Goal: Task Accomplishment & Management: Use online tool/utility

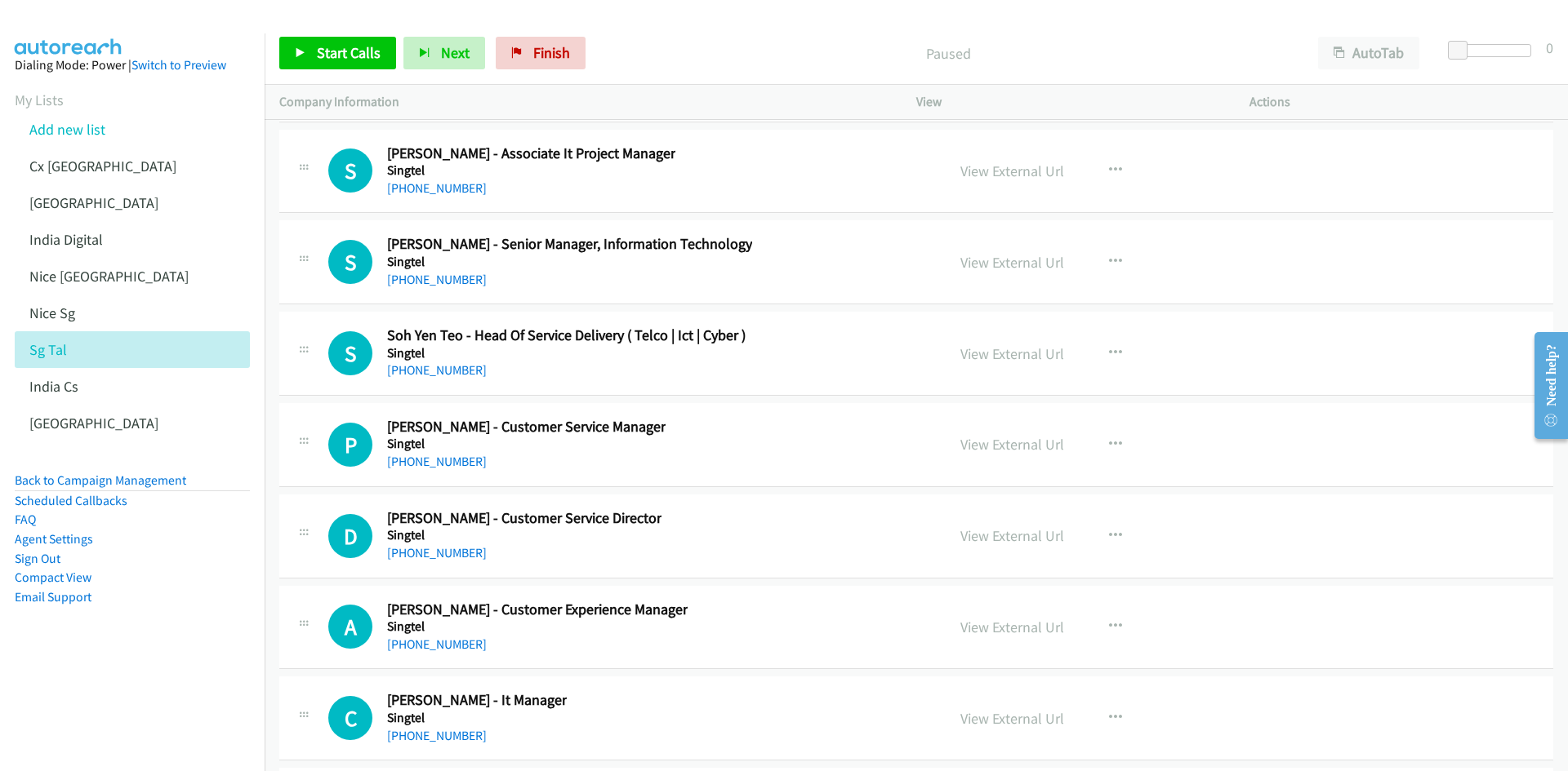
scroll to position [41844, 0]
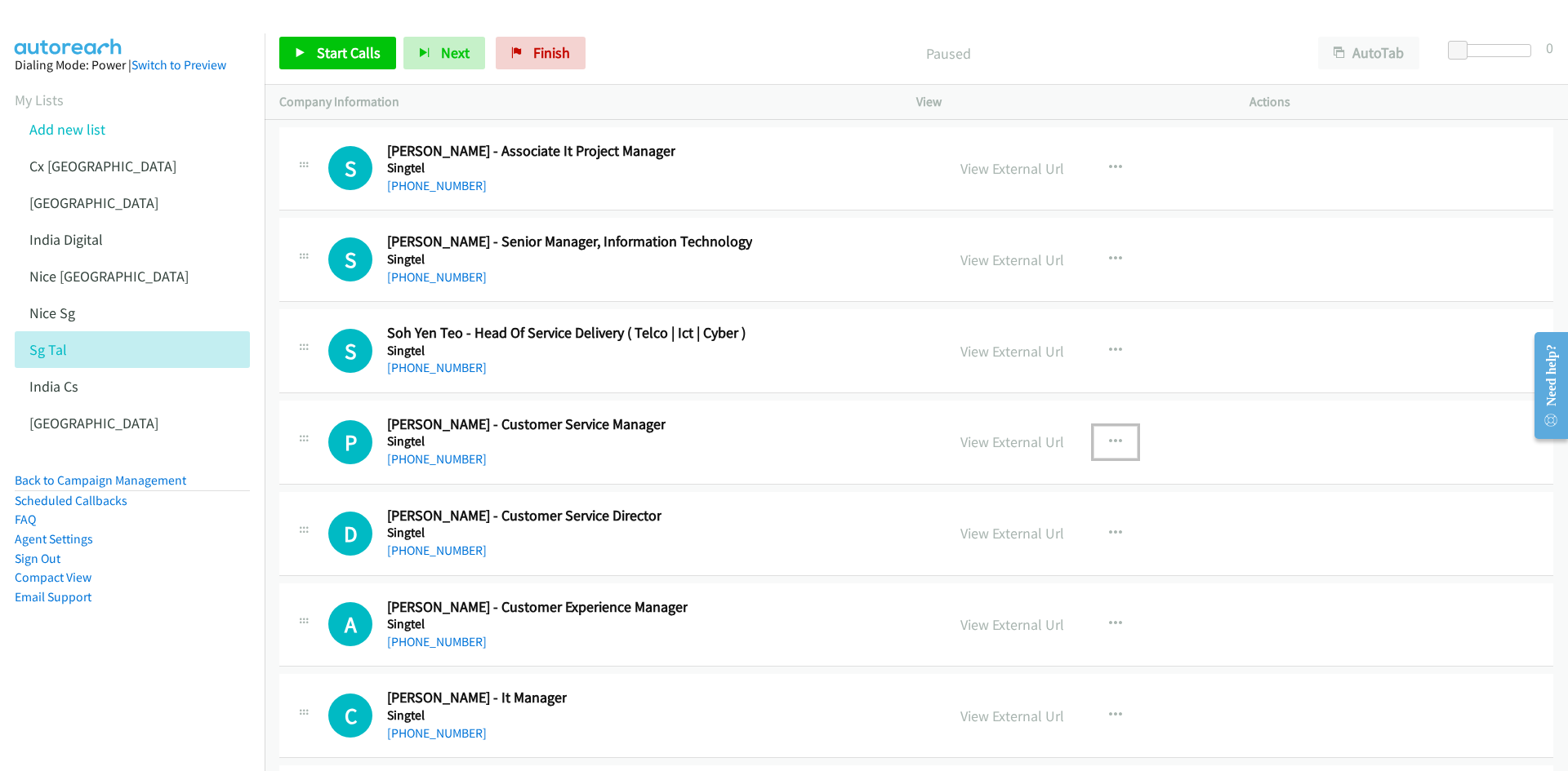
click at [1101, 432] on button "button" at bounding box center [1115, 443] width 44 height 33
click at [1028, 547] on link "Start Calls Here" at bounding box center [1028, 548] width 217 height 33
click at [350, 61] on span "Start Calls" at bounding box center [349, 52] width 64 height 19
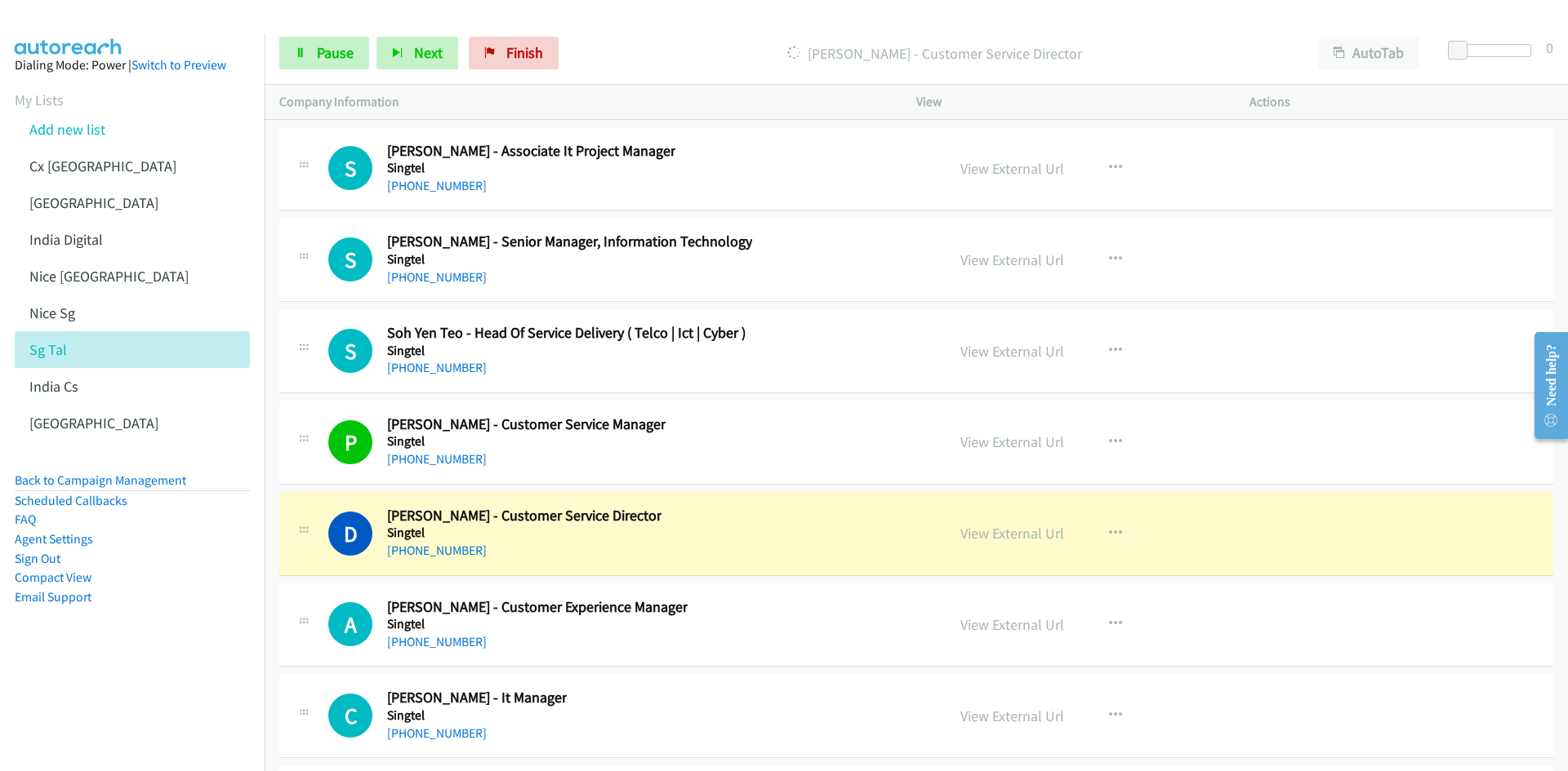
click at [227, 674] on aside "Dialing Mode: Power | Switch to Preview My Lists Add new list Cx [GEOGRAPHIC_DA…" at bounding box center [132, 357] width 264 height 647
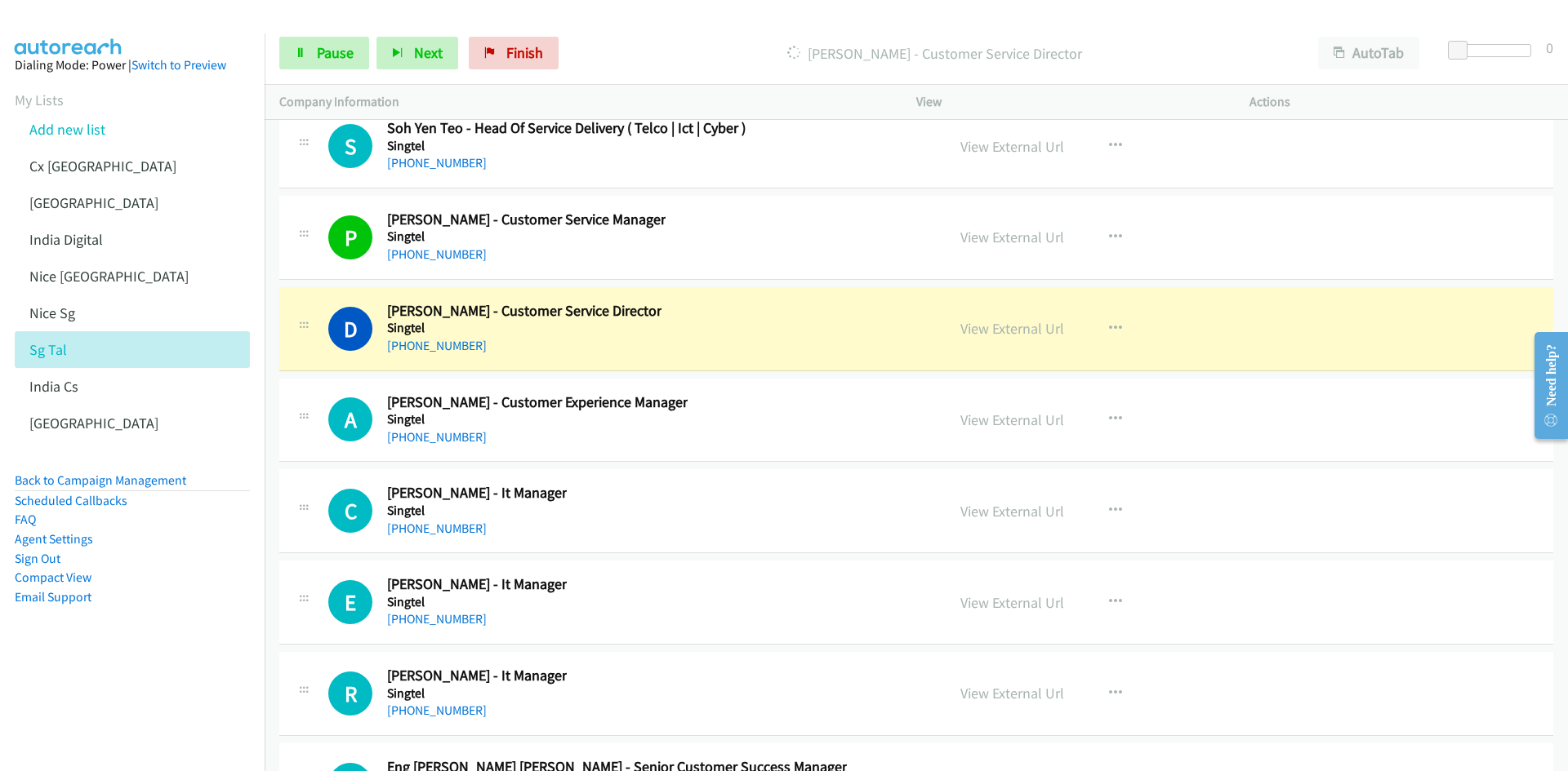
scroll to position [42089, 0]
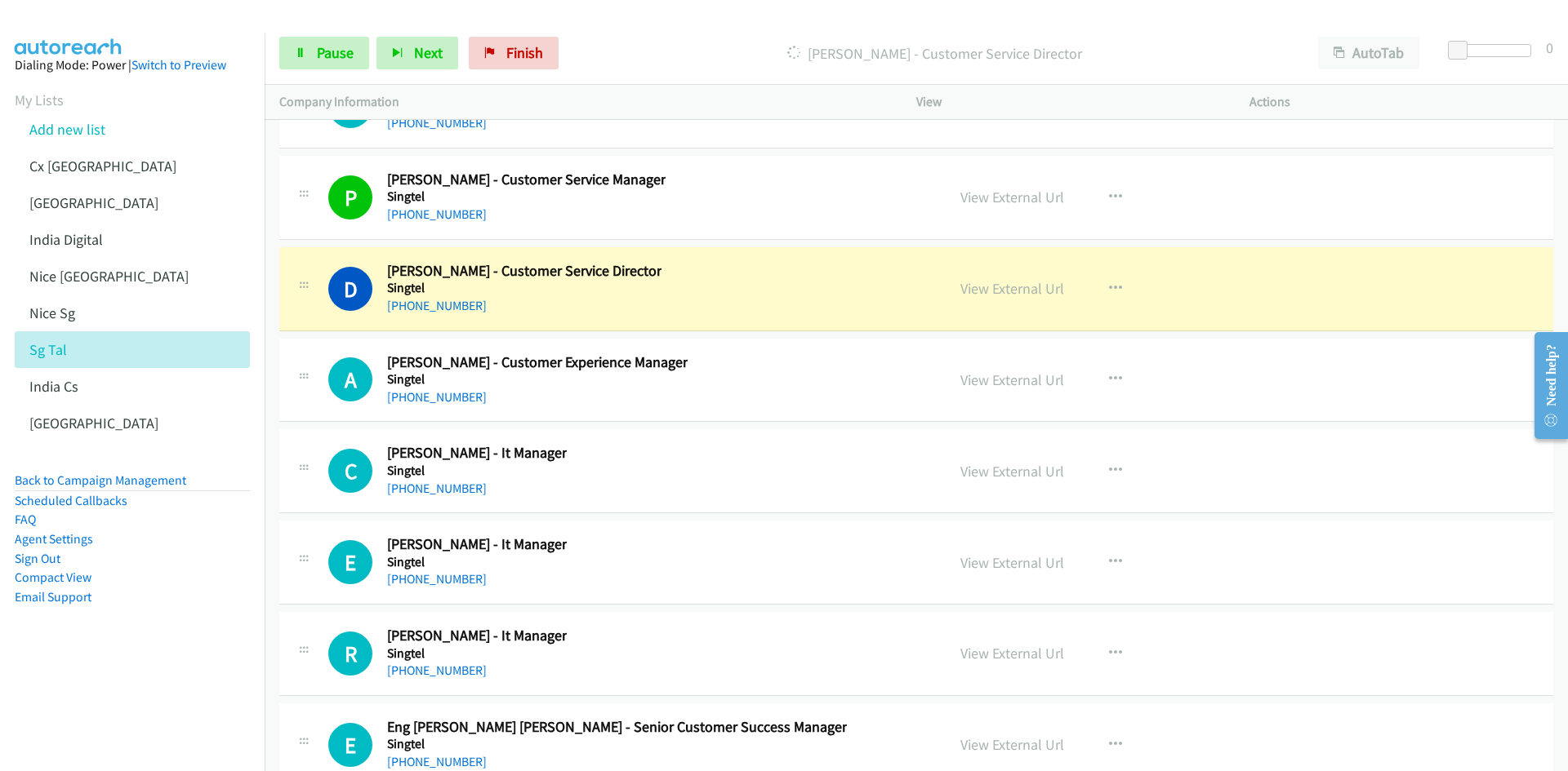
click at [152, 694] on nav "Dialing Mode: Power | Switch to Preview My Lists Add new list Cx [GEOGRAPHIC_DA…" at bounding box center [133, 419] width 265 height 771
drag, startPoint x: 55, startPoint y: 714, endPoint x: 68, endPoint y: 697, distance: 21.4
click at [55, 714] on nav "Dialing Mode: Power | Switch to Preview My Lists Add new list Cx [GEOGRAPHIC_DA…" at bounding box center [133, 419] width 265 height 771
click at [1001, 287] on link "View External Url" at bounding box center [1012, 288] width 104 height 19
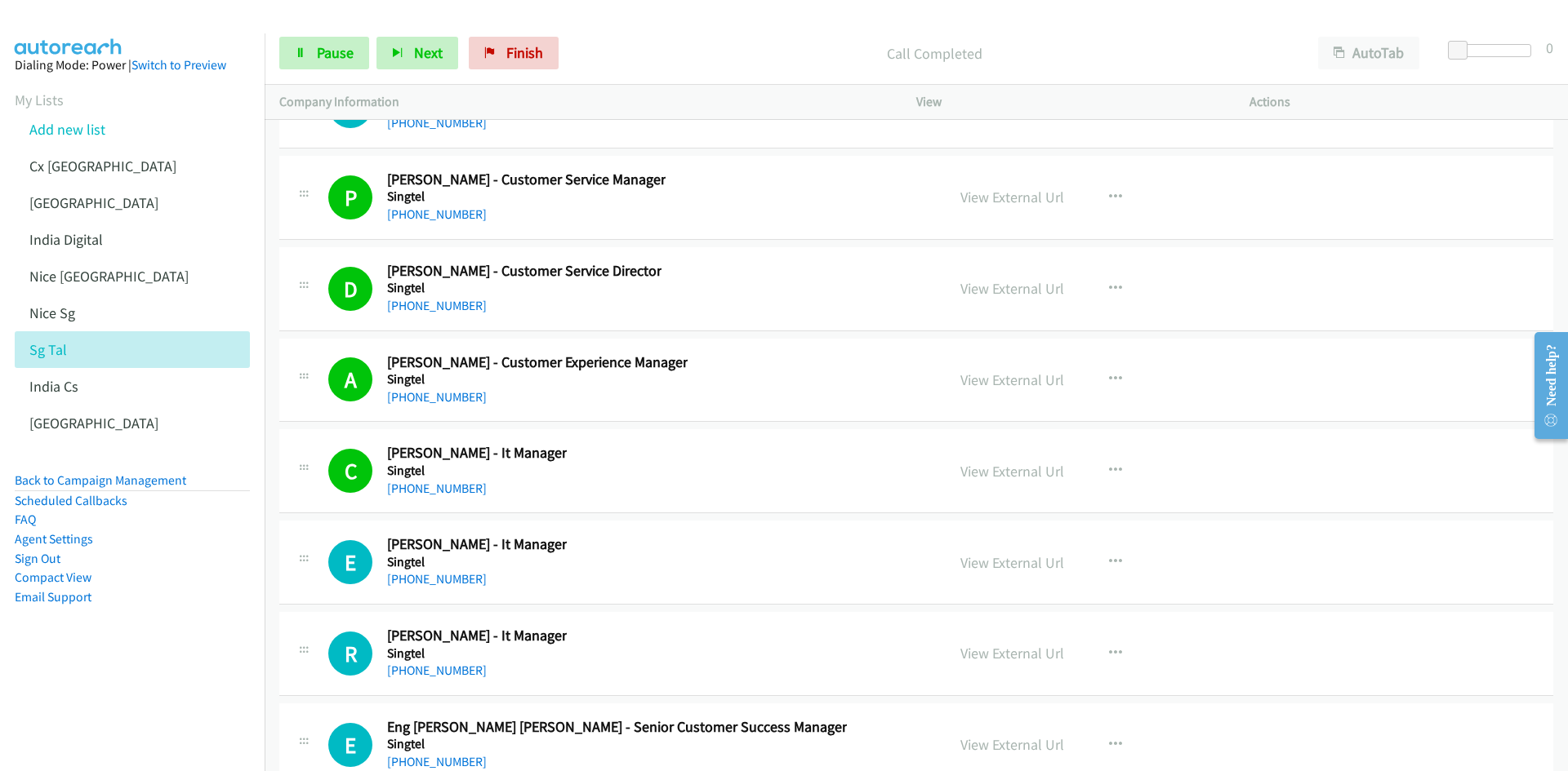
drag, startPoint x: 120, startPoint y: 709, endPoint x: 292, endPoint y: 633, distance: 188.0
click at [120, 709] on nav "Dialing Mode: Power | Switch to Preview My Lists Add new list Cx [GEOGRAPHIC_DA…" at bounding box center [133, 419] width 265 height 771
click at [1278, 15] on div at bounding box center [776, 31] width 1553 height 63
click at [229, 607] on aside "Dialing Mode: Power | Switch to Preview My Lists Add new list Cx [GEOGRAPHIC_DA…" at bounding box center [132, 357] width 264 height 647
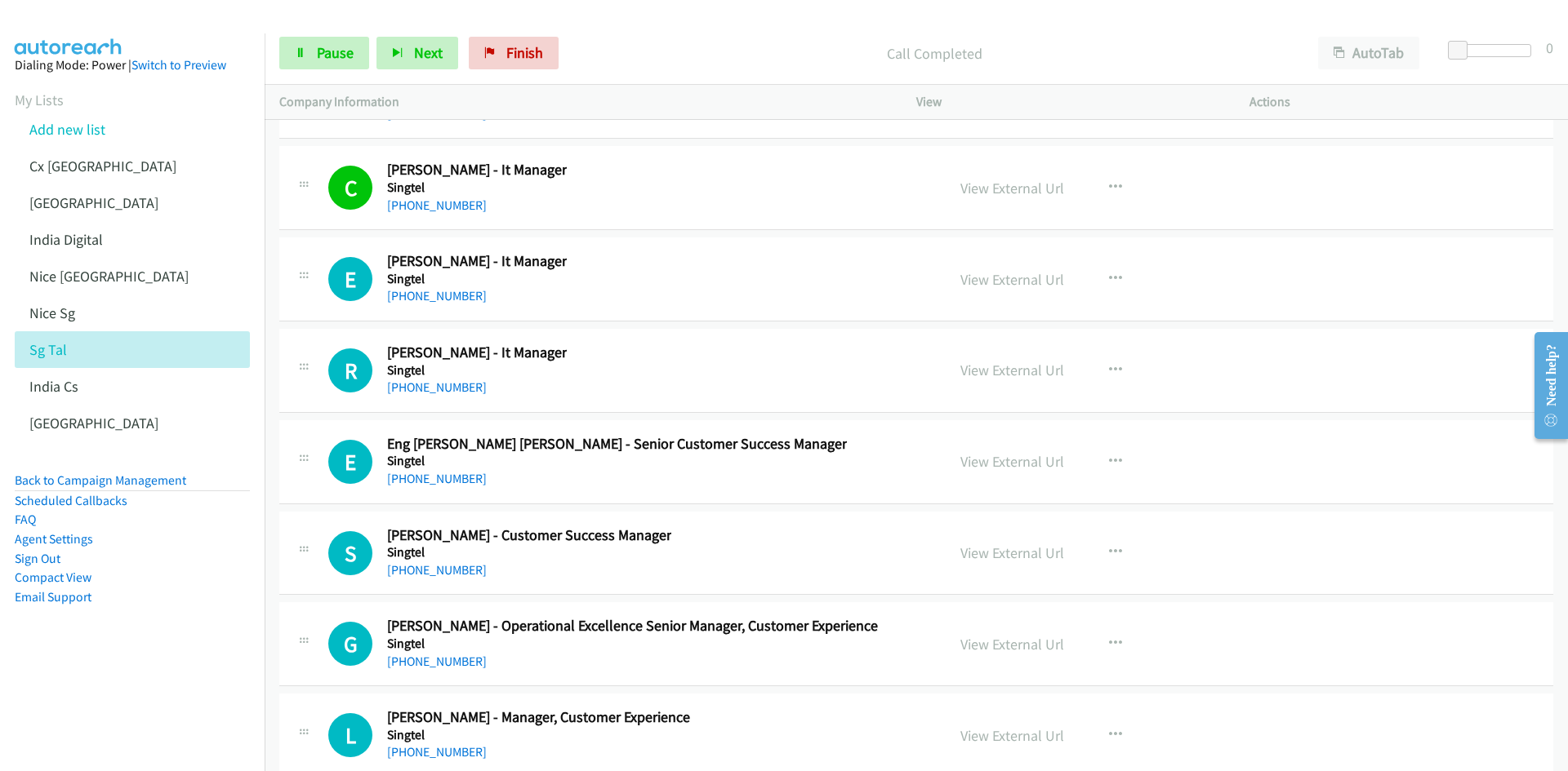
scroll to position [42416, 0]
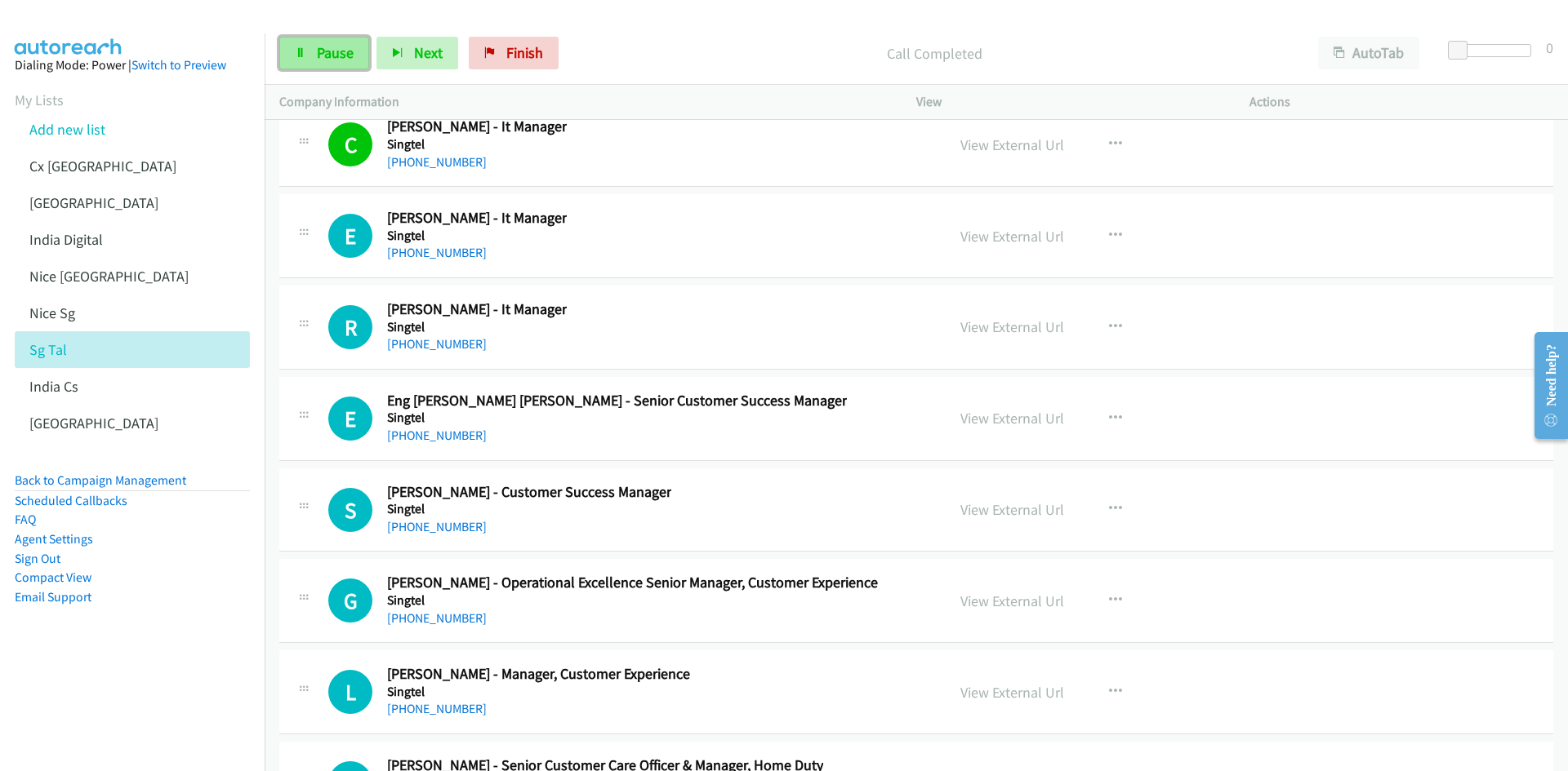
click at [287, 50] on link "Pause" at bounding box center [324, 53] width 90 height 33
click at [1109, 413] on icon "button" at bounding box center [1115, 419] width 13 height 13
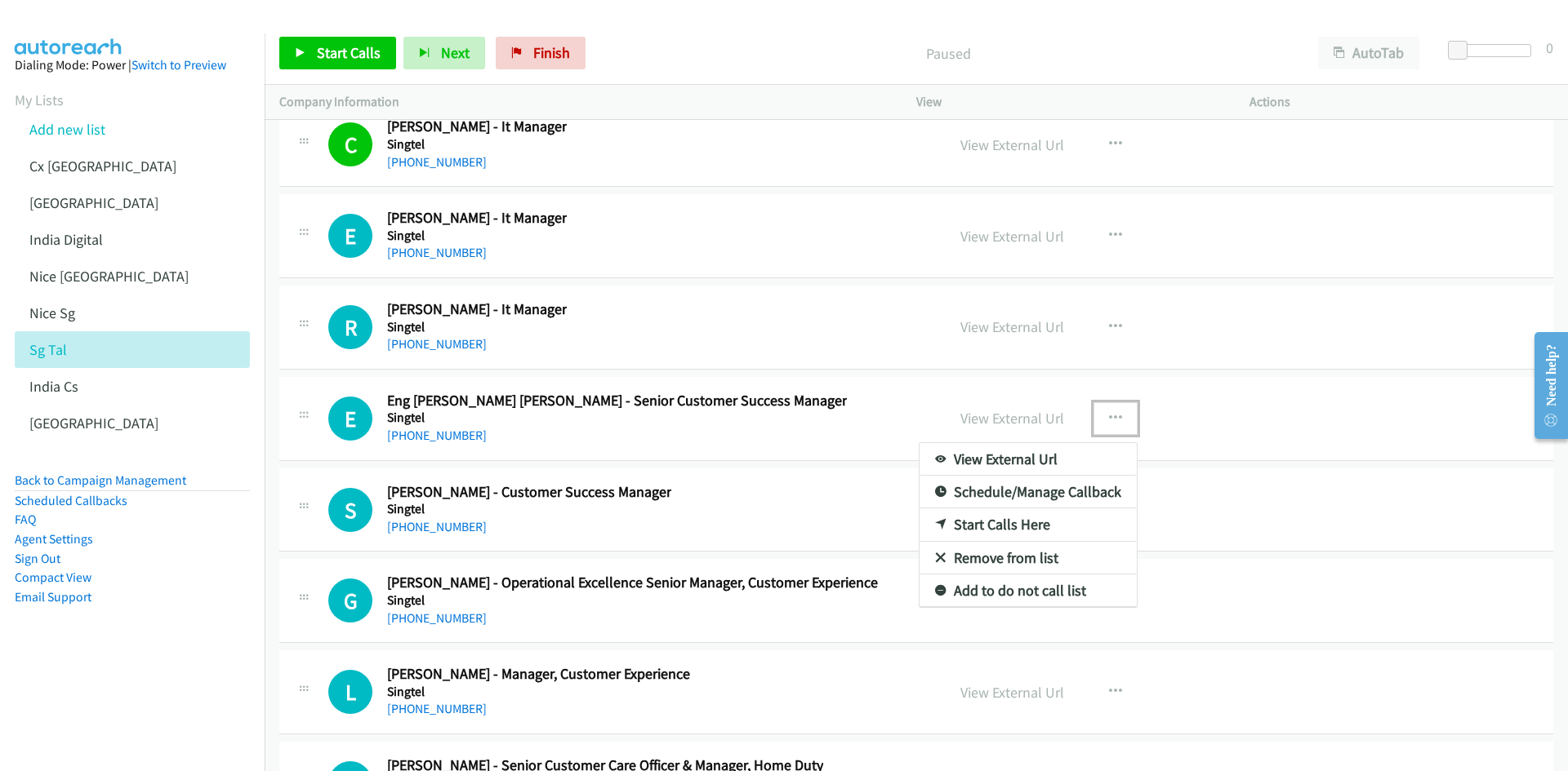
click at [1024, 520] on link "Start Calls Here" at bounding box center [1028, 525] width 217 height 33
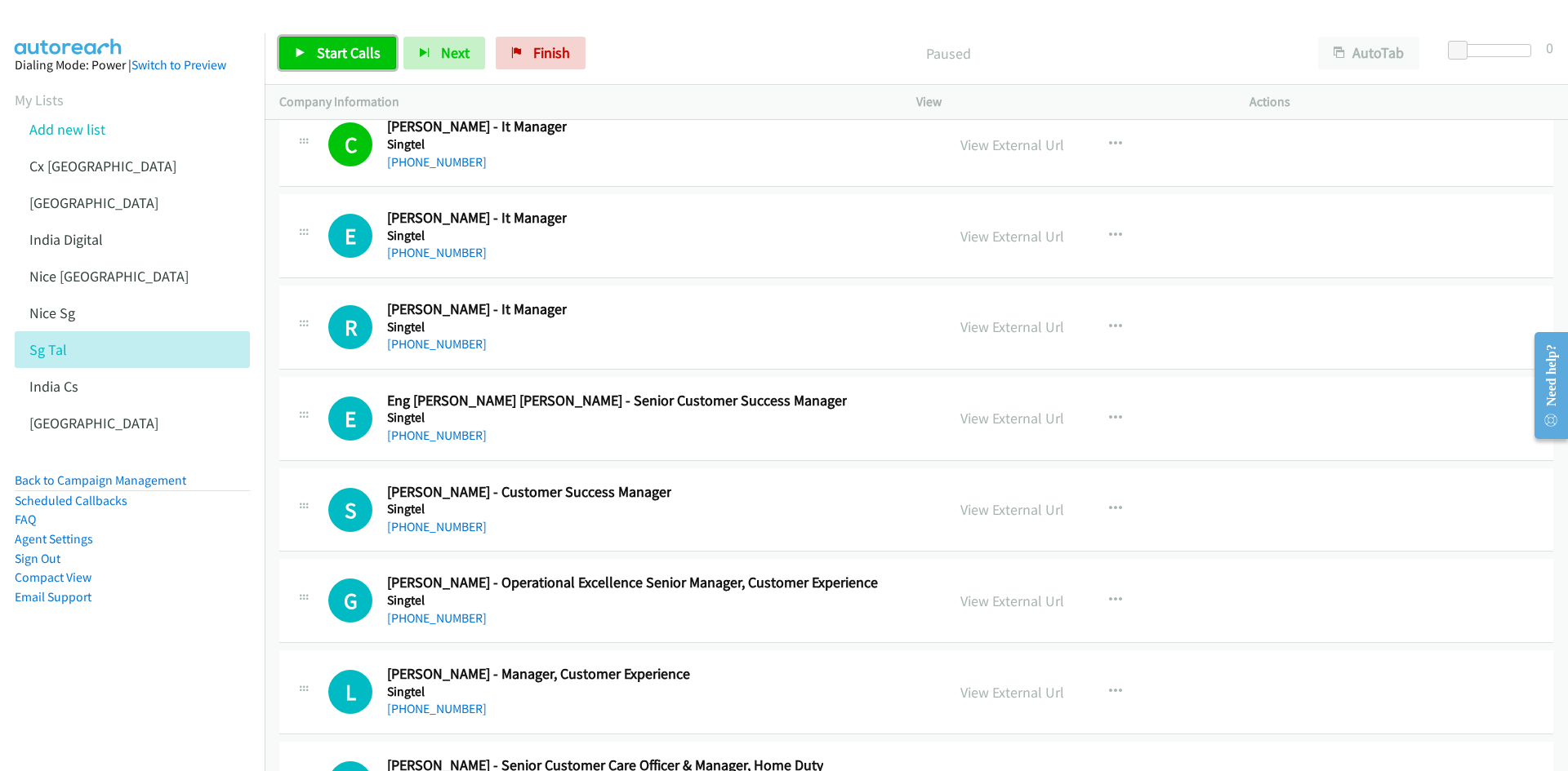
click at [331, 59] on span "Start Calls" at bounding box center [349, 52] width 64 height 19
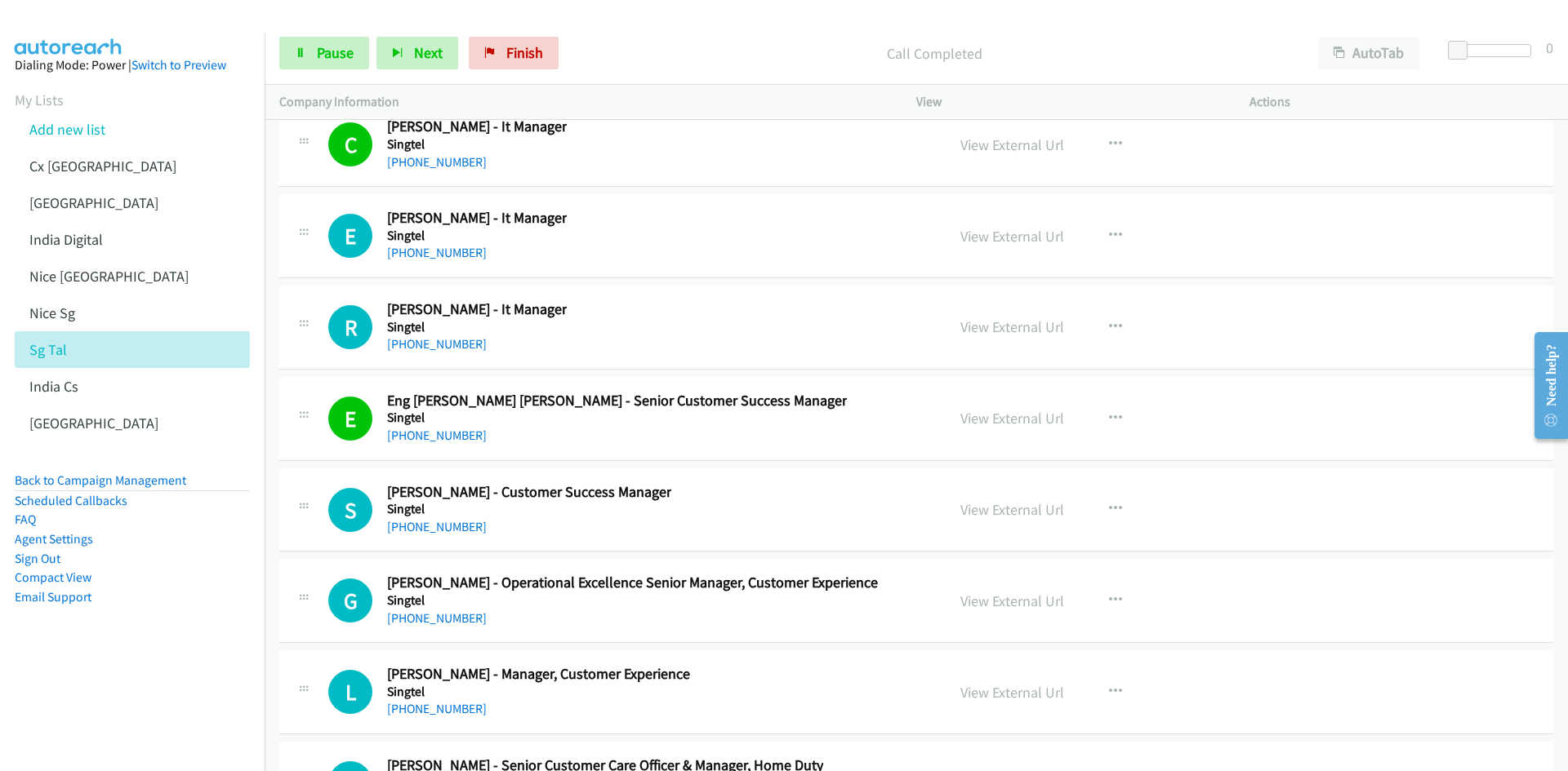
drag, startPoint x: 102, startPoint y: 684, endPoint x: 284, endPoint y: 590, distance: 204.8
click at [102, 684] on nav "Dialing Mode: Power | Switch to Preview My Lists Add new list Cx [GEOGRAPHIC_DA…" at bounding box center [133, 419] width 265 height 771
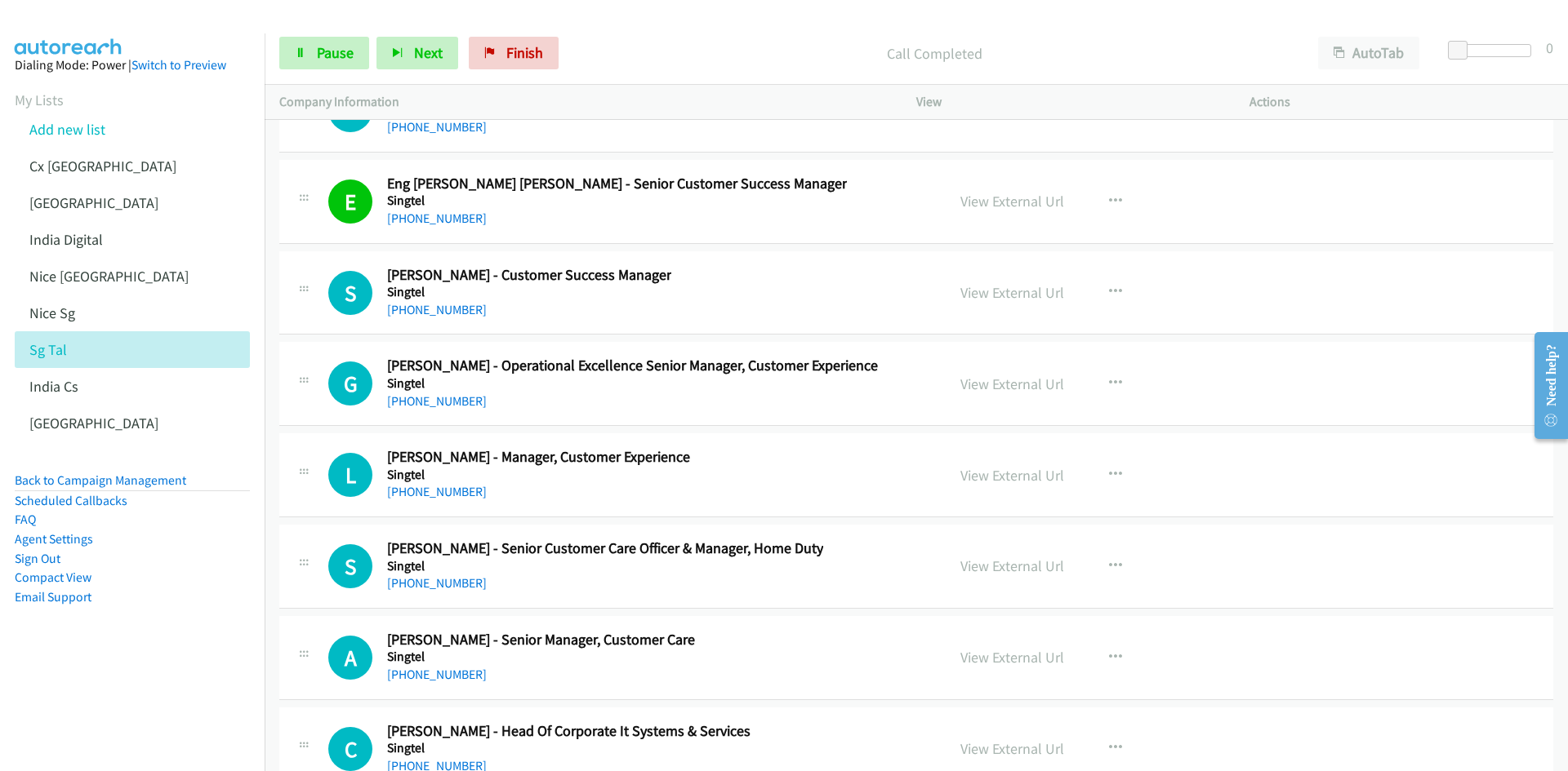
scroll to position [42660, 0]
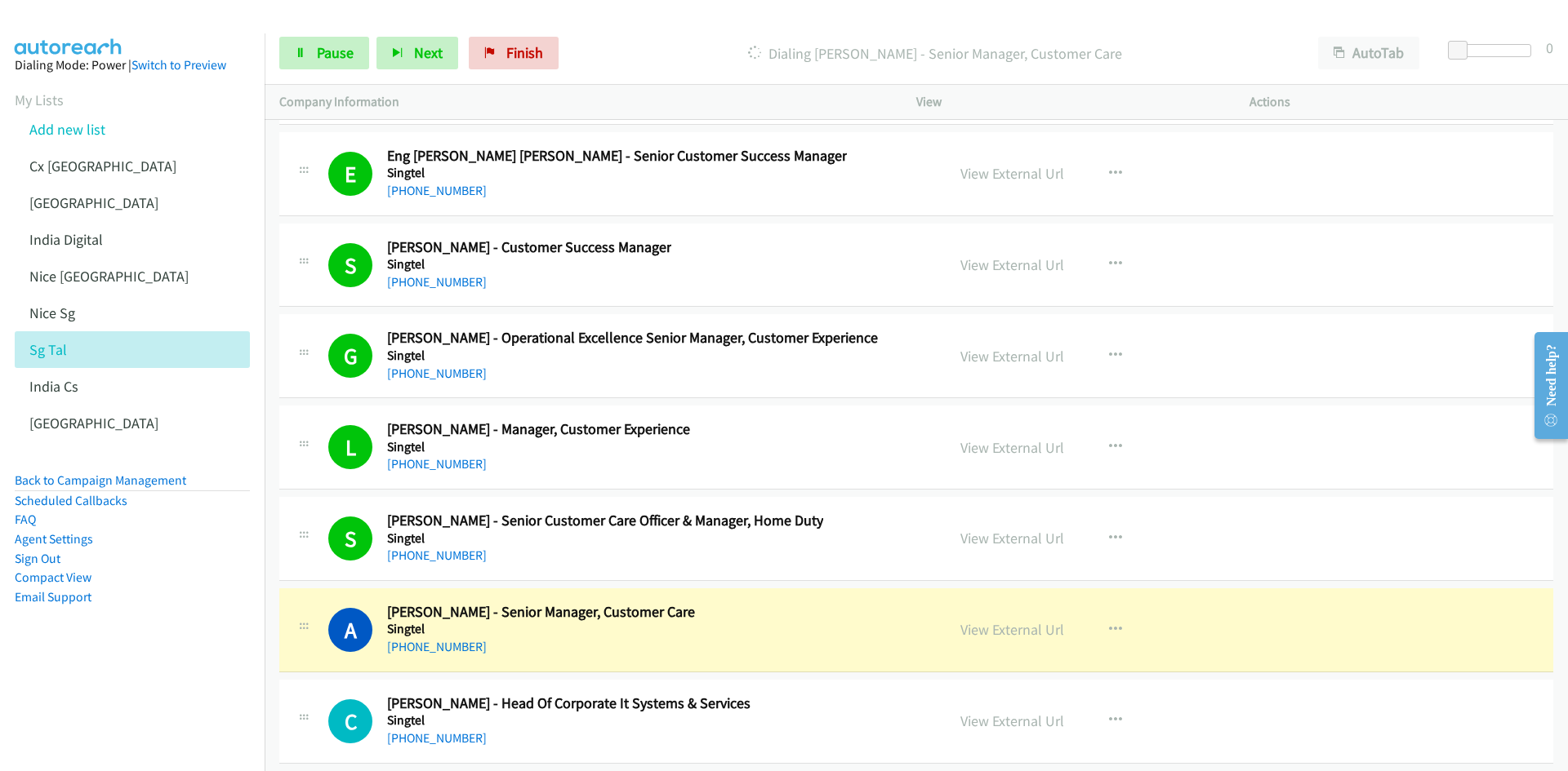
click at [160, 681] on nav "Dialing Mode: Power | Switch to Preview My Lists Add new list Cx [GEOGRAPHIC_DA…" at bounding box center [133, 419] width 265 height 771
click at [976, 629] on link "View External Url" at bounding box center [1012, 629] width 104 height 19
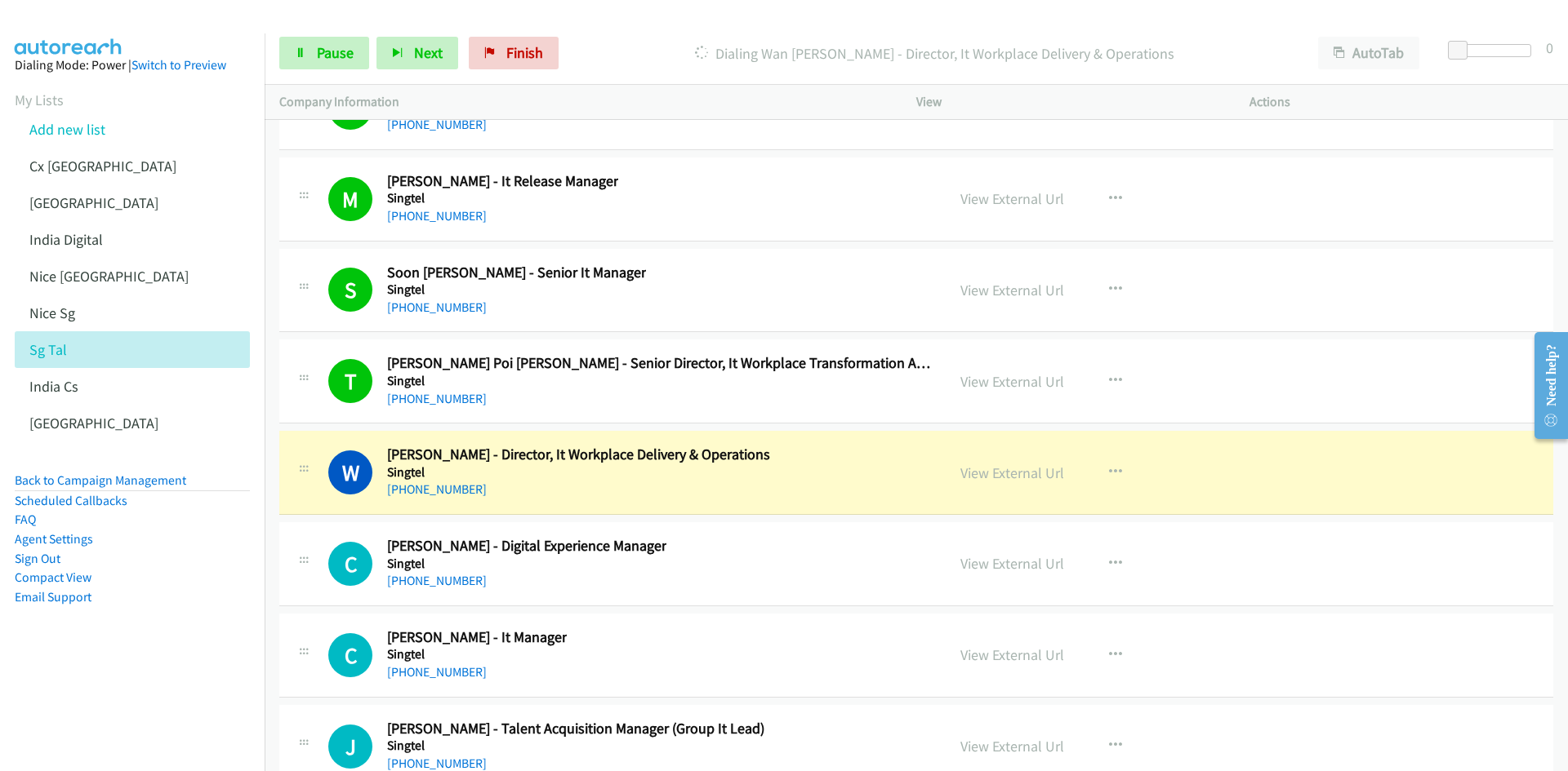
scroll to position [43640, 0]
click at [306, 42] on link "Pause" at bounding box center [324, 53] width 90 height 33
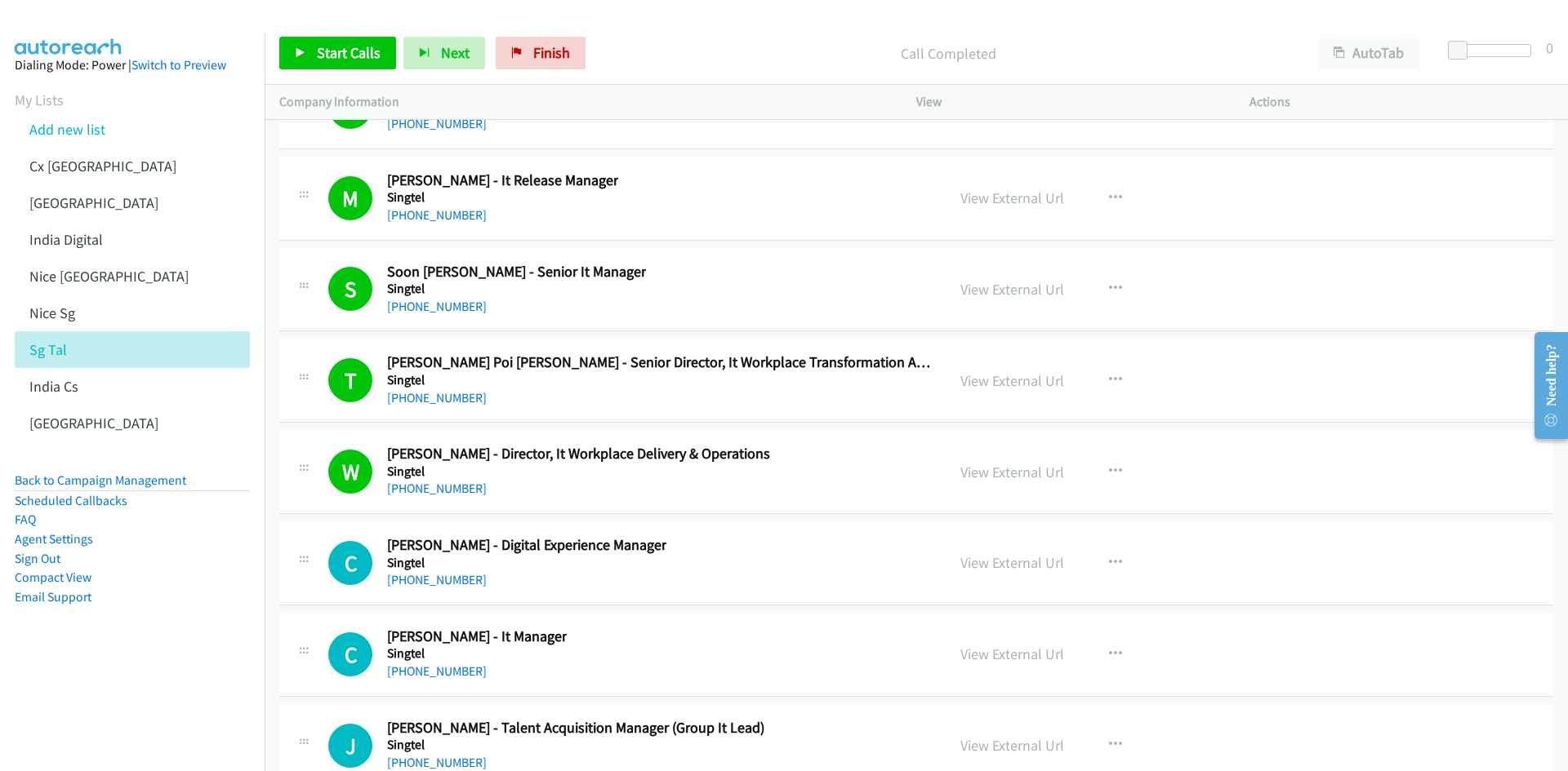
click at [1005, 489] on div "View External Url View External Url Schedule/Manage Callback Start Calls Here R…" at bounding box center [1119, 471] width 348 height 54
click at [1011, 471] on link "View External Url" at bounding box center [1012, 471] width 104 height 19
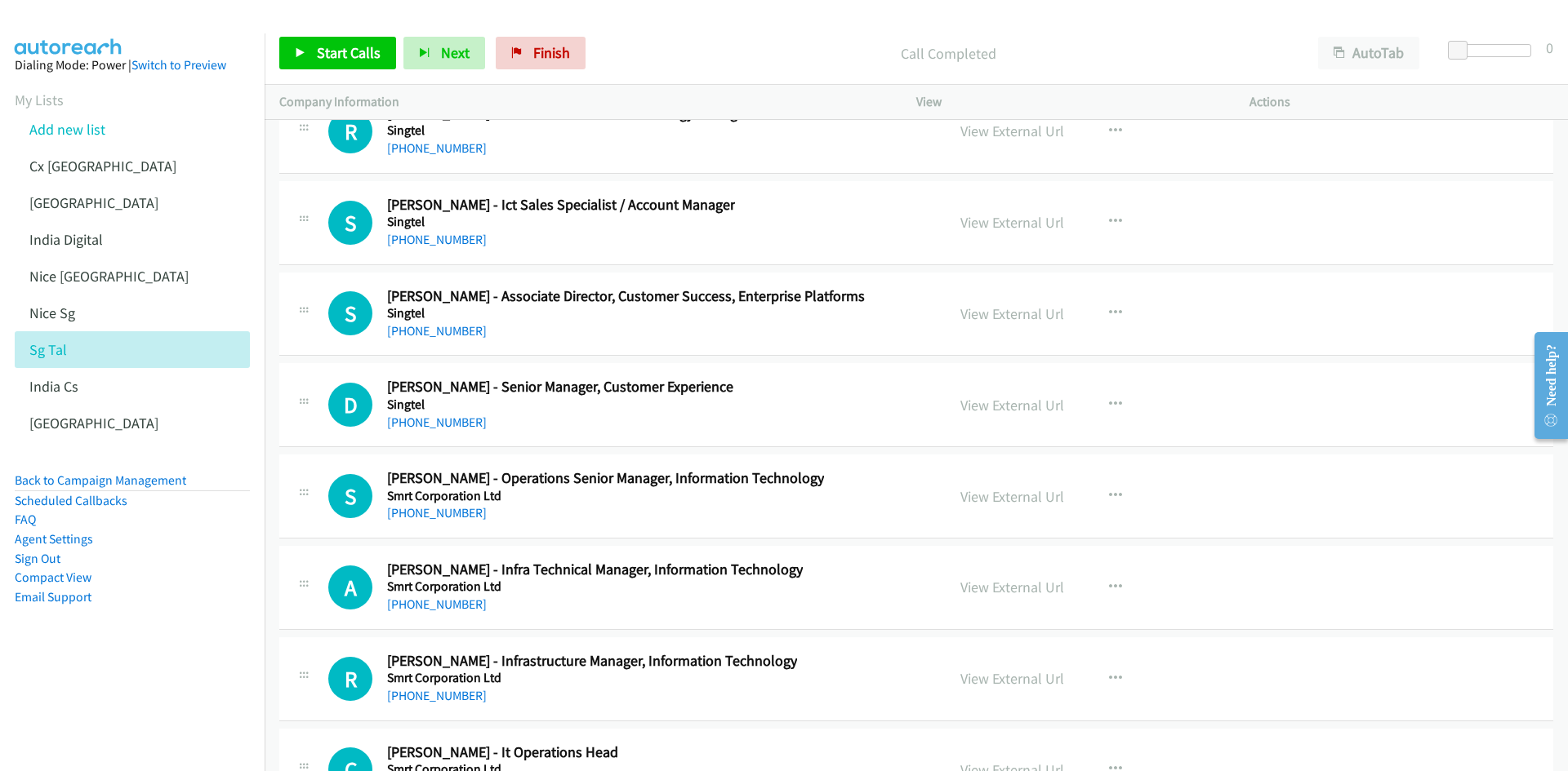
scroll to position [44701, 0]
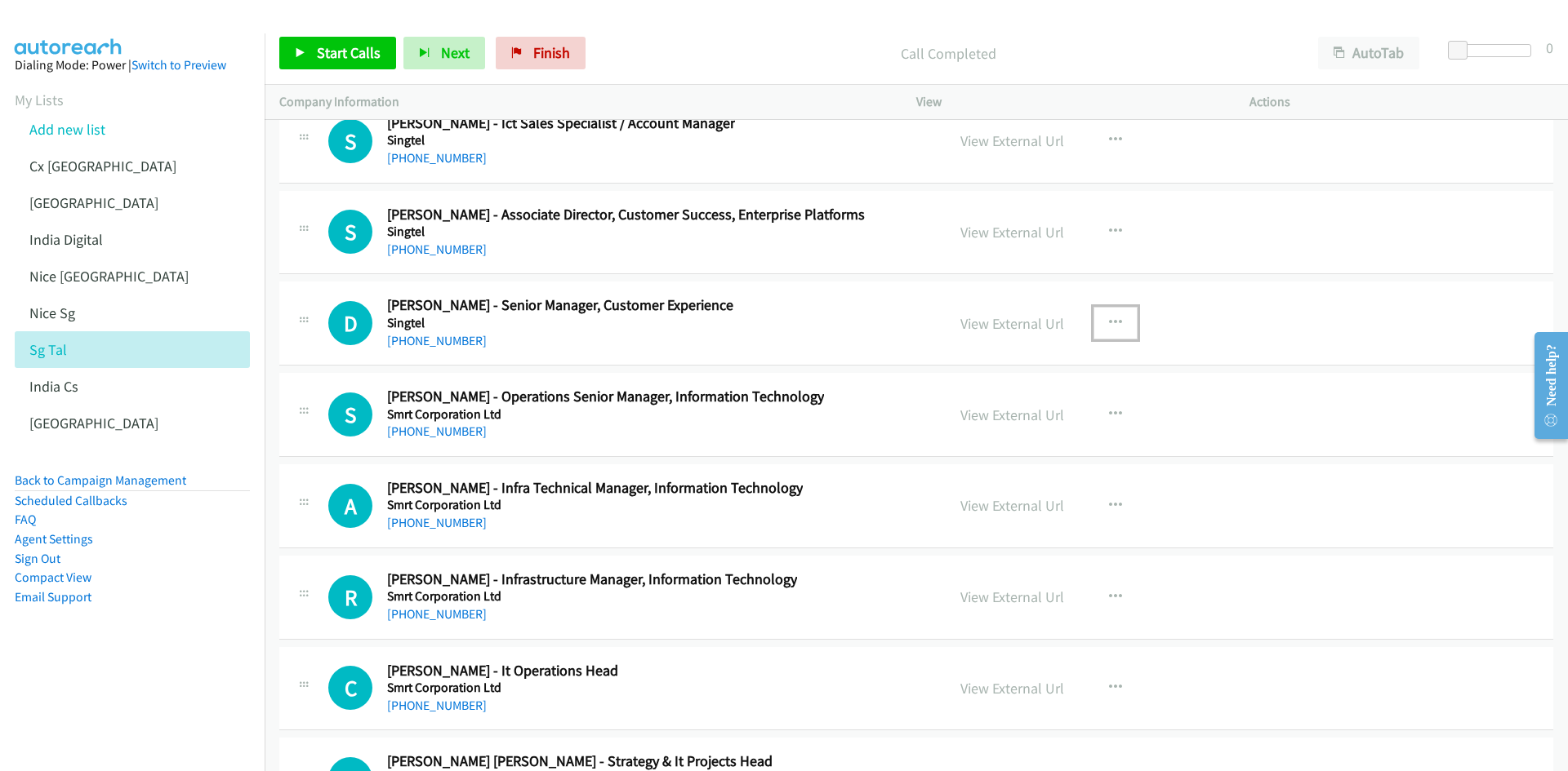
click at [1116, 319] on button "button" at bounding box center [1115, 323] width 44 height 33
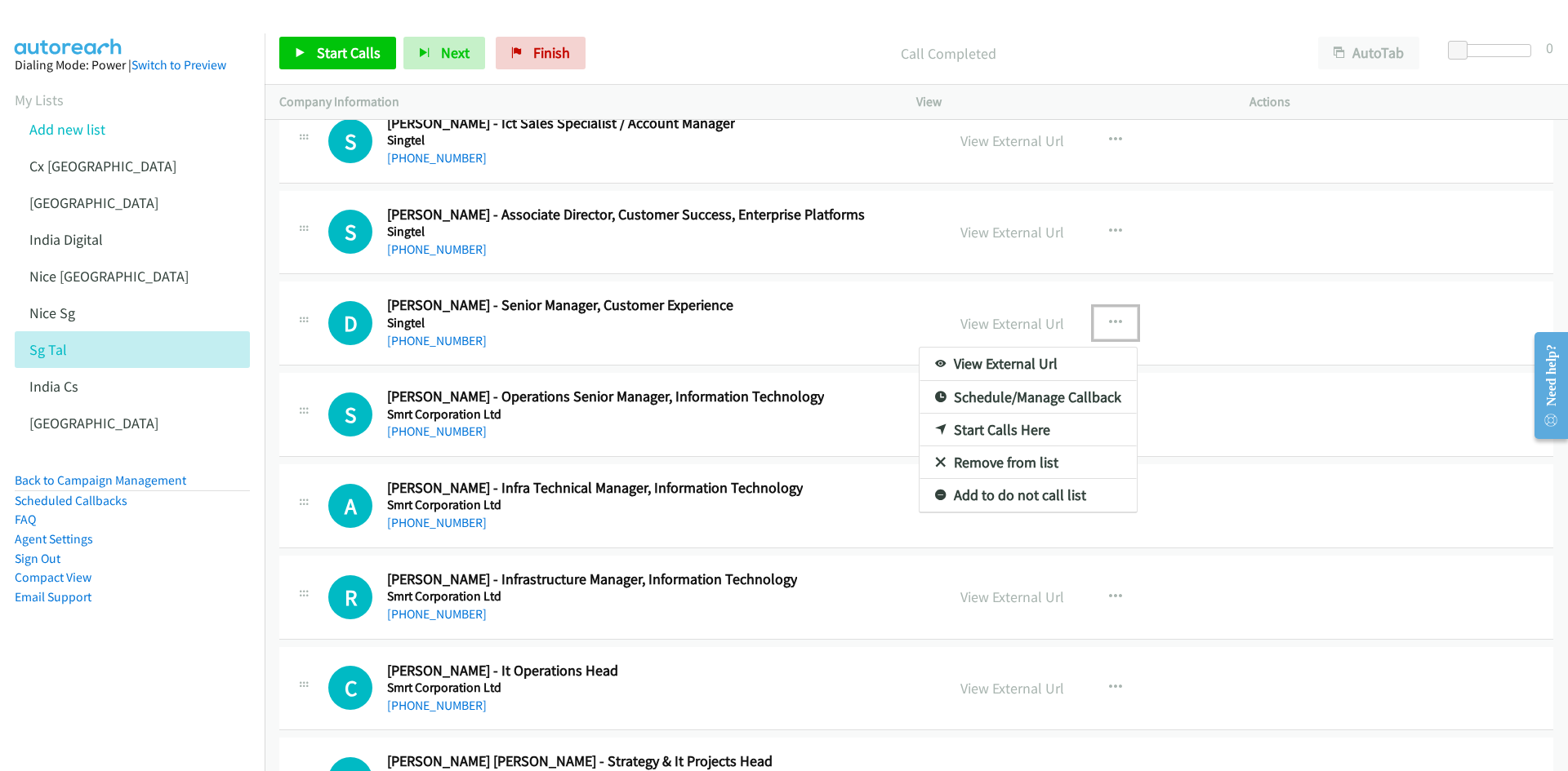
click at [1033, 431] on link "Start Calls Here" at bounding box center [1028, 431] width 217 height 33
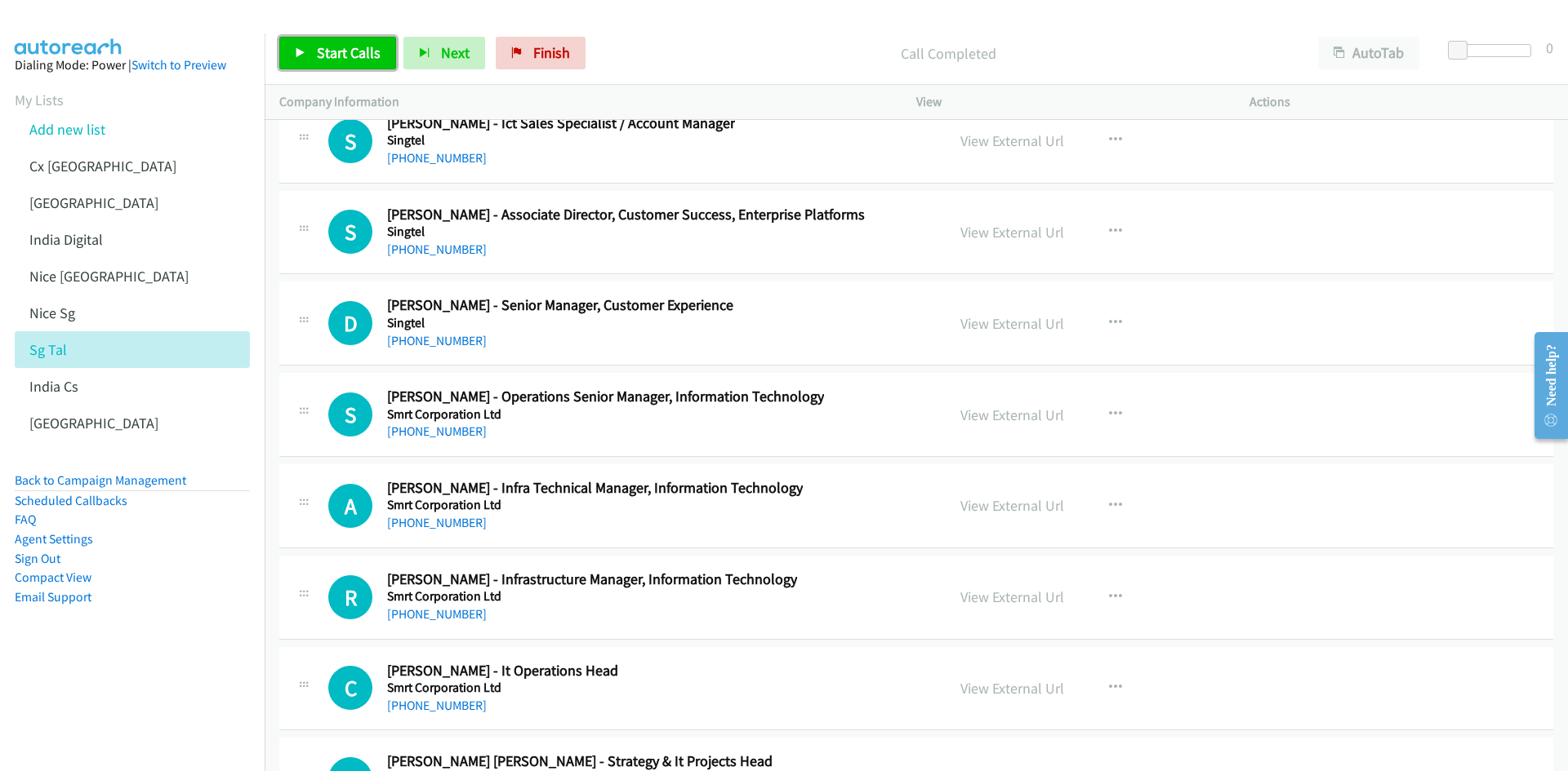
click at [328, 52] on span "Start Calls" at bounding box center [349, 52] width 64 height 19
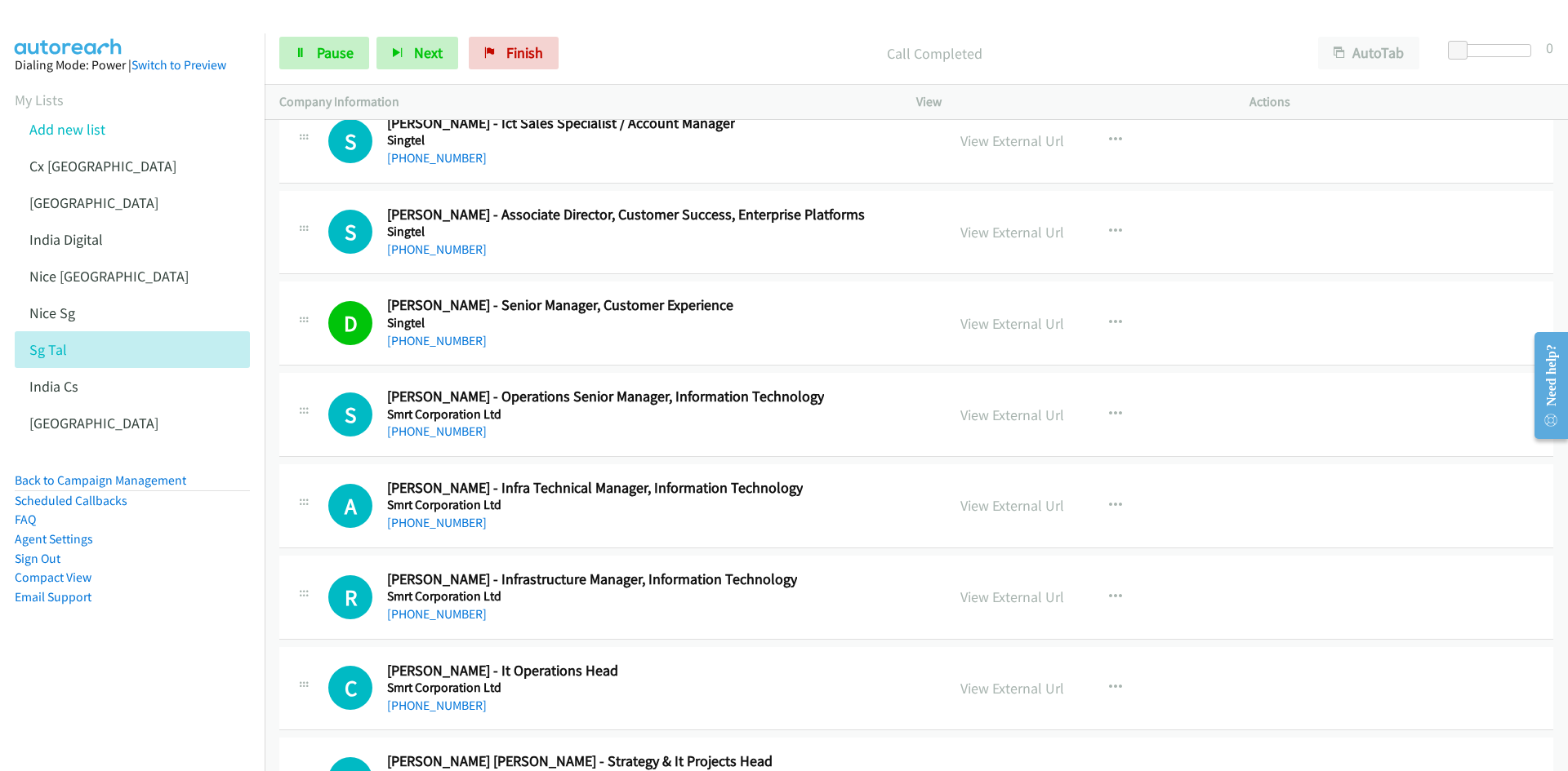
click at [163, 665] on aside "Dialing Mode: Power | Switch to Preview My Lists Add new list Cx [GEOGRAPHIC_DA…" at bounding box center [132, 357] width 264 height 647
click at [332, 51] on span "Pause" at bounding box center [335, 52] width 37 height 19
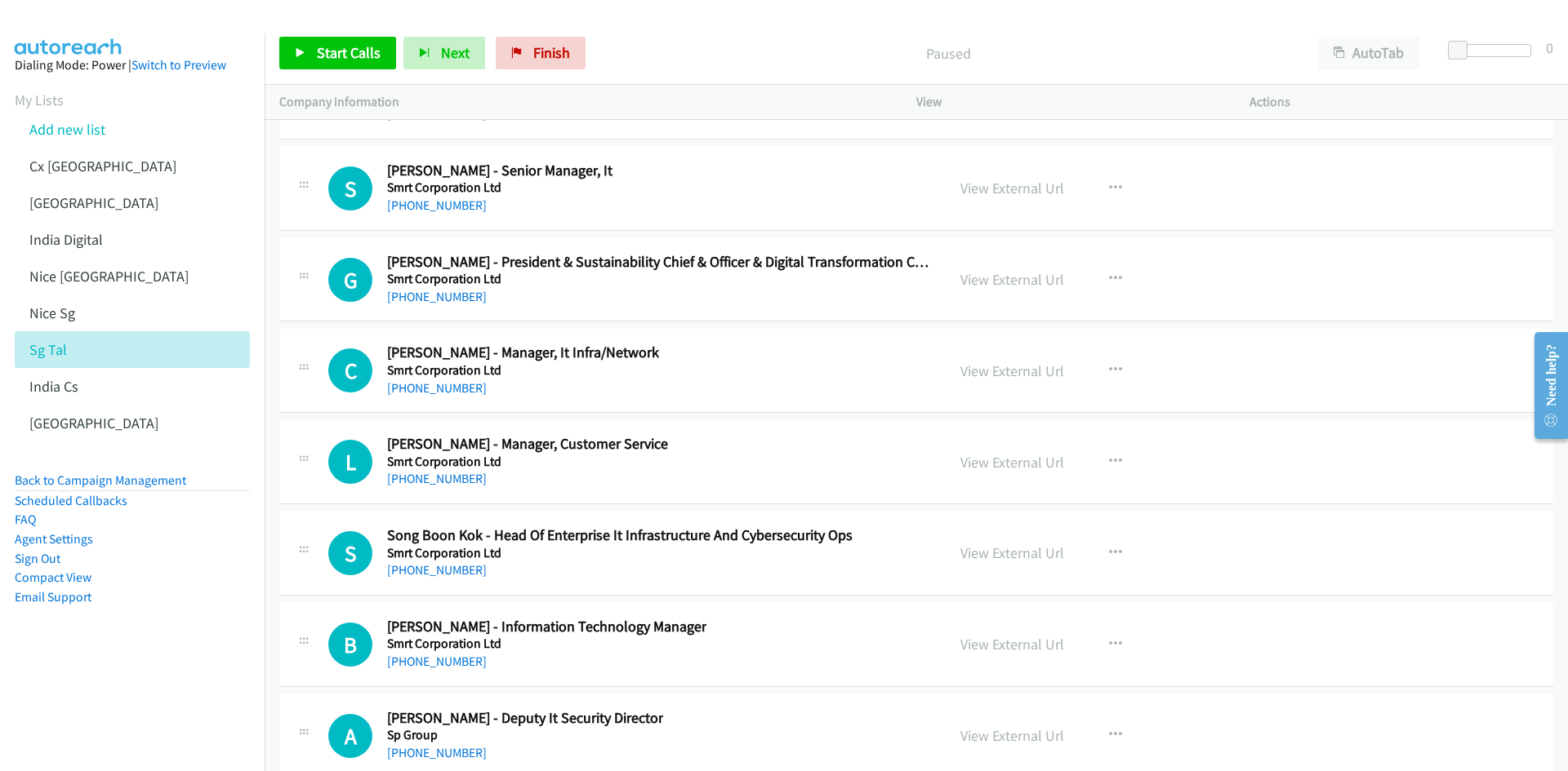
scroll to position [45599, 0]
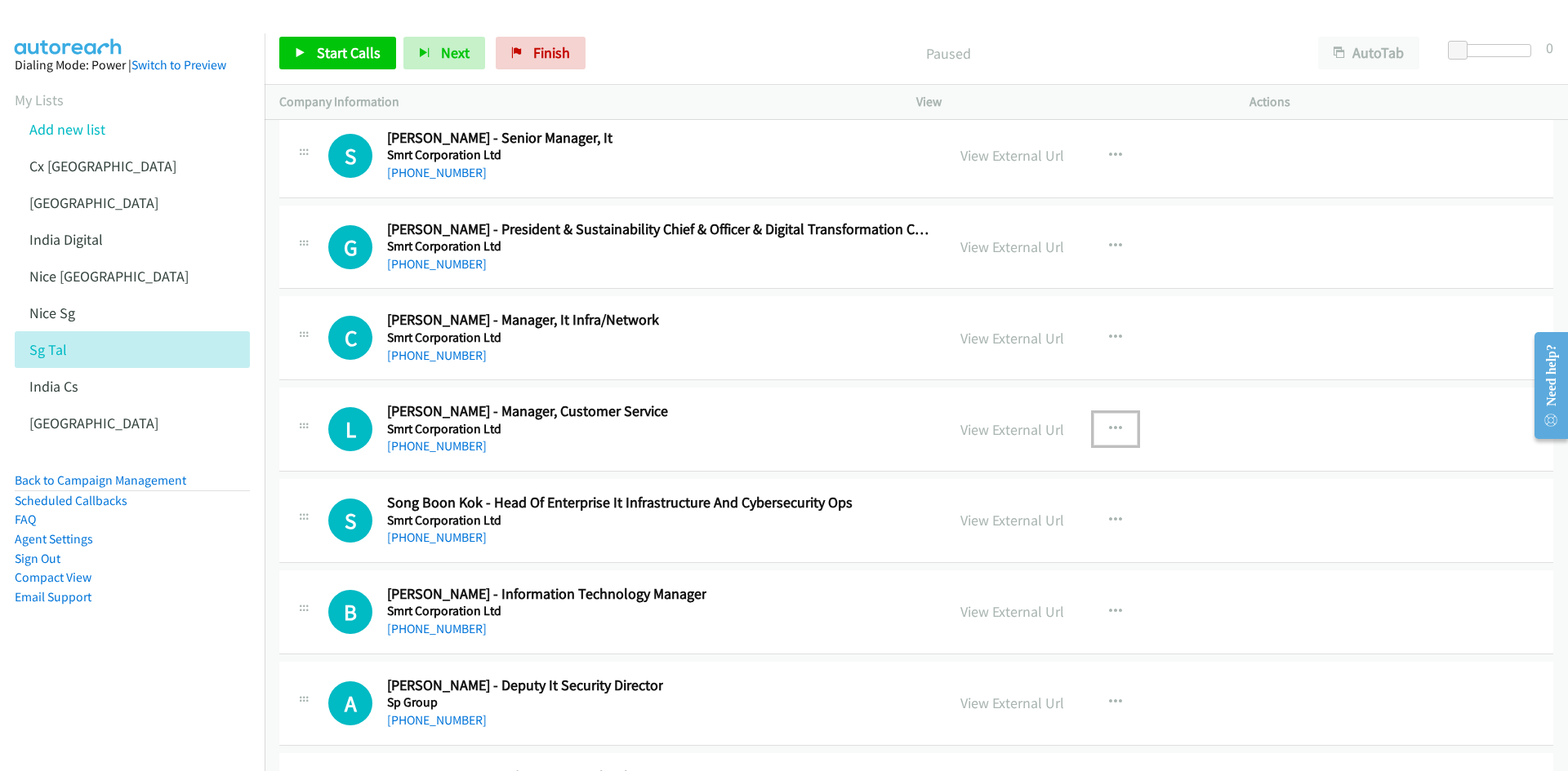
click at [1100, 426] on button "button" at bounding box center [1115, 430] width 44 height 33
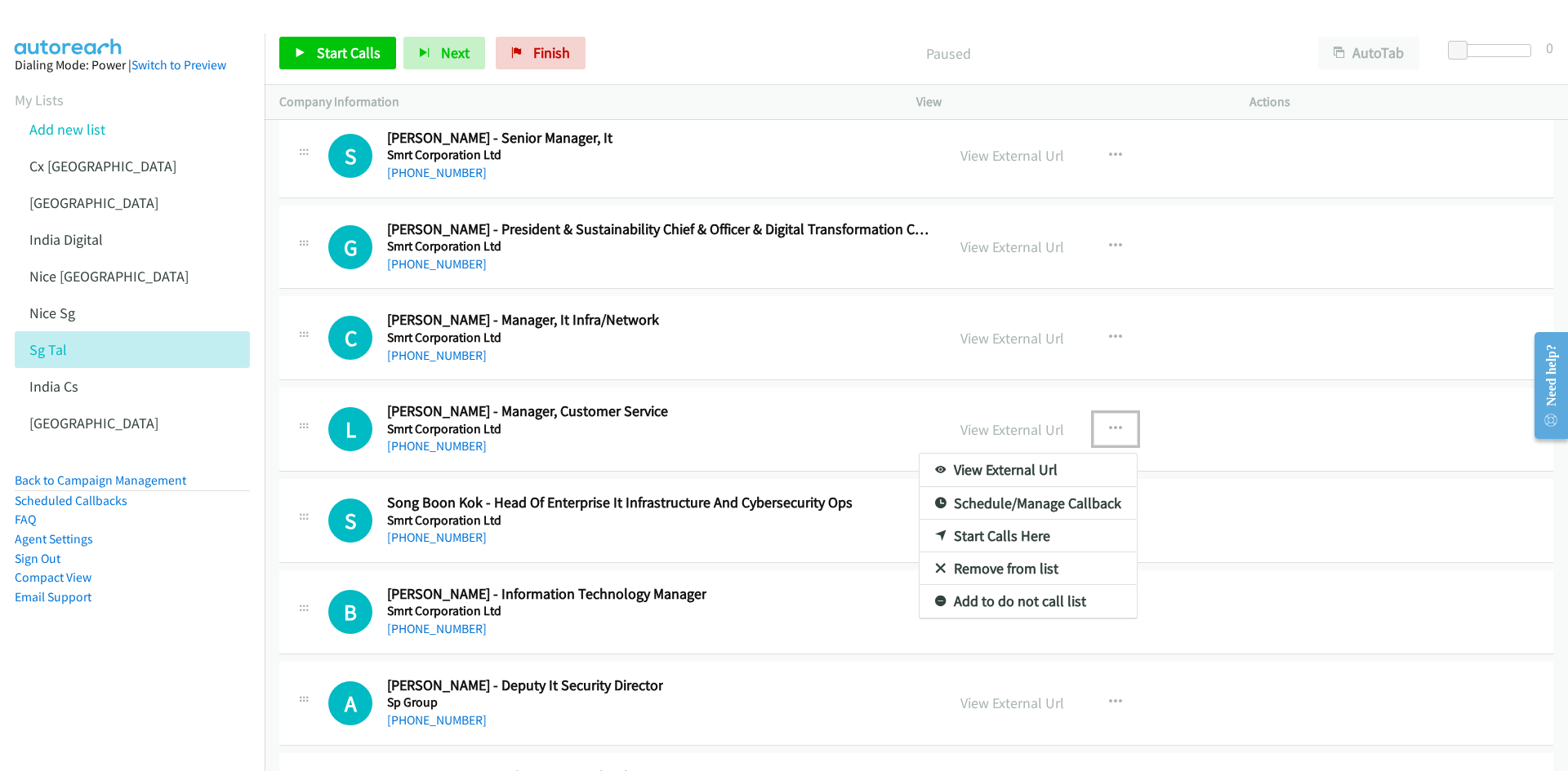
click at [1050, 532] on link "Start Calls Here" at bounding box center [1028, 536] width 217 height 33
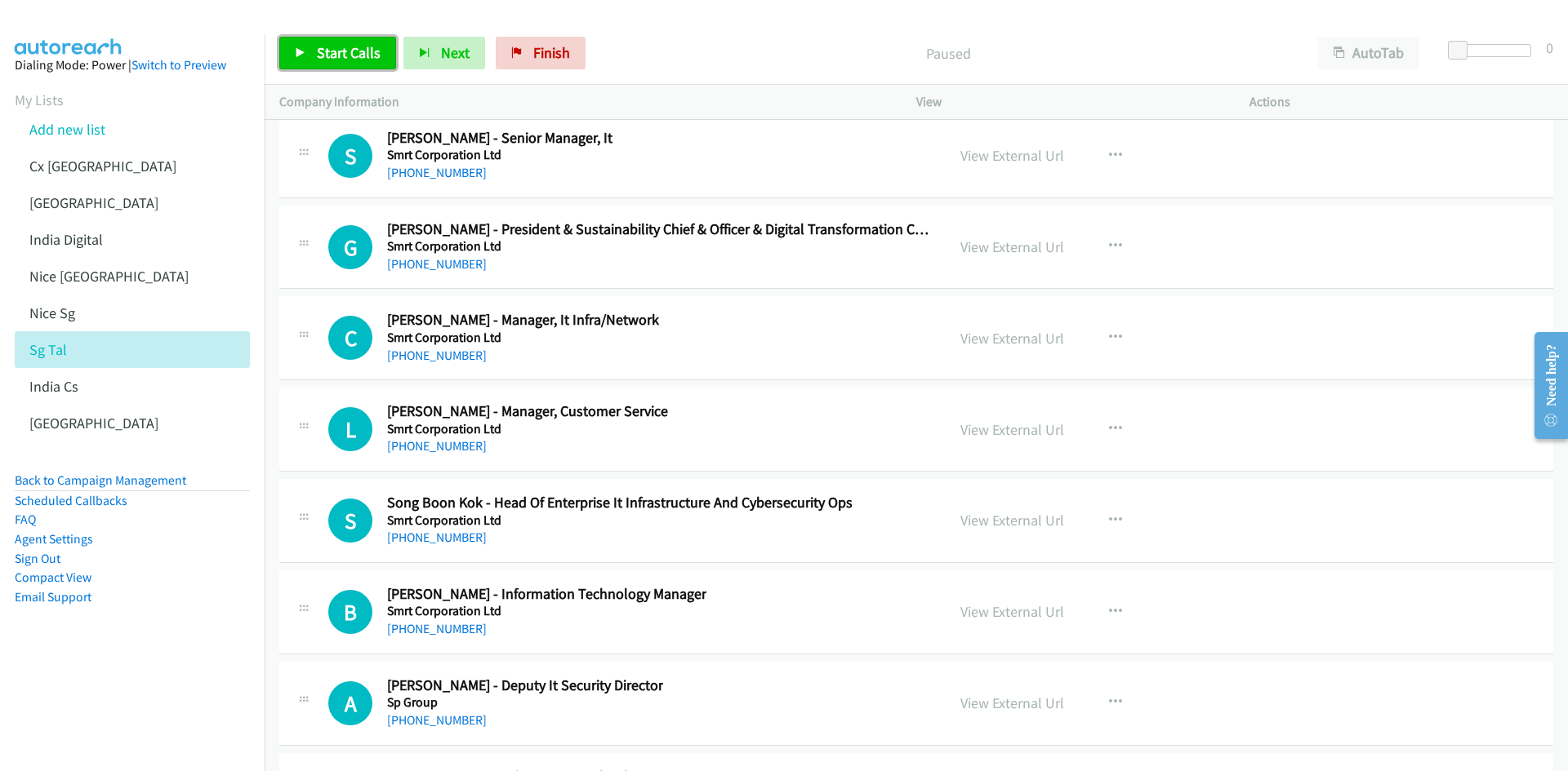
click at [358, 59] on span "Start Calls" at bounding box center [349, 52] width 64 height 19
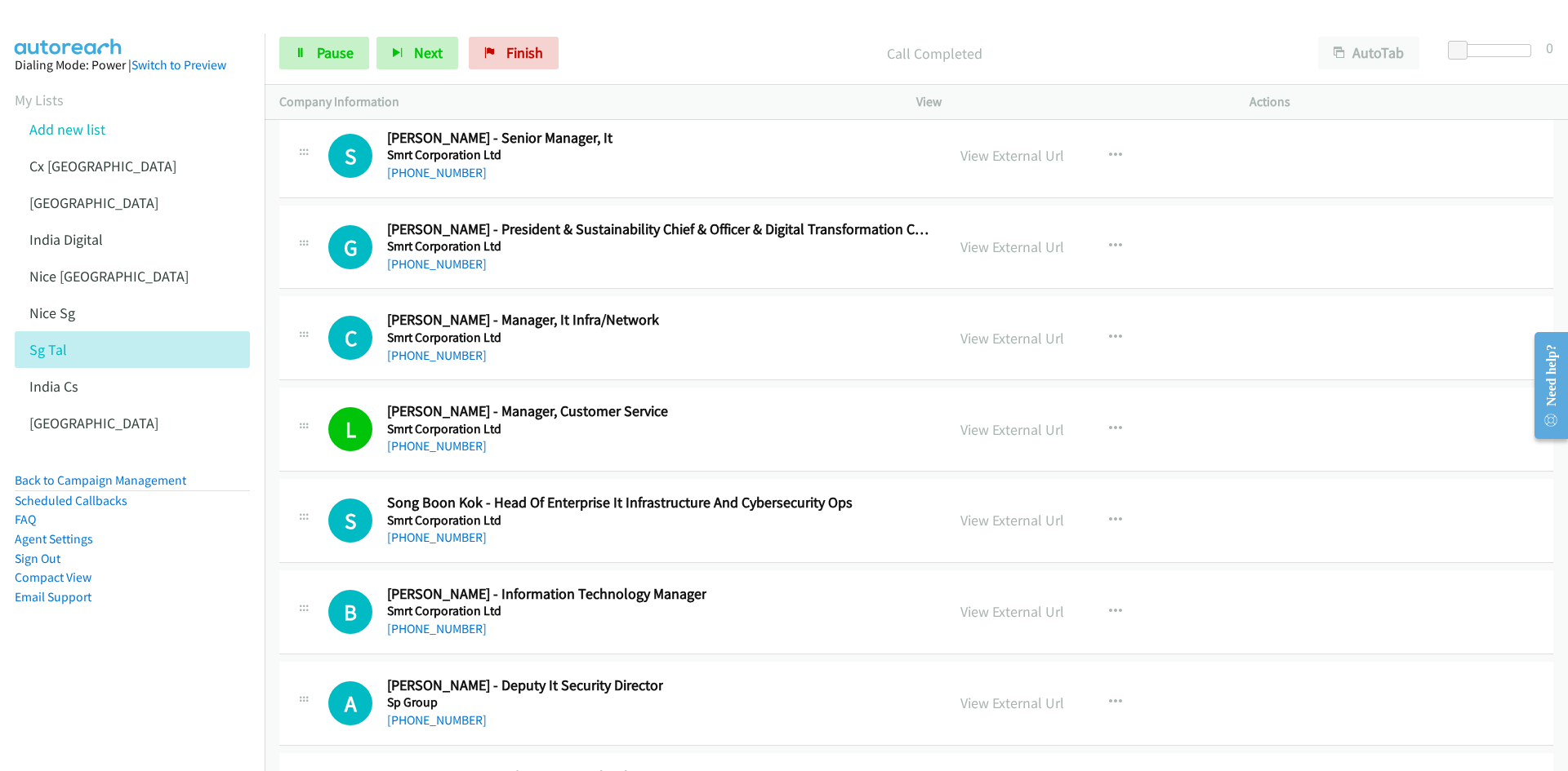
click at [208, 646] on aside "Dialing Mode: Power | Switch to Preview My Lists Add new list Cx [GEOGRAPHIC_DA…" at bounding box center [132, 357] width 264 height 647
click at [353, 54] on link "Pause" at bounding box center [324, 53] width 90 height 33
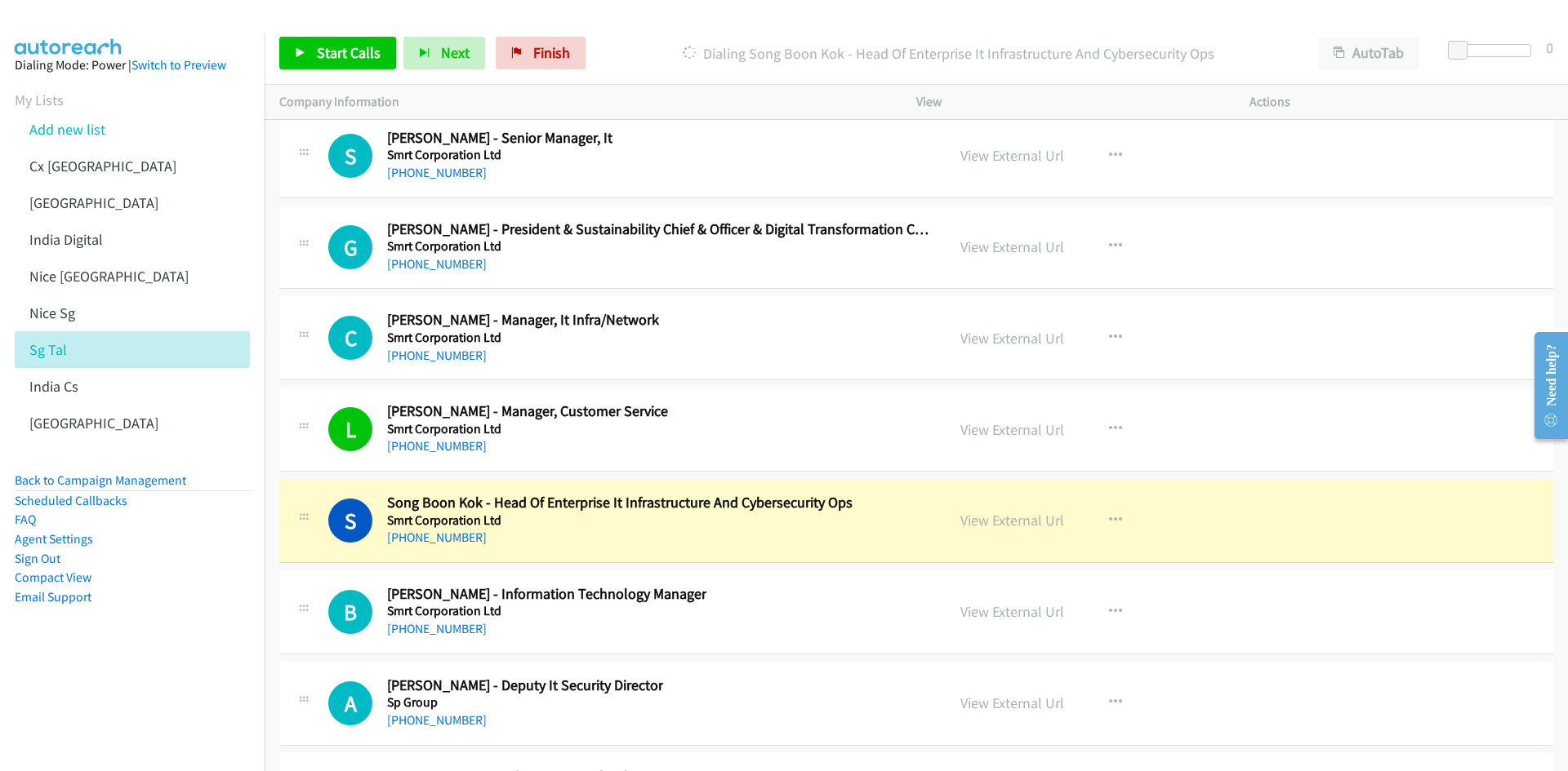
drag, startPoint x: 167, startPoint y: 697, endPoint x: 287, endPoint y: 667, distance: 123.7
click at [167, 697] on nav "Dialing Mode: Power | Switch to Preview My Lists Add new list Cx [GEOGRAPHIC_DA…" at bounding box center [133, 419] width 265 height 771
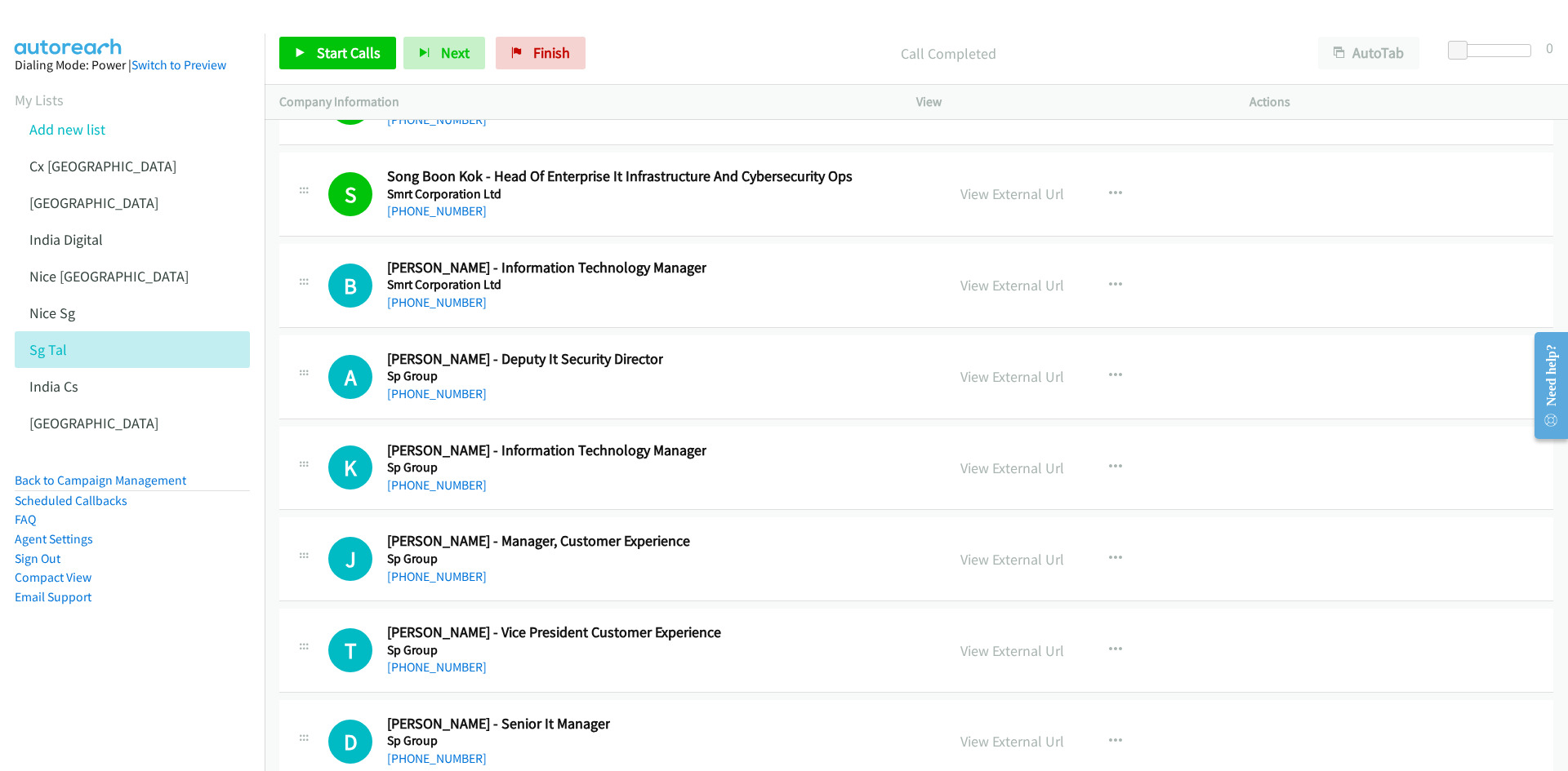
scroll to position [46007, 0]
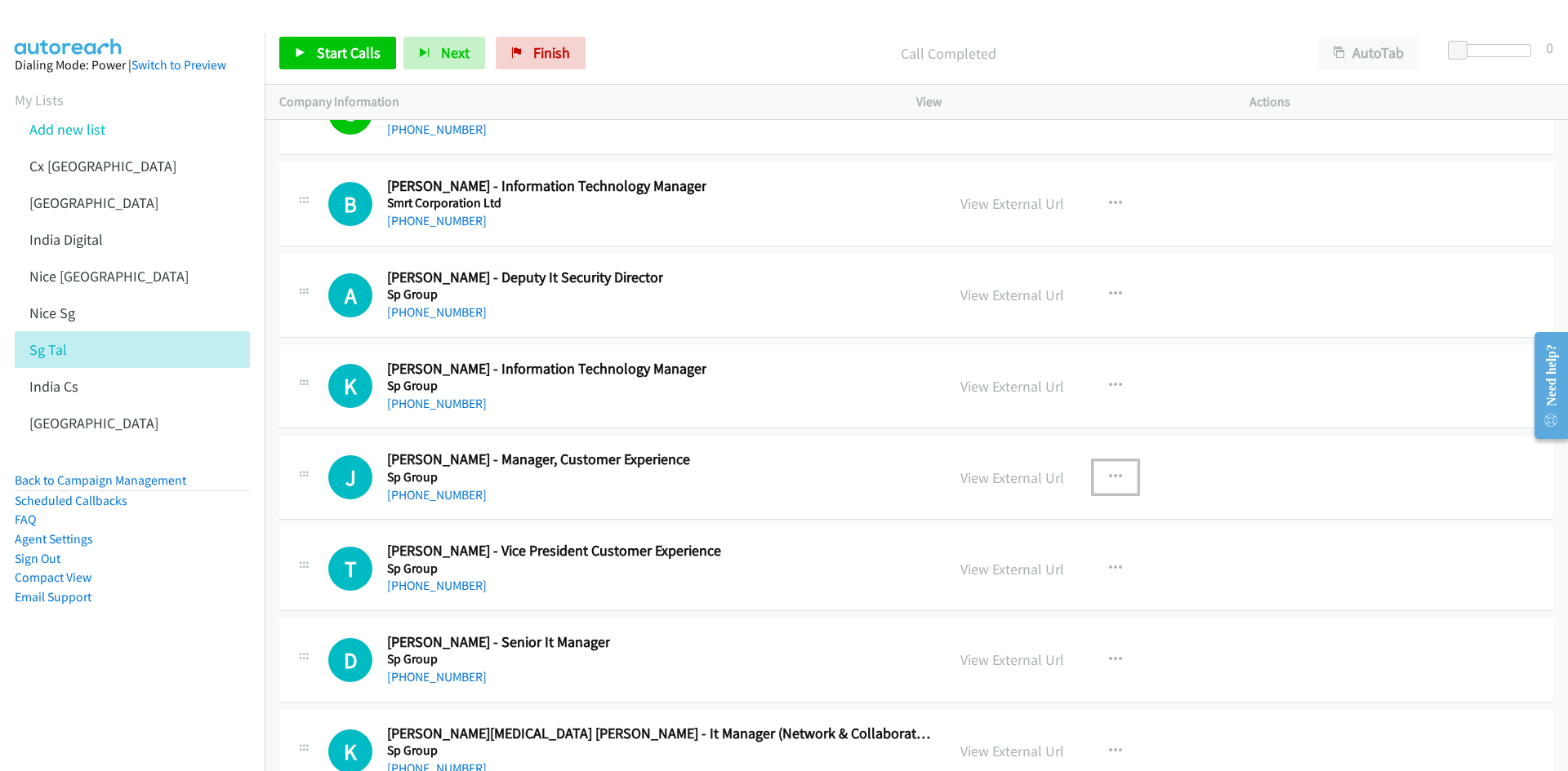
click at [1110, 476] on icon "button" at bounding box center [1115, 477] width 13 height 13
click at [1020, 577] on link "Start Calls Here" at bounding box center [1028, 584] width 217 height 33
click at [328, 60] on span "Start Calls" at bounding box center [349, 52] width 64 height 19
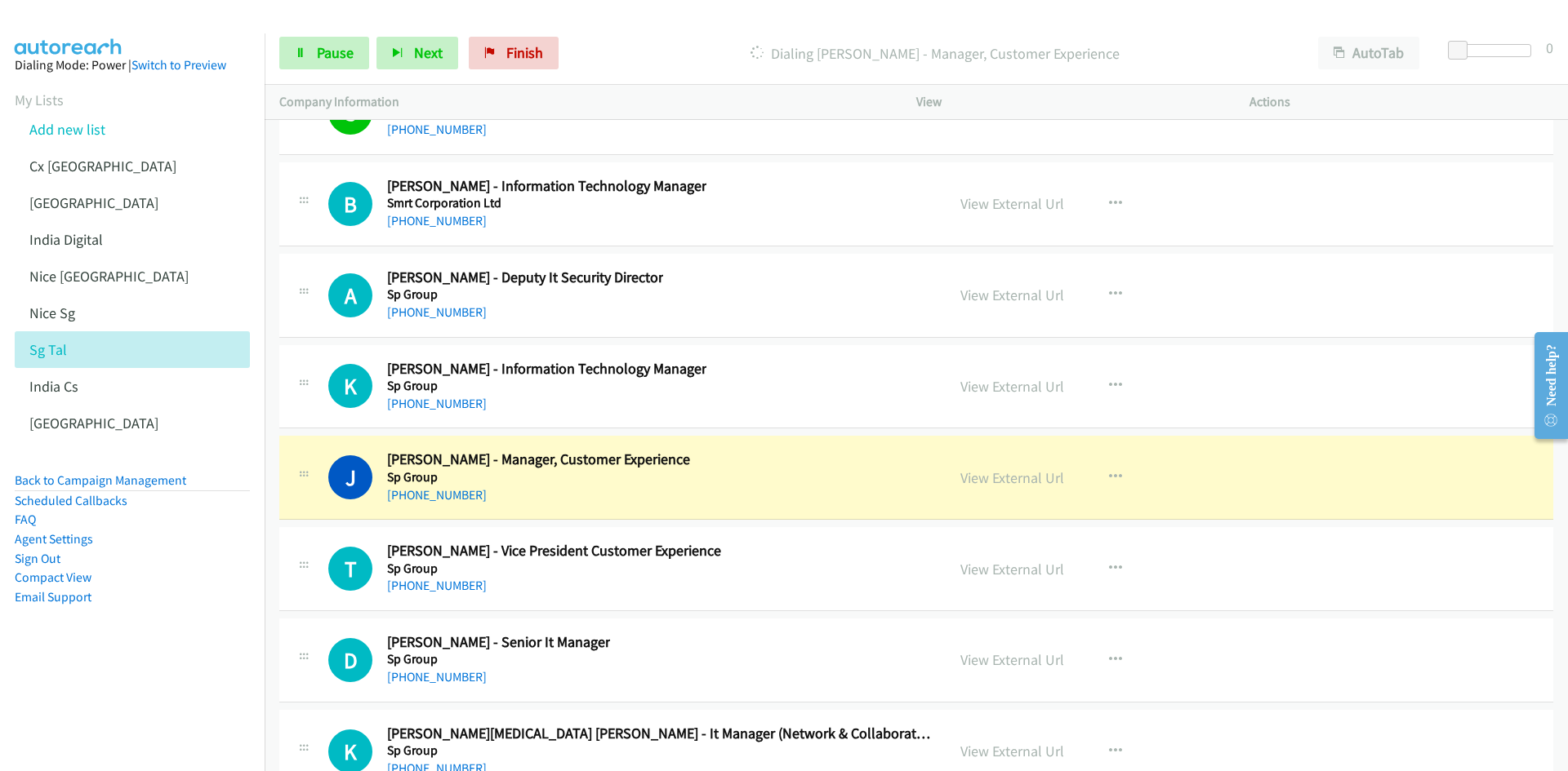
drag, startPoint x: 169, startPoint y: 710, endPoint x: 183, endPoint y: 706, distance: 14.6
click at [169, 710] on nav "Dialing Mode: Power | Switch to Preview My Lists Add new list Cx [GEOGRAPHIC_DA…" at bounding box center [133, 419] width 265 height 771
click at [1014, 480] on link "View External Url" at bounding box center [1012, 477] width 104 height 19
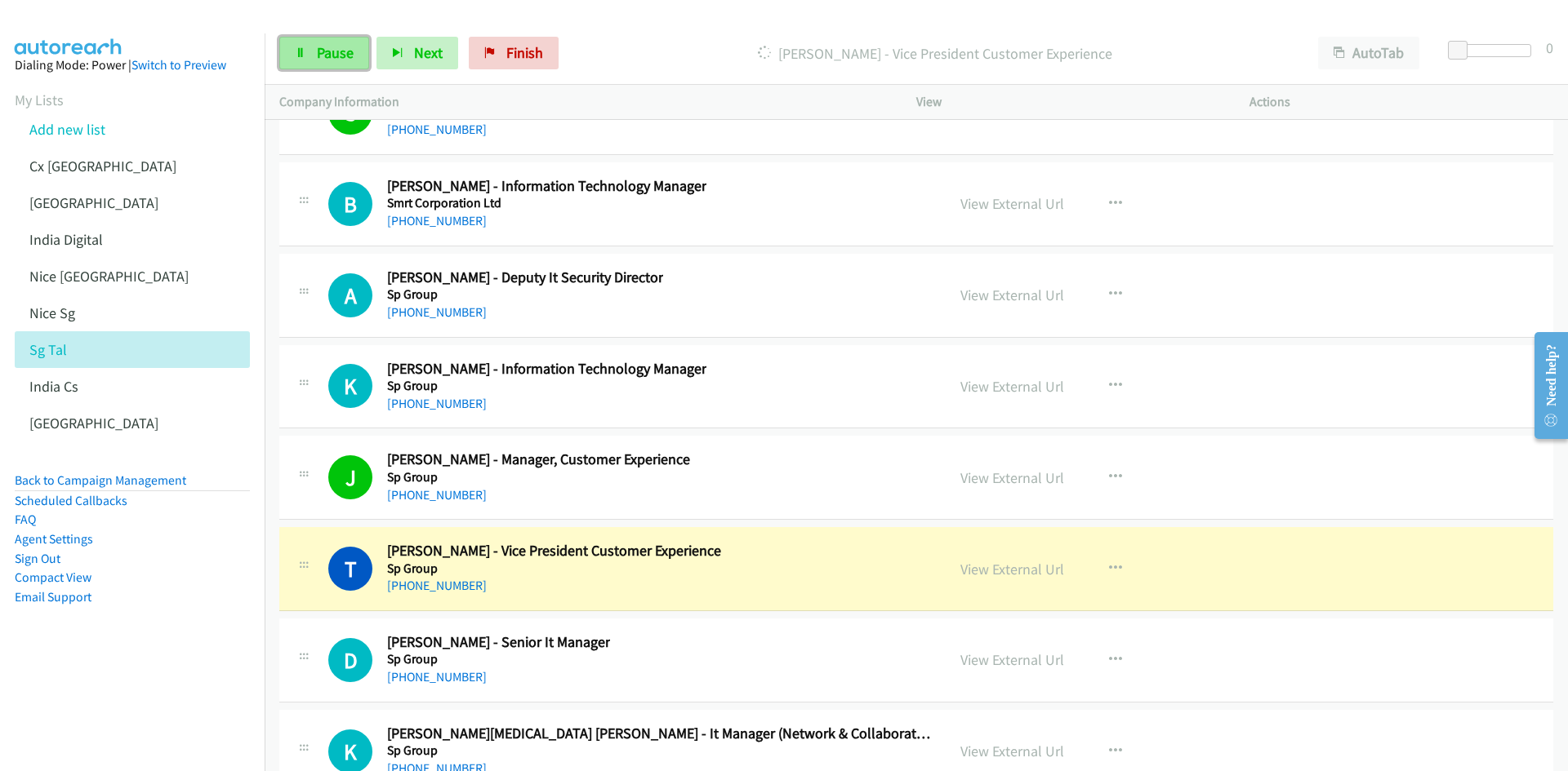
click at [344, 52] on span "Pause" at bounding box center [335, 52] width 37 height 19
drag, startPoint x: 152, startPoint y: 699, endPoint x: 200, endPoint y: 686, distance: 49.7
click at [152, 699] on nav "Dialing Mode: Power | Switch to Preview My Lists Add new list Cx [GEOGRAPHIC_DA…" at bounding box center [133, 419] width 265 height 771
click at [988, 572] on link "View External Url" at bounding box center [1012, 569] width 104 height 19
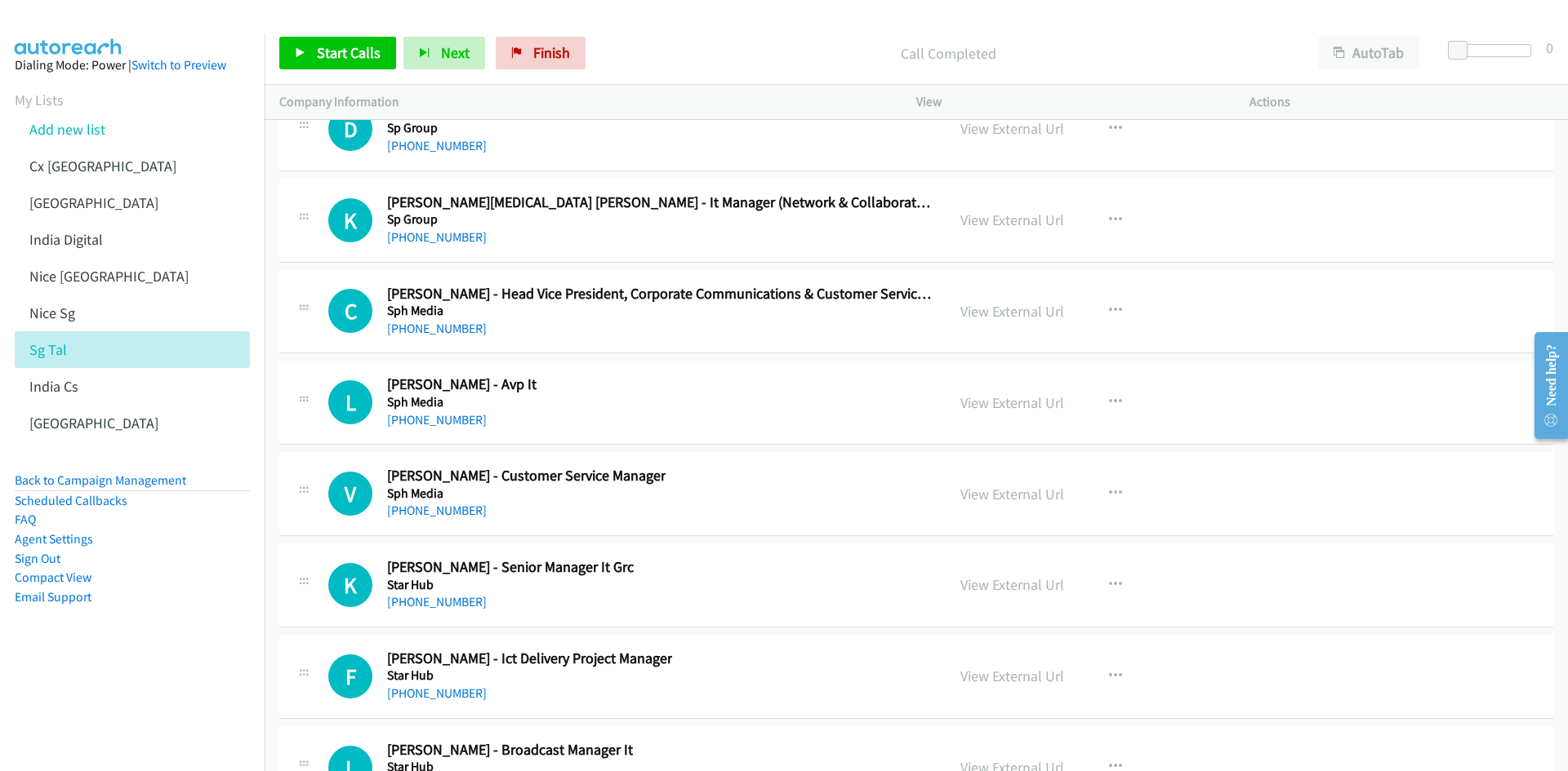
scroll to position [46578, 0]
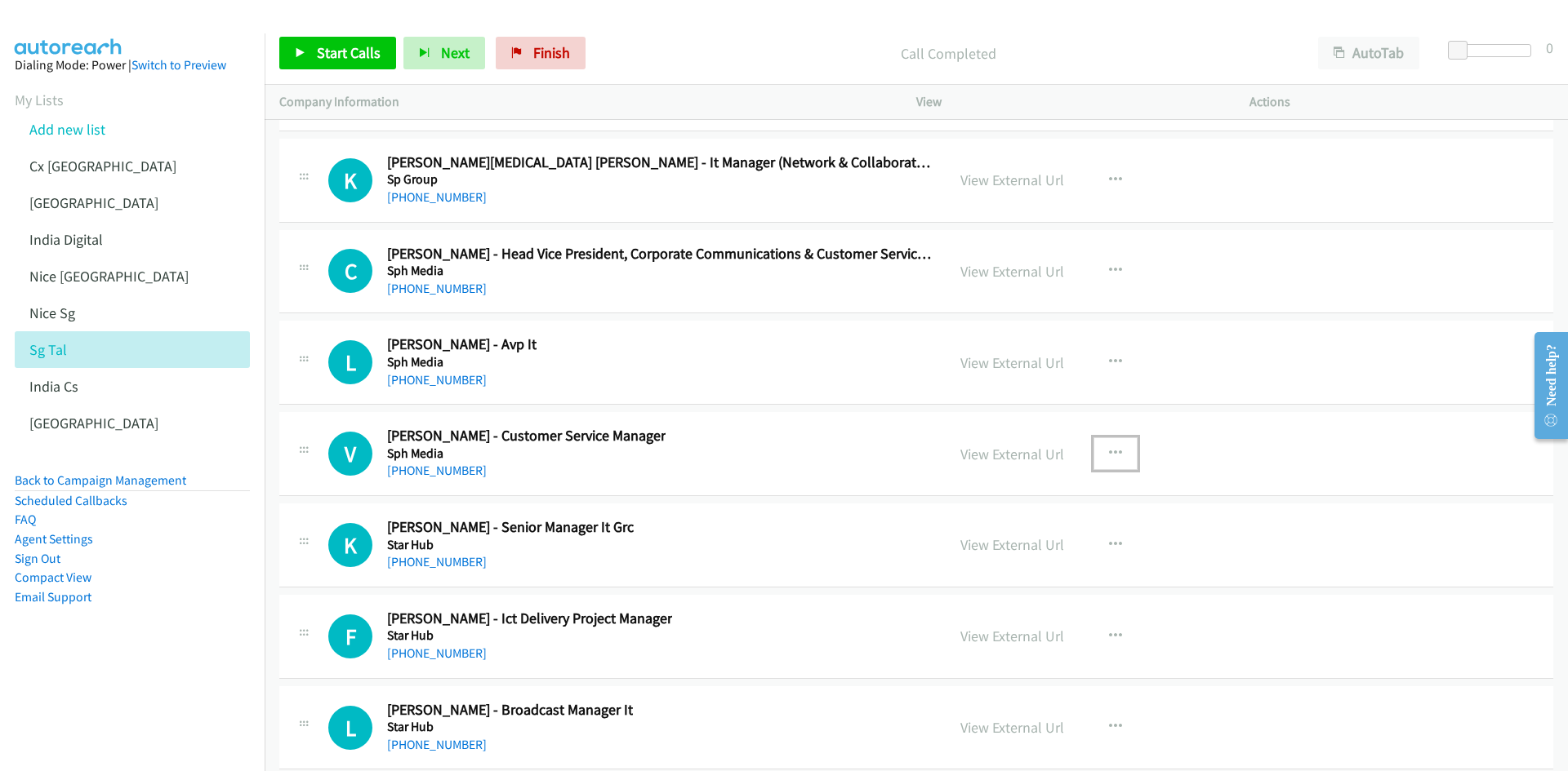
click at [1109, 449] on icon "button" at bounding box center [1115, 453] width 13 height 13
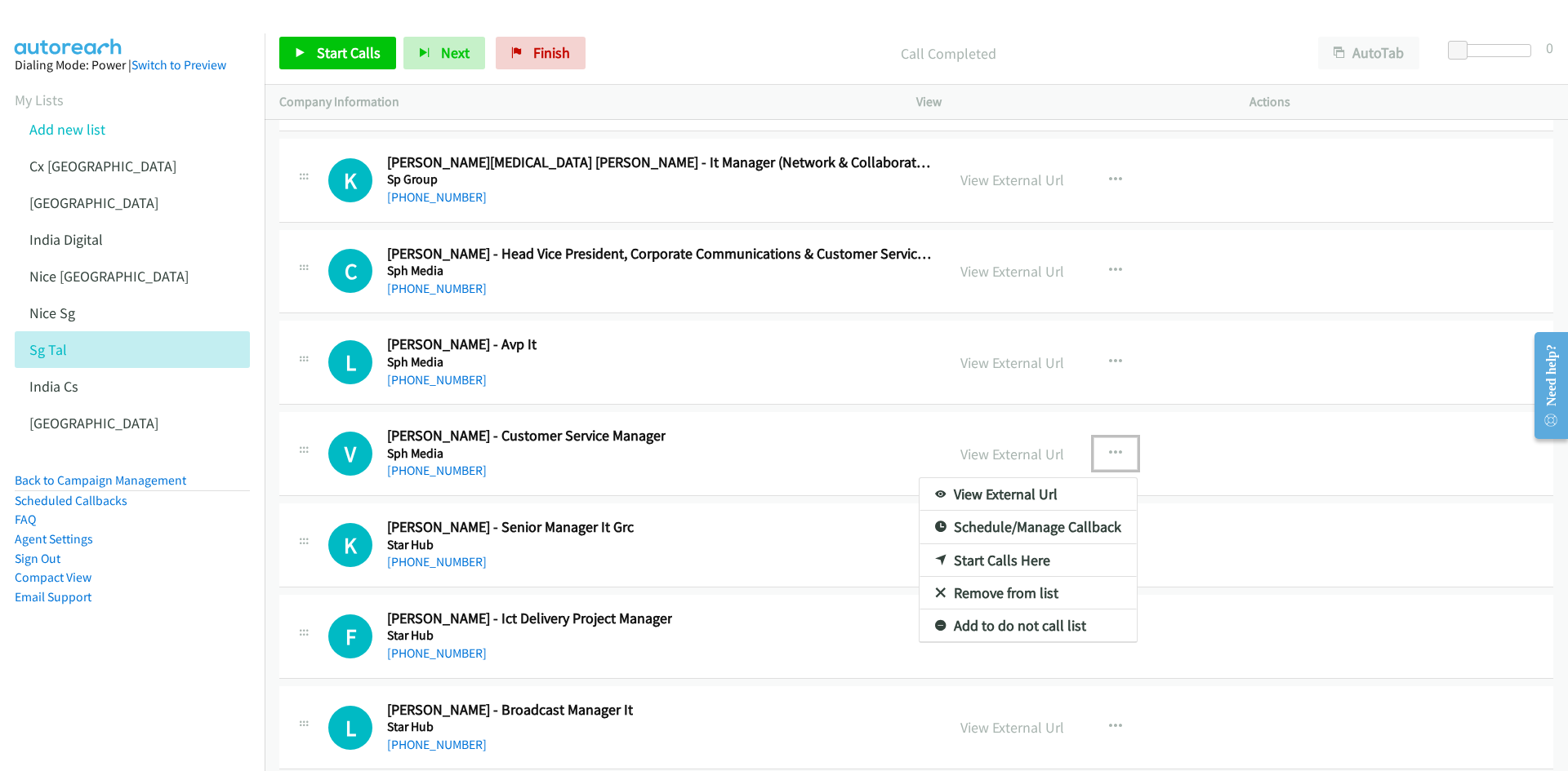
click at [999, 561] on link "Start Calls Here" at bounding box center [1028, 561] width 217 height 33
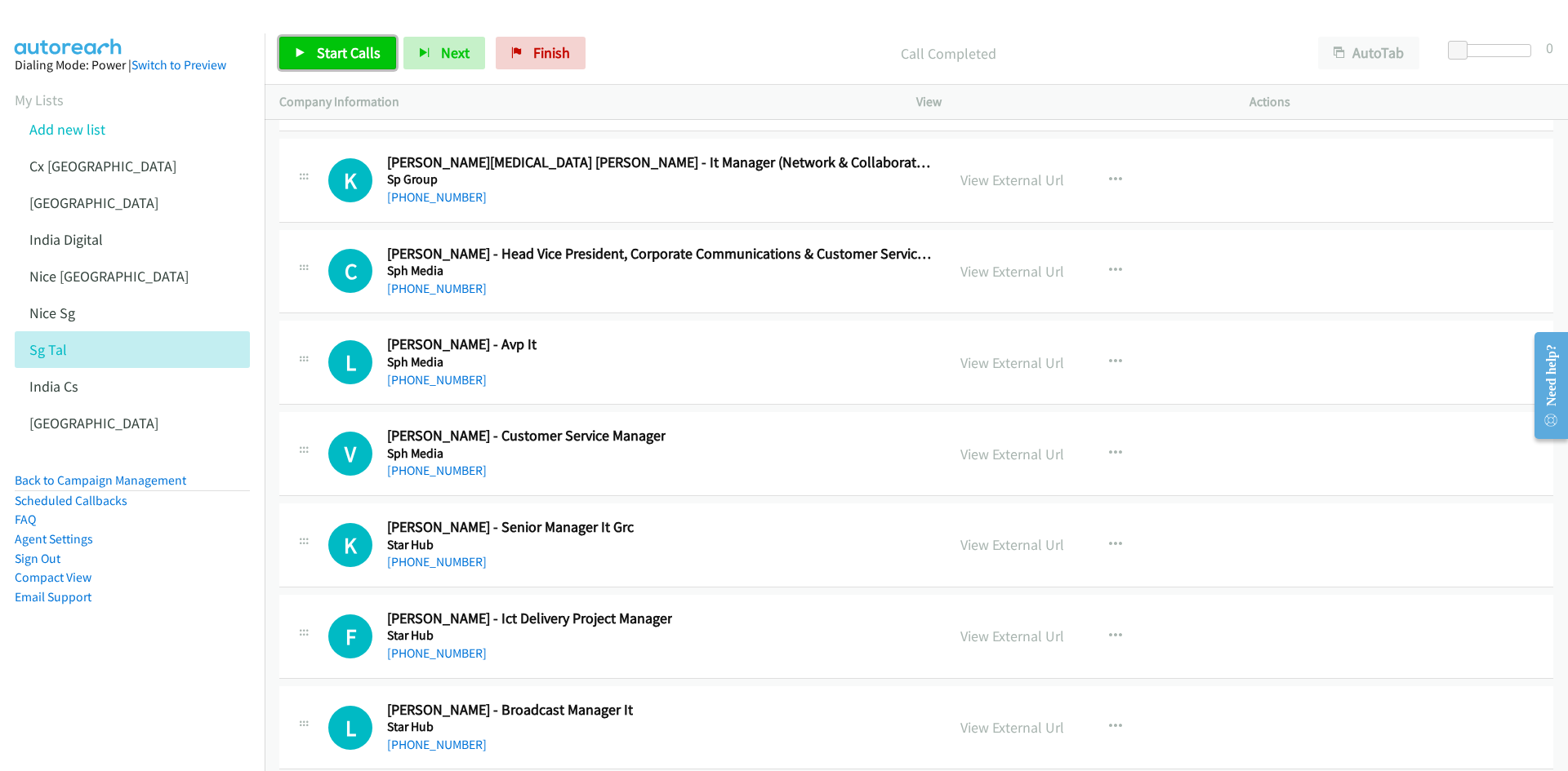
click at [326, 52] on span "Start Calls" at bounding box center [349, 52] width 64 height 19
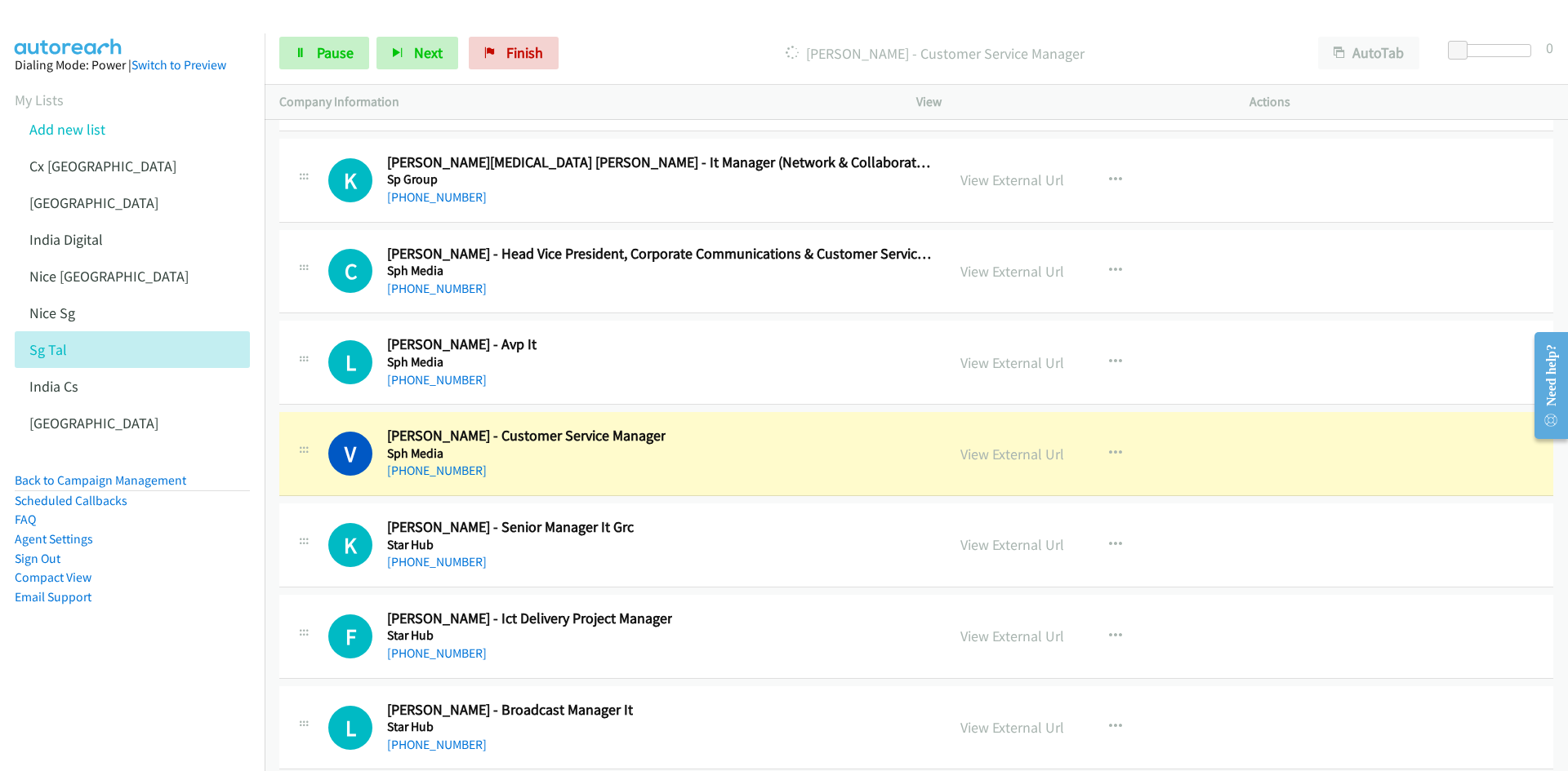
drag, startPoint x: 158, startPoint y: 736, endPoint x: 193, endPoint y: 719, distance: 38.9
click at [158, 736] on nav "Dialing Mode: Power | Switch to Preview My Lists Add new list Cx [GEOGRAPHIC_DA…" at bounding box center [133, 419] width 265 height 771
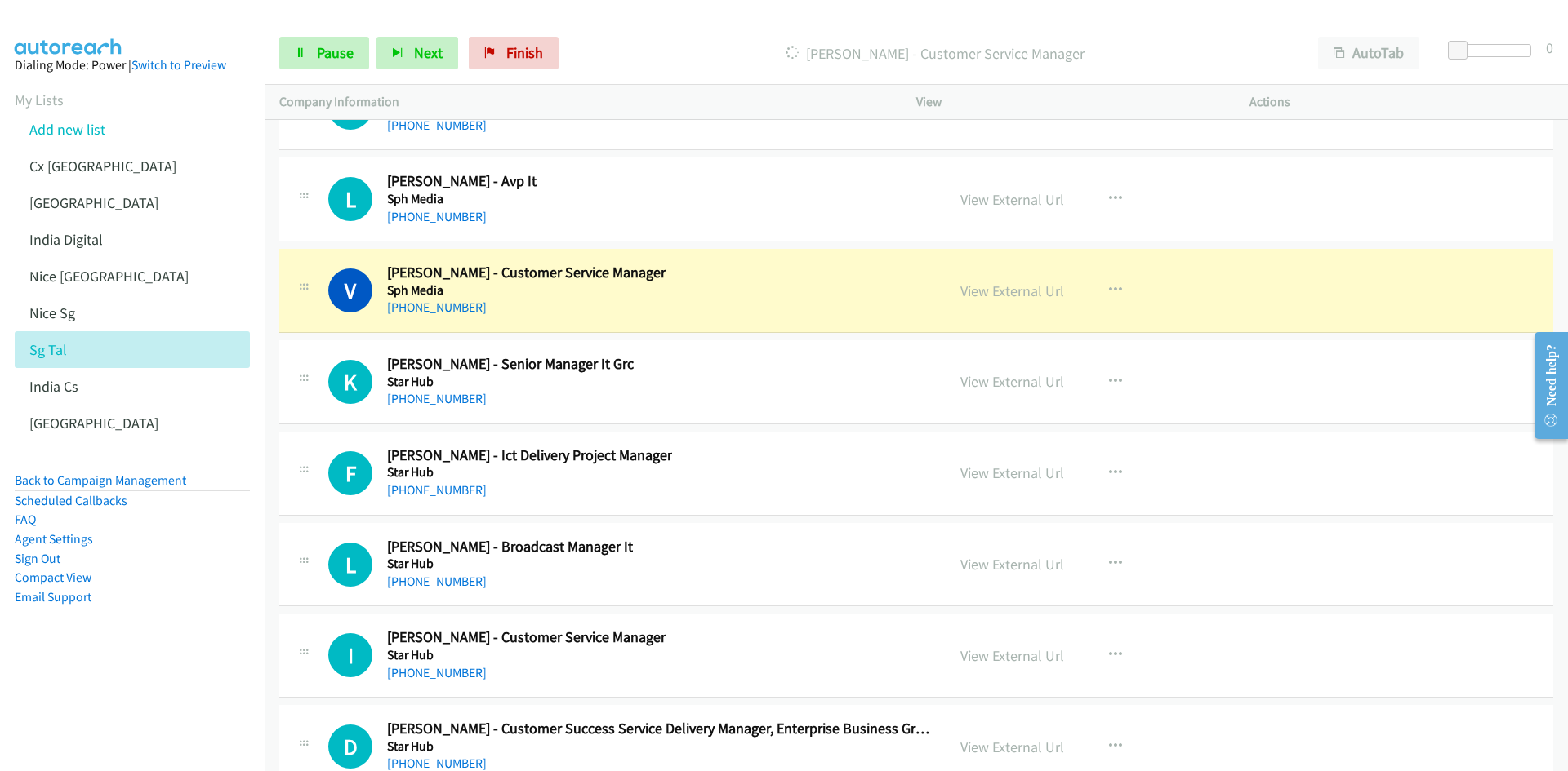
scroll to position [46904, 0]
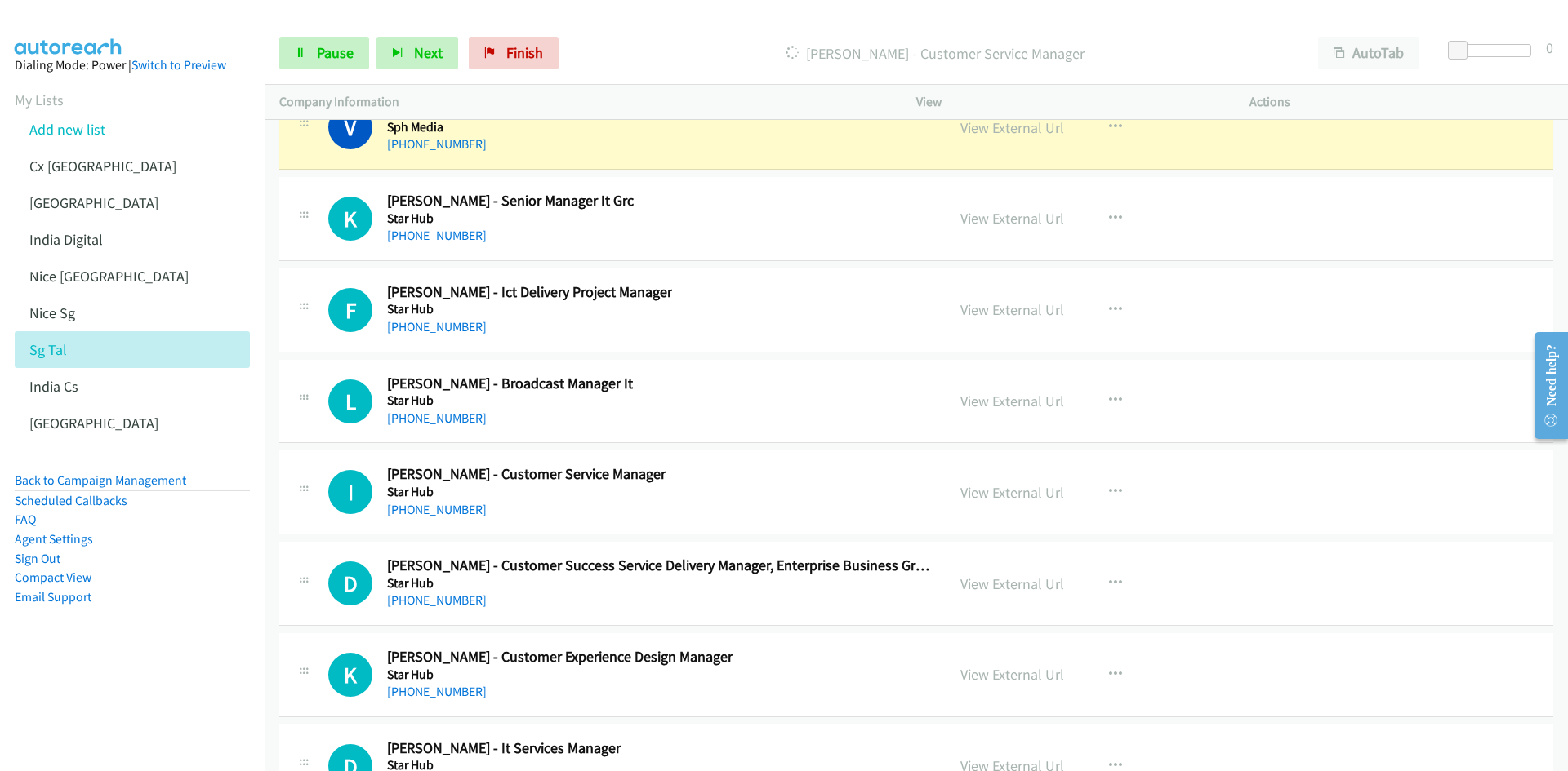
drag, startPoint x: 218, startPoint y: 674, endPoint x: 233, endPoint y: 667, distance: 16.6
click at [218, 674] on aside "Dialing Mode: Power | Switch to Preview My Lists Add new list Cx [GEOGRAPHIC_DA…" at bounding box center [132, 357] width 264 height 647
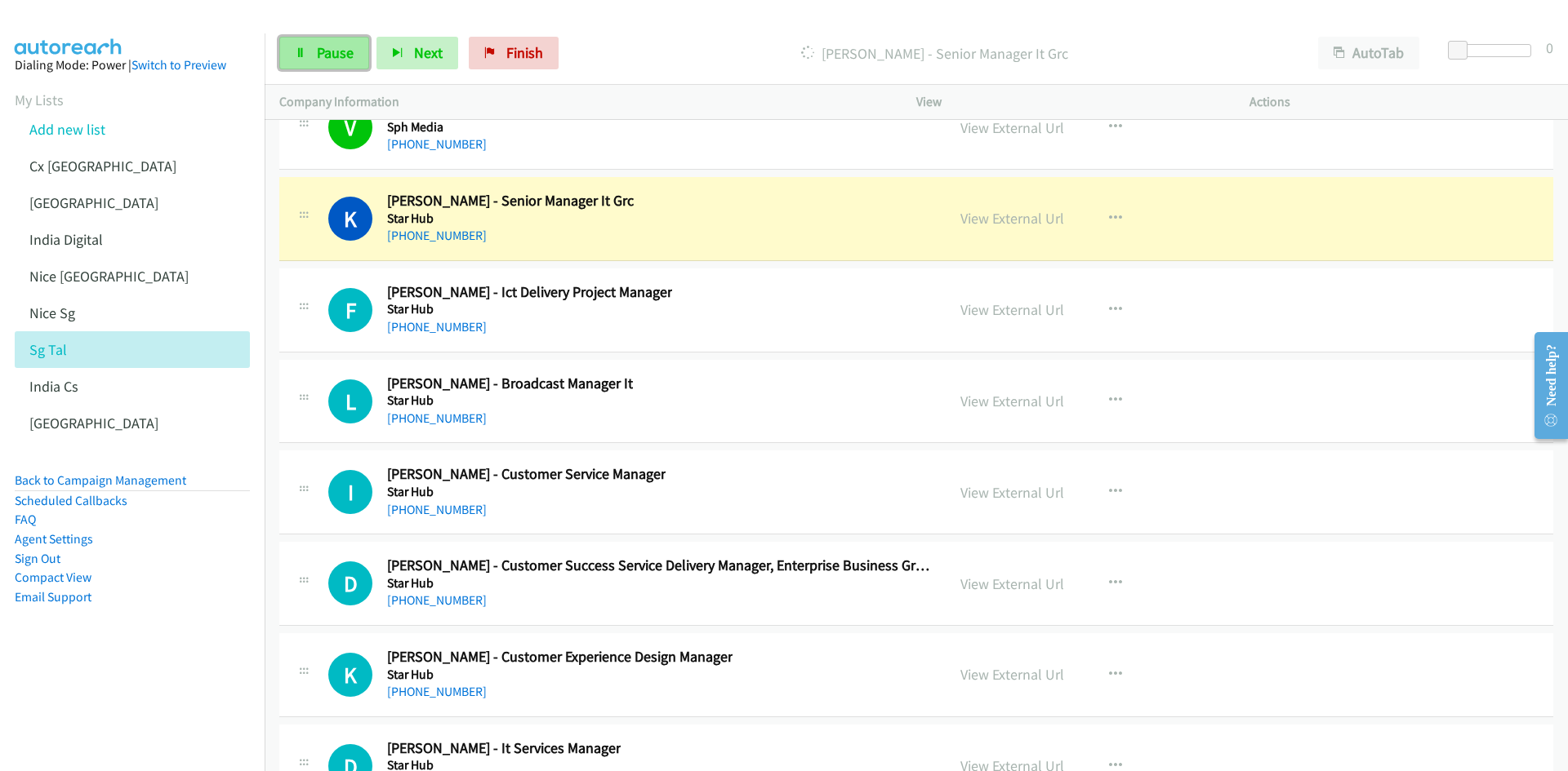
click at [305, 44] on link "Pause" at bounding box center [324, 53] width 90 height 33
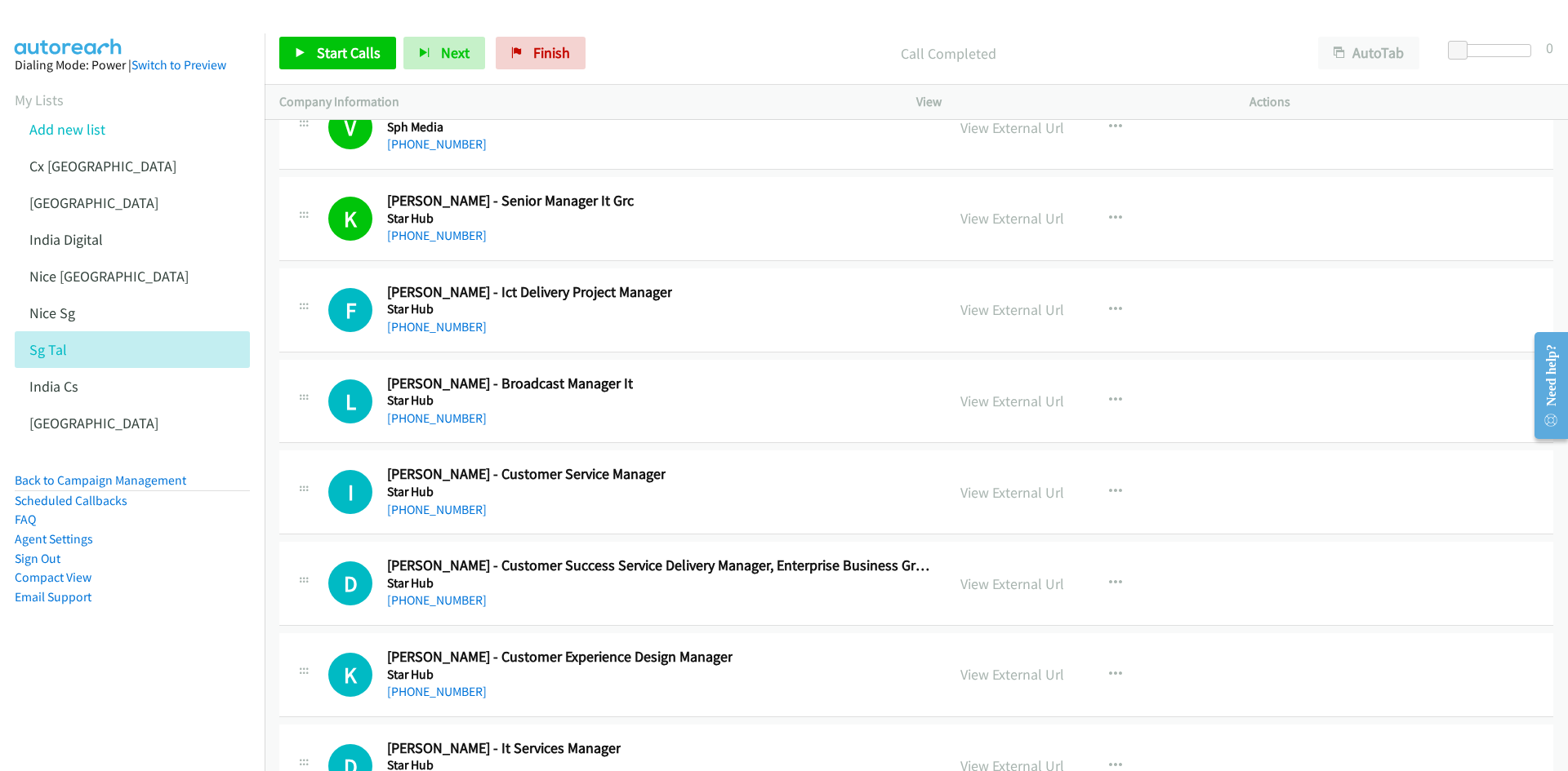
drag, startPoint x: 172, startPoint y: 654, endPoint x: 282, endPoint y: 628, distance: 113.0
click at [172, 654] on aside "Dialing Mode: Power | Switch to Preview My Lists Add new list Cx [GEOGRAPHIC_DA…" at bounding box center [132, 357] width 264 height 647
click at [1114, 491] on icon "button" at bounding box center [1115, 492] width 13 height 13
click at [1032, 598] on link "Start Calls Here" at bounding box center [1028, 599] width 217 height 33
click at [1109, 489] on icon "button" at bounding box center [1115, 492] width 13 height 13
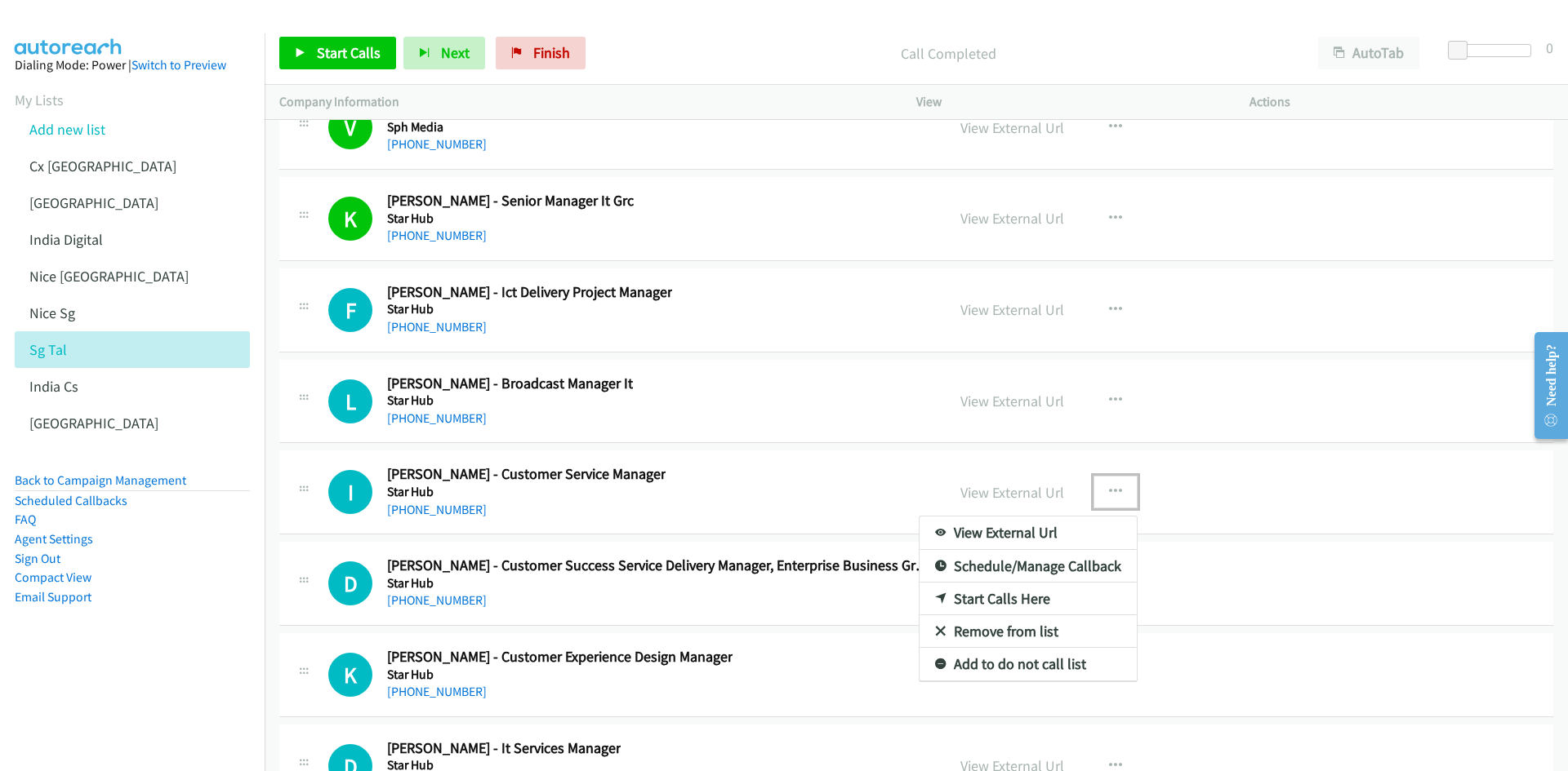
click at [1007, 597] on link "Start Calls Here" at bounding box center [1028, 599] width 217 height 33
click at [335, 58] on span "Start Calls" at bounding box center [349, 52] width 64 height 19
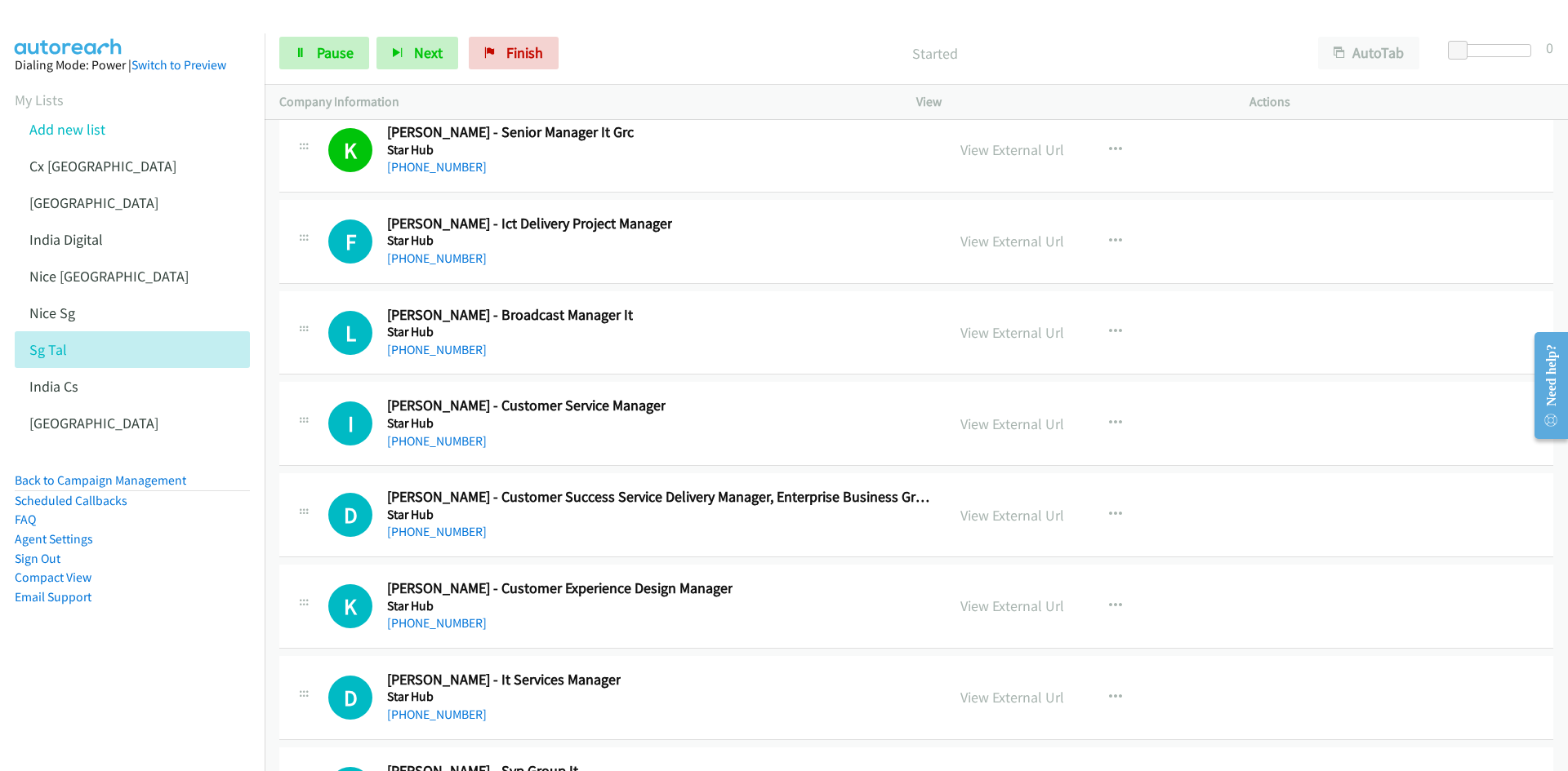
scroll to position [46986, 0]
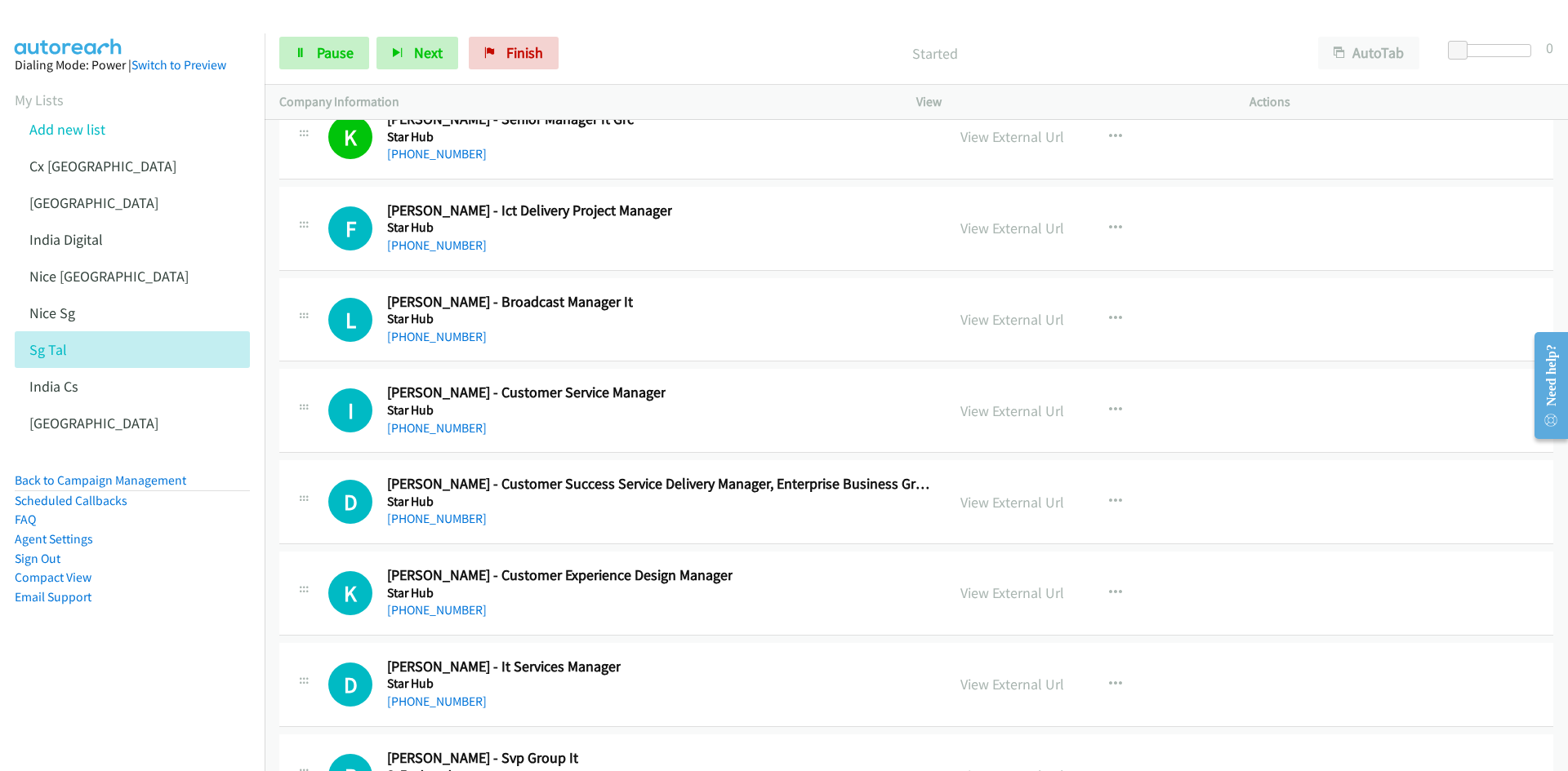
drag, startPoint x: 146, startPoint y: 671, endPoint x: 293, endPoint y: 626, distance: 153.7
click at [146, 671] on aside "Dialing Mode: Power | Switch to Preview My Lists Add new list Cx [GEOGRAPHIC_DA…" at bounding box center [132, 357] width 264 height 647
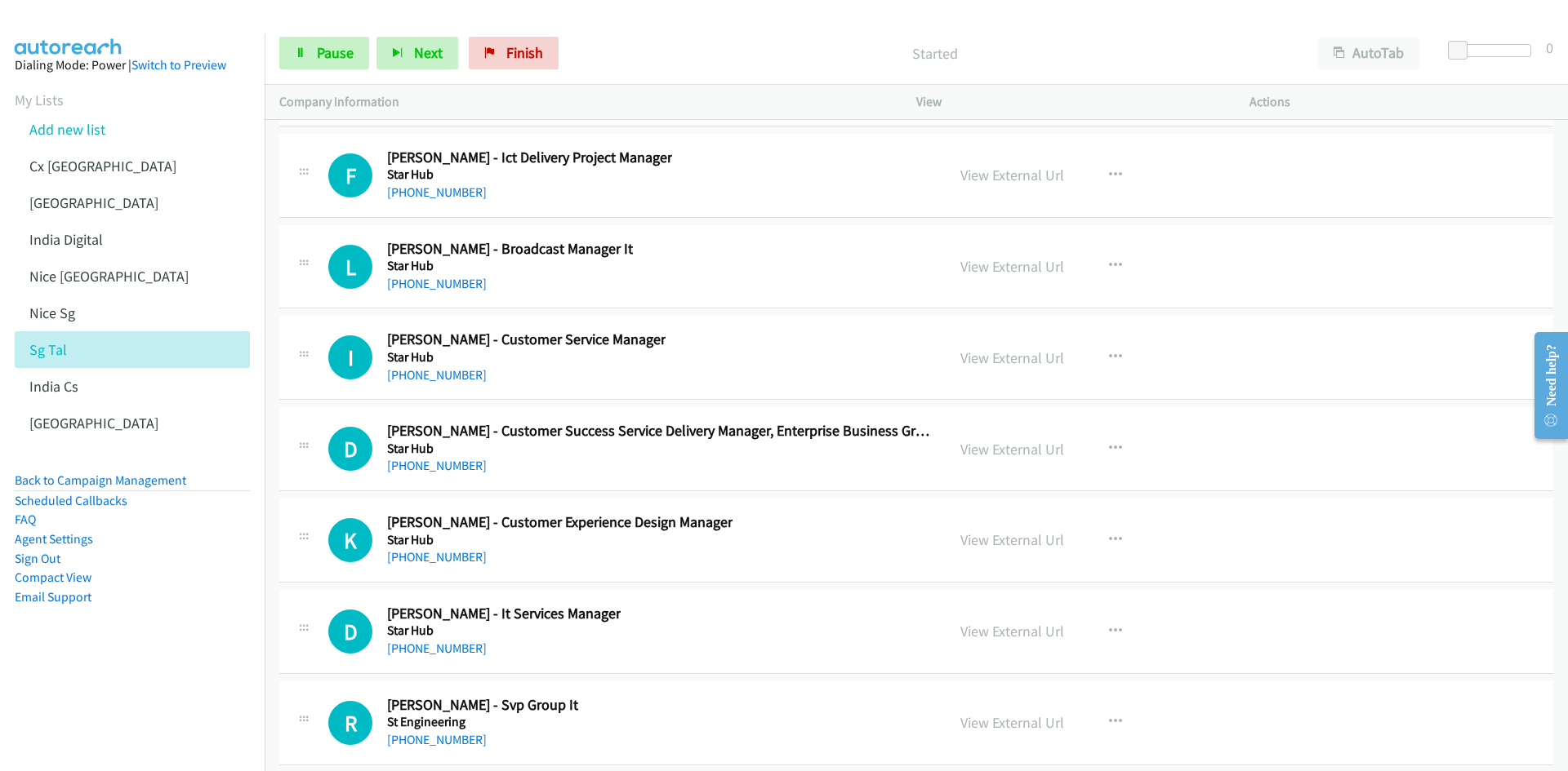
scroll to position [47068, 0]
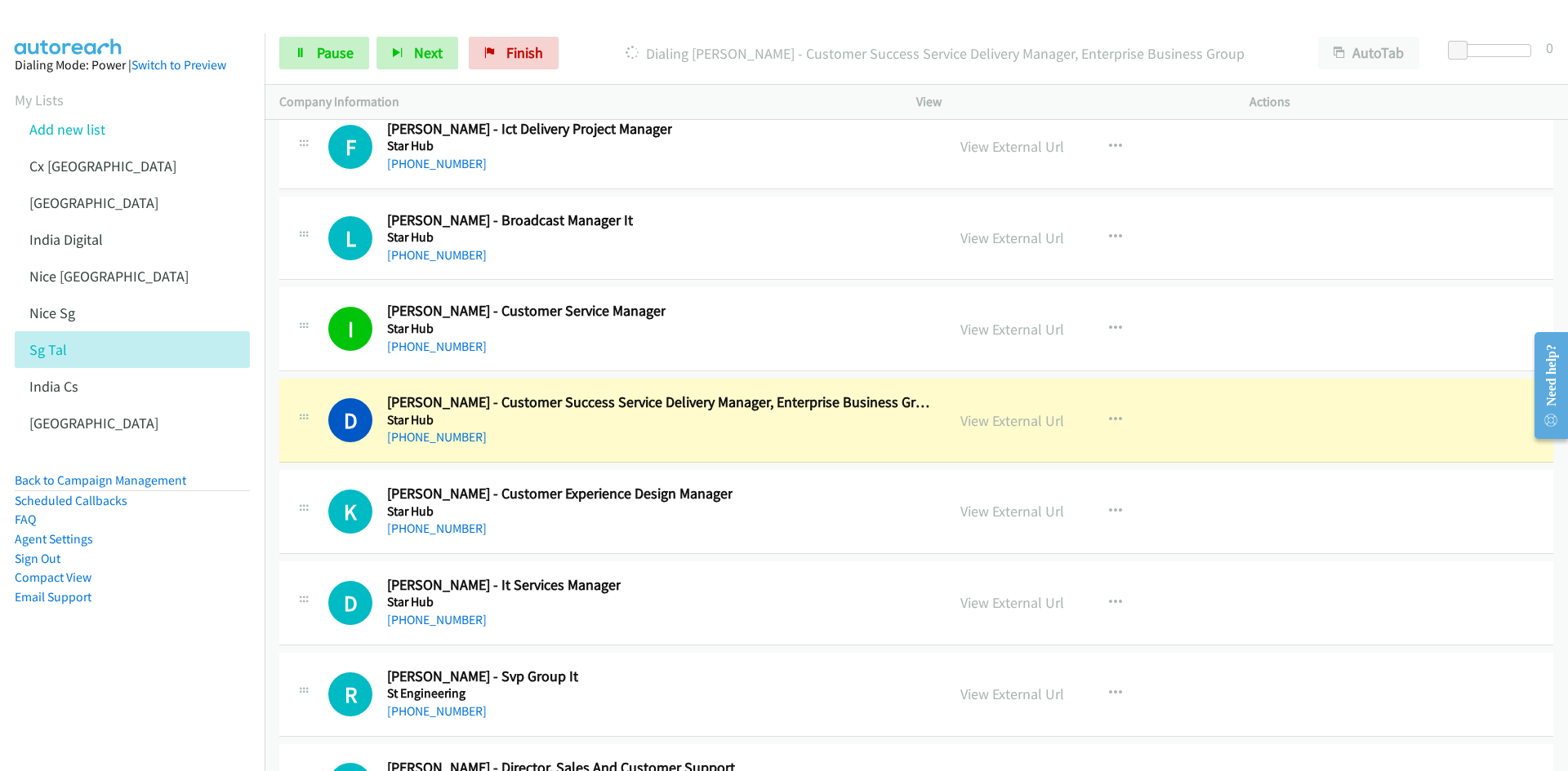
click at [106, 683] on nav "Dialing Mode: Power | Switch to Preview My Lists Add new list Cx [GEOGRAPHIC_DA…" at bounding box center [133, 419] width 265 height 771
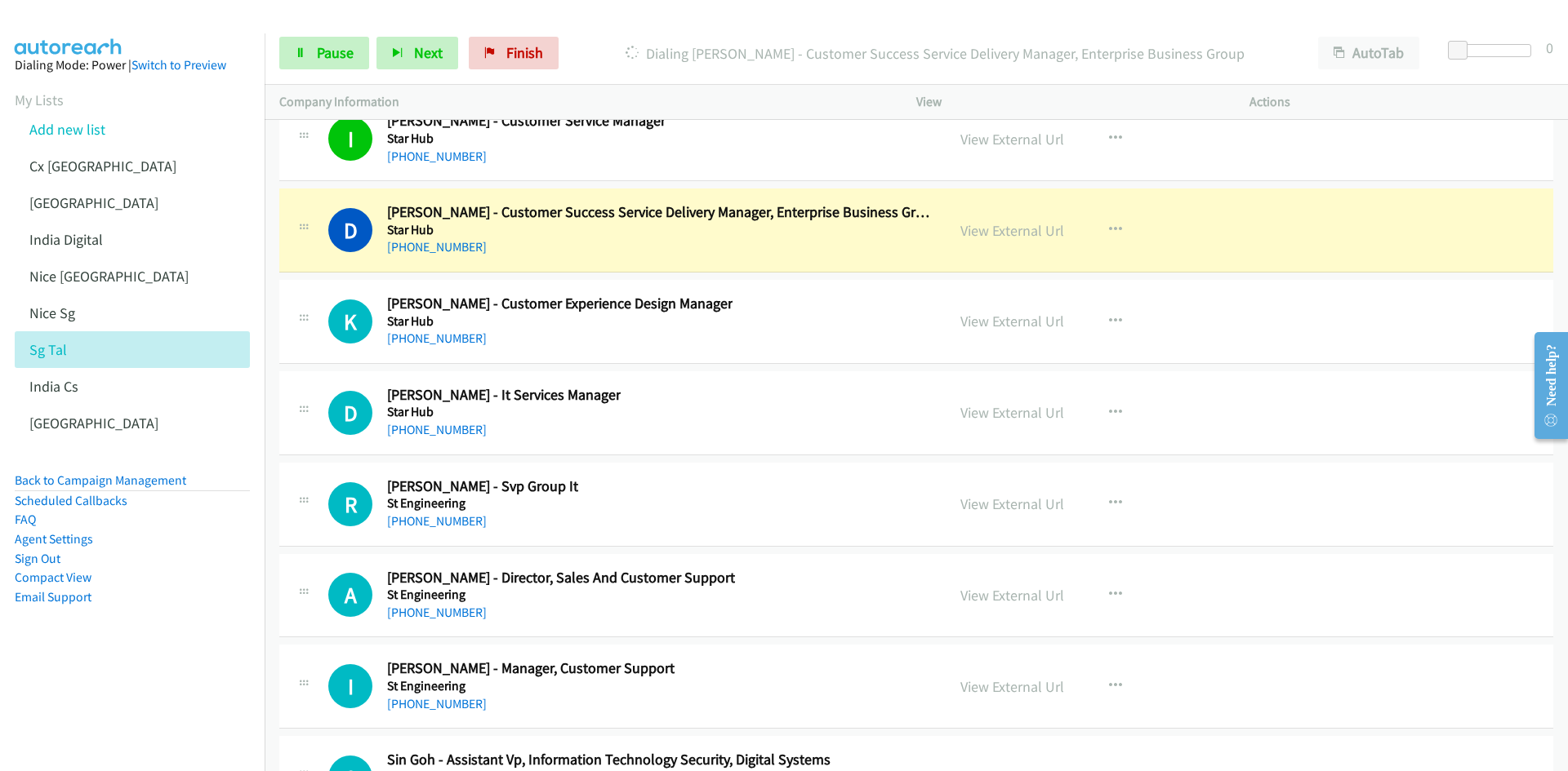
scroll to position [47313, 0]
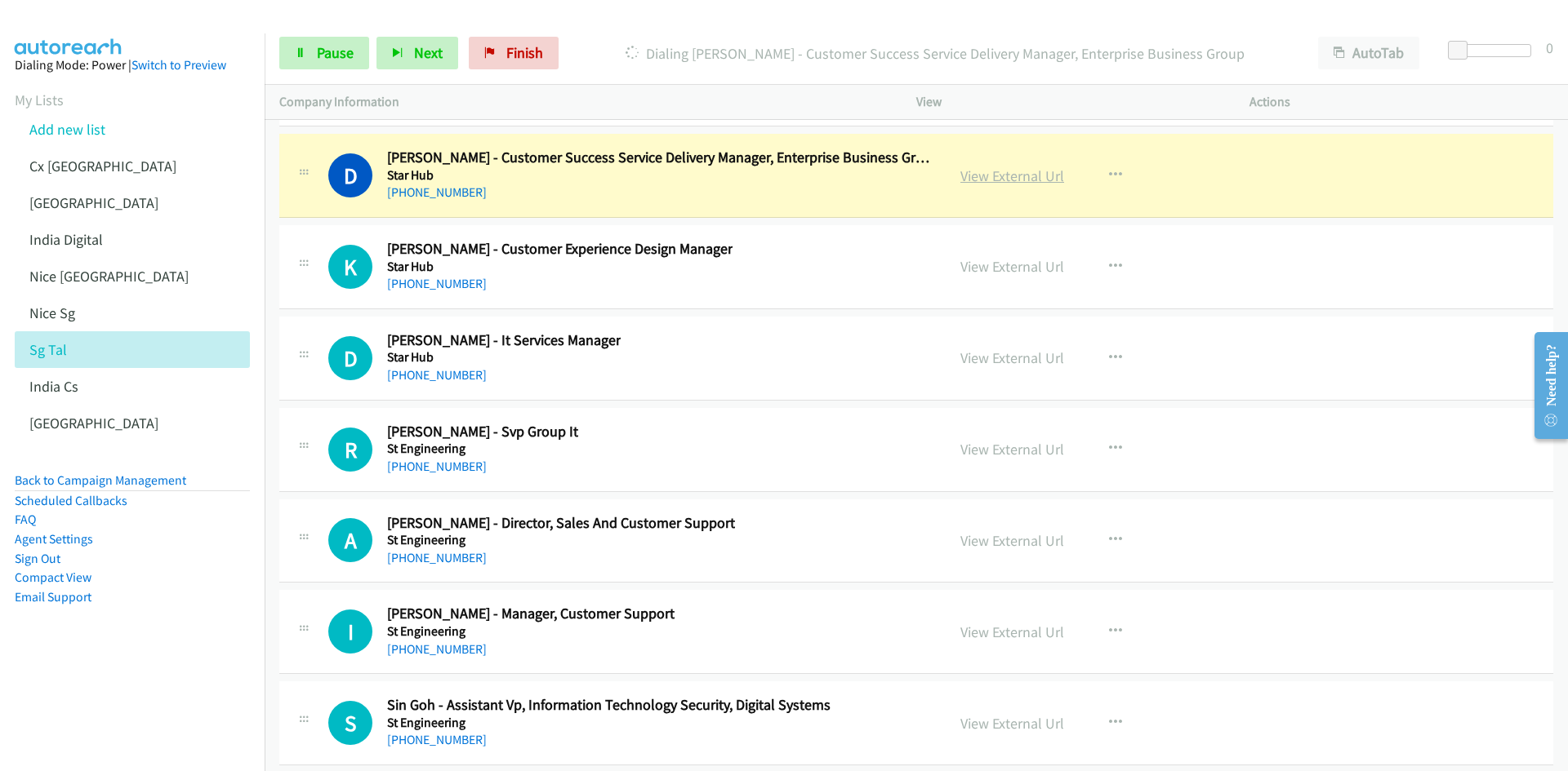
click at [1015, 176] on link "View External Url" at bounding box center [1012, 175] width 104 height 19
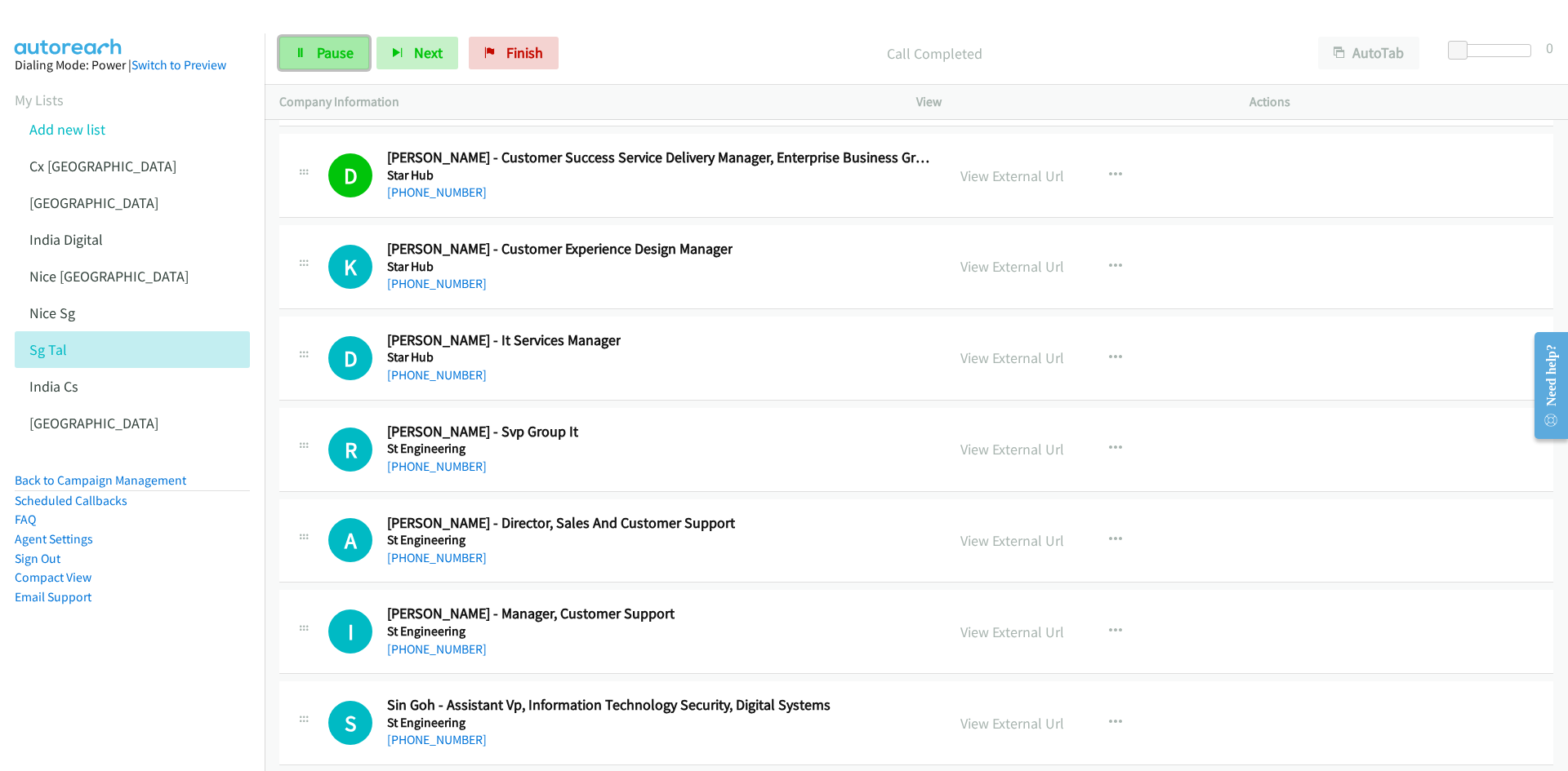
click at [341, 55] on span "Pause" at bounding box center [335, 52] width 37 height 19
click at [1109, 539] on icon "button" at bounding box center [1115, 540] width 13 height 13
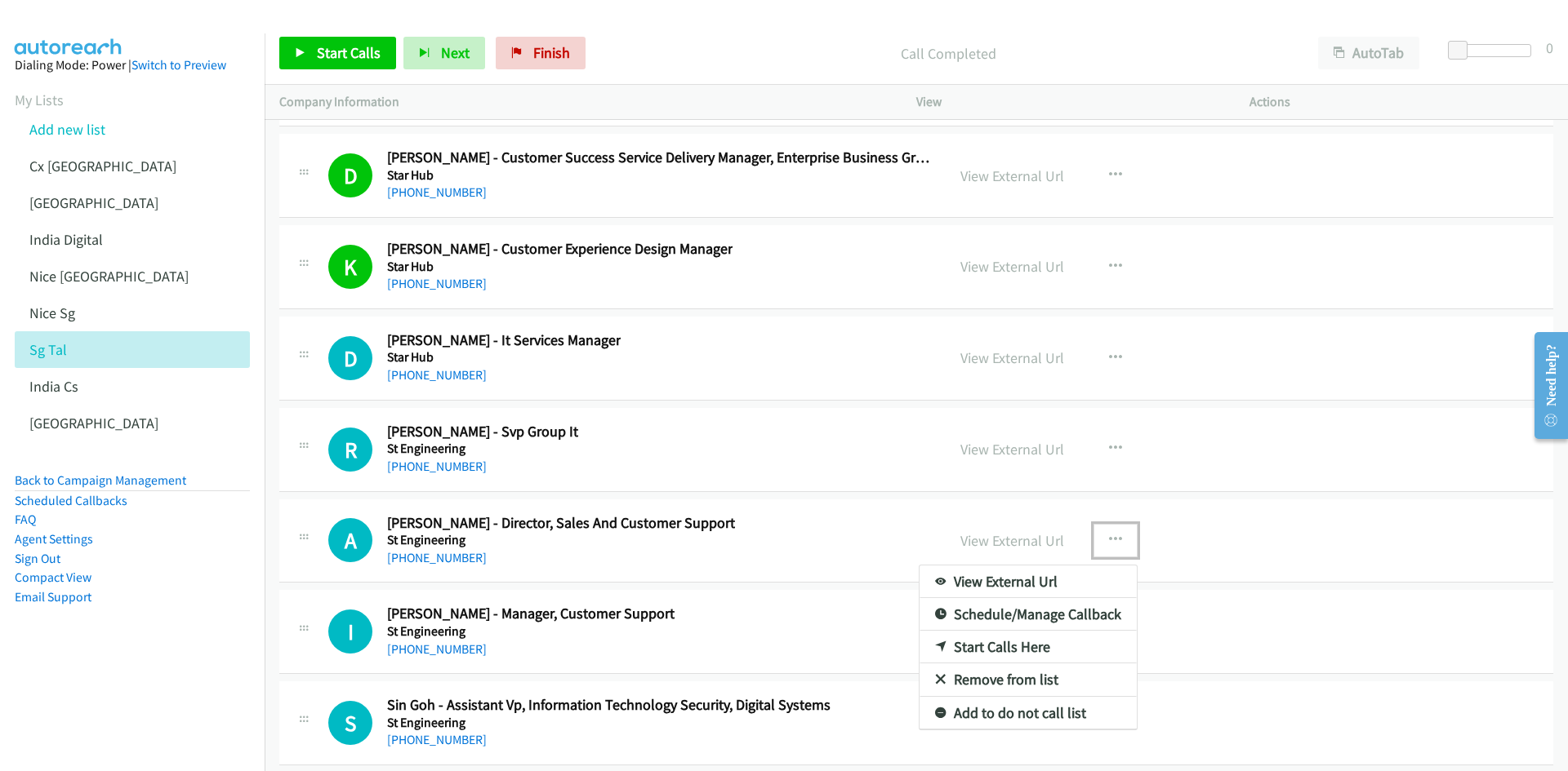
click at [1042, 646] on link "Start Calls Here" at bounding box center [1028, 647] width 217 height 33
click at [336, 45] on span "Start Calls" at bounding box center [349, 52] width 64 height 19
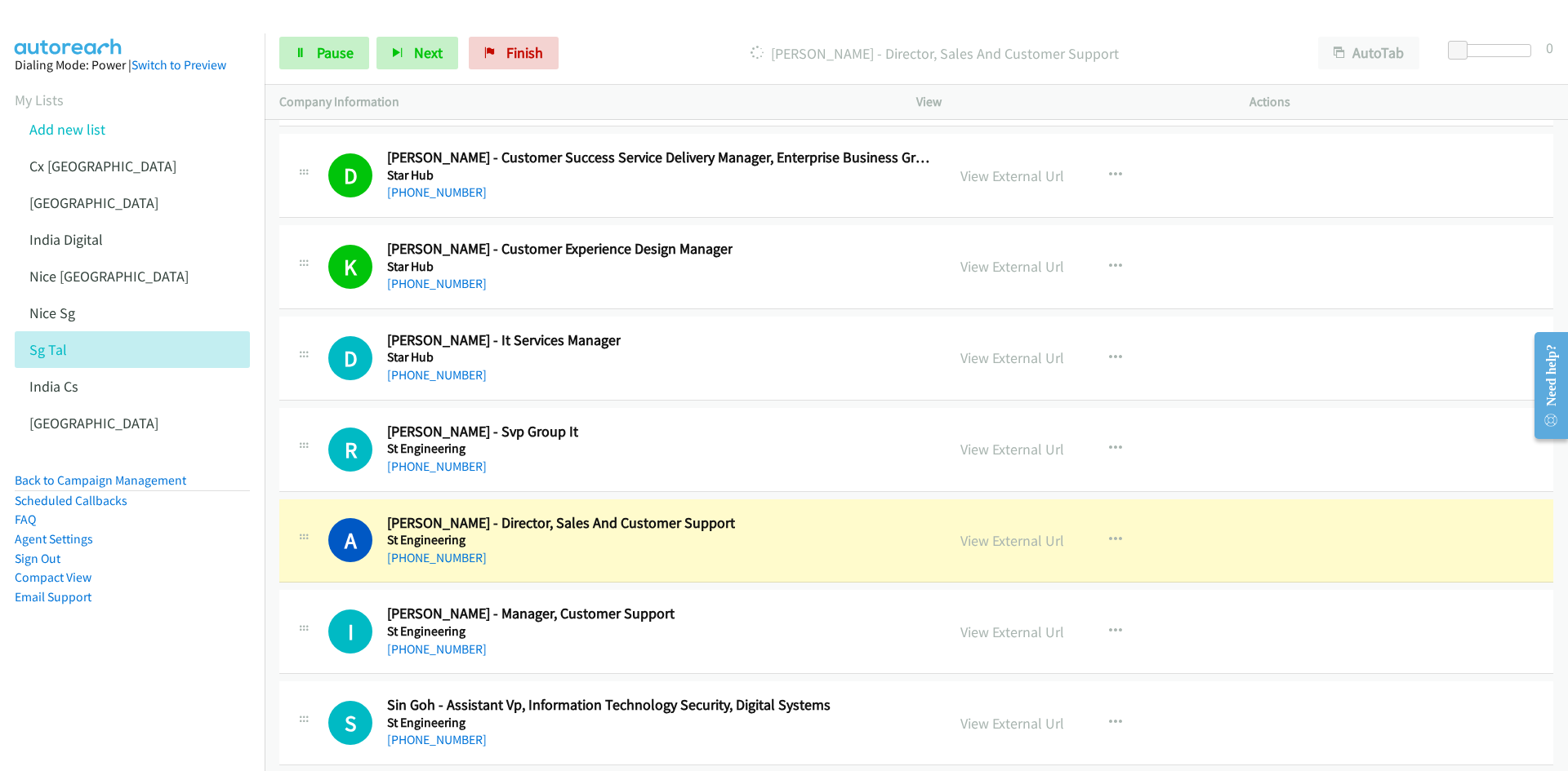
drag, startPoint x: 153, startPoint y: 705, endPoint x: 177, endPoint y: 697, distance: 25.3
click at [153, 705] on nav "Dialing Mode: Power | Switch to Preview My Lists Add new list Cx [GEOGRAPHIC_DA…" at bounding box center [133, 419] width 265 height 771
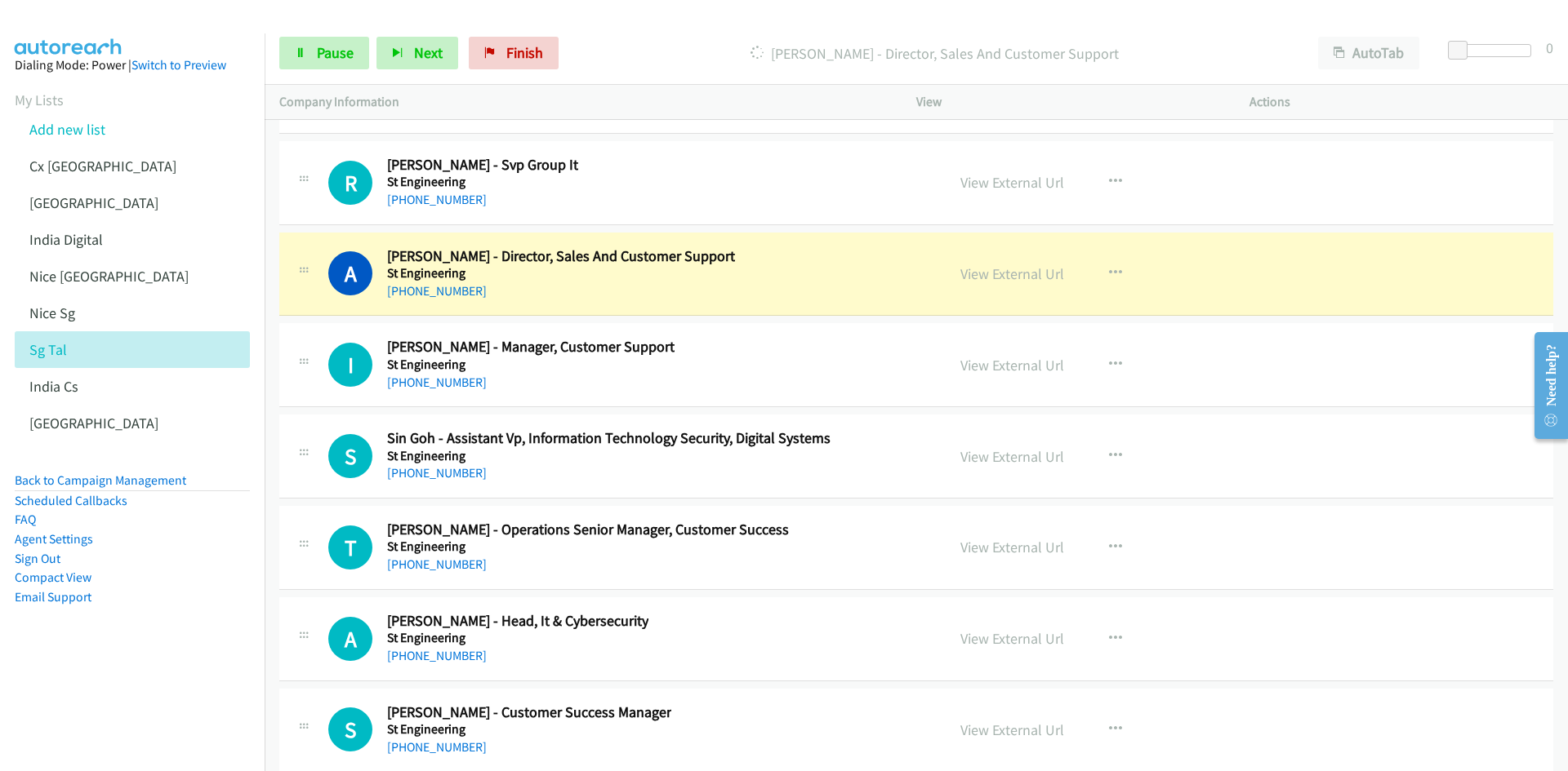
scroll to position [47557, 0]
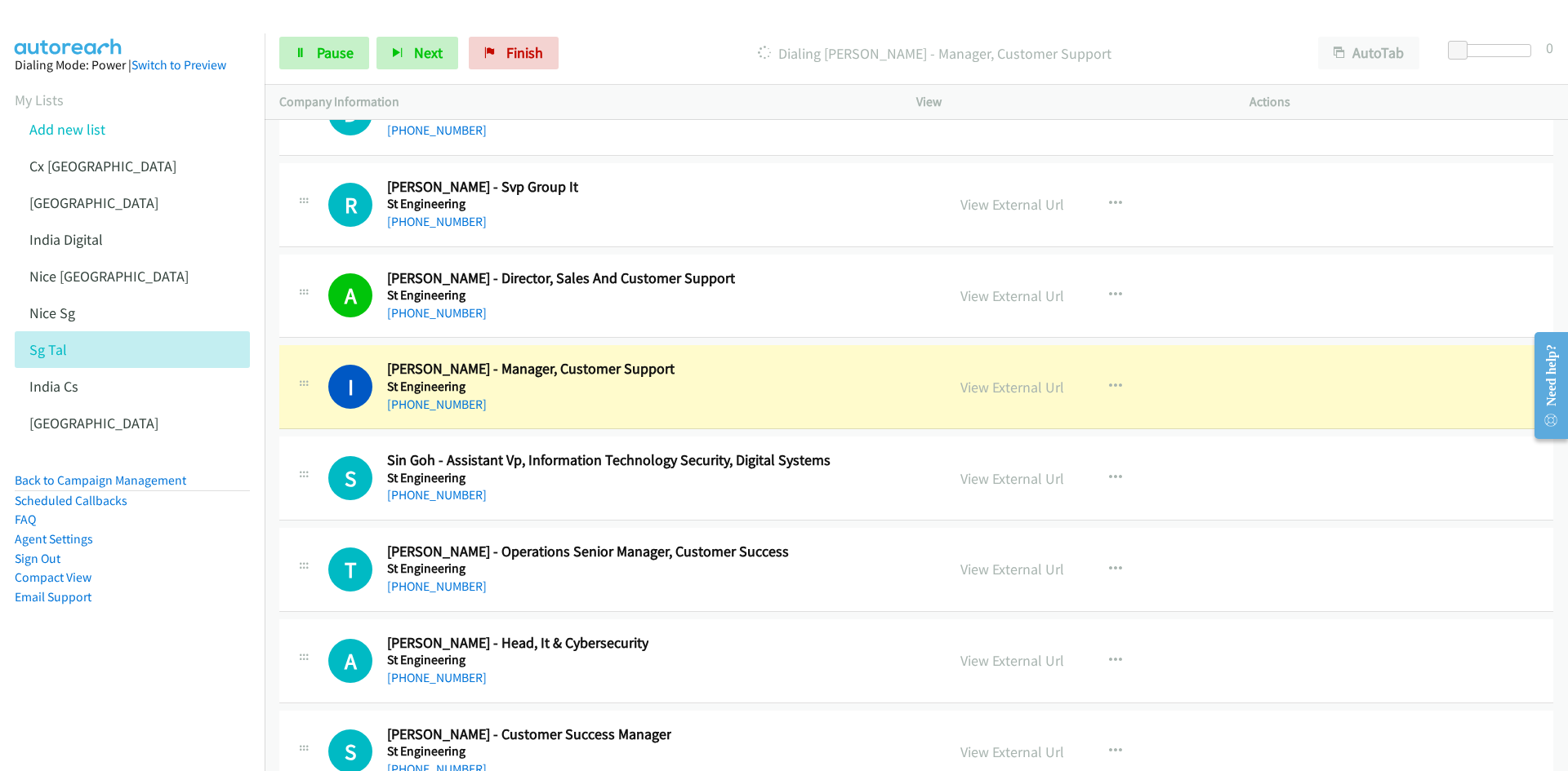
click at [177, 718] on nav "Dialing Mode: Power | Switch to Preview My Lists Add new list Cx [GEOGRAPHIC_DA…" at bounding box center [133, 419] width 265 height 771
click at [1012, 387] on link "View External Url" at bounding box center [1012, 387] width 104 height 19
click at [337, 56] on span "Pause" at bounding box center [335, 52] width 37 height 19
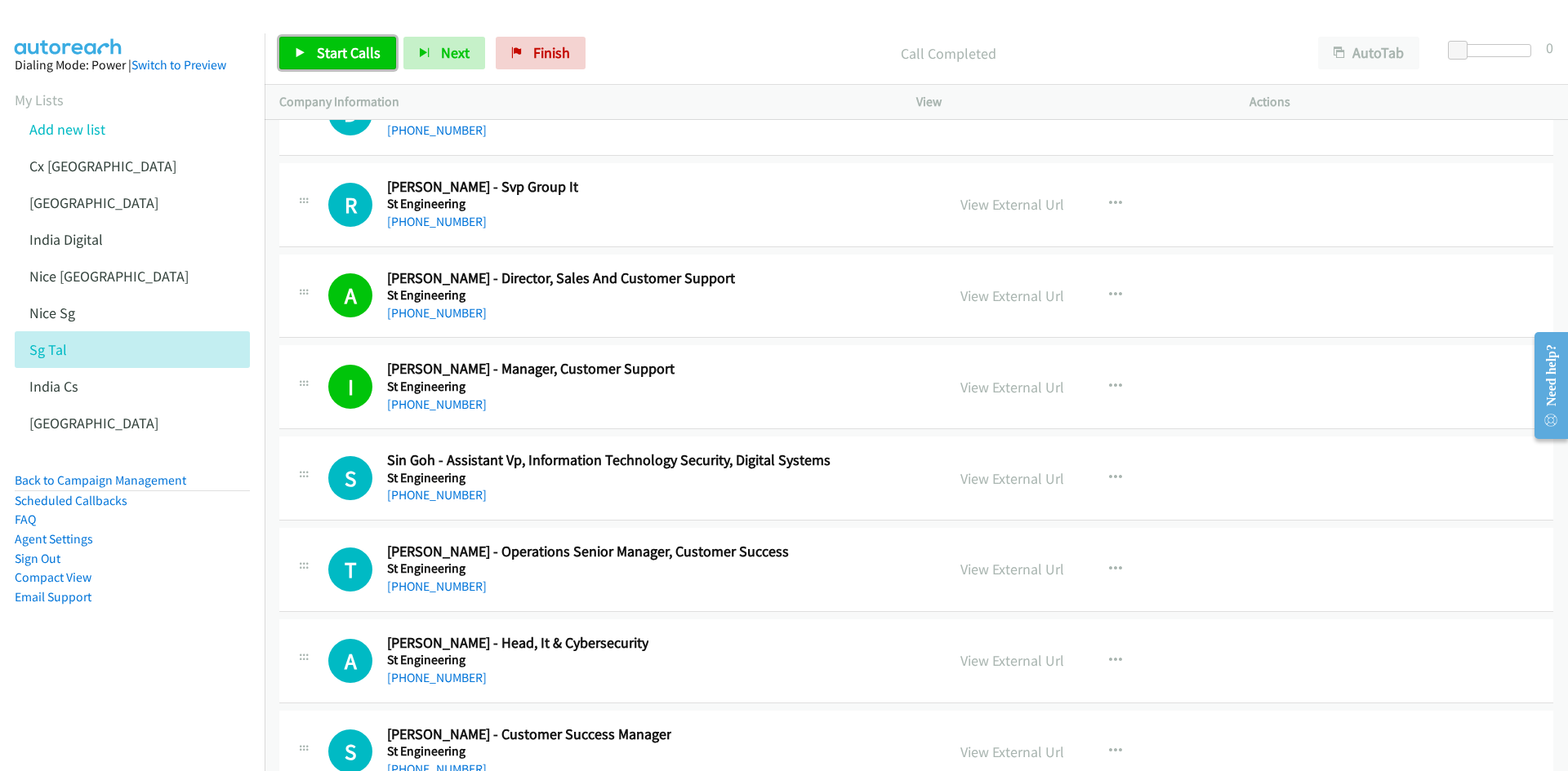
click at [340, 52] on span "Start Calls" at bounding box center [349, 52] width 64 height 19
click at [147, 688] on nav "Dialing Mode: Power | Switch to Preview My Lists Add new list Cx [GEOGRAPHIC_DA…" at bounding box center [133, 419] width 265 height 771
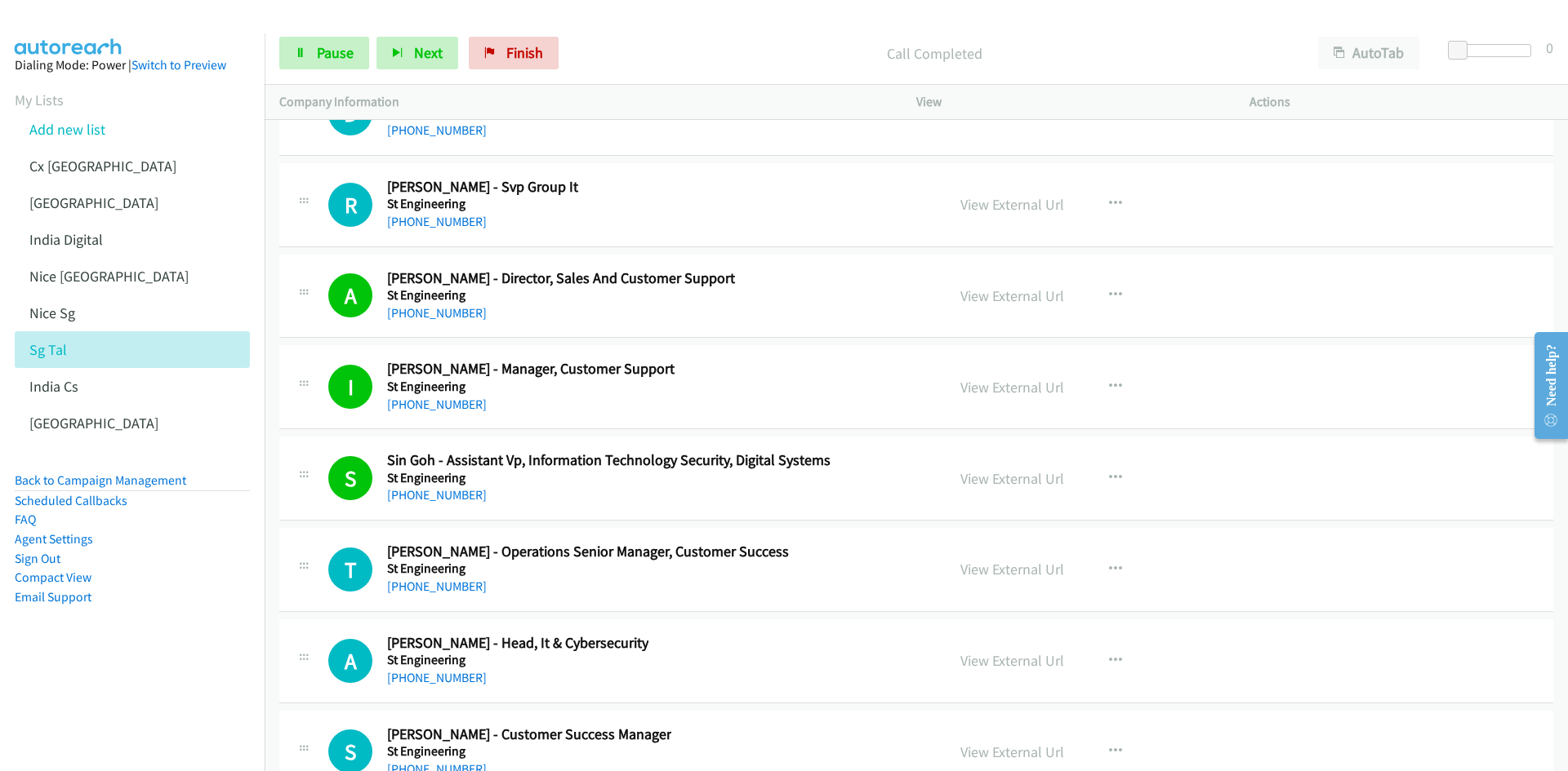
drag, startPoint x: 206, startPoint y: 693, endPoint x: 228, endPoint y: 683, distance: 24.2
click at [206, 693] on nav "Dialing Mode: Power | Switch to Preview My Lists Add new list Cx [GEOGRAPHIC_DA…" at bounding box center [133, 419] width 265 height 771
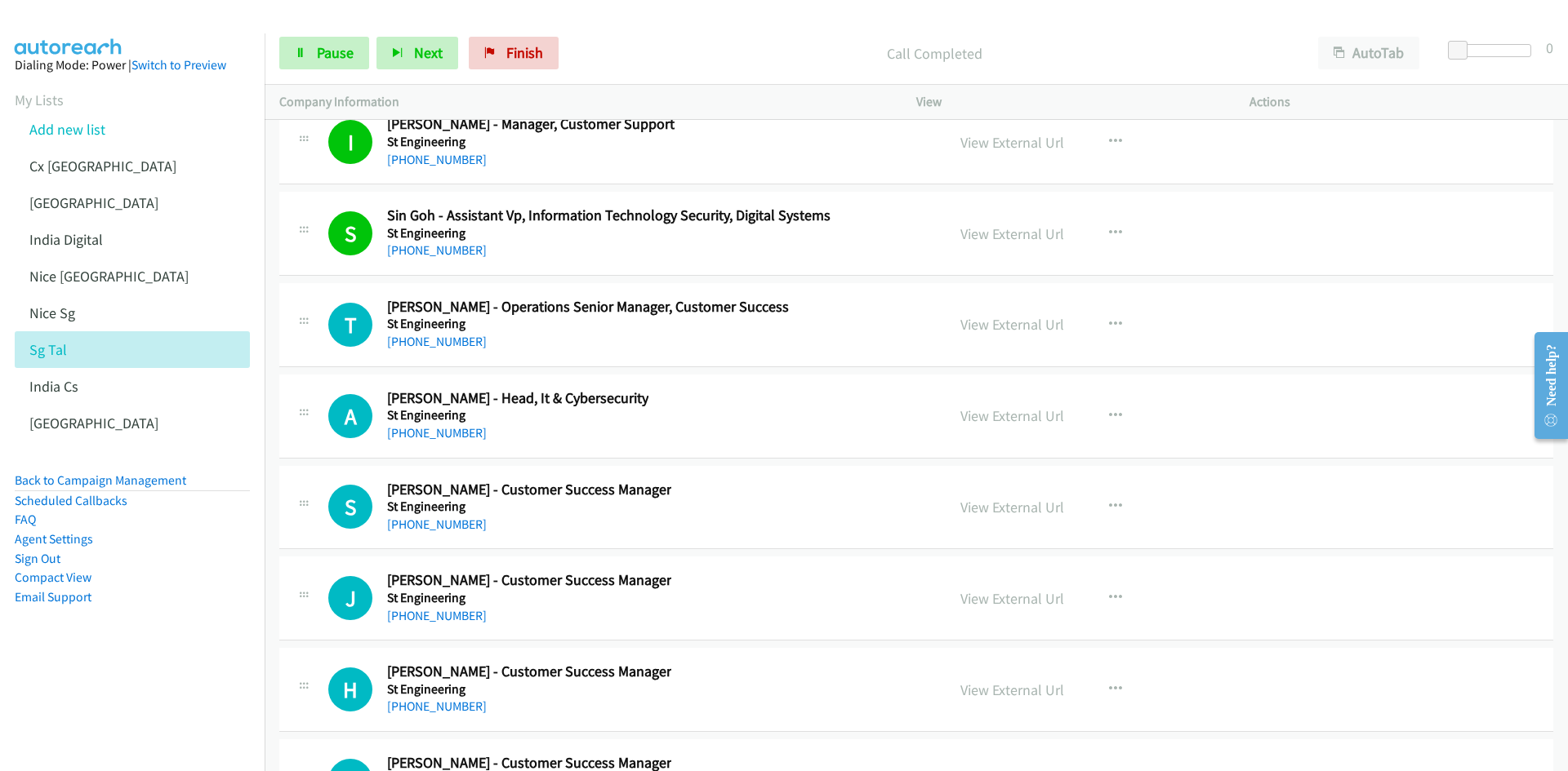
scroll to position [47884, 0]
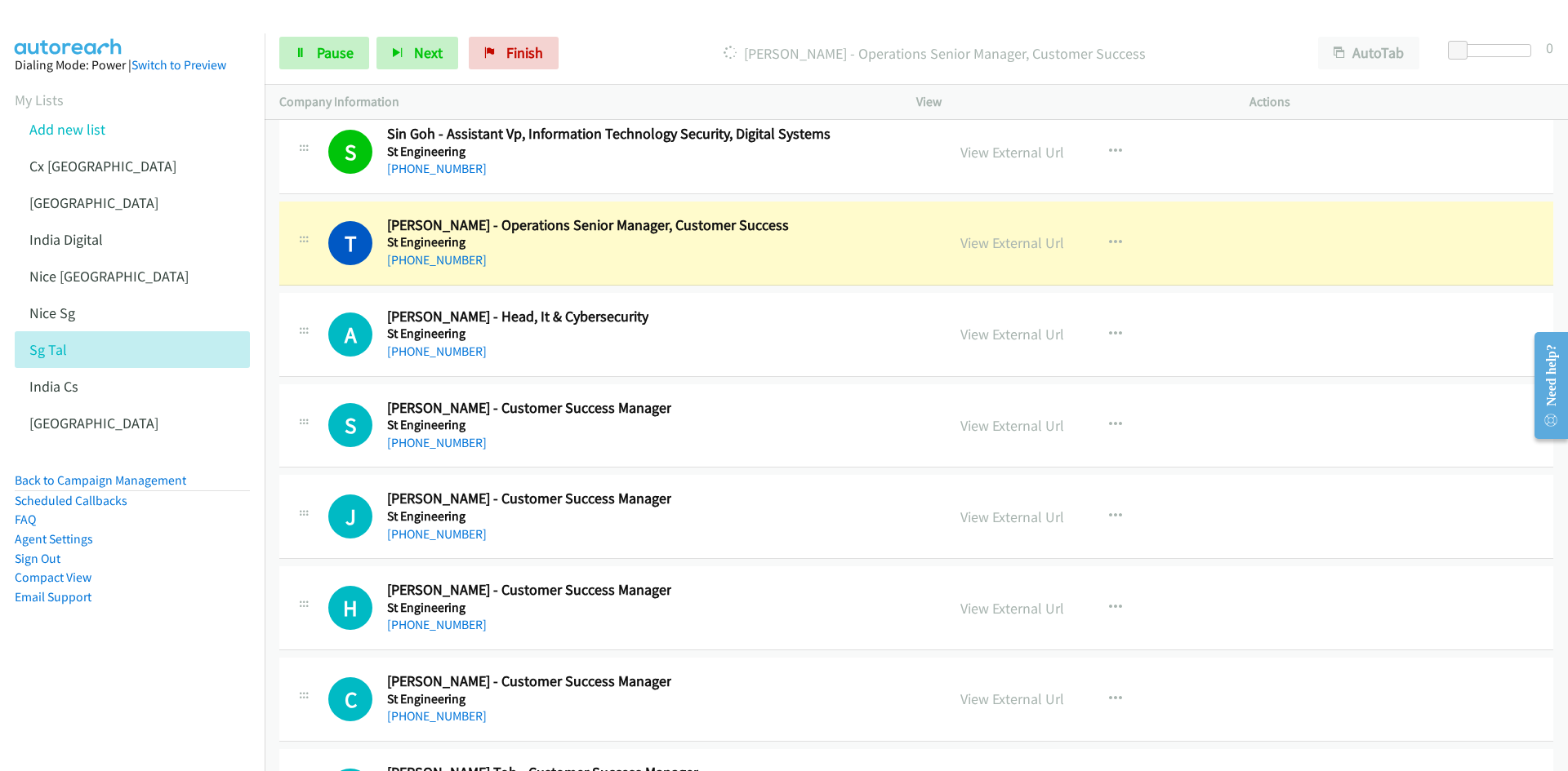
drag, startPoint x: 160, startPoint y: 678, endPoint x: 200, endPoint y: 640, distance: 55.2
click at [160, 678] on aside "Dialing Mode: Power | Switch to Preview My Lists Add new list Cx [GEOGRAPHIC_DA…" at bounding box center [132, 357] width 264 height 647
click at [1001, 249] on link "View External Url" at bounding box center [1012, 242] width 104 height 19
click at [318, 59] on span "Pause" at bounding box center [335, 52] width 37 height 19
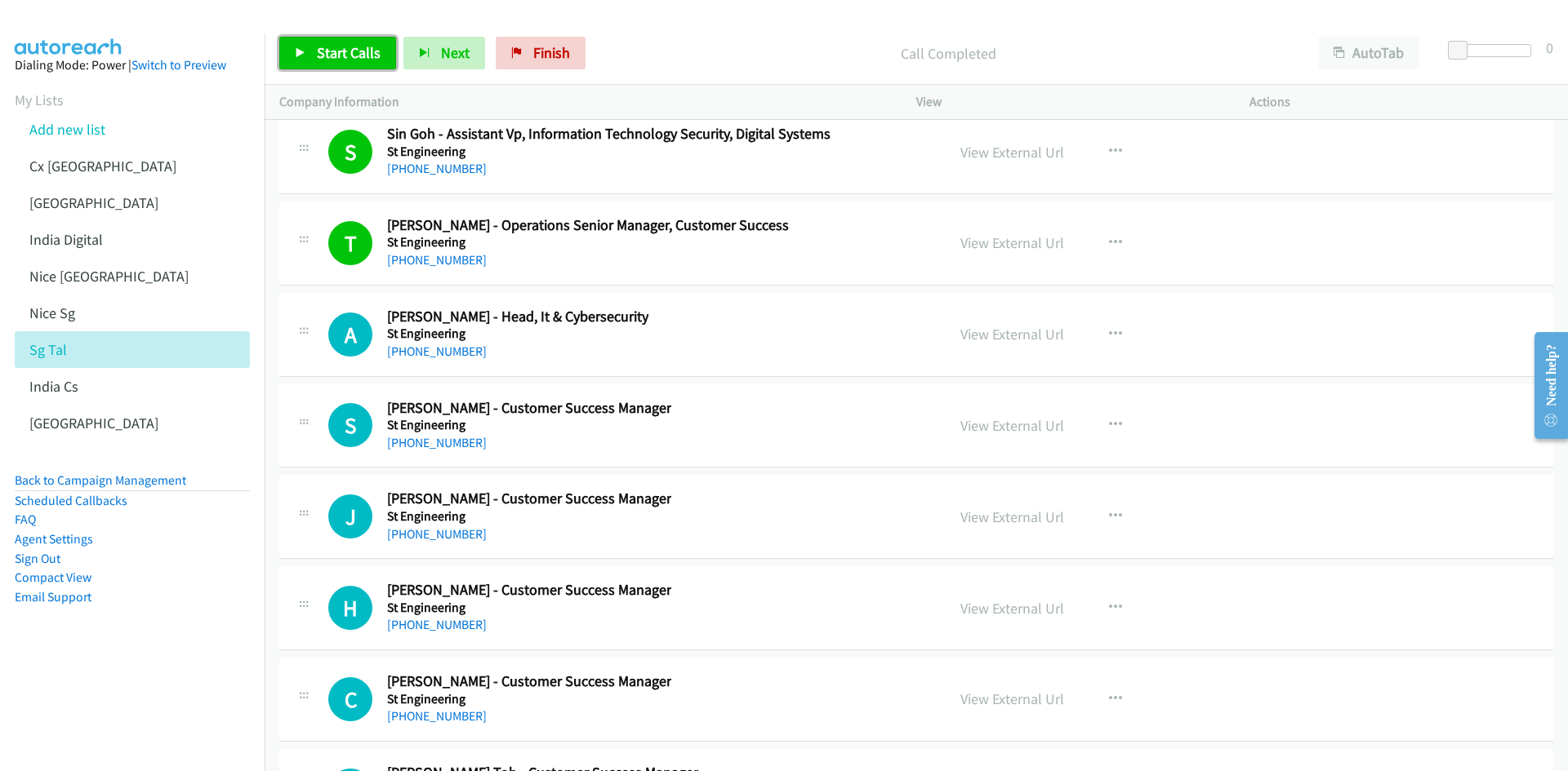
click at [301, 56] on icon at bounding box center [300, 54] width 11 height 11
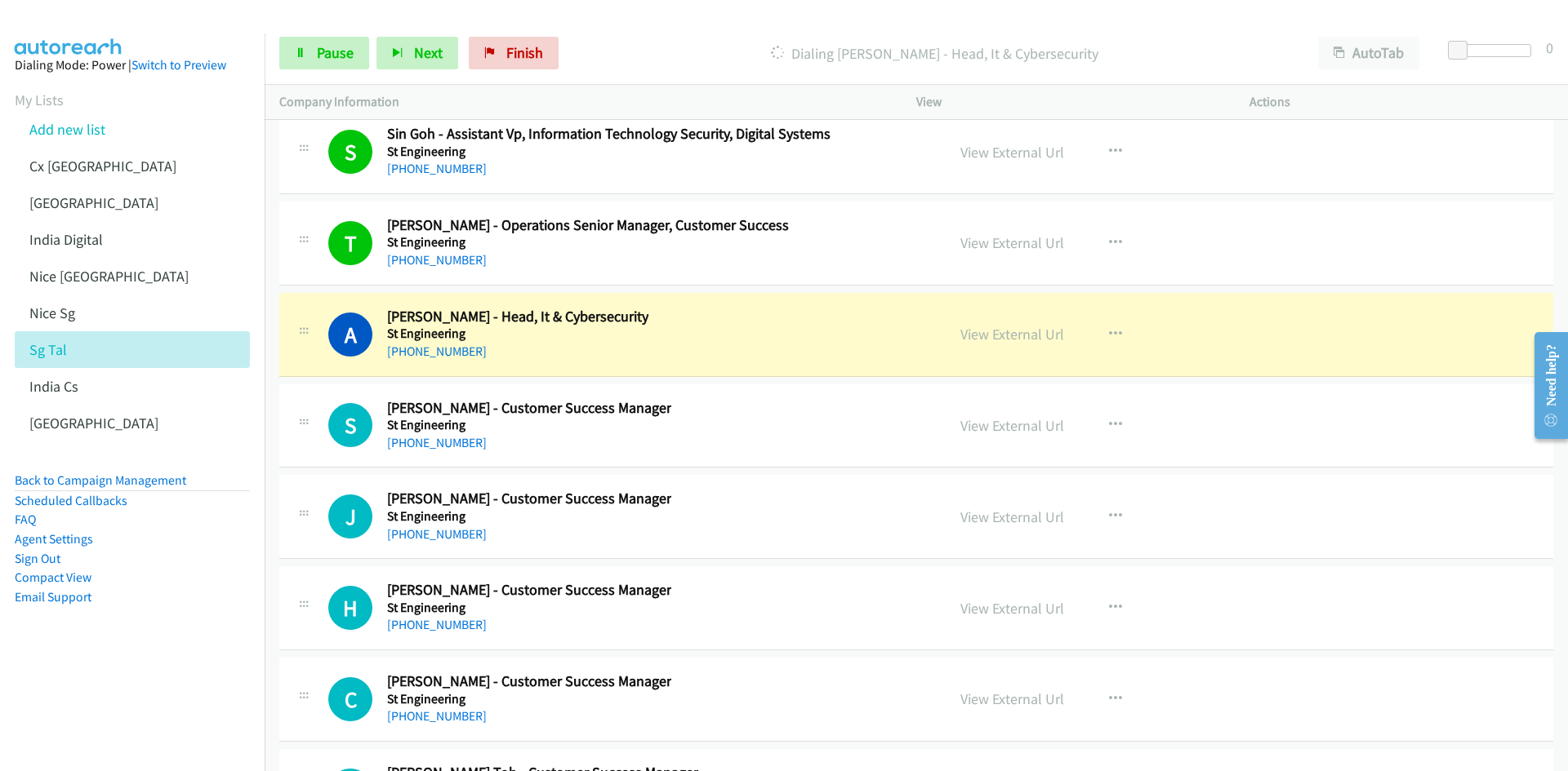
drag, startPoint x: 108, startPoint y: 695, endPoint x: 187, endPoint y: 641, distance: 95.7
click at [108, 695] on nav "Dialing Mode: Power | Switch to Preview My Lists Add new list Cx [GEOGRAPHIC_DA…" at bounding box center [133, 419] width 265 height 771
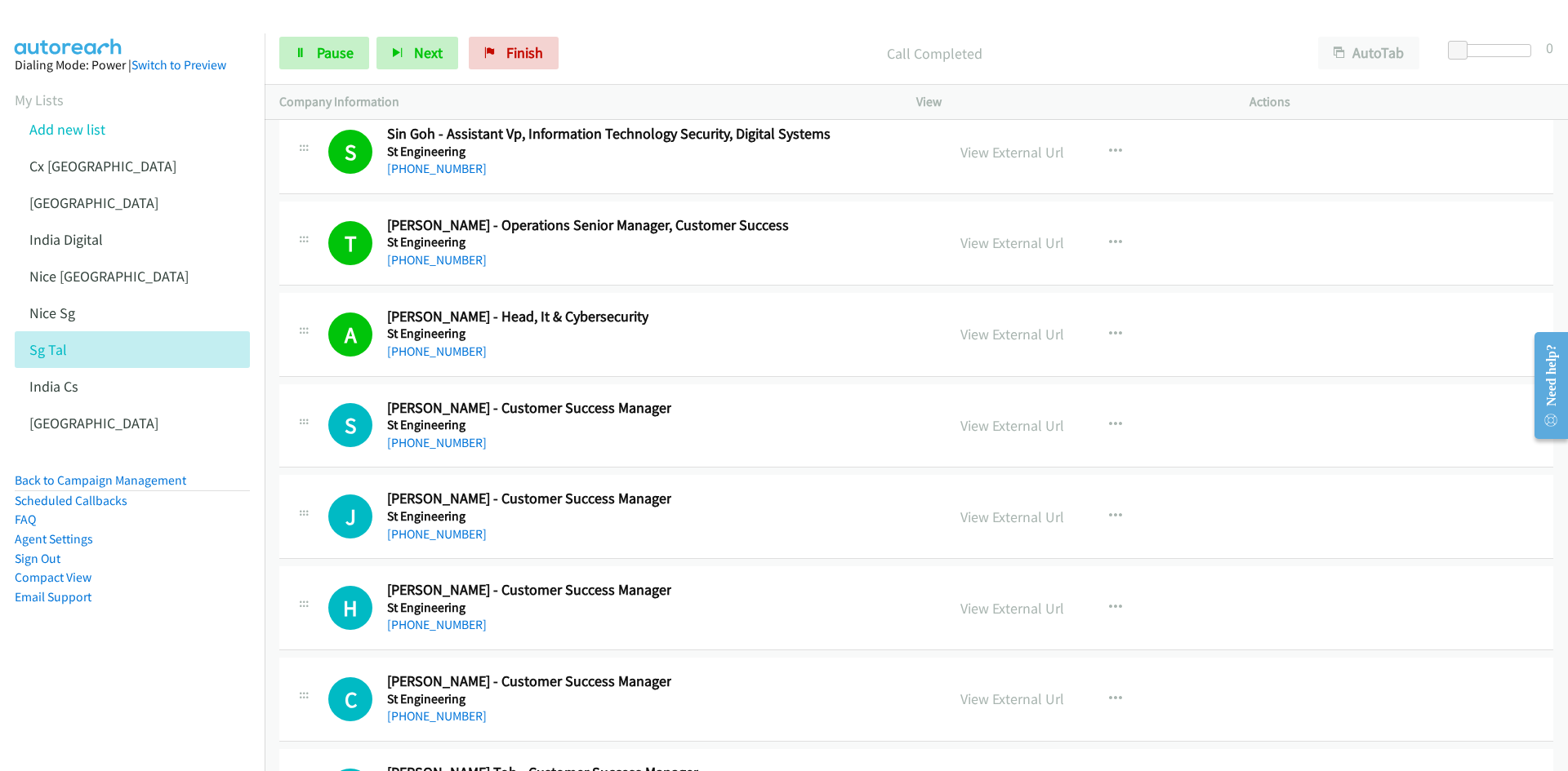
click at [147, 705] on nav "Dialing Mode: Power | Switch to Preview My Lists Add new list Cx [GEOGRAPHIC_DA…" at bounding box center [133, 419] width 265 height 771
click at [129, 712] on nav "Dialing Mode: Power | Switch to Preview My Lists Add new list Cx [GEOGRAPHIC_DA…" at bounding box center [133, 419] width 265 height 771
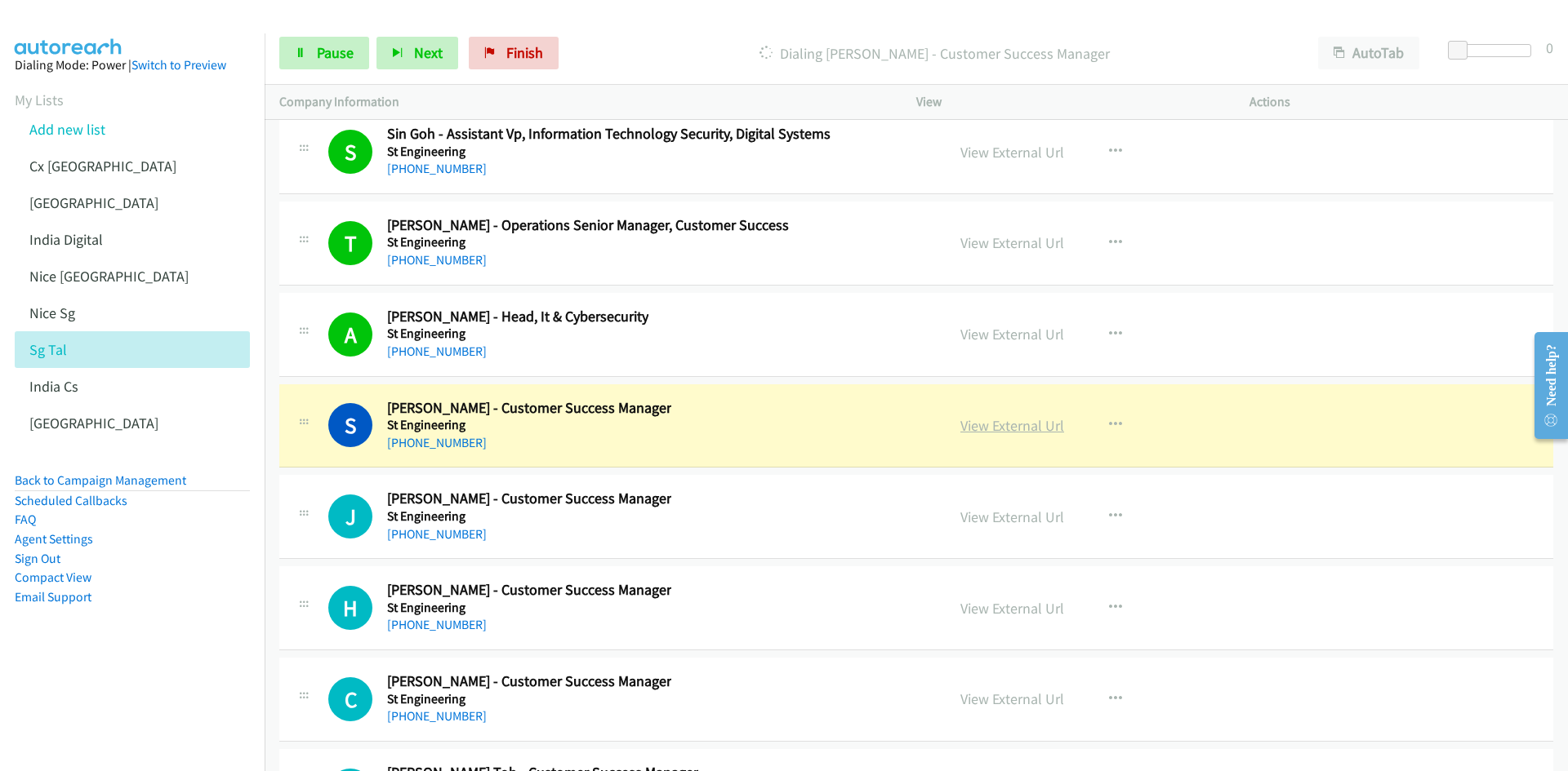
click at [1017, 428] on link "View External Url" at bounding box center [1012, 426] width 104 height 19
click at [307, 65] on link "Pause" at bounding box center [324, 53] width 90 height 33
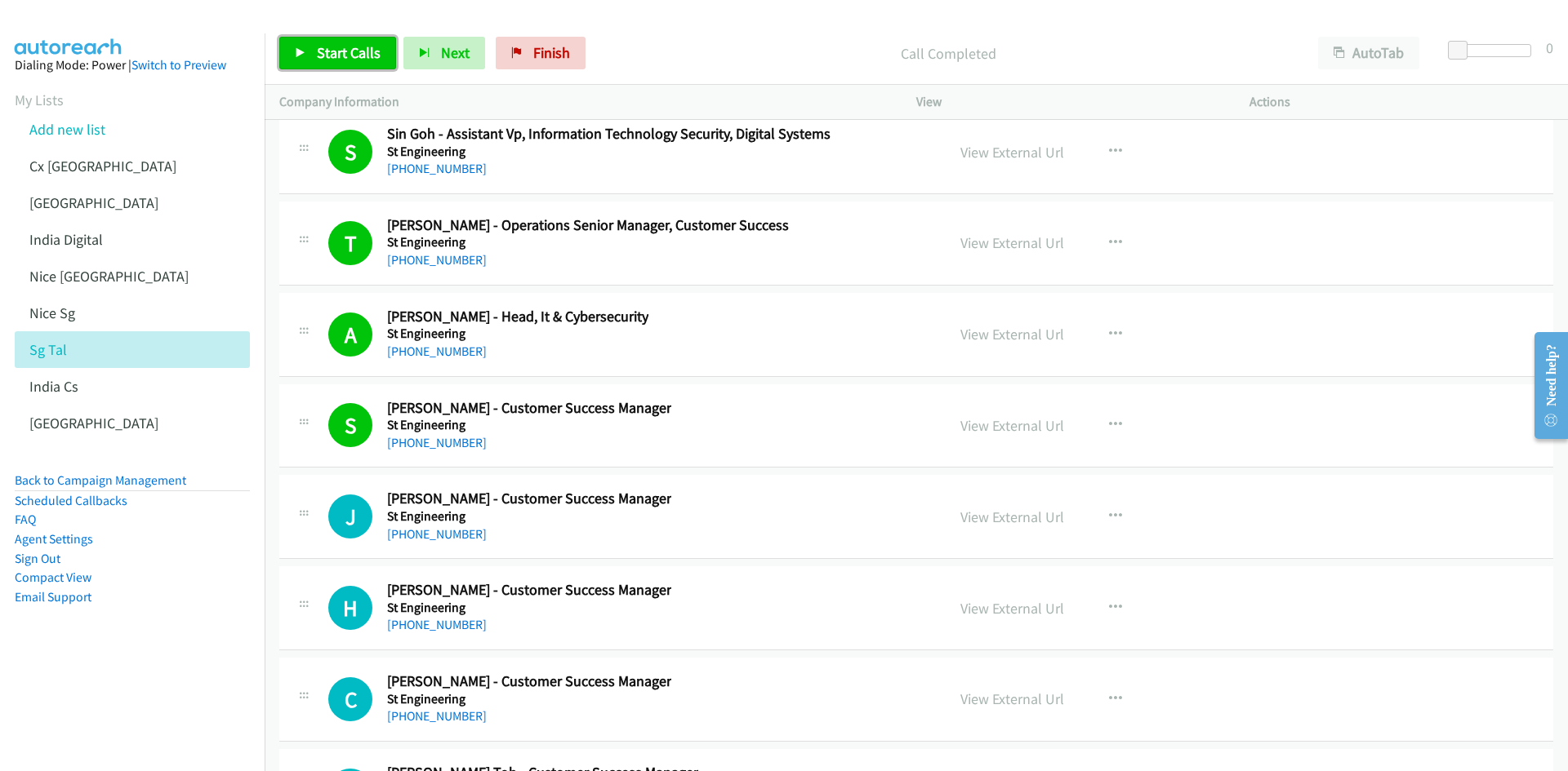
click at [328, 45] on span "Start Calls" at bounding box center [349, 52] width 64 height 19
click at [156, 691] on nav "Dialing Mode: Power | Switch to Preview My Lists Add new list Cx [GEOGRAPHIC_DA…" at bounding box center [133, 419] width 265 height 771
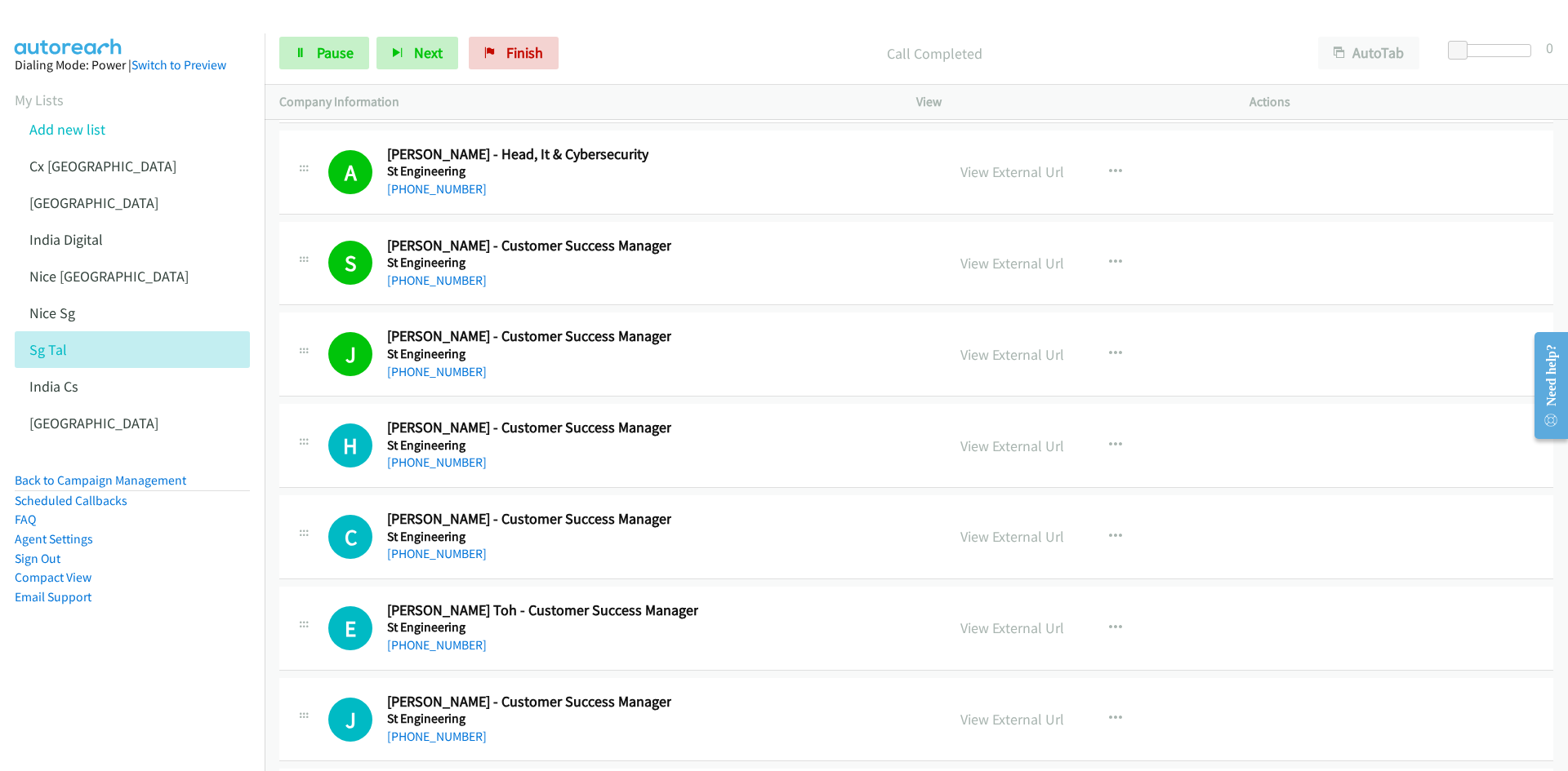
scroll to position [48047, 0]
click at [133, 692] on nav "Dialing Mode: Power | Switch to Preview My Lists Add new list Cx [GEOGRAPHIC_DA…" at bounding box center [133, 419] width 265 height 771
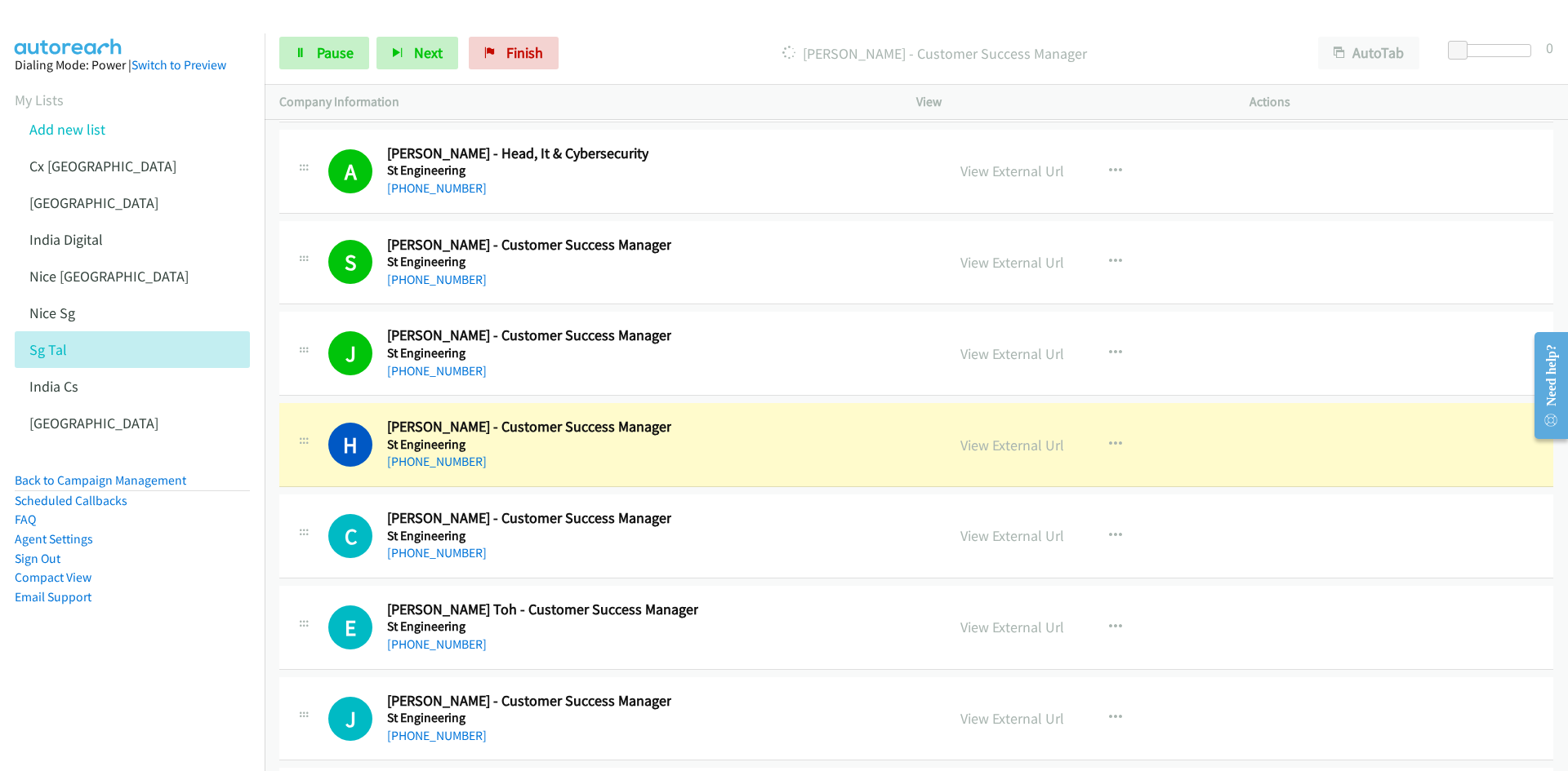
click at [144, 690] on nav "Dialing Mode: Power | Switch to Preview My Lists Add new list Cx [GEOGRAPHIC_DA…" at bounding box center [133, 419] width 265 height 771
click at [1017, 439] on link "View External Url" at bounding box center [1012, 444] width 104 height 19
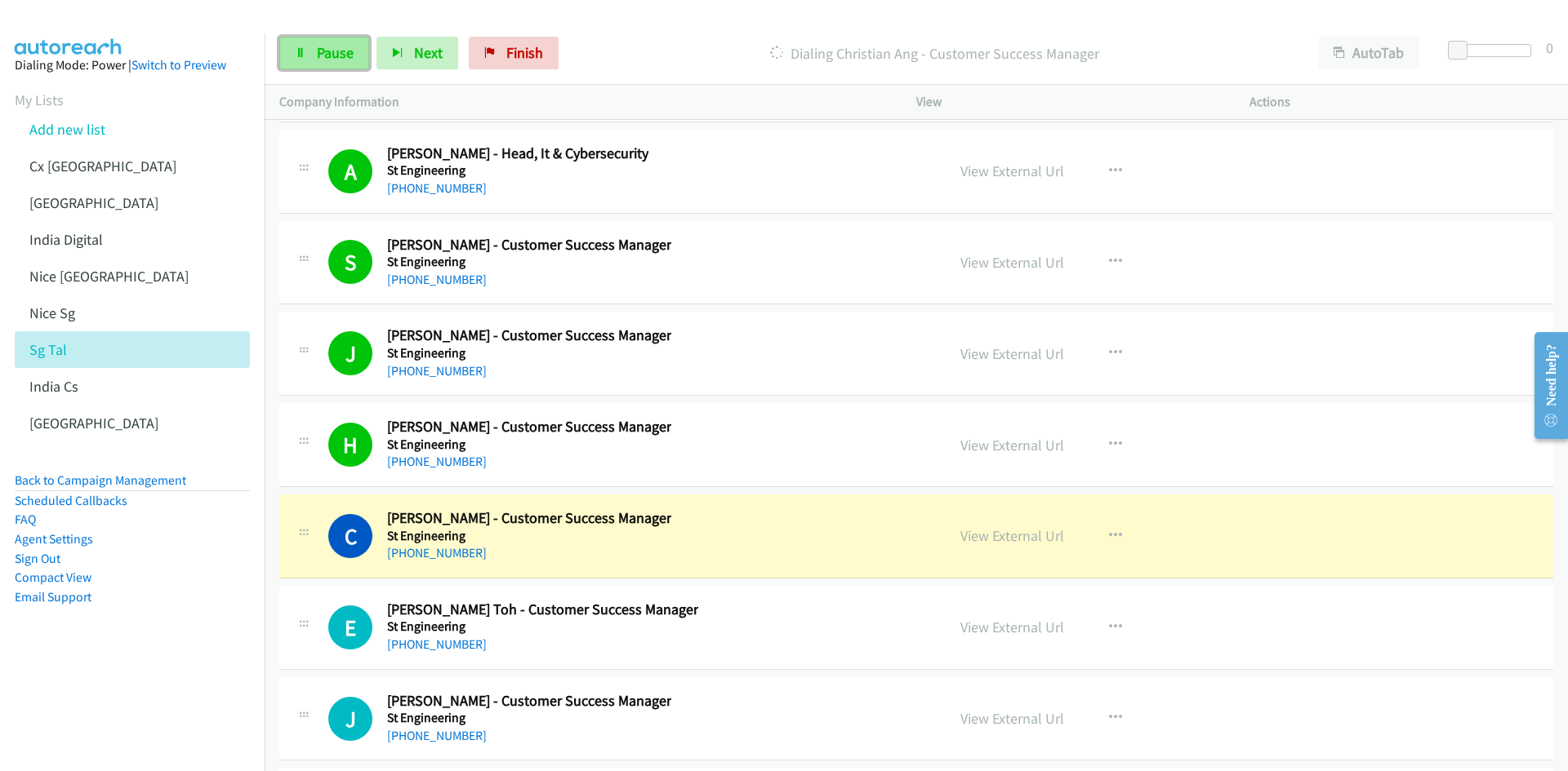
click at [319, 45] on span "Pause" at bounding box center [335, 52] width 37 height 19
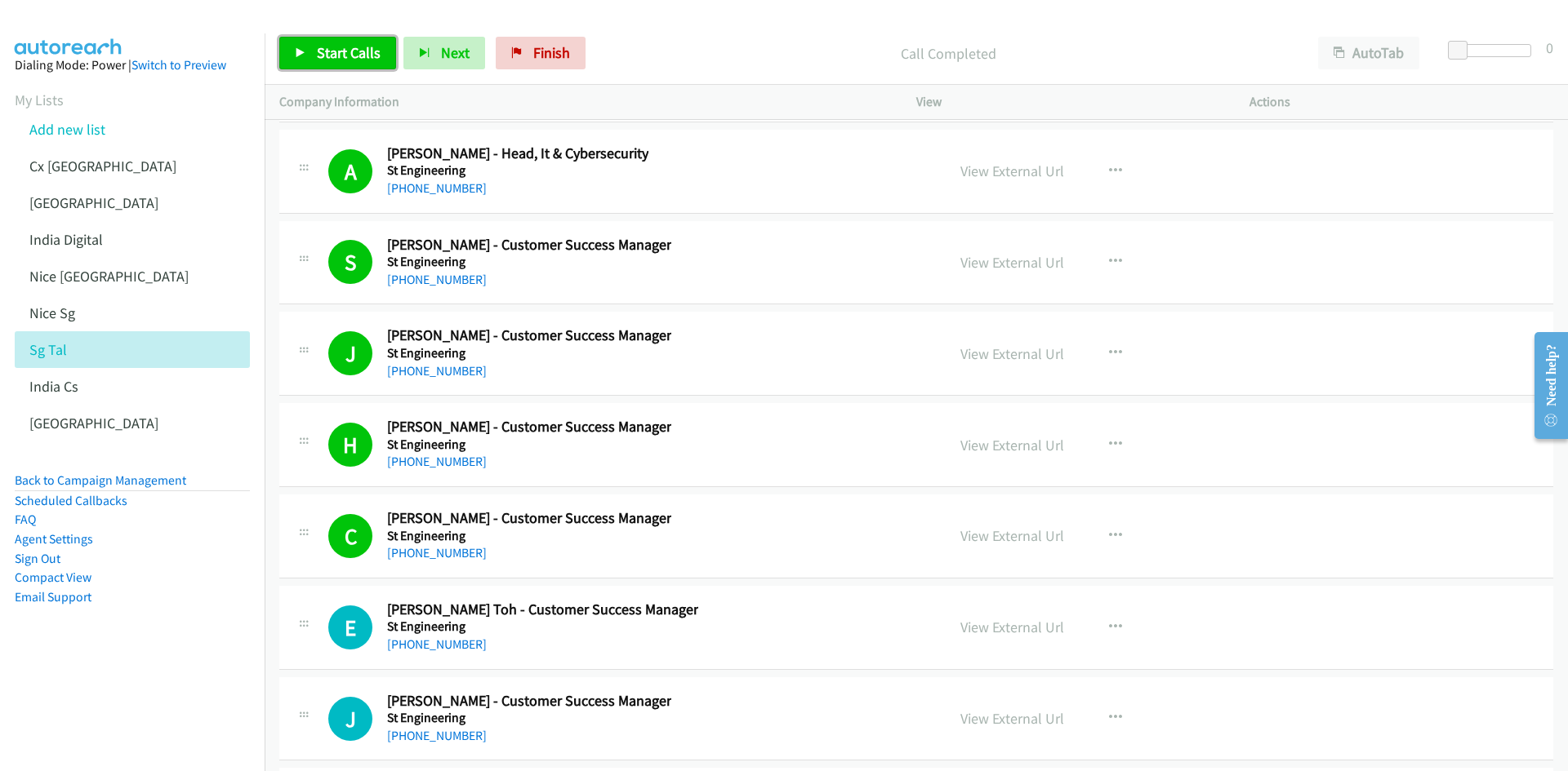
click at [345, 60] on span "Start Calls" at bounding box center [349, 52] width 64 height 19
drag, startPoint x: 192, startPoint y: 656, endPoint x: 220, endPoint y: 646, distance: 29.7
click at [192, 656] on aside "Dialing Mode: Power | Switch to Preview My Lists Add new list Cx [GEOGRAPHIC_DA…" at bounding box center [132, 357] width 264 height 647
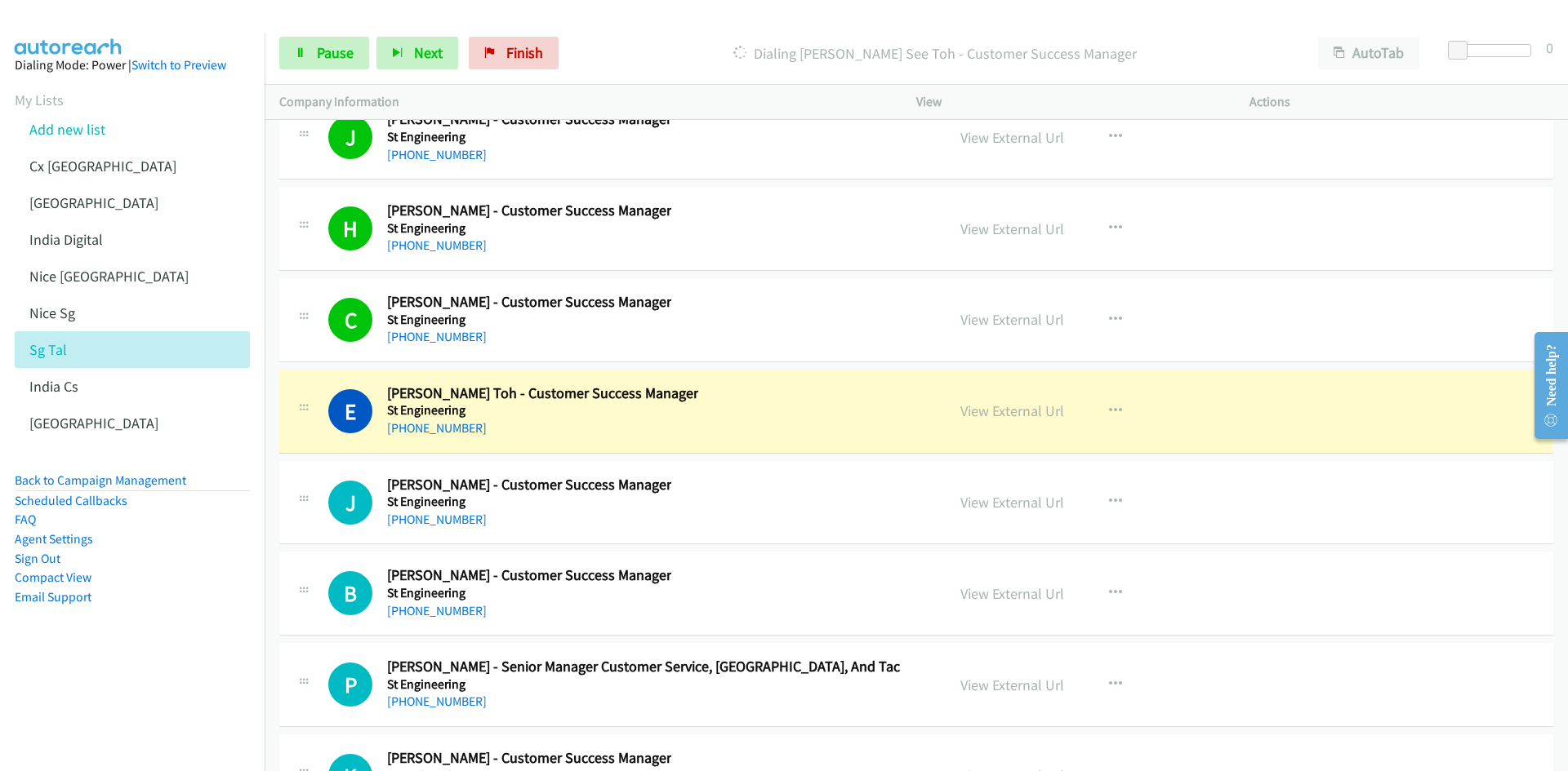
scroll to position [48292, 0]
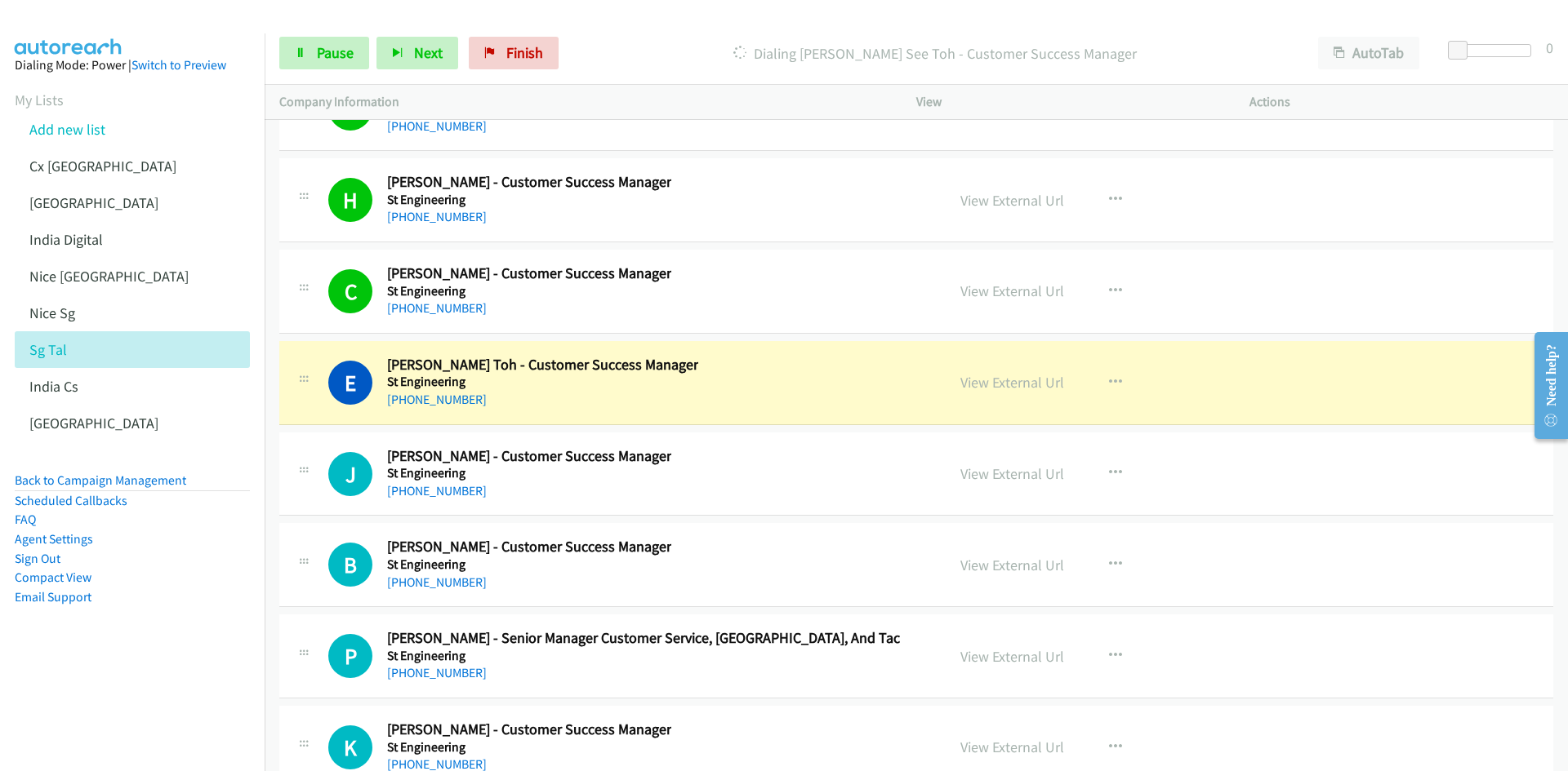
click at [165, 661] on aside "Dialing Mode: Power | Switch to Preview My Lists Add new list Cx [GEOGRAPHIC_DA…" at bounding box center [132, 357] width 264 height 647
click at [1008, 385] on link "View External Url" at bounding box center [1012, 382] width 104 height 19
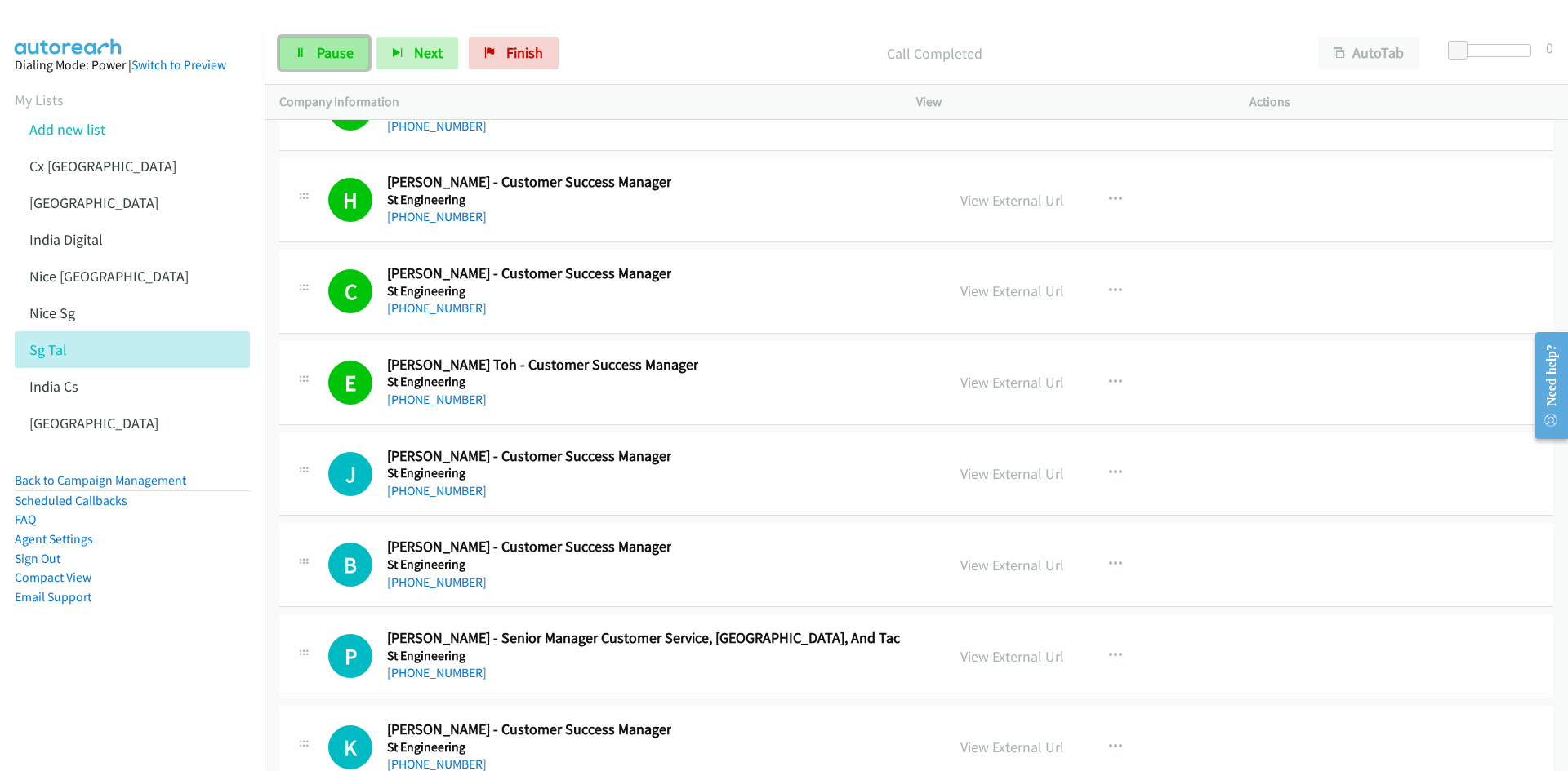
click at [318, 56] on span "Pause" at bounding box center [335, 52] width 37 height 19
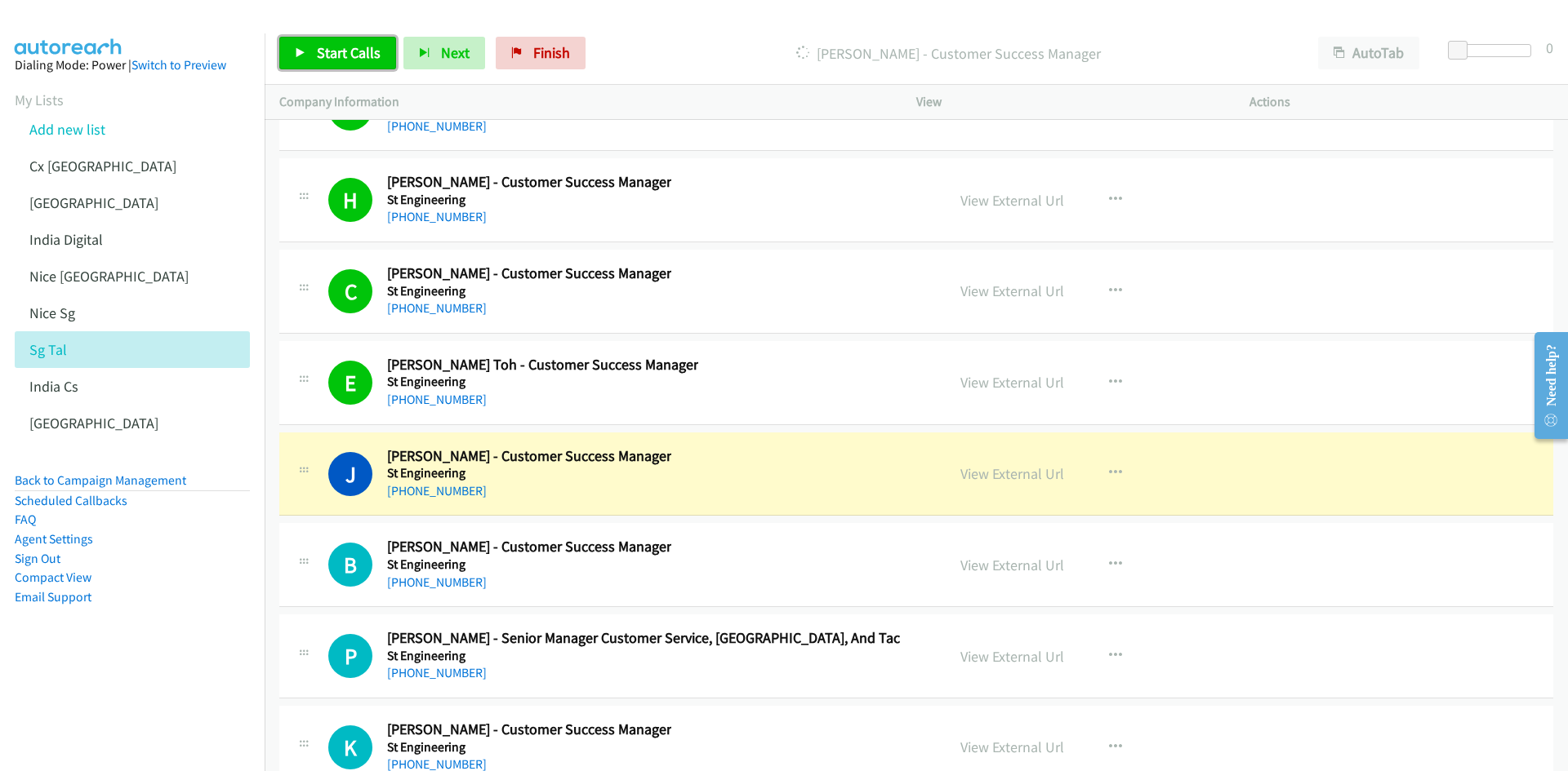
click at [332, 54] on span "Start Calls" at bounding box center [349, 52] width 64 height 19
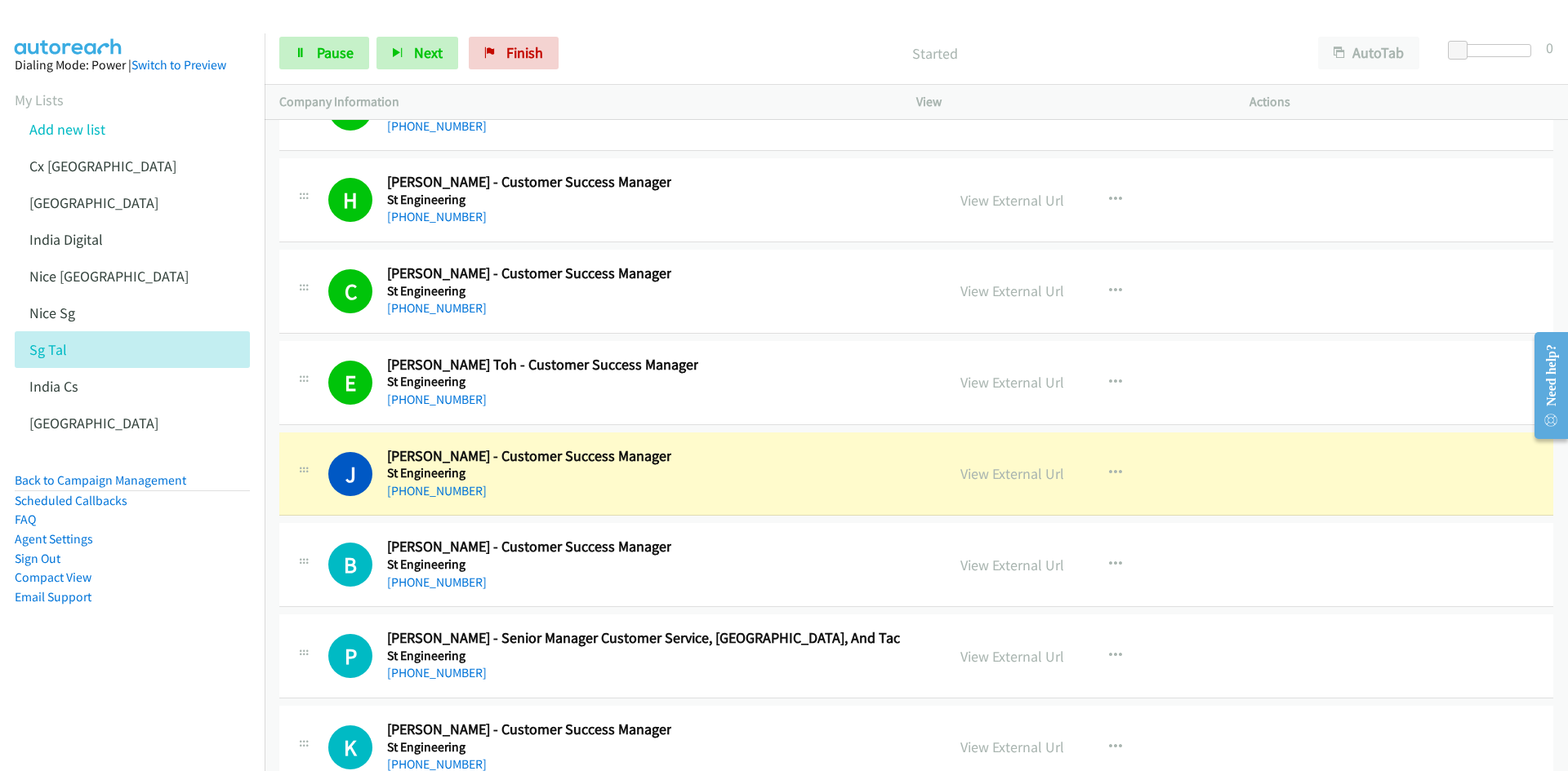
click at [152, 678] on aside "Dialing Mode: Power | Switch to Preview My Lists Add new list Cx [GEOGRAPHIC_DA…" at bounding box center [132, 357] width 264 height 647
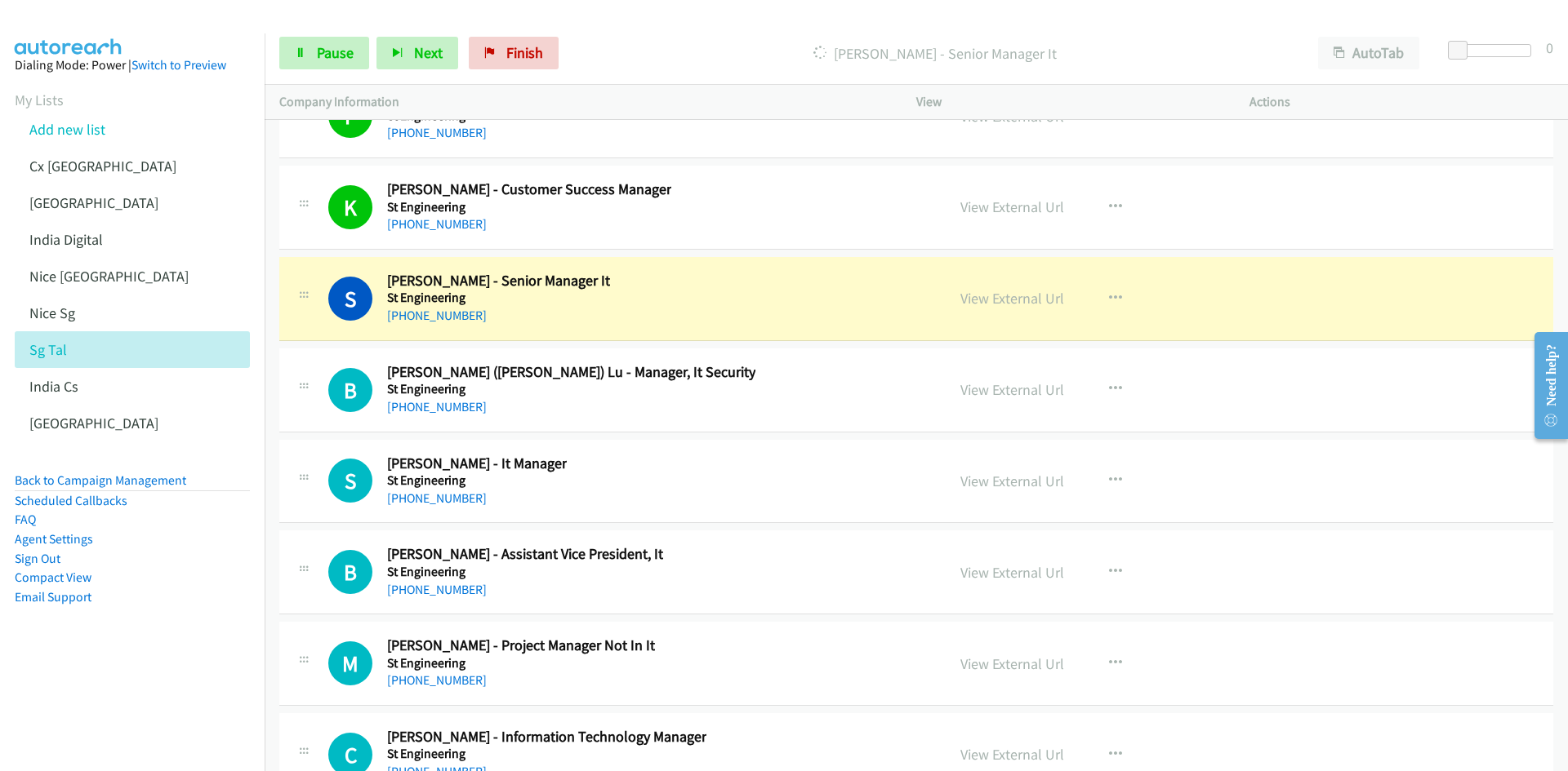
scroll to position [48864, 0]
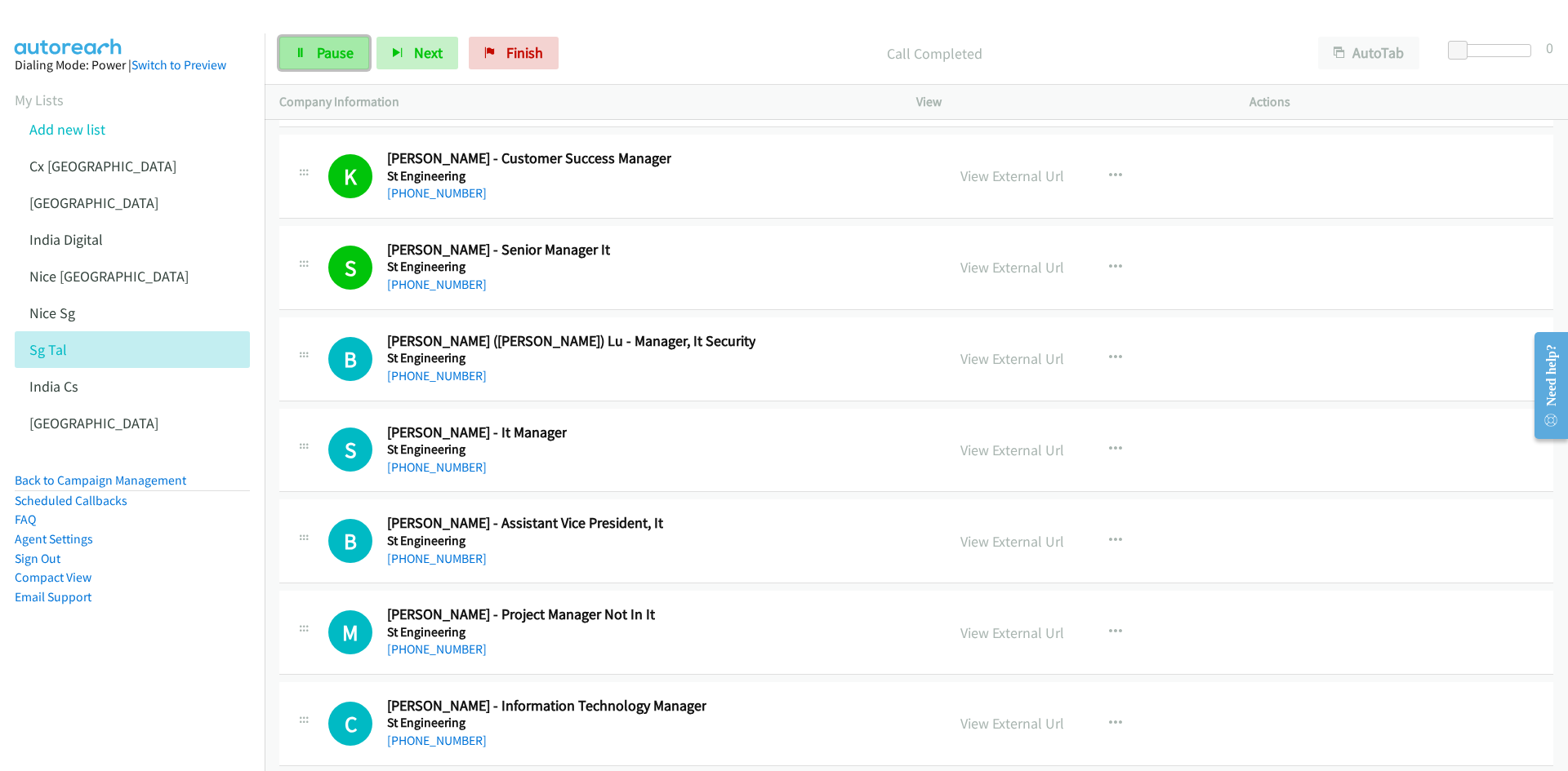
click at [327, 44] on span "Pause" at bounding box center [335, 52] width 37 height 19
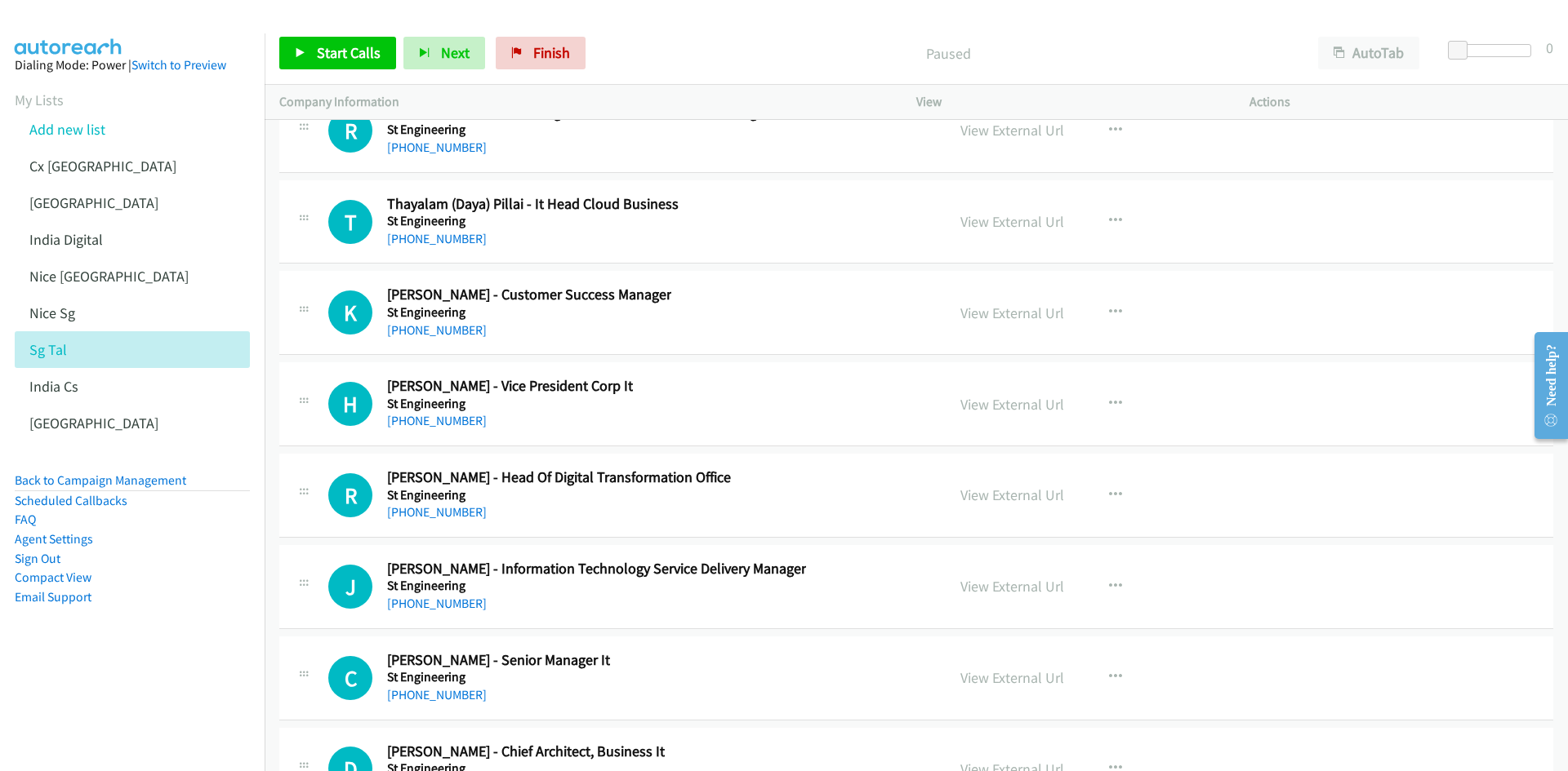
scroll to position [50006, 0]
click at [1111, 309] on icon "button" at bounding box center [1115, 311] width 13 height 13
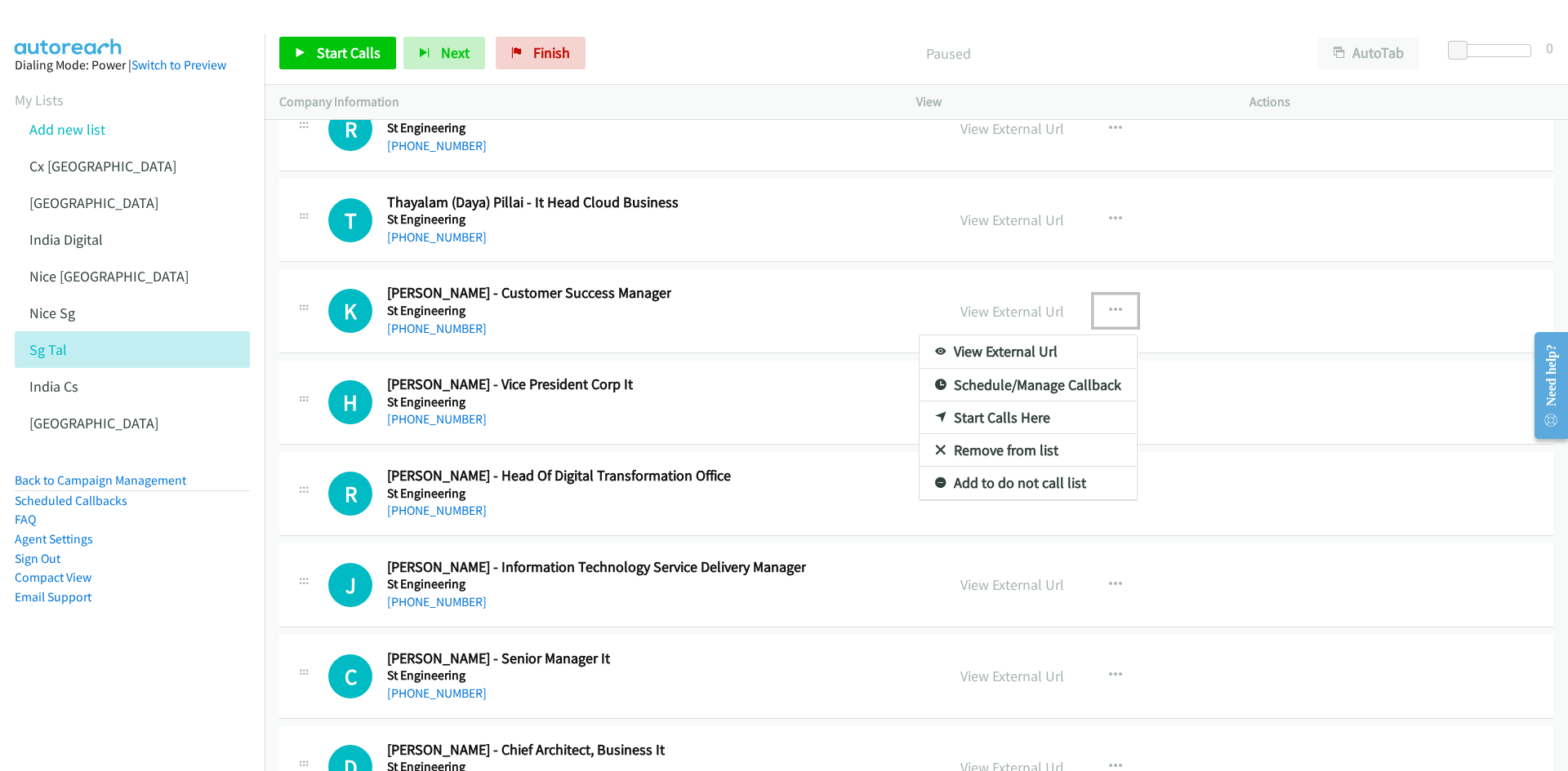
click at [1027, 418] on link "Start Calls Here" at bounding box center [1028, 418] width 217 height 33
click at [323, 47] on span "Start Calls" at bounding box center [349, 52] width 64 height 19
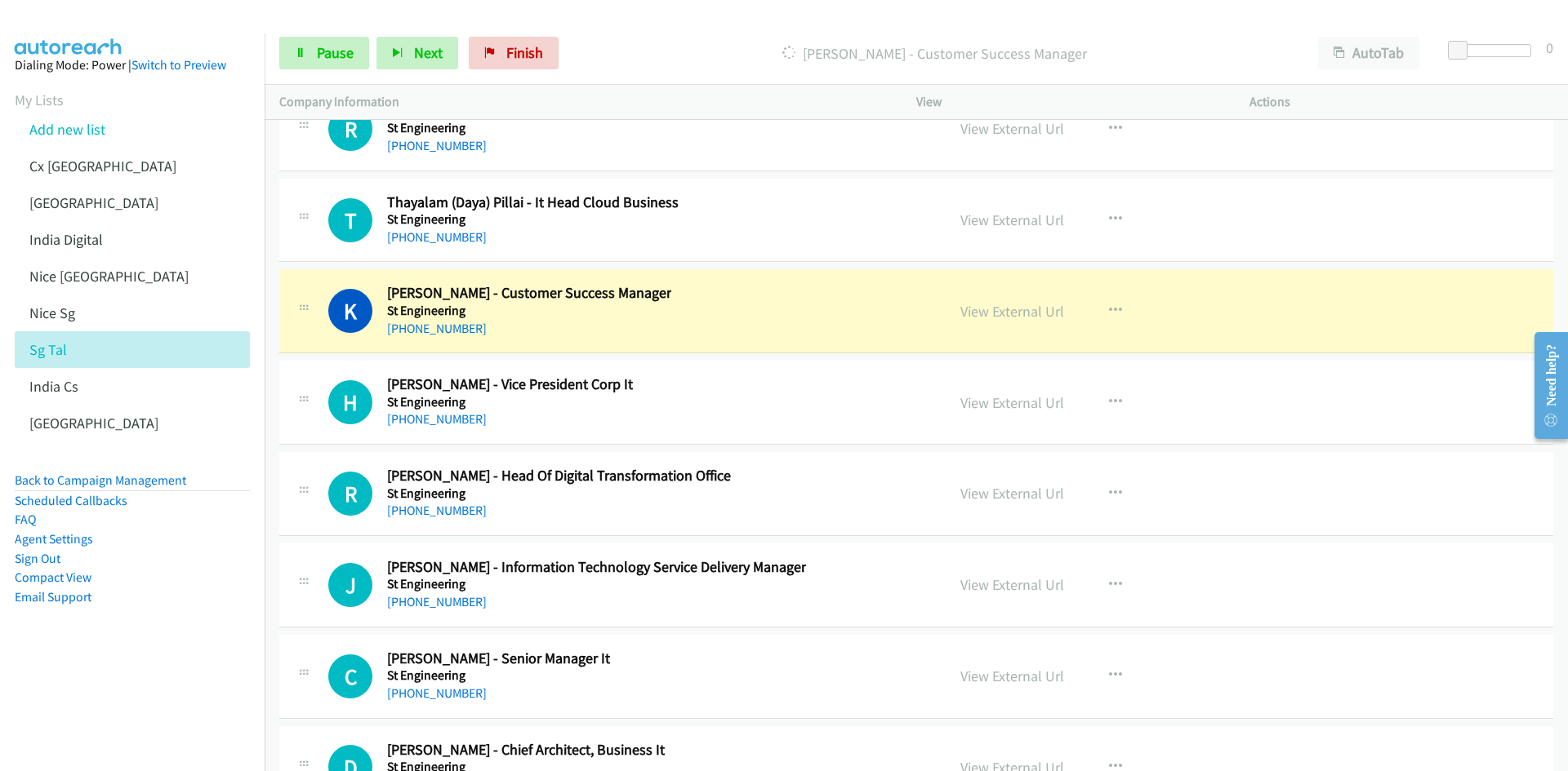
click at [194, 692] on nav "Dialing Mode: Power | Switch to Preview My Lists Add new list Cx [GEOGRAPHIC_DA…" at bounding box center [133, 419] width 265 height 771
click at [1010, 313] on link "View External Url" at bounding box center [1012, 311] width 104 height 19
click at [333, 60] on span "Pause" at bounding box center [335, 52] width 37 height 19
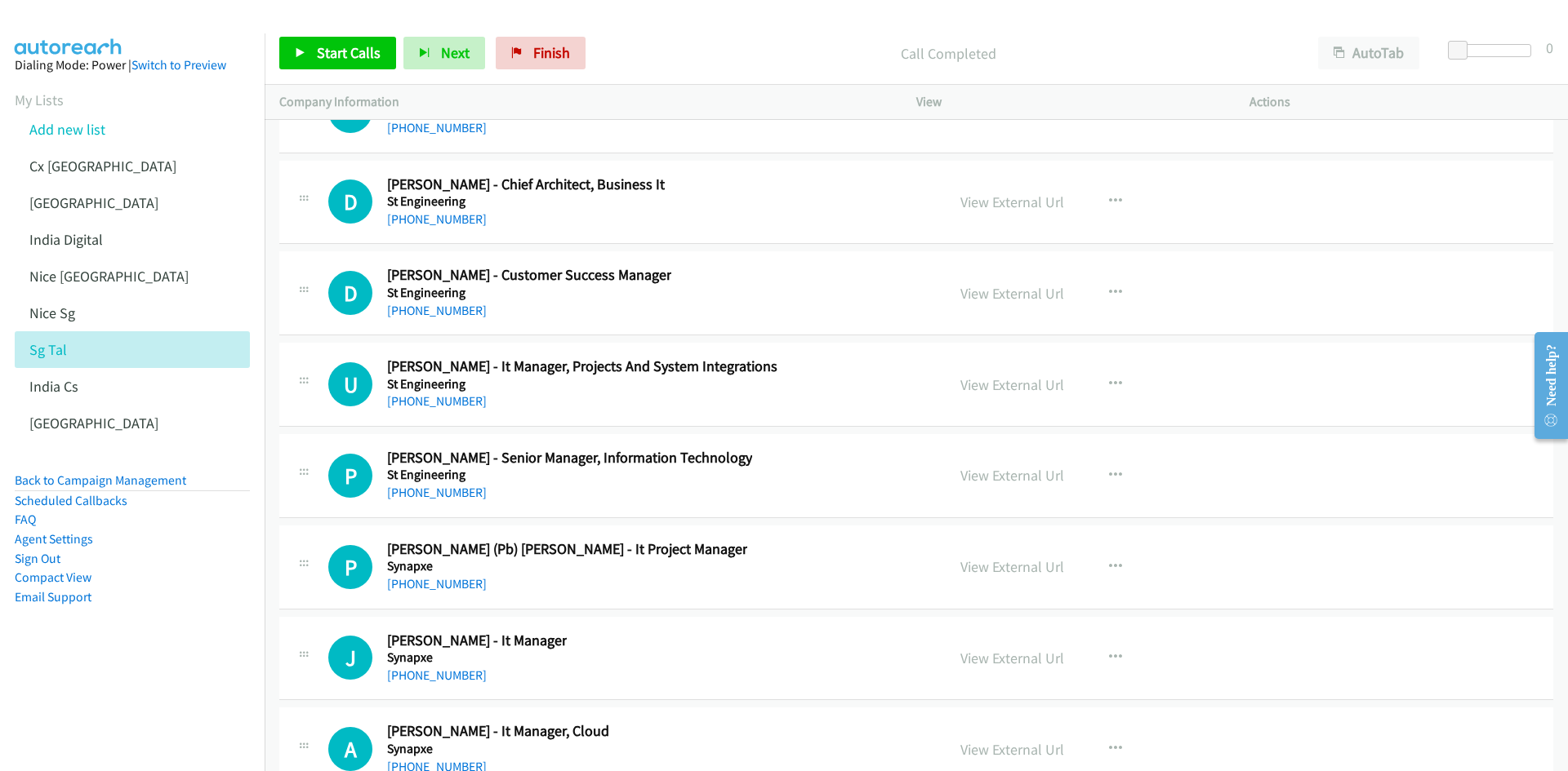
scroll to position [50577, 0]
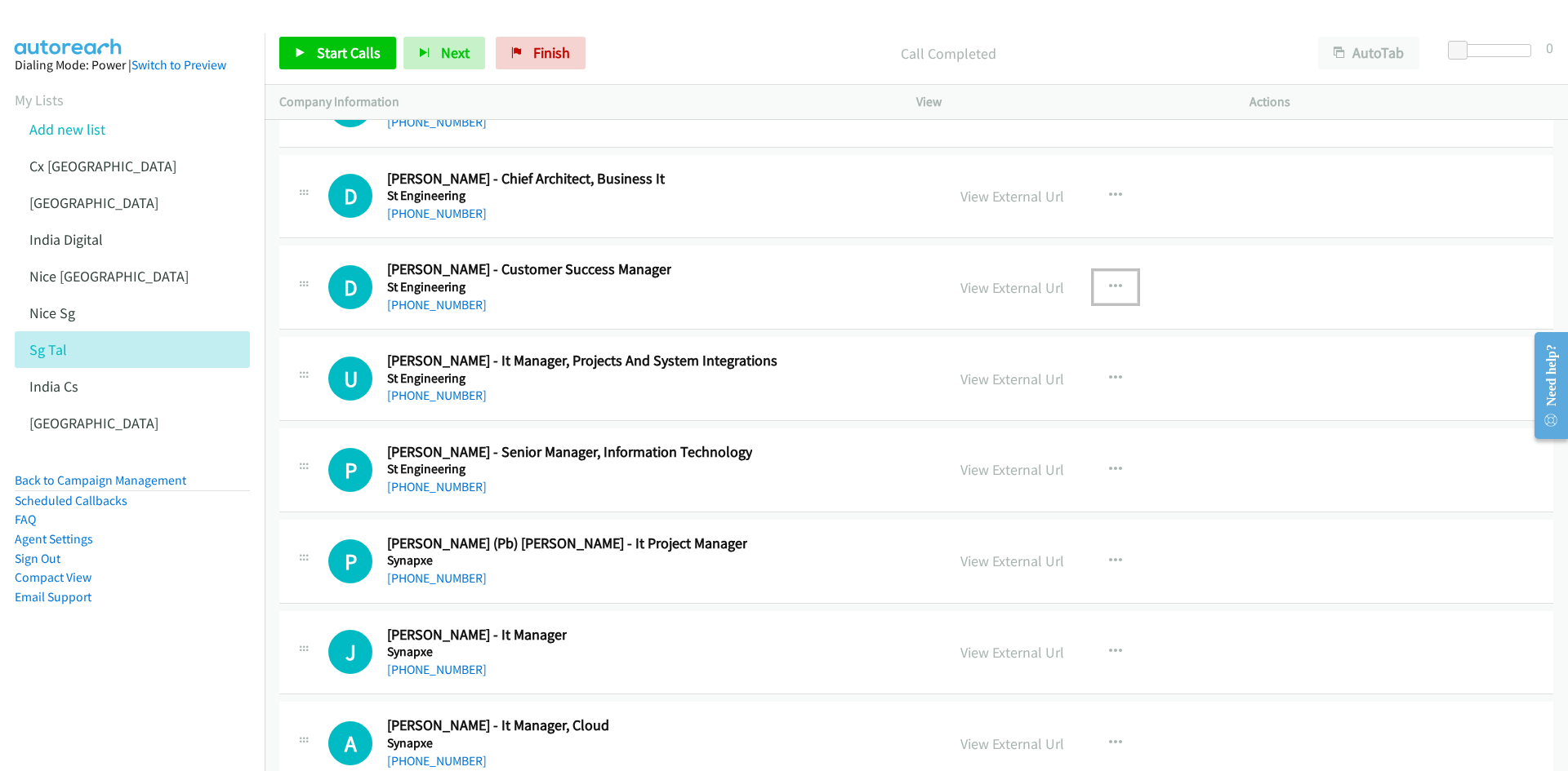
click at [1113, 289] on icon "button" at bounding box center [1115, 287] width 13 height 13
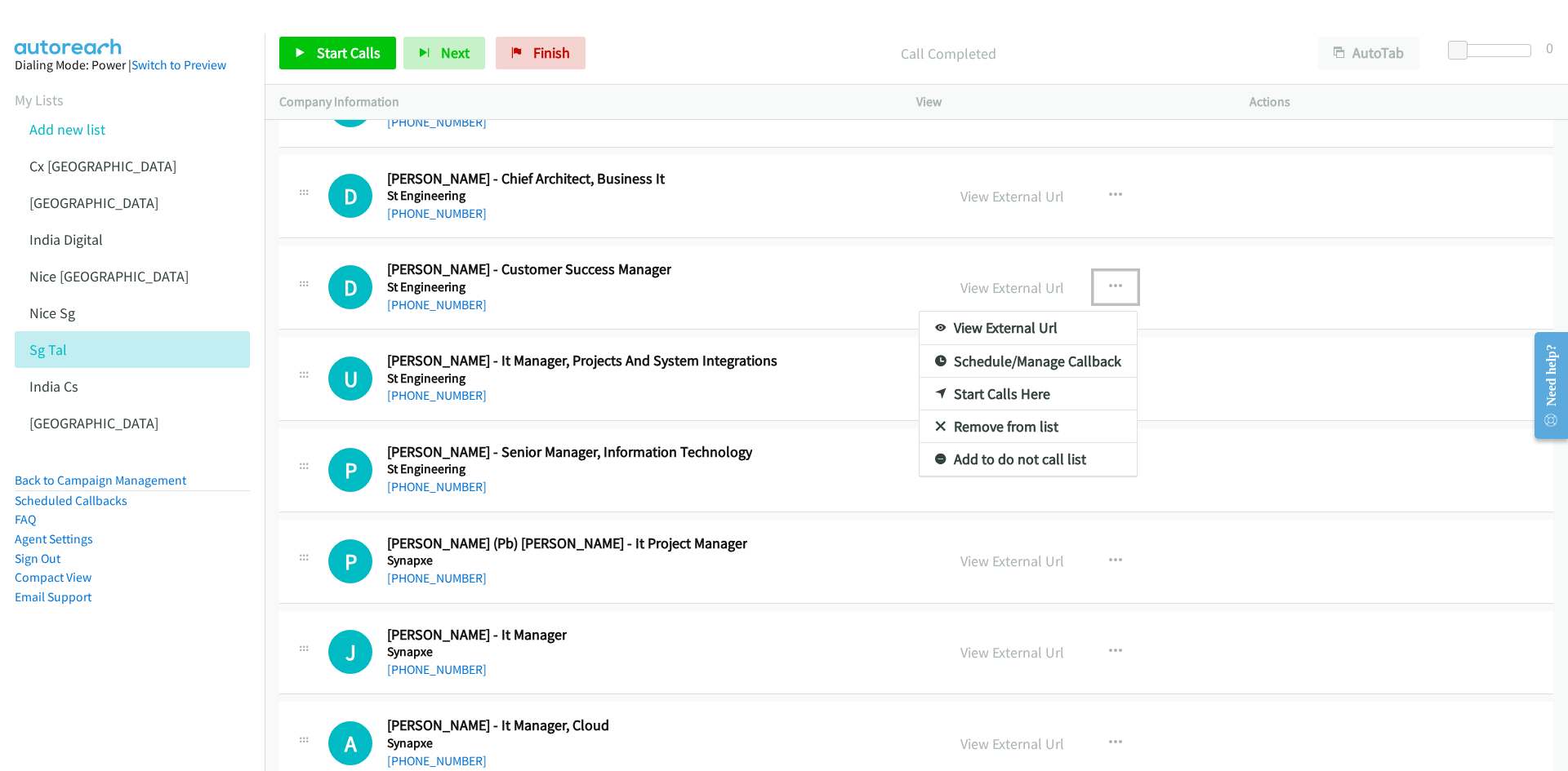
click at [1033, 396] on link "Start Calls Here" at bounding box center [1028, 395] width 217 height 33
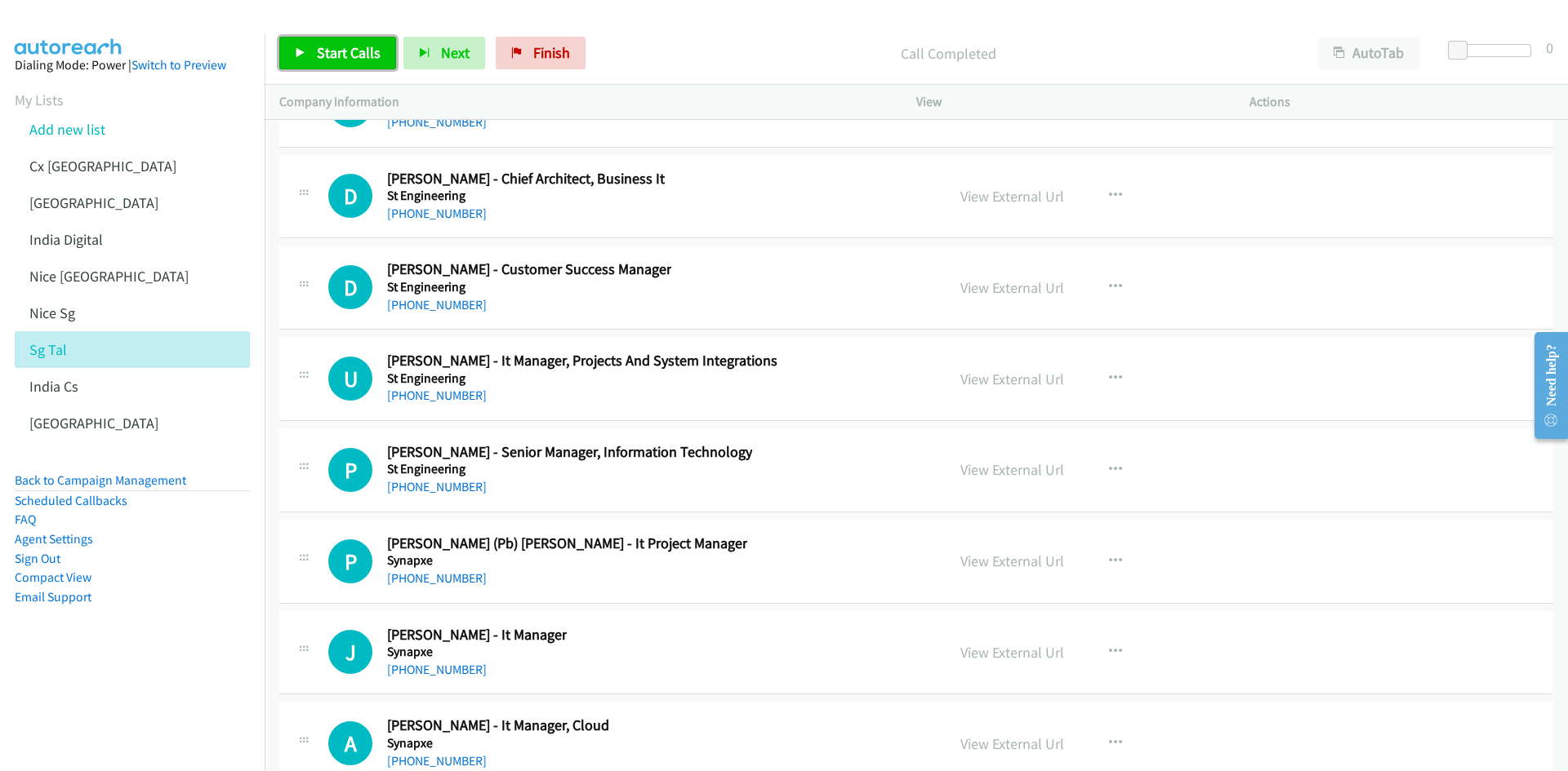
click at [344, 63] on link "Start Calls" at bounding box center [337, 53] width 117 height 33
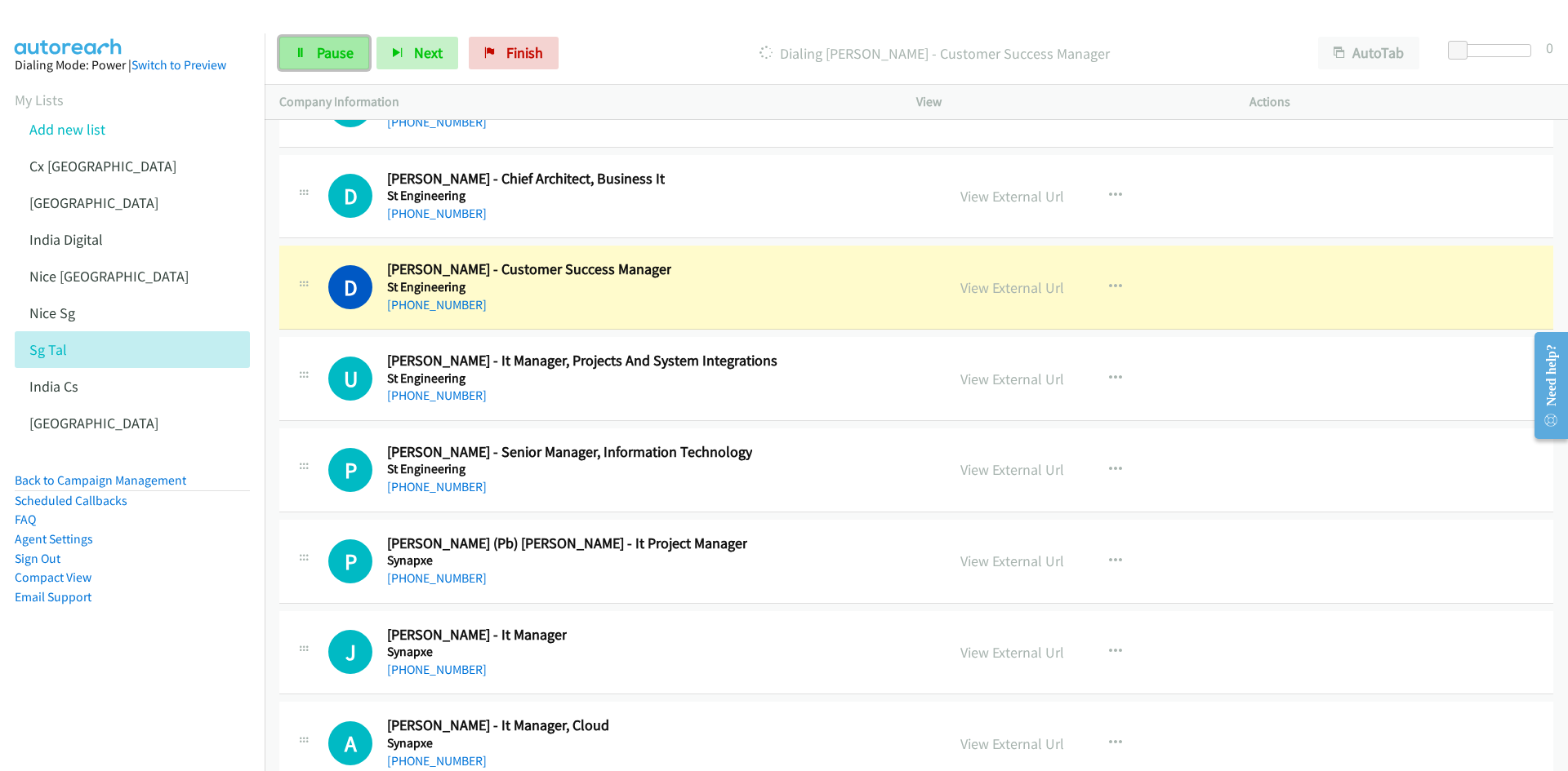
click at [344, 63] on link "Pause" at bounding box center [324, 53] width 90 height 33
click at [223, 662] on aside "Dialing Mode: Power | Switch to Preview My Lists Add new list Cx [GEOGRAPHIC_DA…" at bounding box center [132, 357] width 264 height 647
click at [1025, 290] on link "View External Url" at bounding box center [1012, 287] width 104 height 19
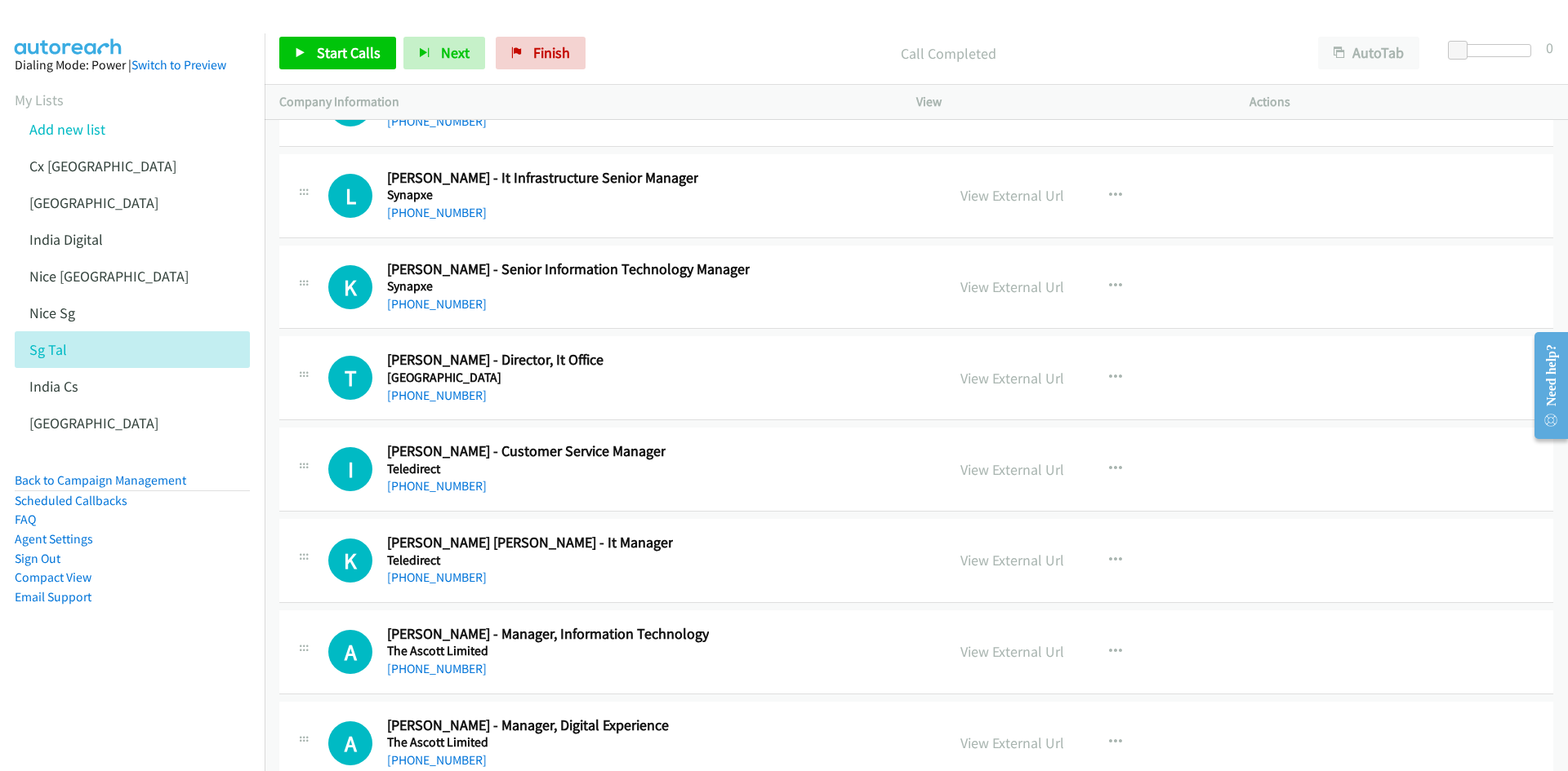
scroll to position [52863, 0]
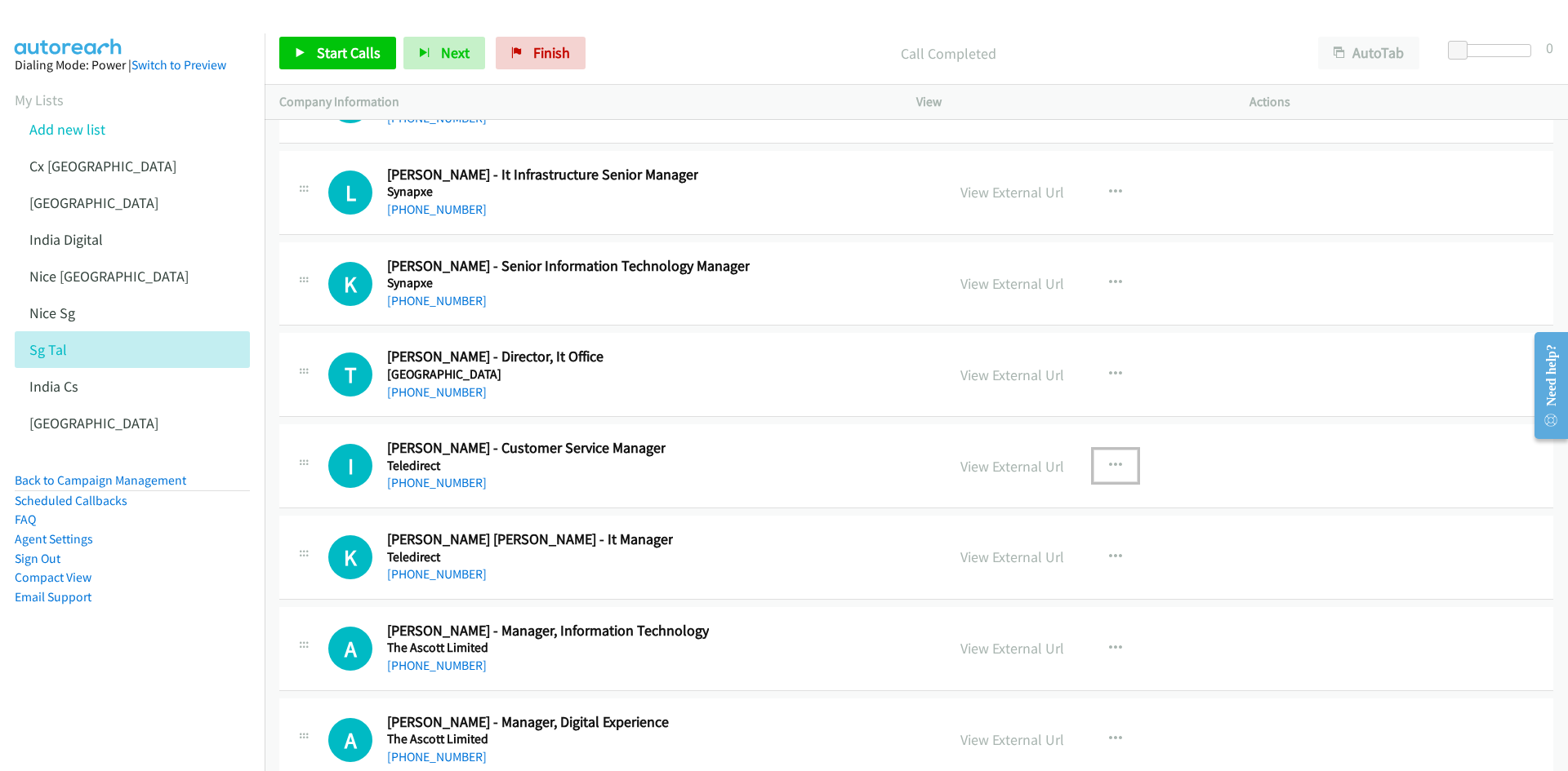
click at [1109, 460] on icon "button" at bounding box center [1115, 466] width 13 height 13
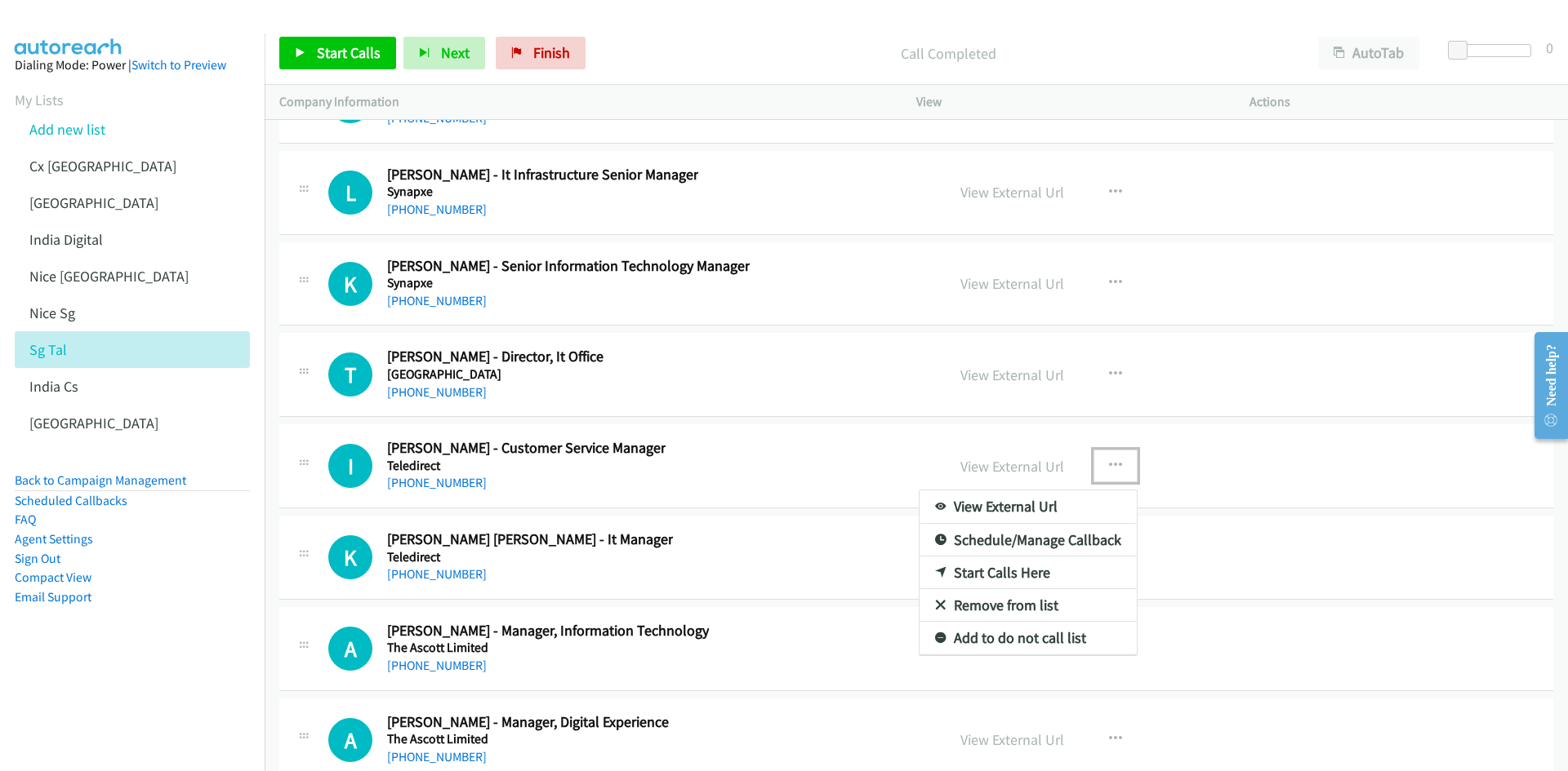
click at [1013, 572] on link "Start Calls Here" at bounding box center [1028, 573] width 217 height 33
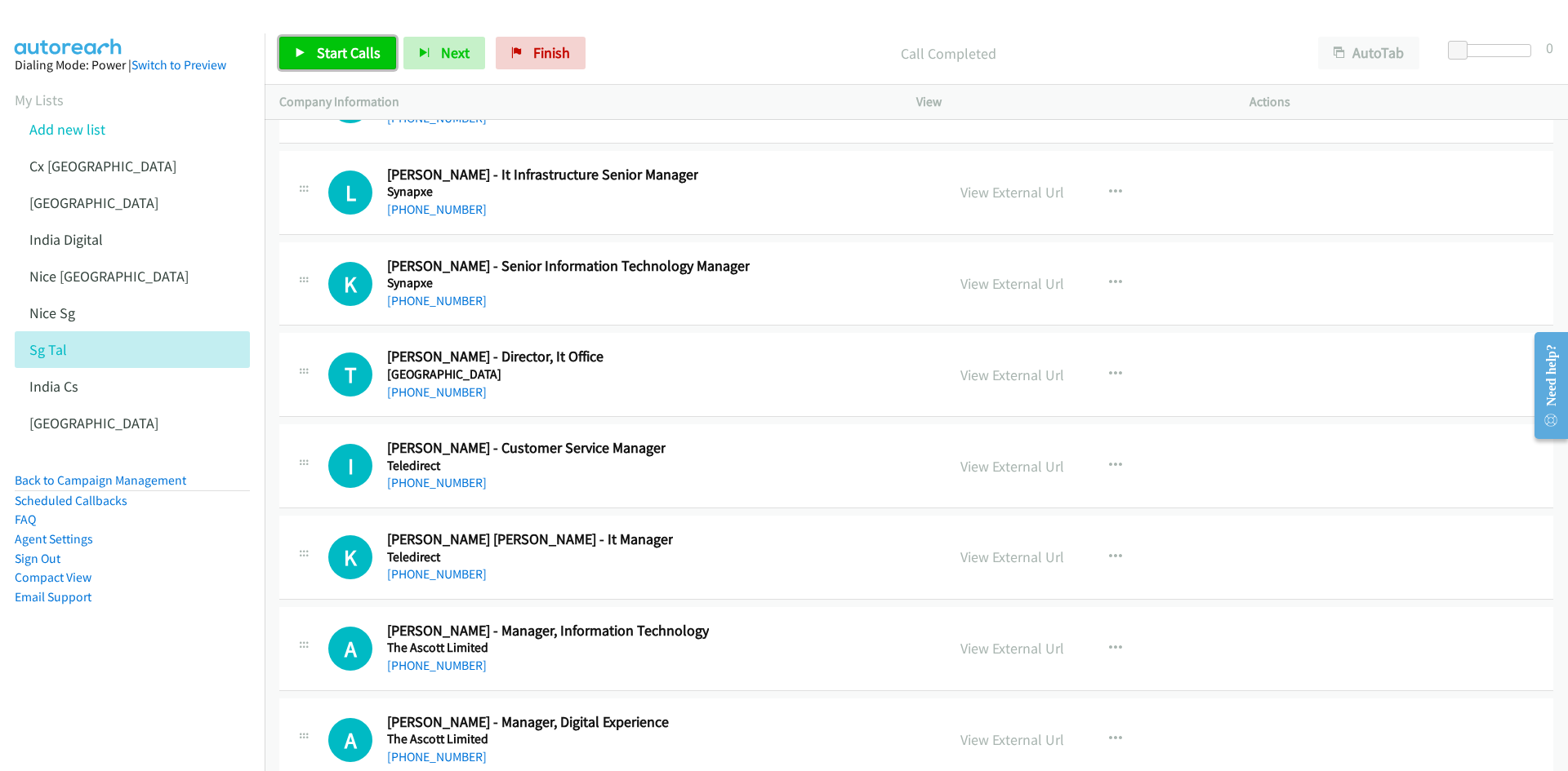
click at [332, 52] on span "Start Calls" at bounding box center [349, 52] width 64 height 19
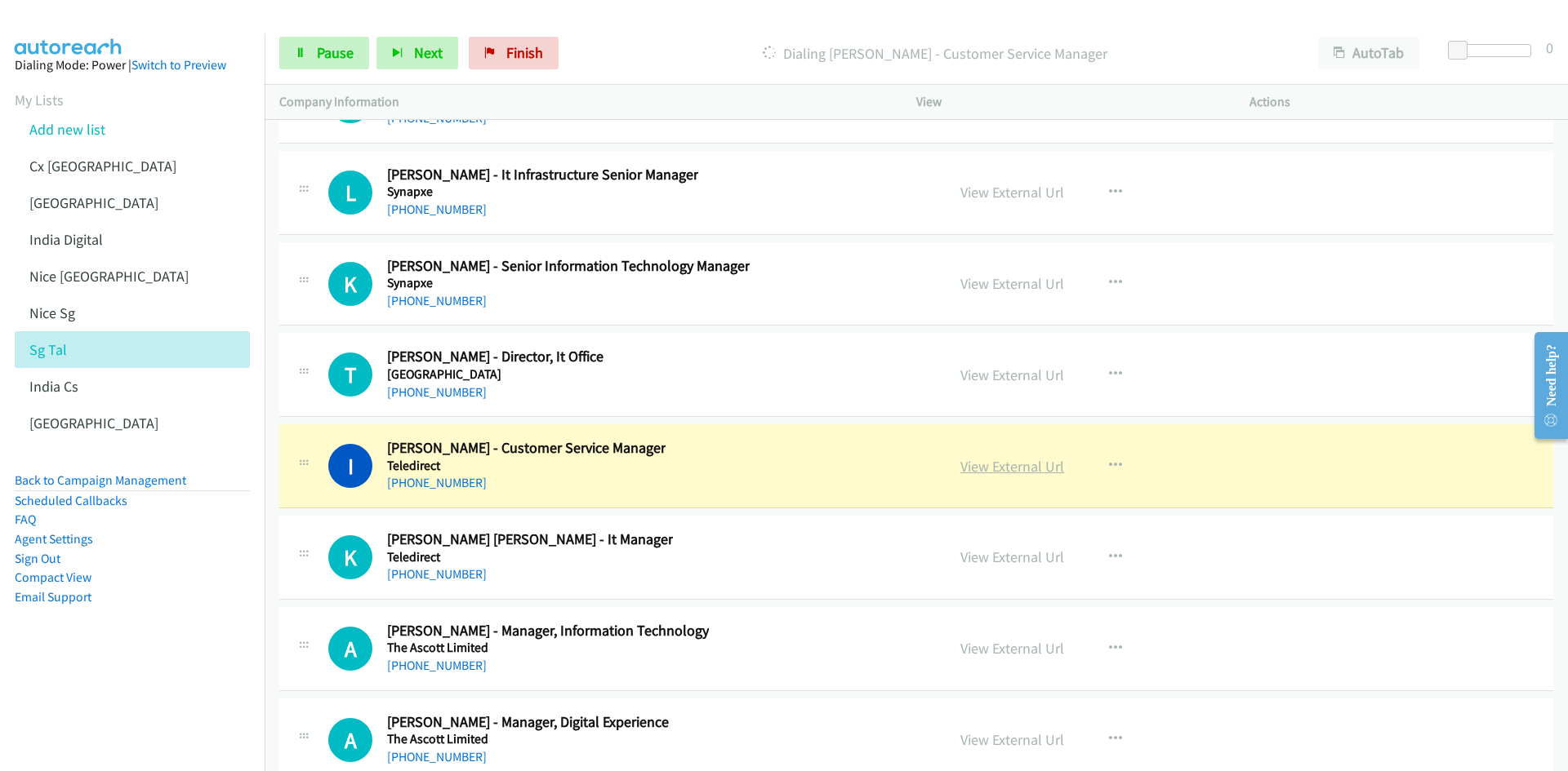
click at [1023, 470] on link "View External Url" at bounding box center [1012, 466] width 104 height 19
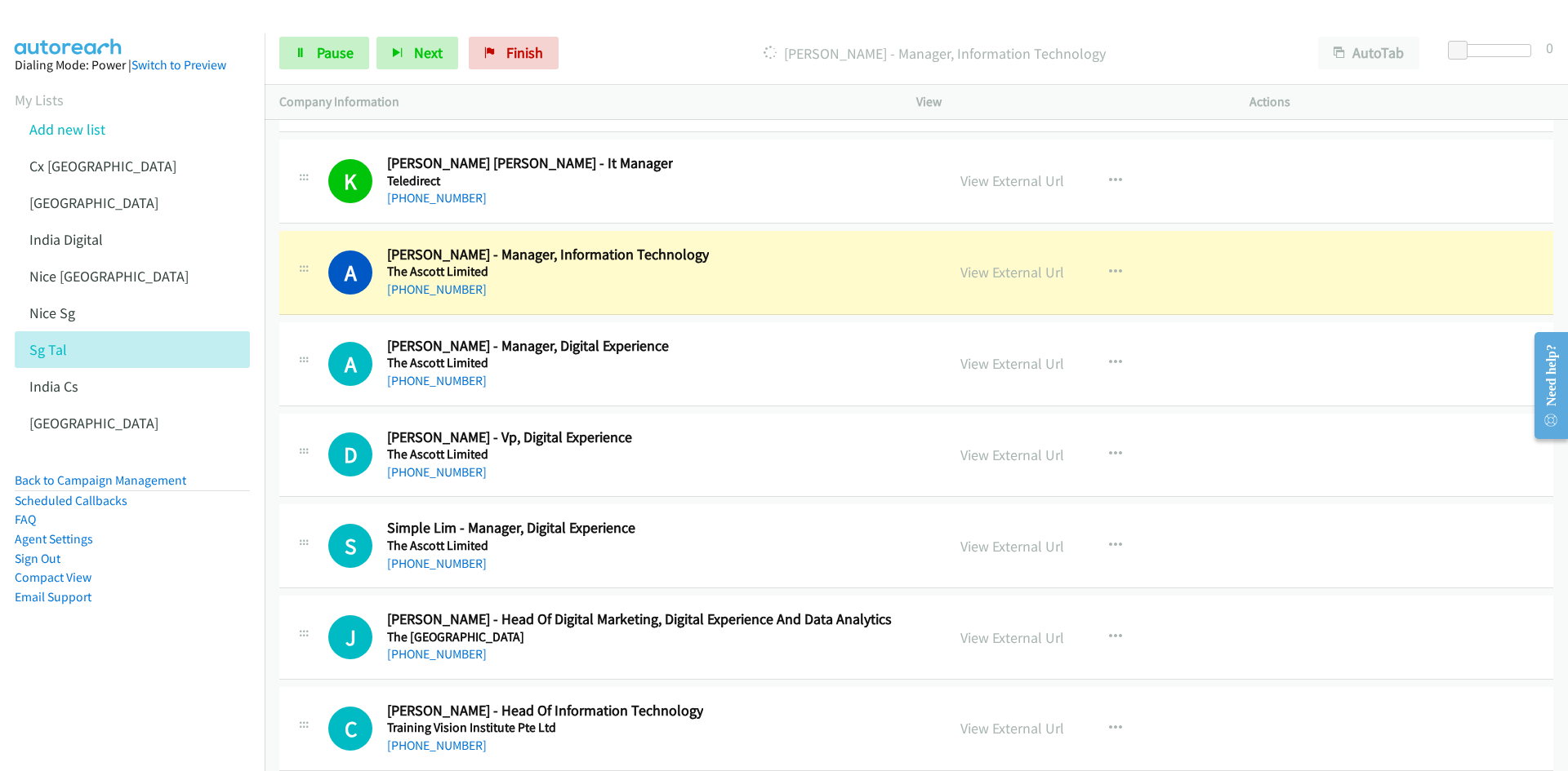
scroll to position [53262, 0]
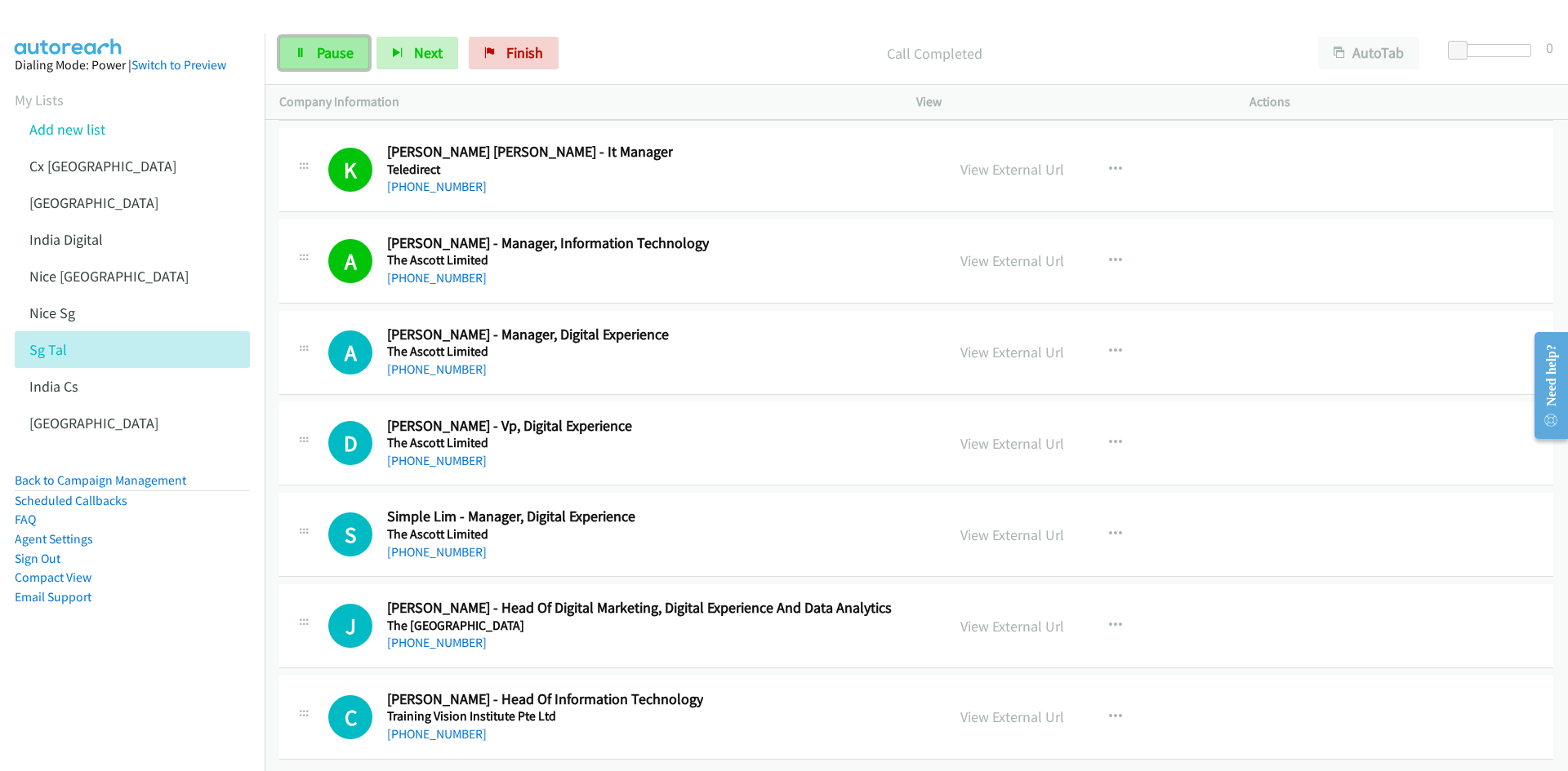
click at [325, 56] on span "Pause" at bounding box center [335, 52] width 37 height 19
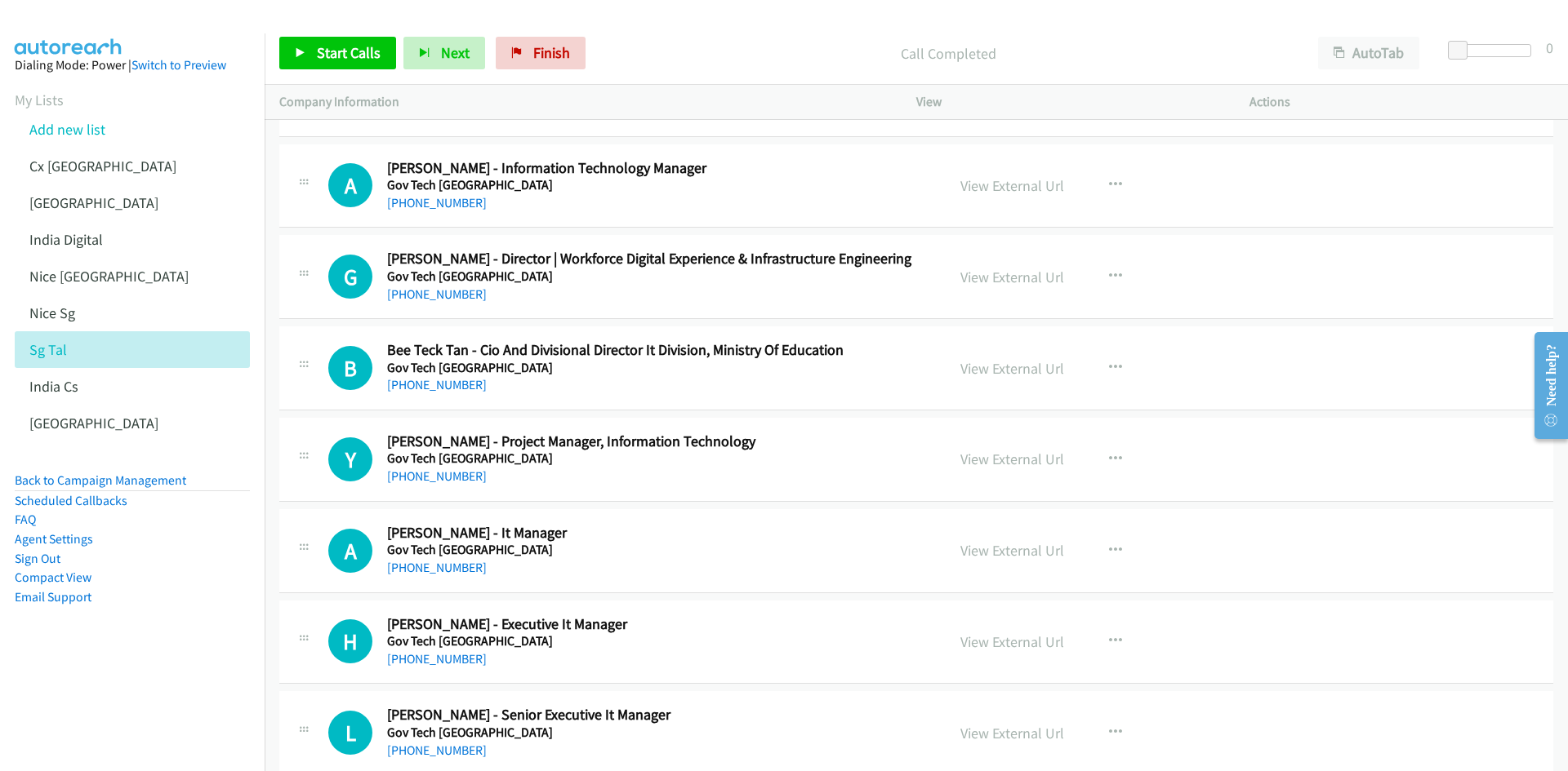
scroll to position [0, 0]
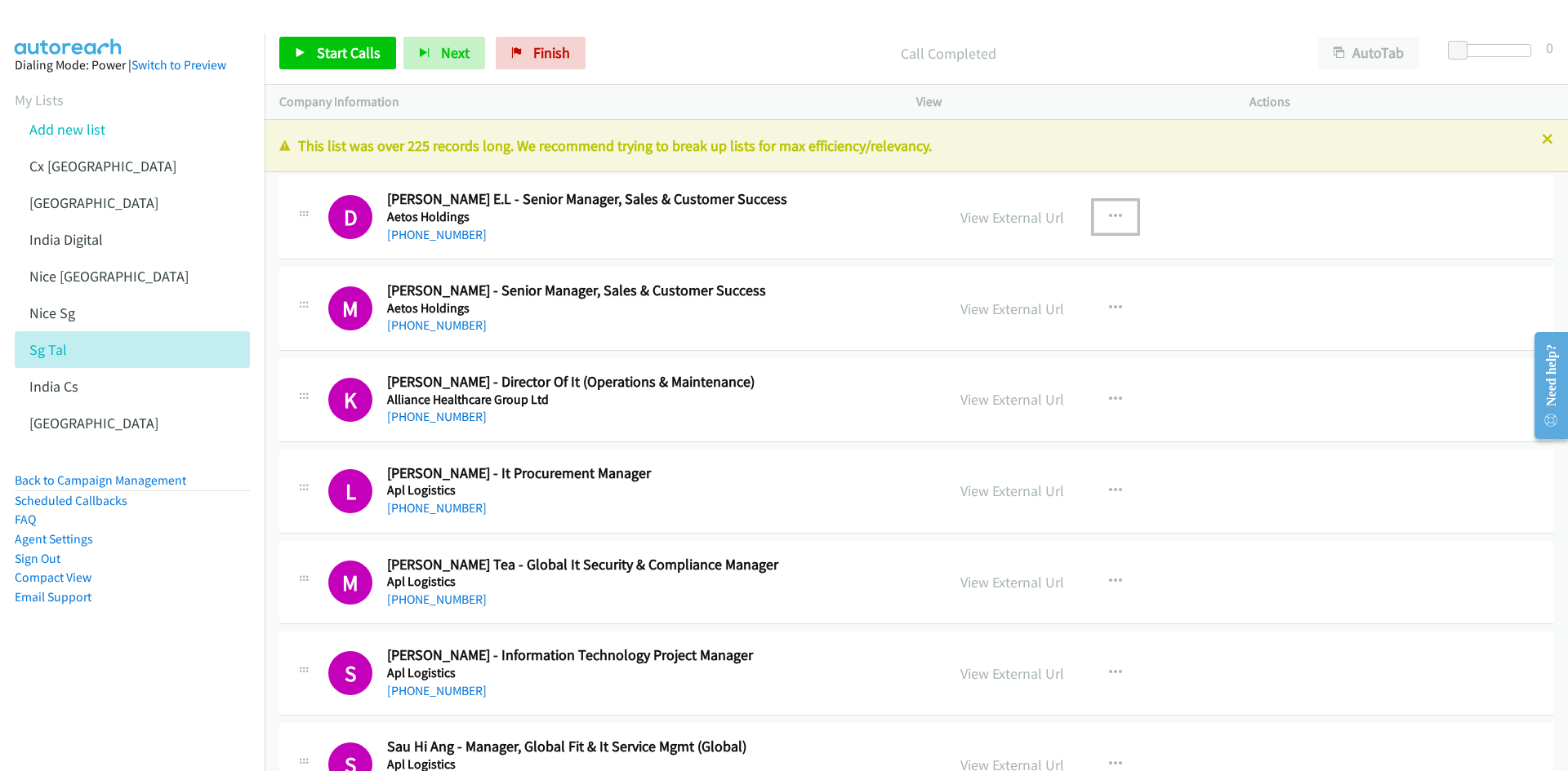
click at [1114, 213] on icon "button" at bounding box center [1115, 217] width 13 height 13
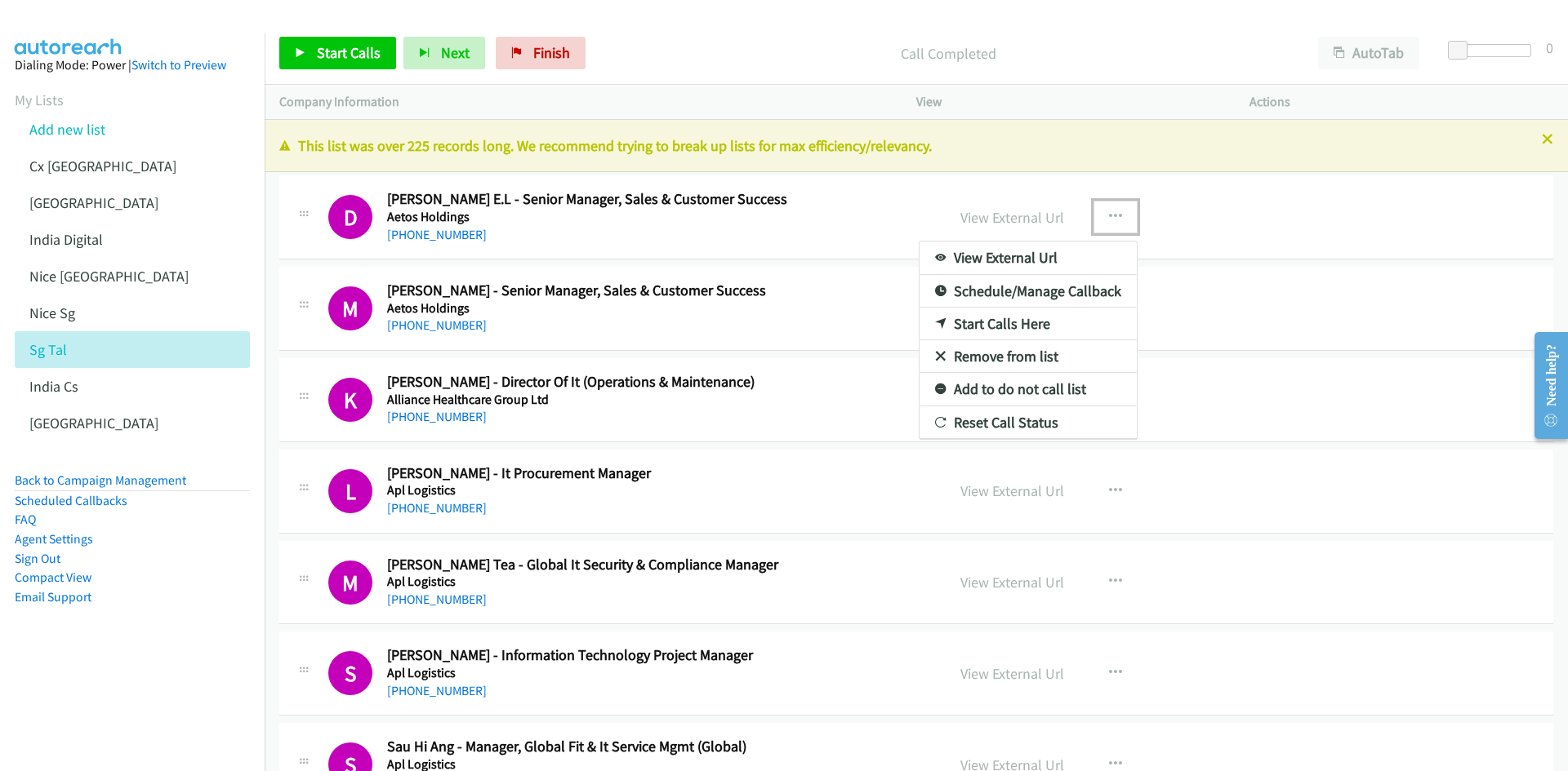
click at [1022, 319] on link "Start Calls Here" at bounding box center [1028, 324] width 217 height 33
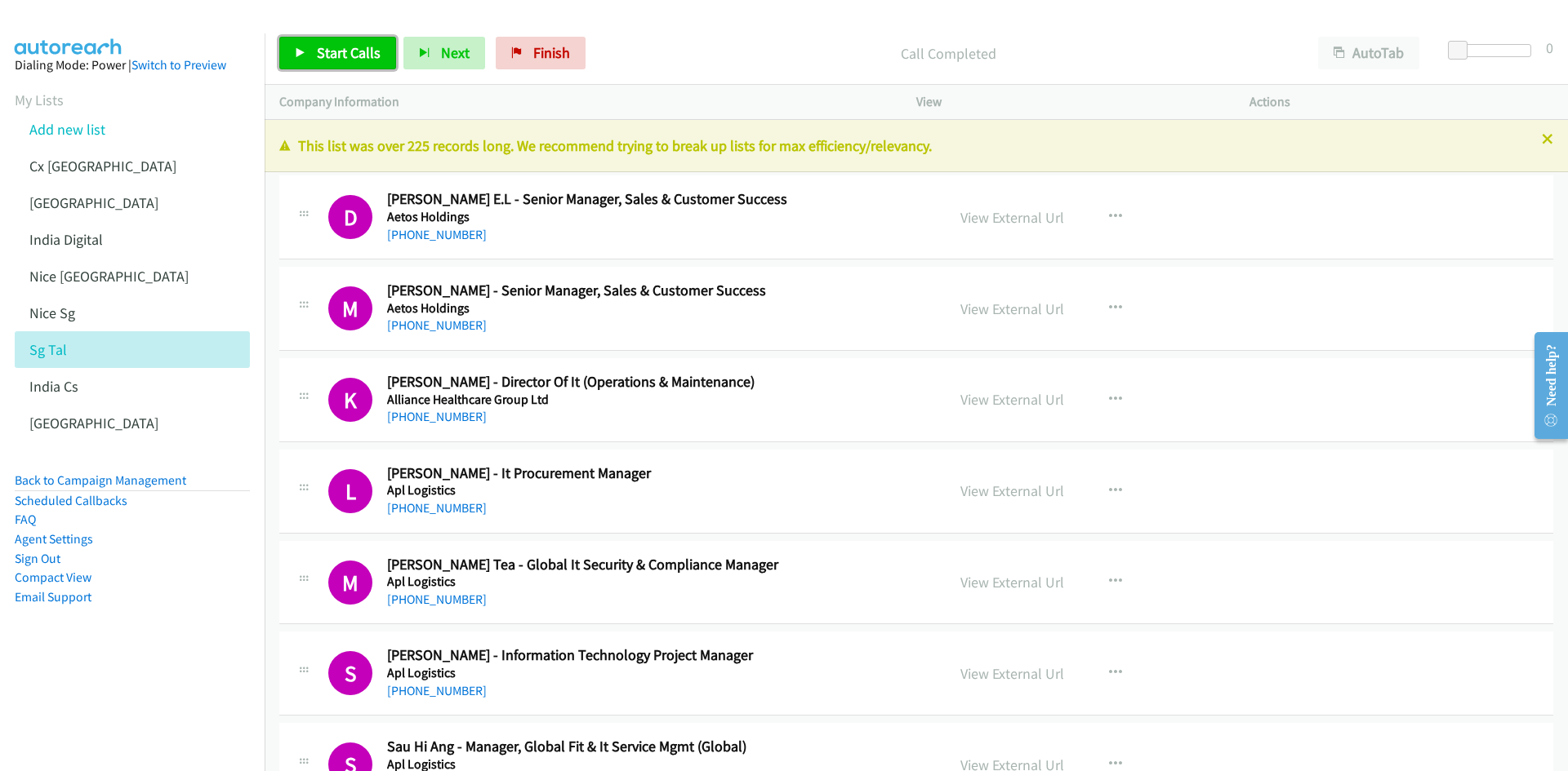
click at [329, 61] on span "Start Calls" at bounding box center [349, 52] width 64 height 19
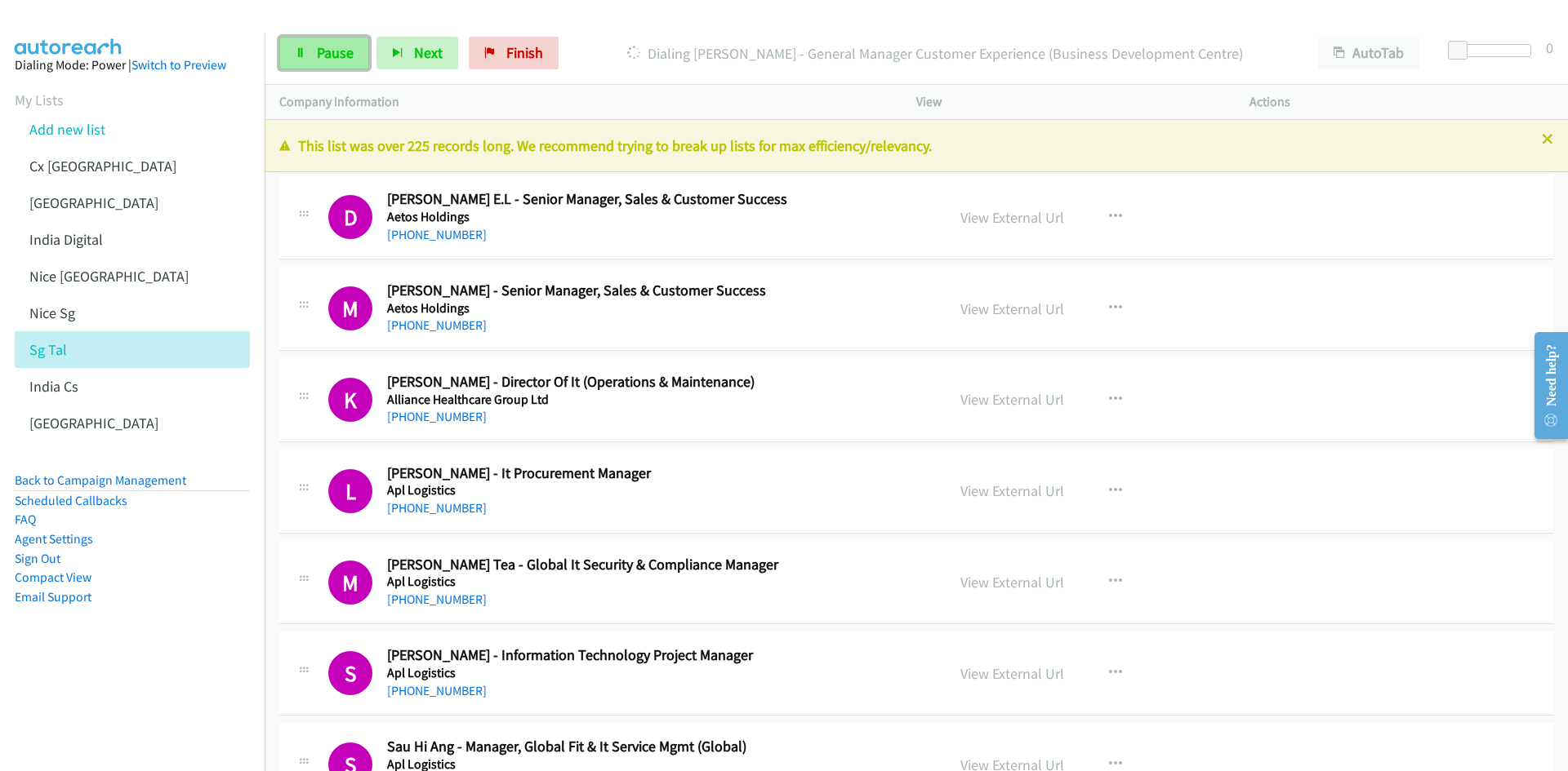
click at [332, 56] on span "Pause" at bounding box center [335, 52] width 37 height 19
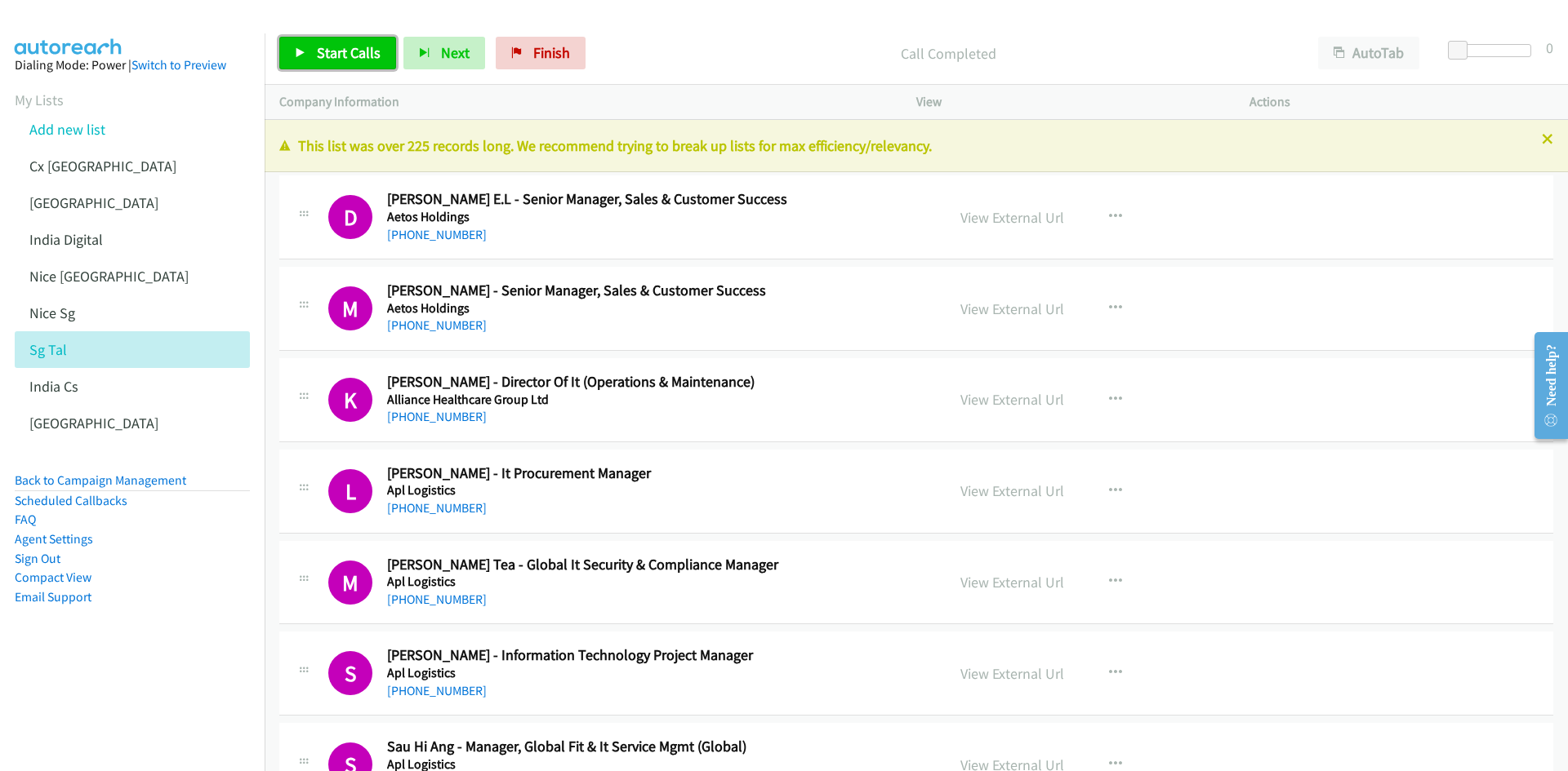
click at [326, 59] on span "Start Calls" at bounding box center [349, 52] width 64 height 19
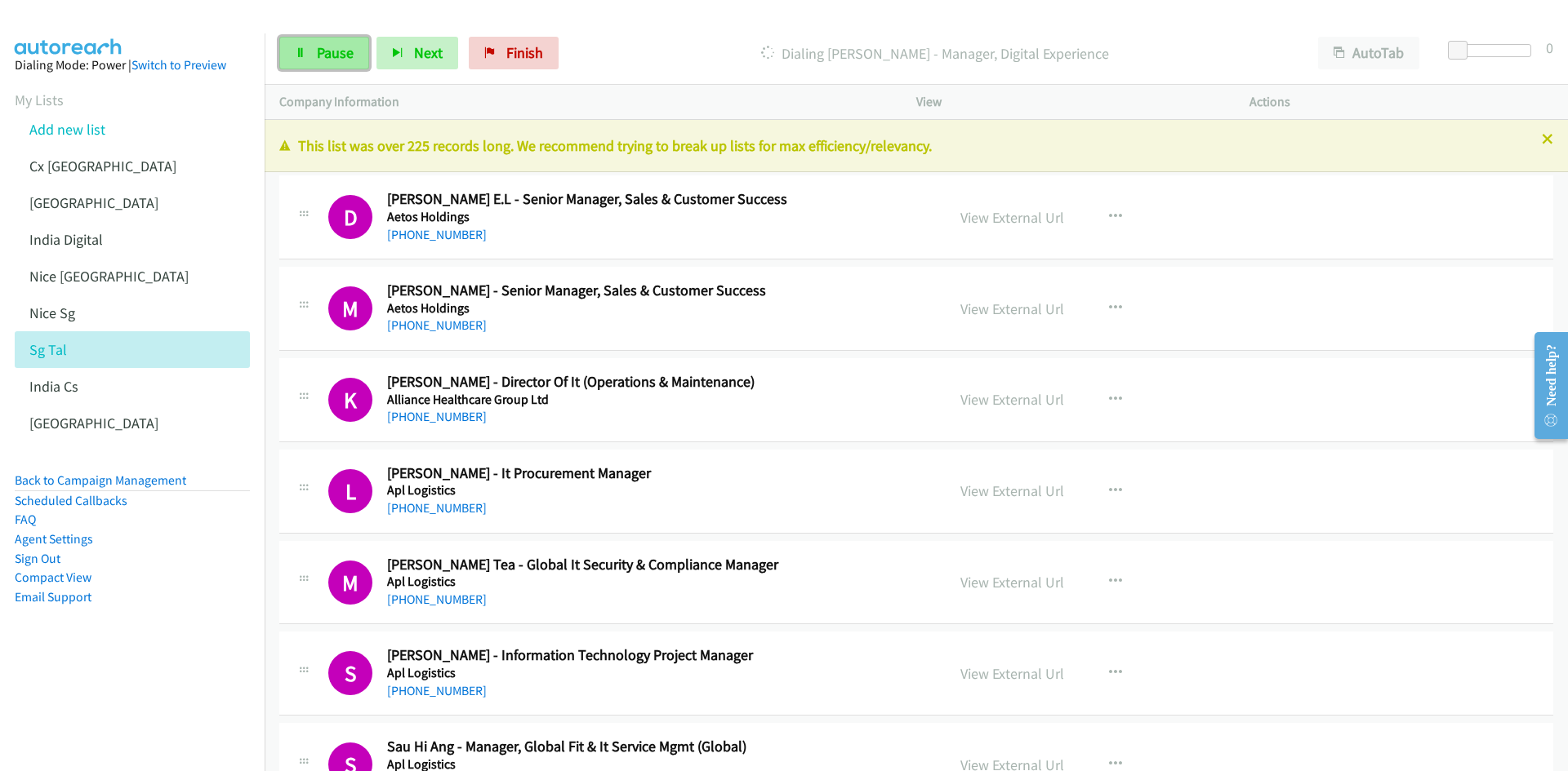
click at [313, 60] on link "Pause" at bounding box center [324, 53] width 90 height 33
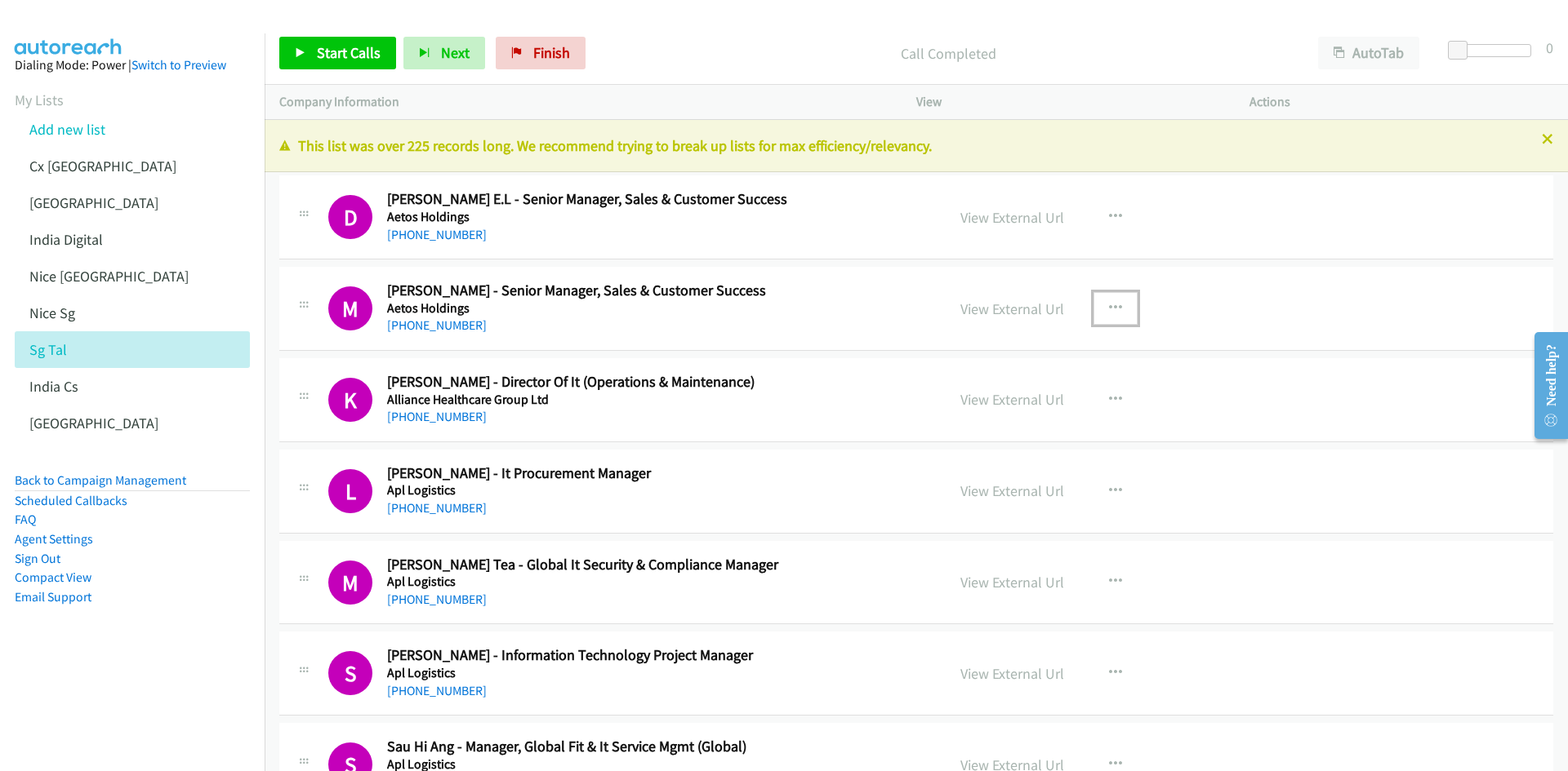
click at [1112, 310] on icon "button" at bounding box center [1115, 309] width 13 height 13
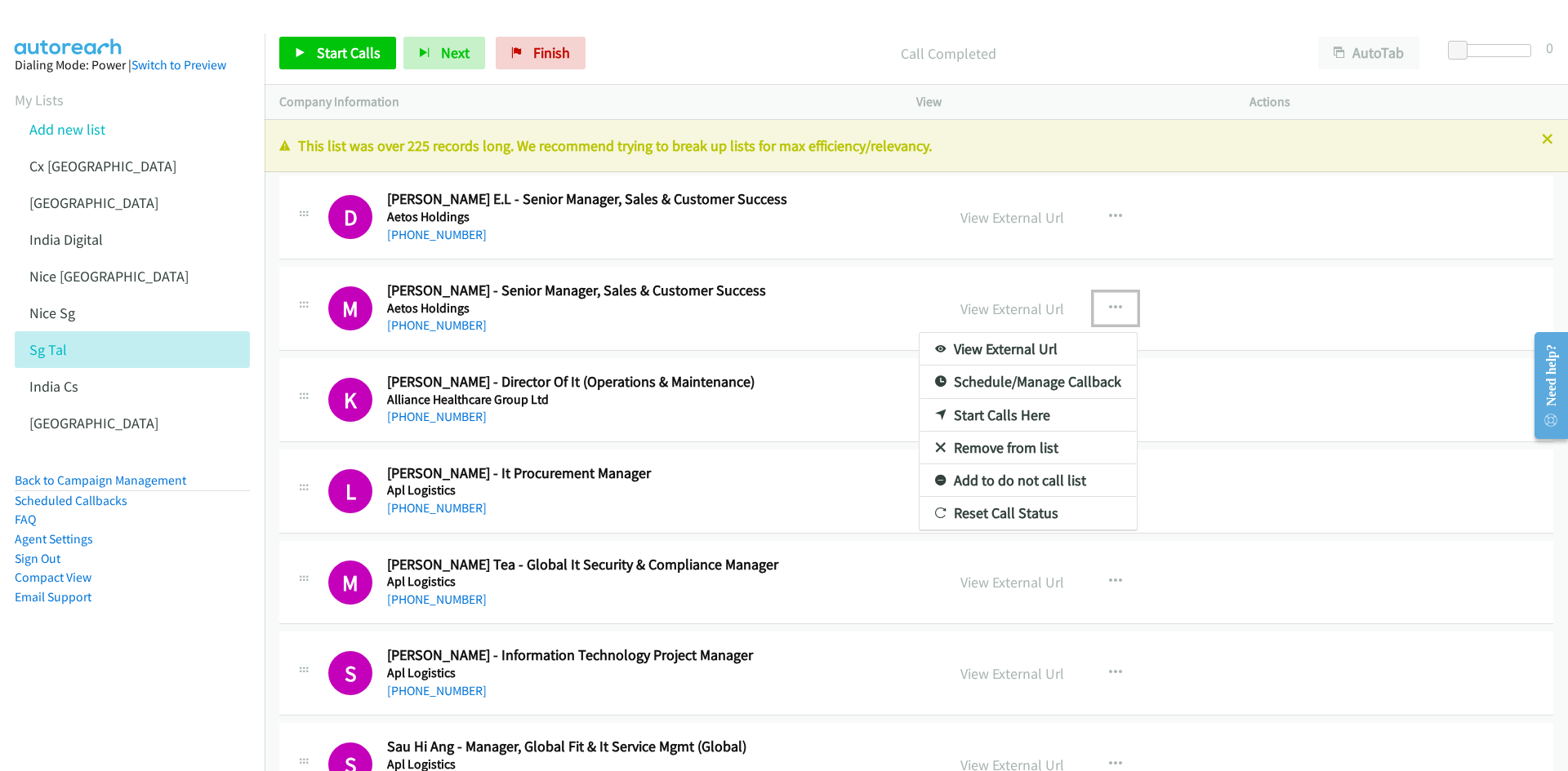
click at [1030, 419] on link "Start Calls Here" at bounding box center [1028, 416] width 217 height 33
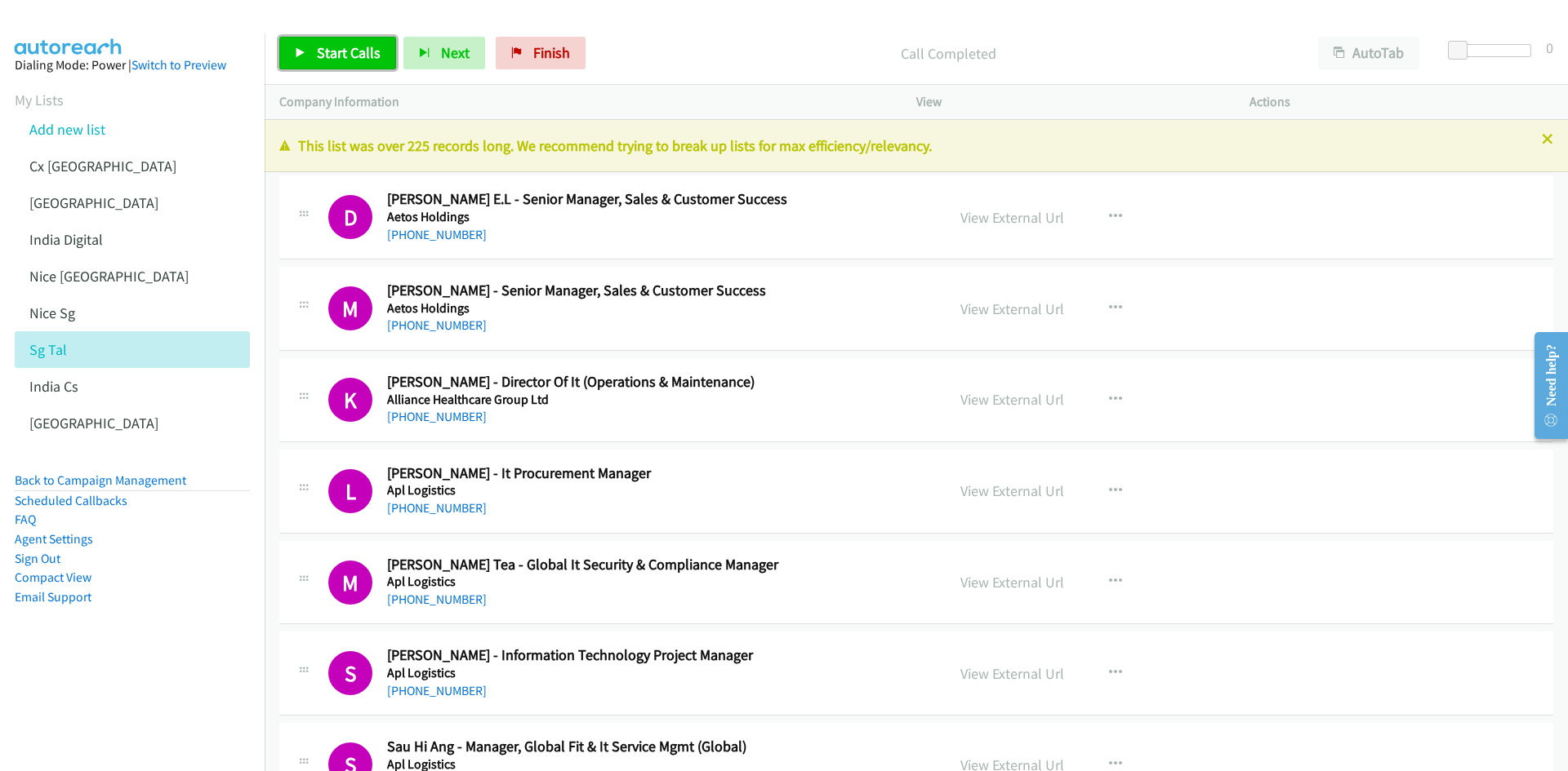
click at [352, 56] on span "Start Calls" at bounding box center [349, 52] width 64 height 19
click at [350, 64] on link "Pause" at bounding box center [324, 53] width 90 height 33
click at [1005, 310] on link "View External Url" at bounding box center [1012, 309] width 104 height 19
click at [1032, 214] on link "View External Url" at bounding box center [1012, 217] width 104 height 19
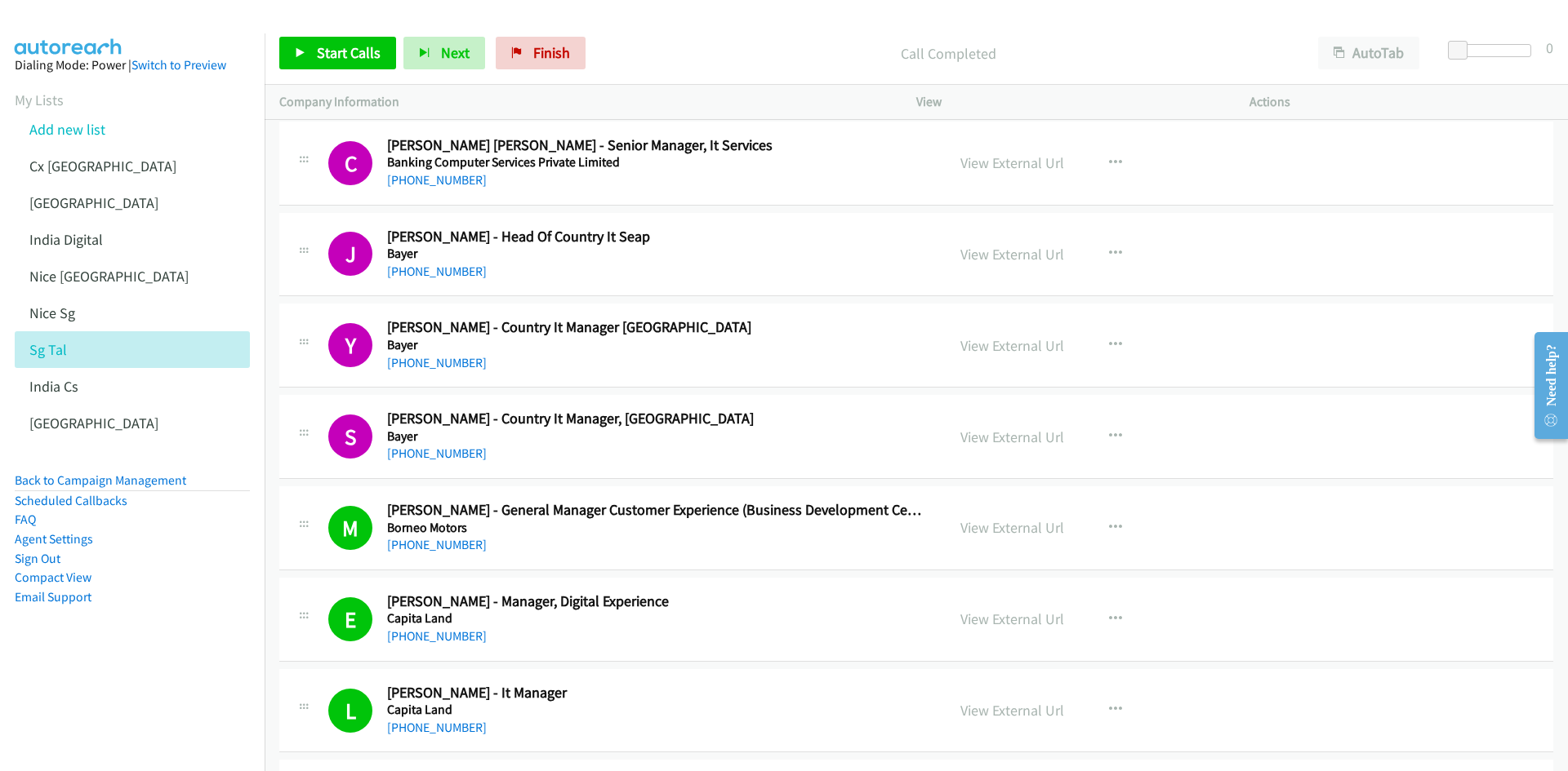
scroll to position [1305, 0]
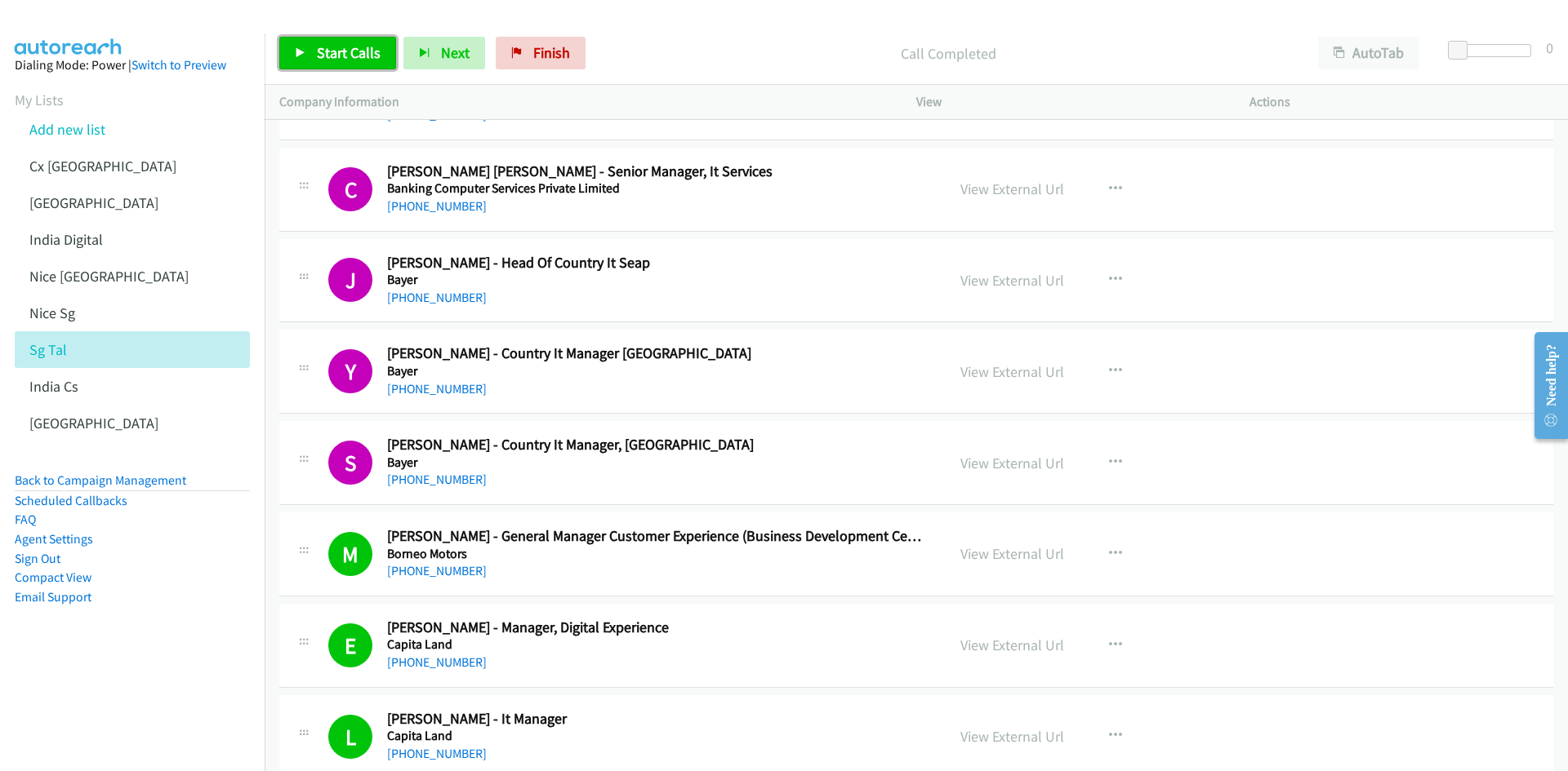
click at [314, 38] on link "Start Calls" at bounding box center [337, 53] width 117 height 33
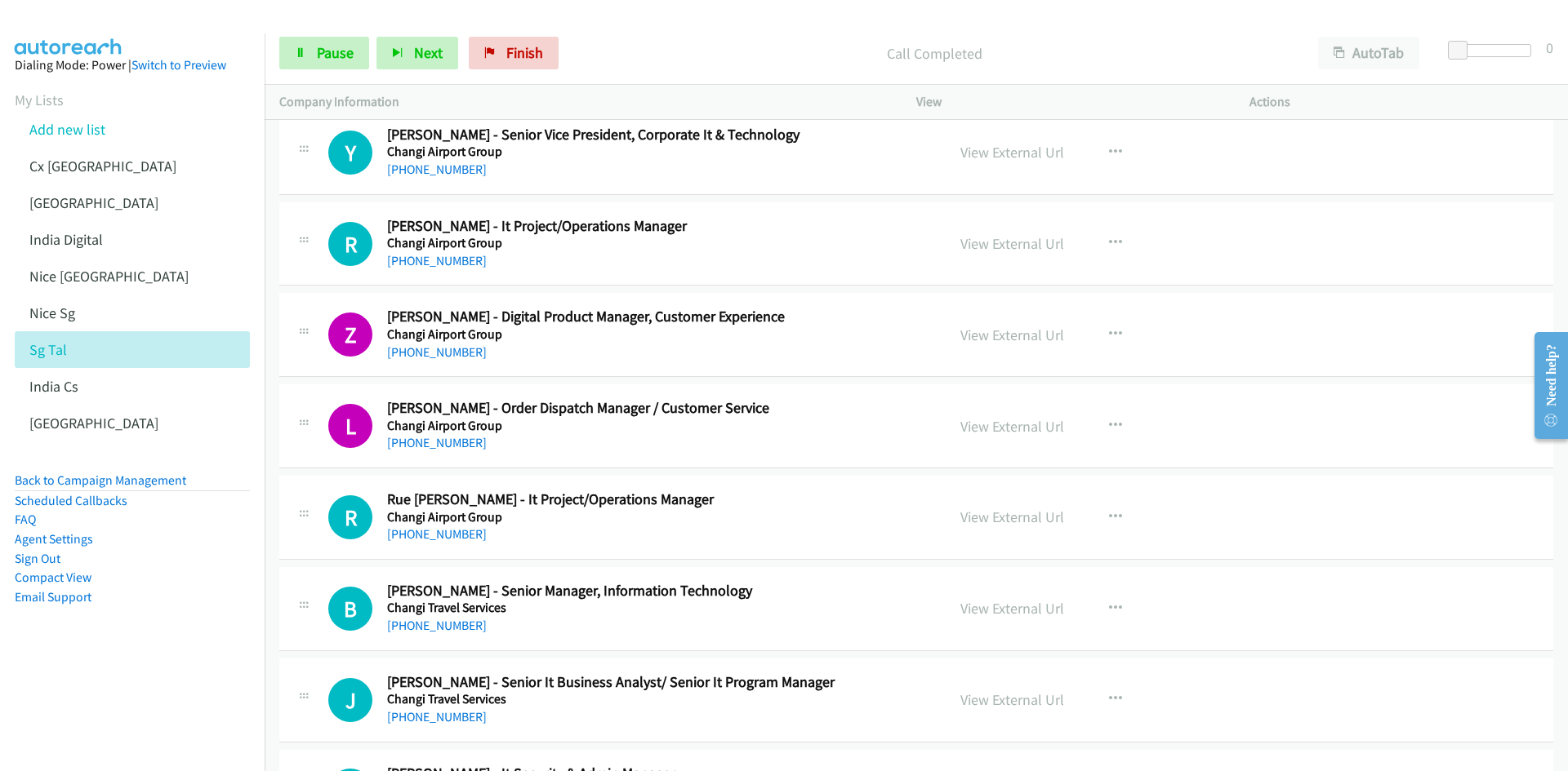
scroll to position [3265, 0]
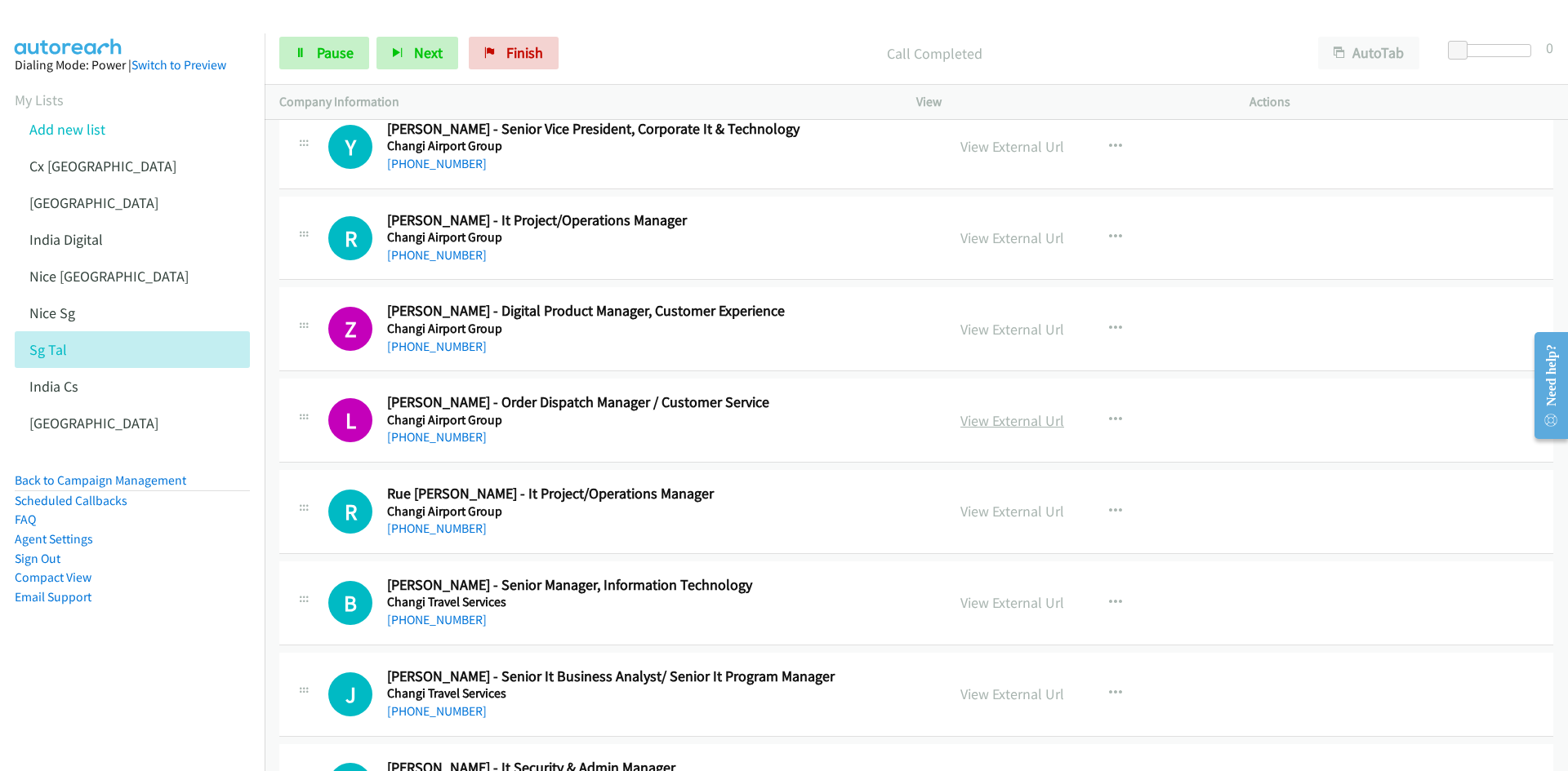
click at [1017, 422] on link "View External Url" at bounding box center [1012, 421] width 104 height 19
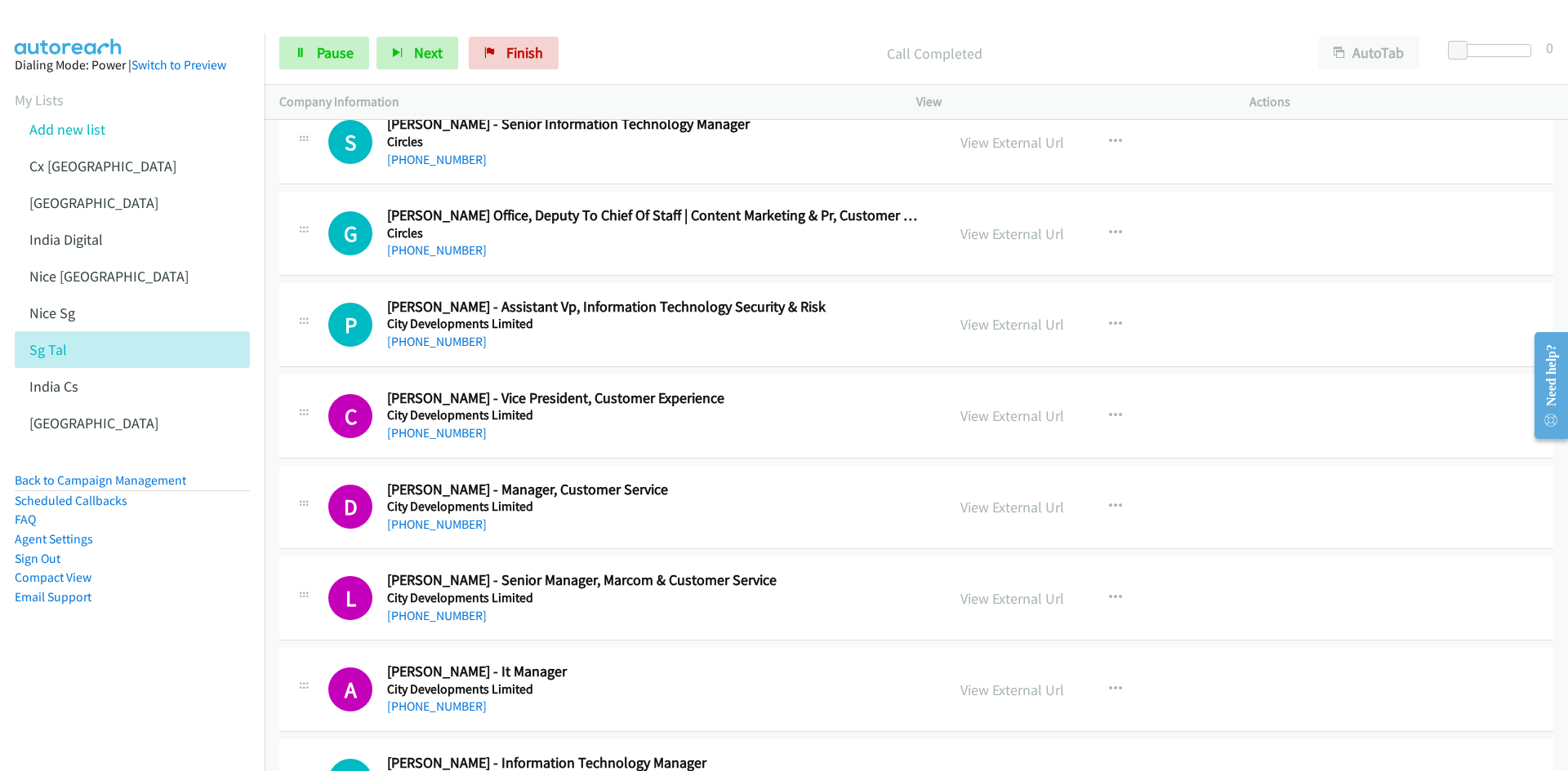
scroll to position [4081, 0]
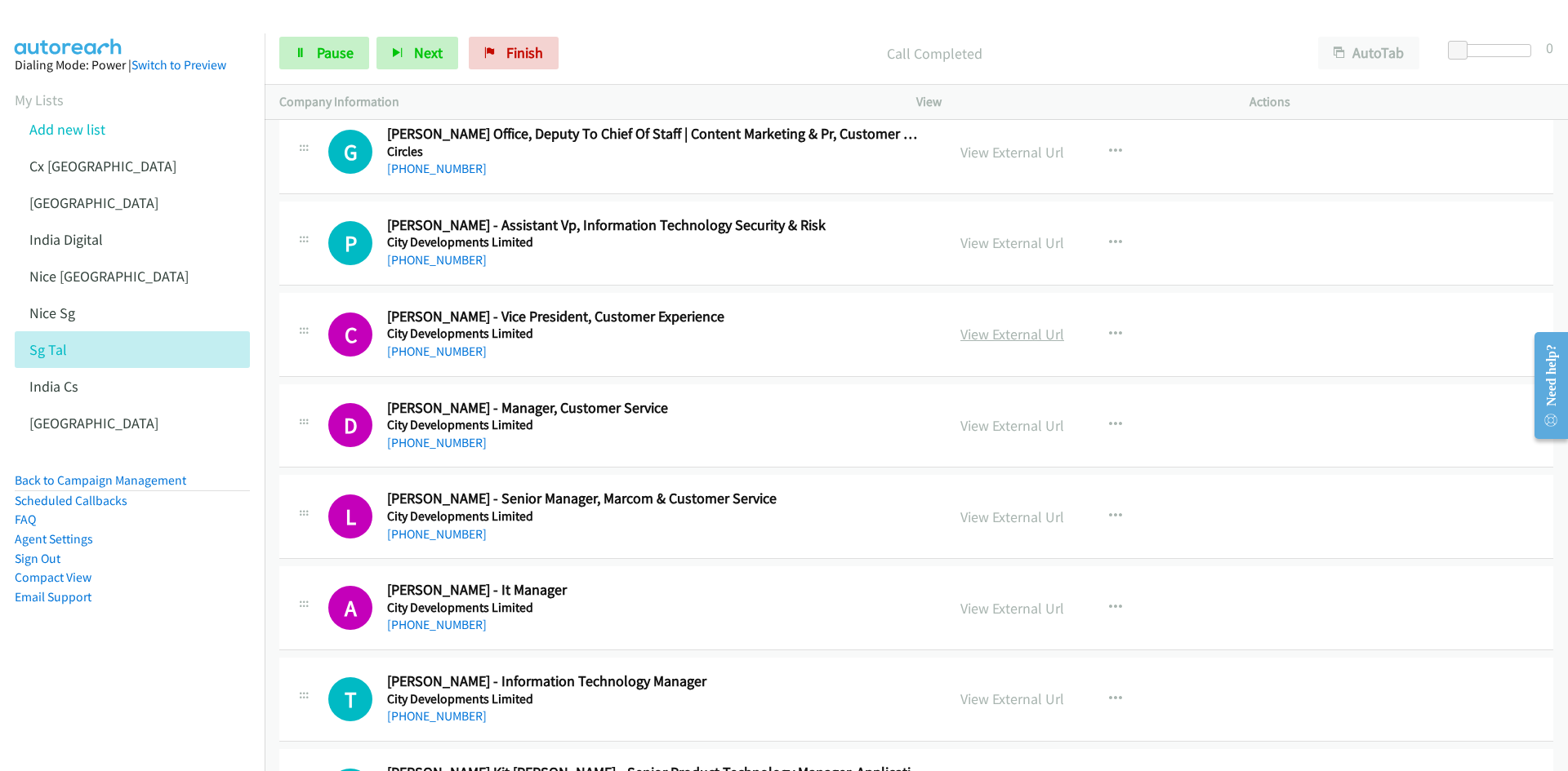
click at [997, 337] on link "View External Url" at bounding box center [1012, 334] width 104 height 19
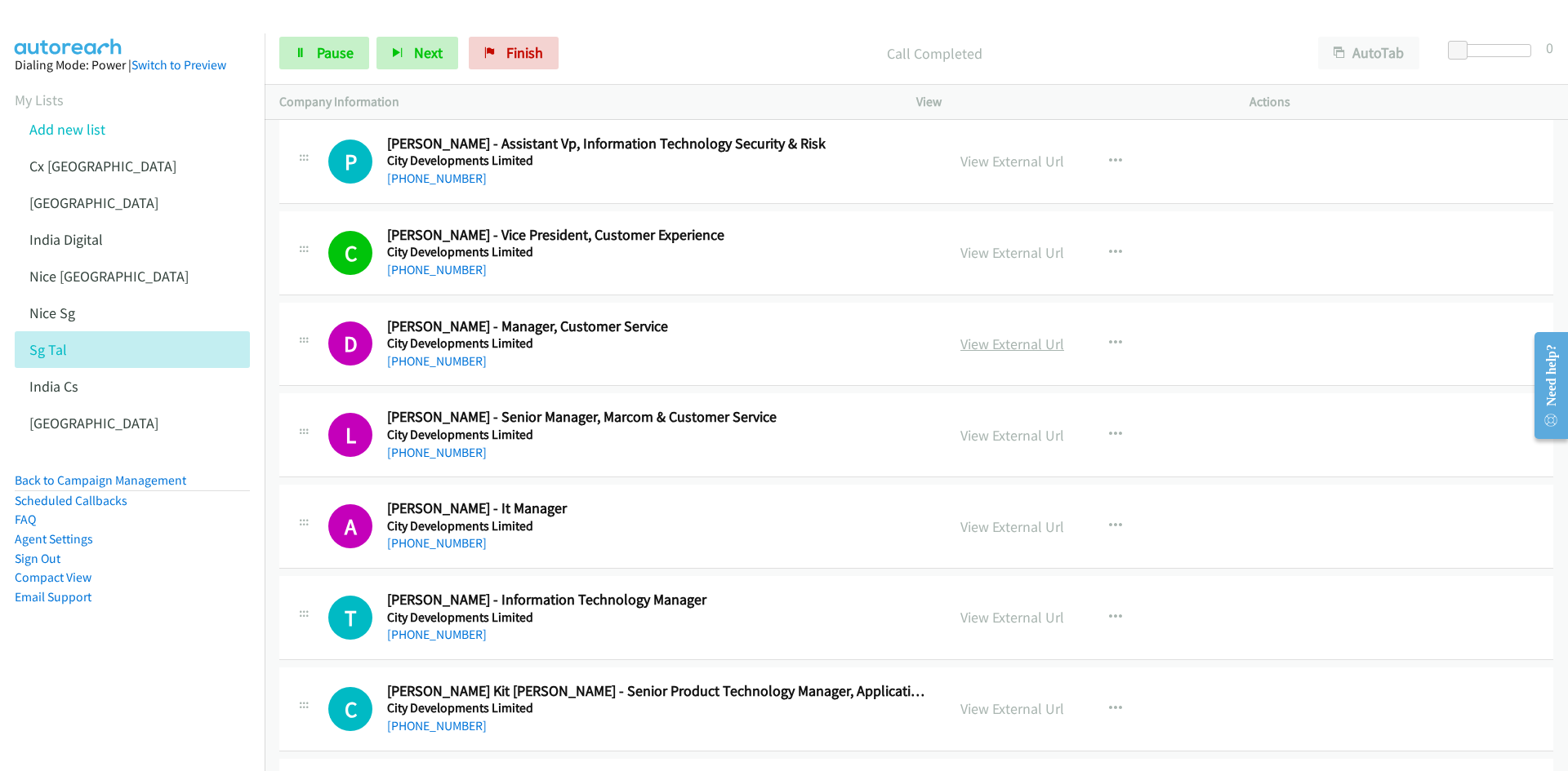
click at [1010, 350] on link "View External Url" at bounding box center [1012, 344] width 104 height 19
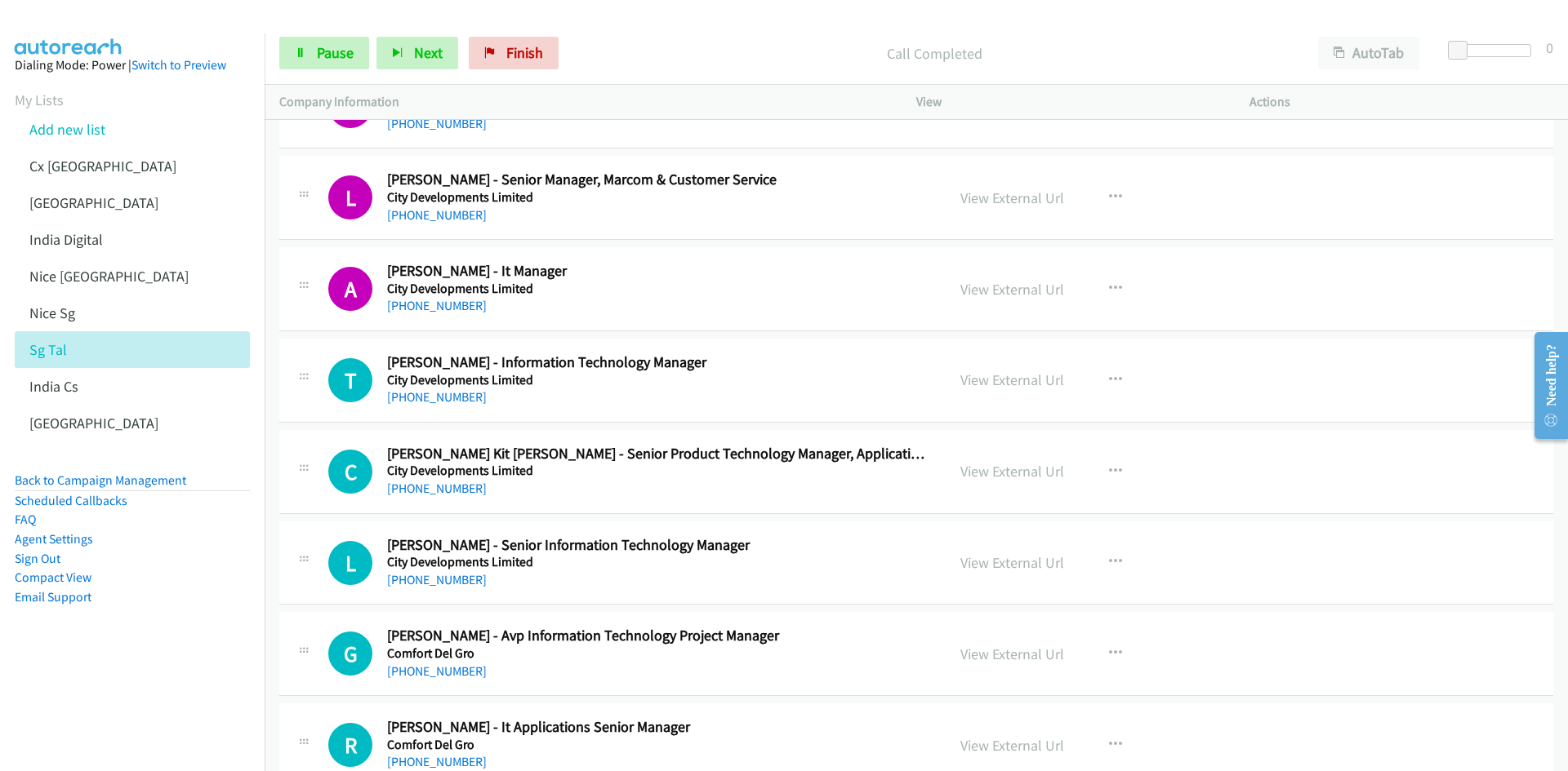
scroll to position [4570, 0]
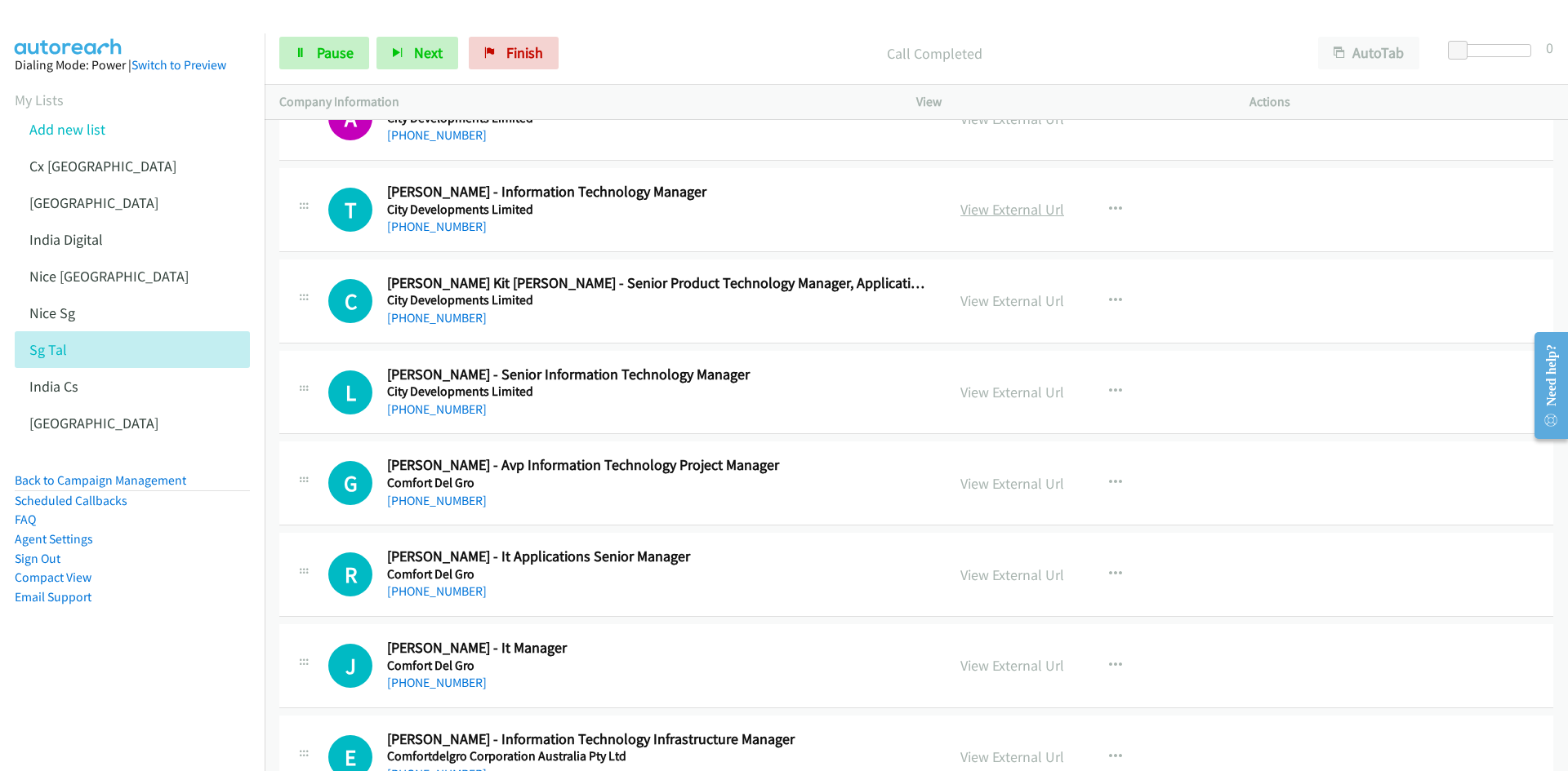
click at [1041, 210] on link "View External Url" at bounding box center [1012, 209] width 104 height 19
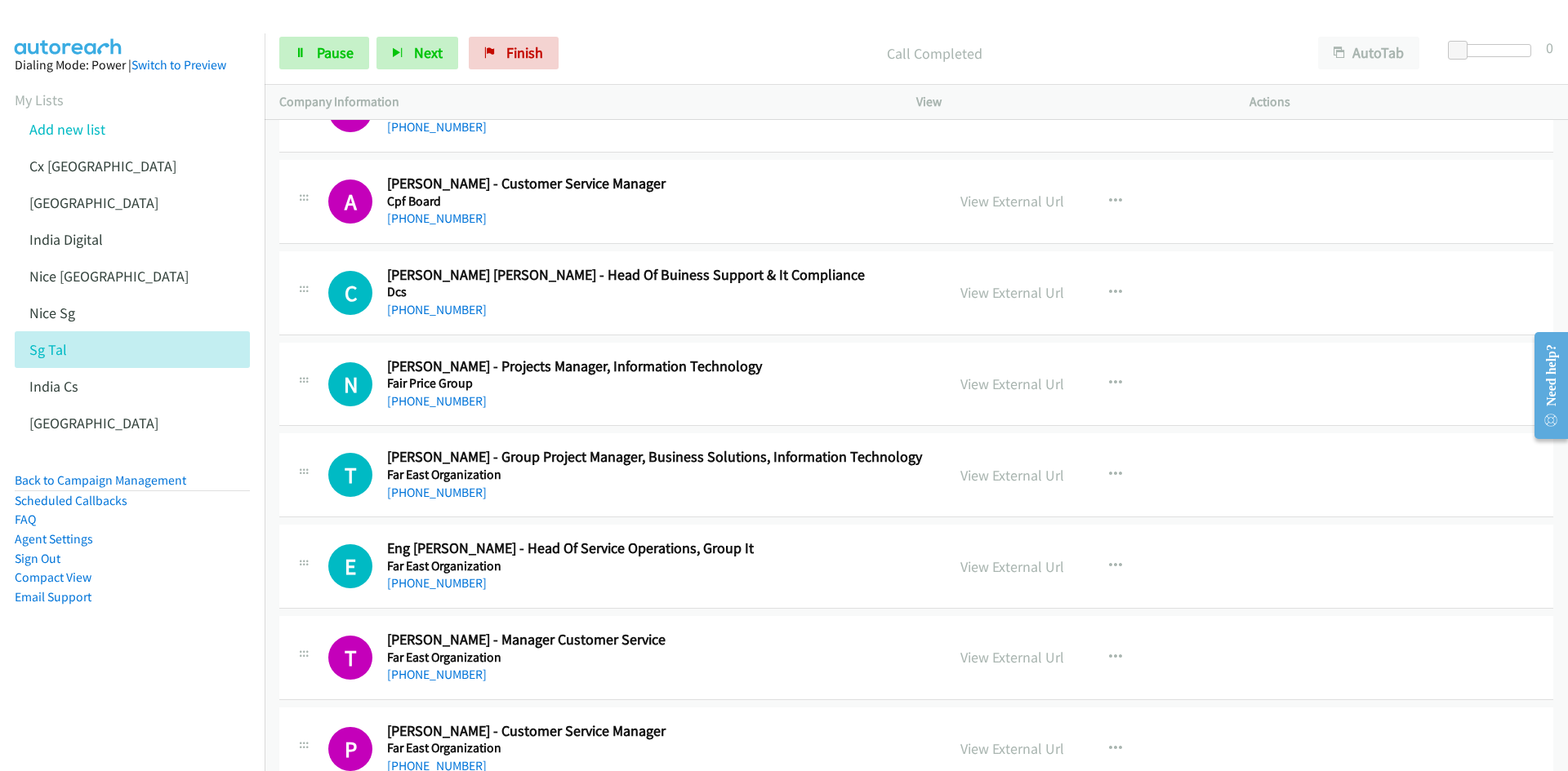
scroll to position [6040, 0]
click at [985, 659] on link "View External Url" at bounding box center [1012, 656] width 104 height 19
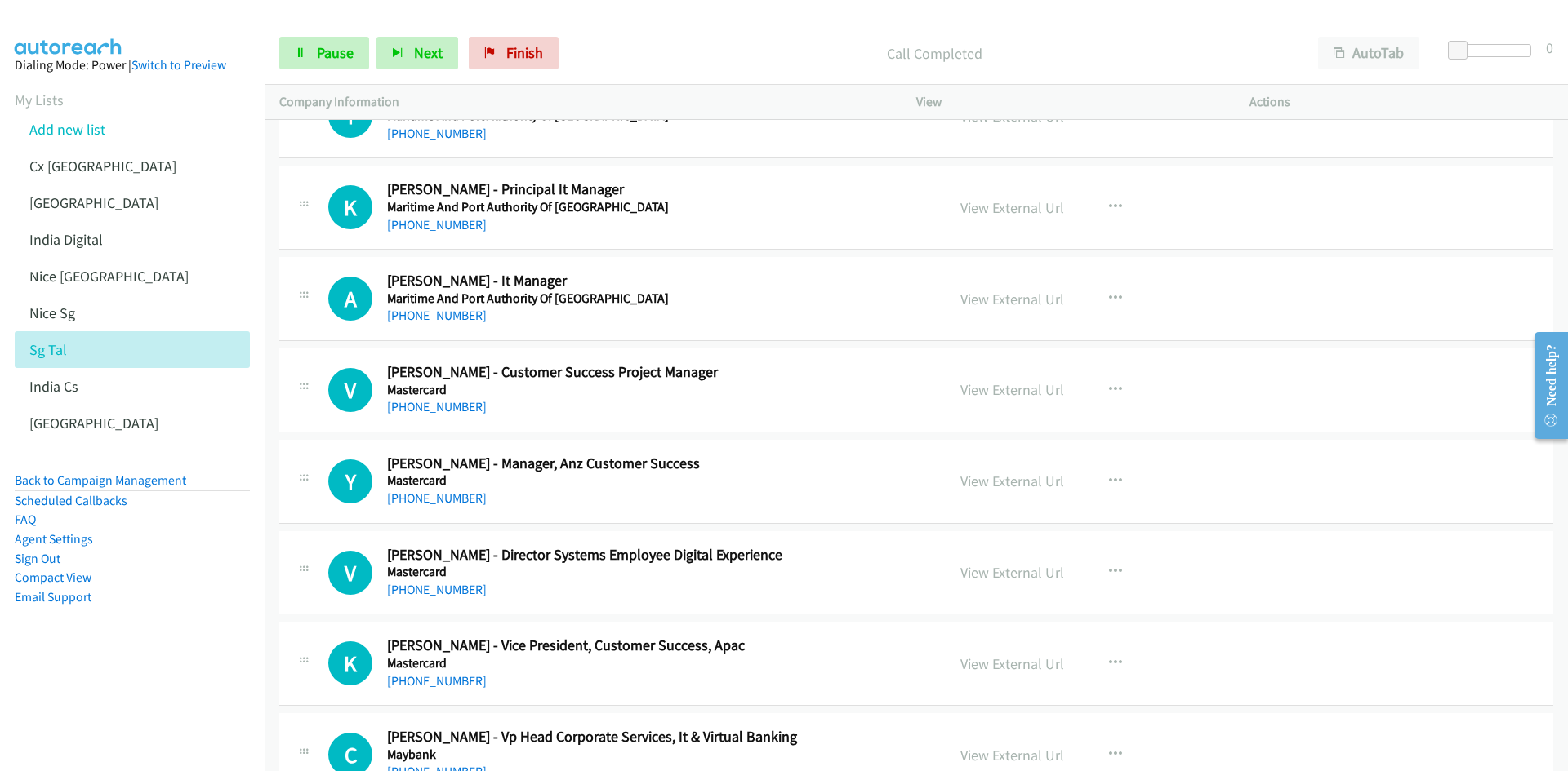
scroll to position [19016, 0]
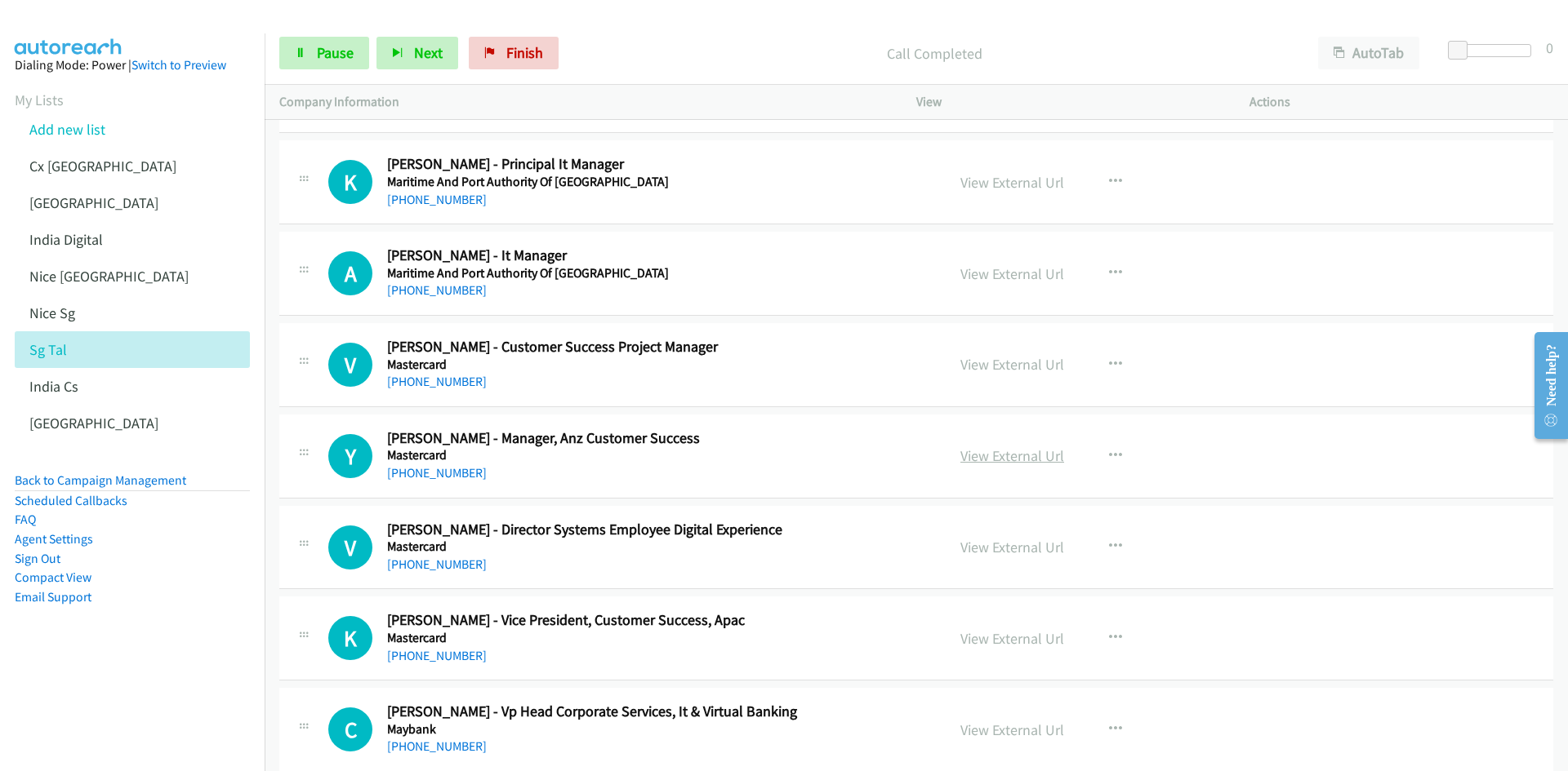
click at [1011, 460] on link "View External Url" at bounding box center [1012, 455] width 104 height 19
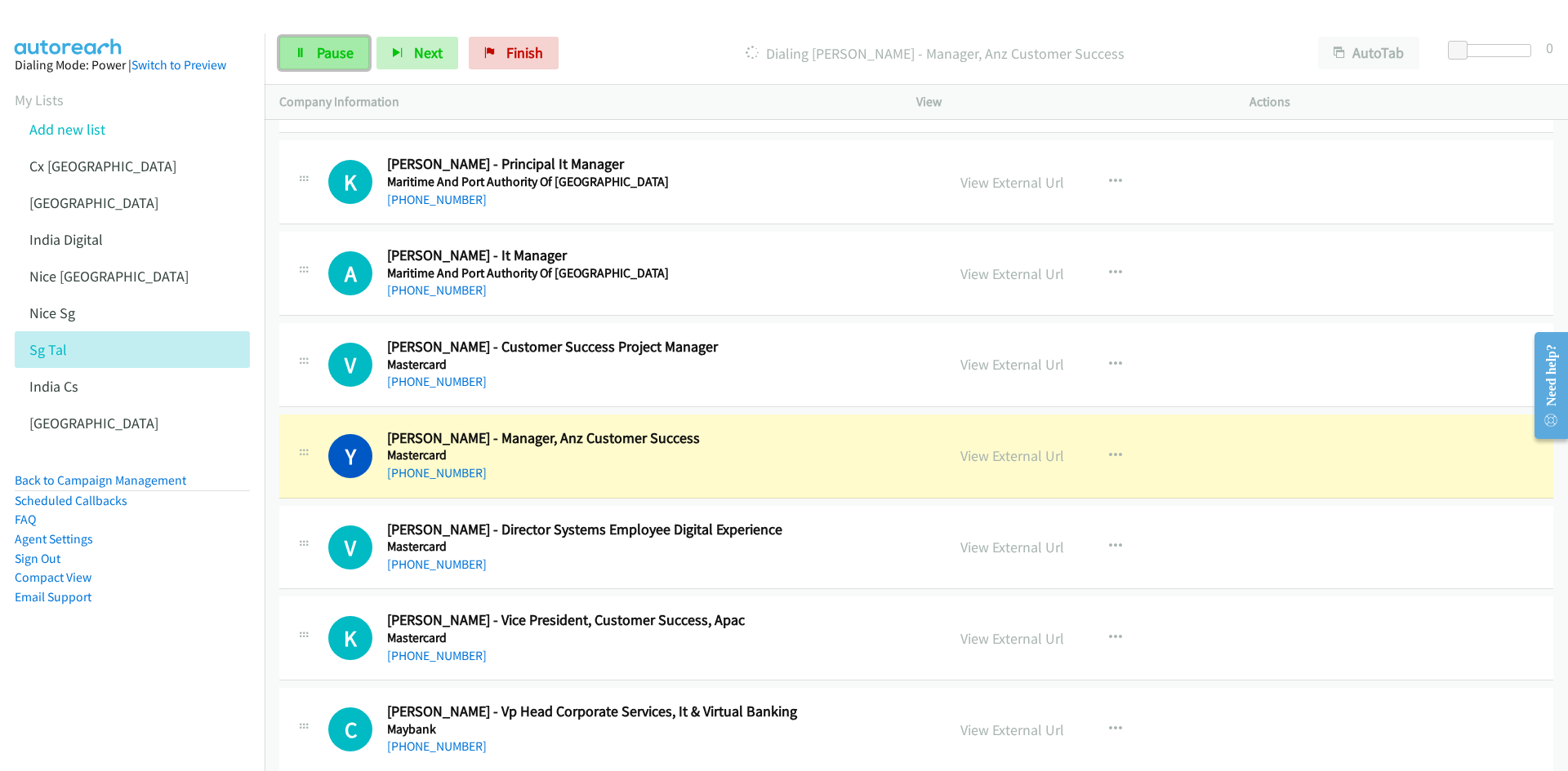
click at [324, 64] on link "Pause" at bounding box center [324, 53] width 90 height 33
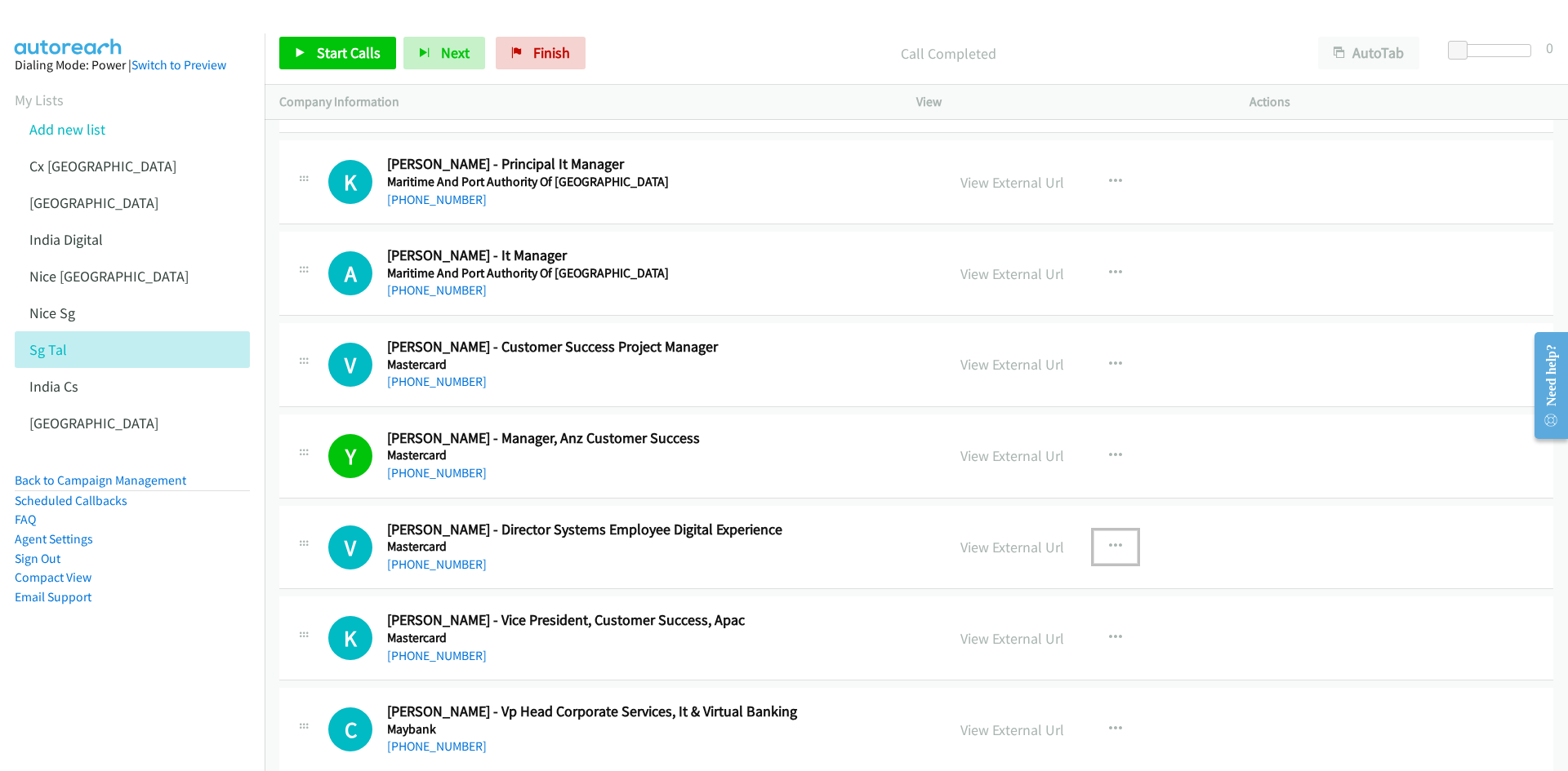
click at [1109, 544] on icon "button" at bounding box center [1115, 547] width 13 height 13
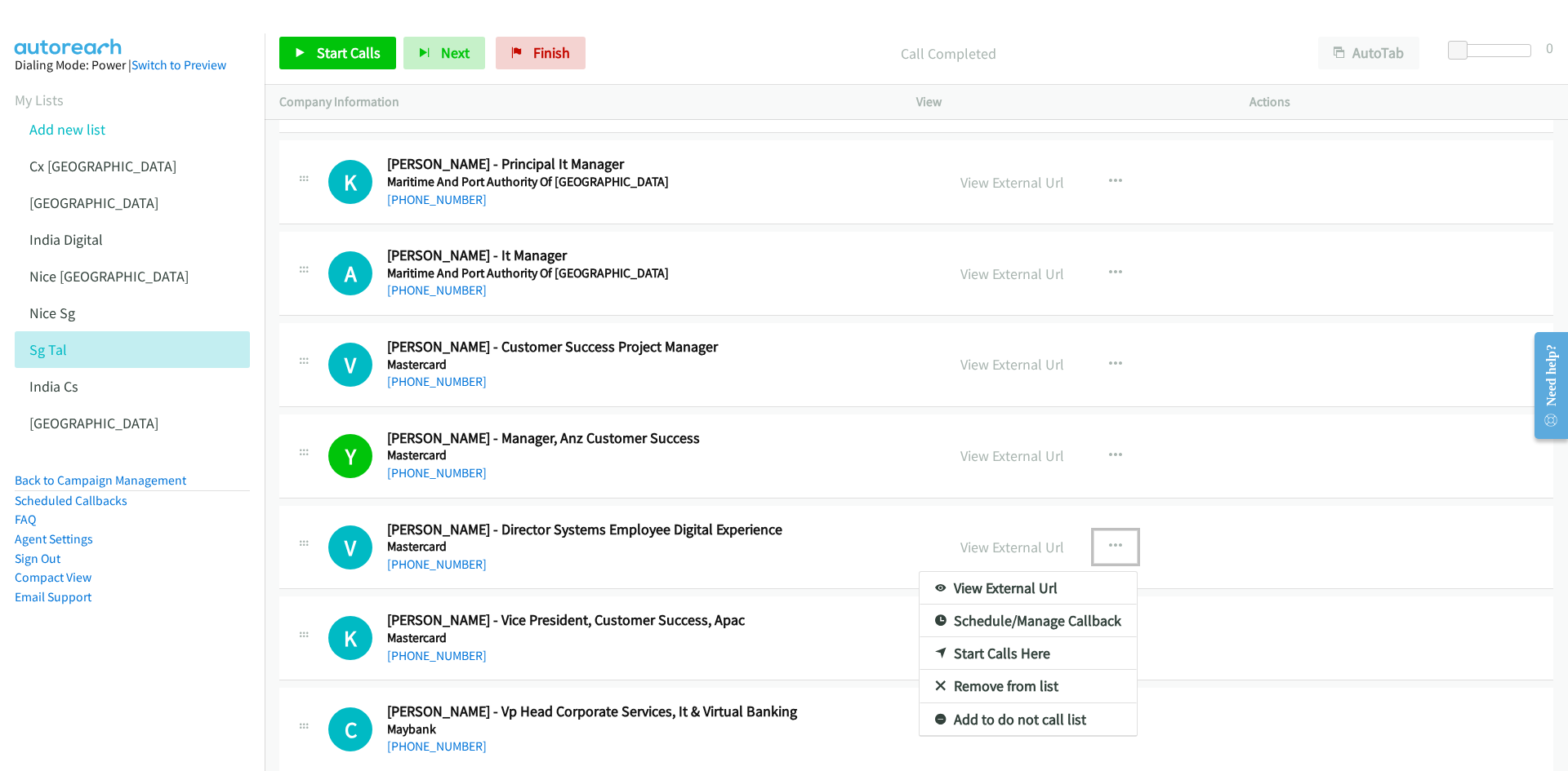
click at [1033, 647] on link "Start Calls Here" at bounding box center [1028, 654] width 217 height 33
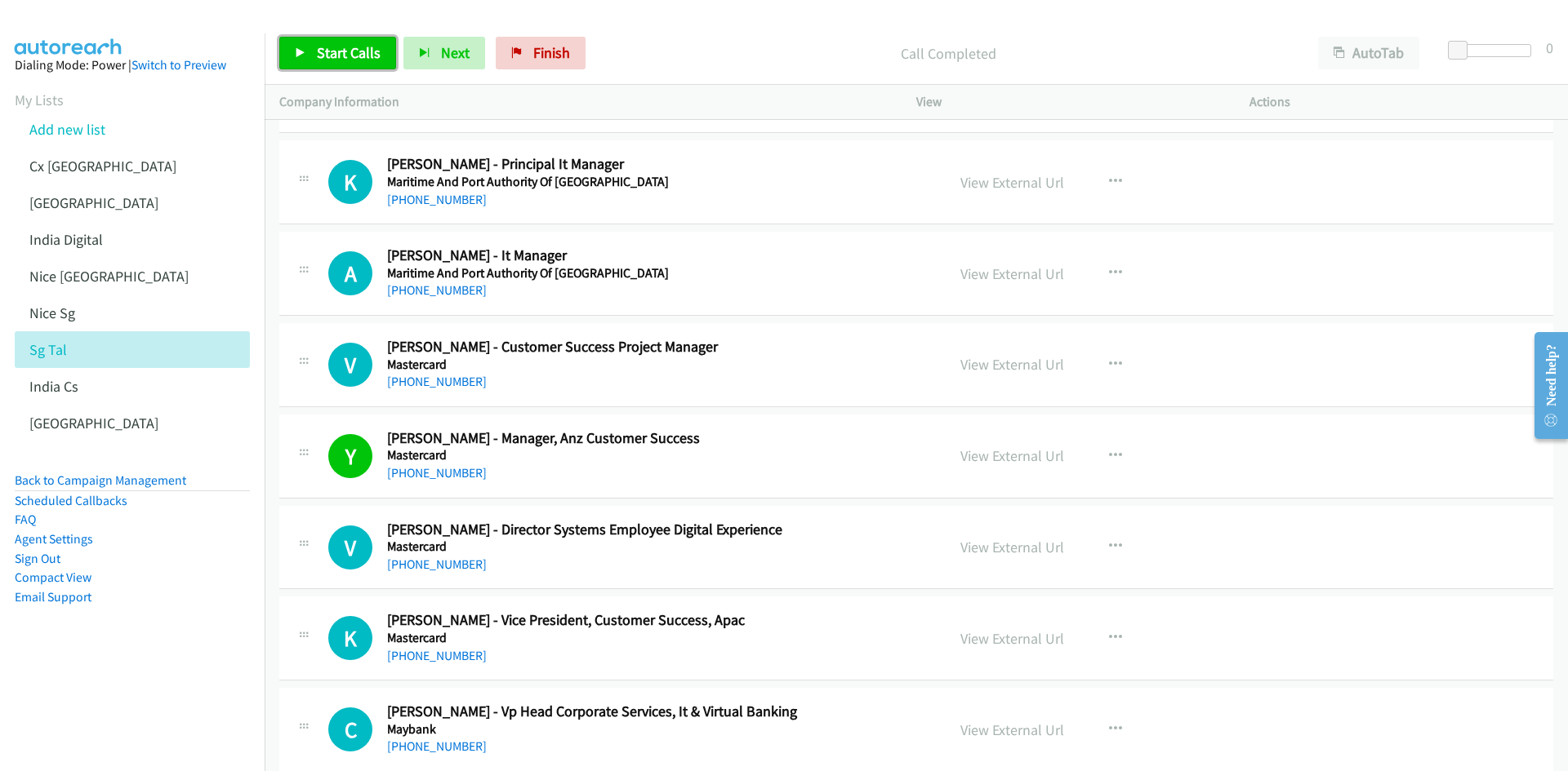
click at [353, 57] on span "Start Calls" at bounding box center [349, 52] width 64 height 19
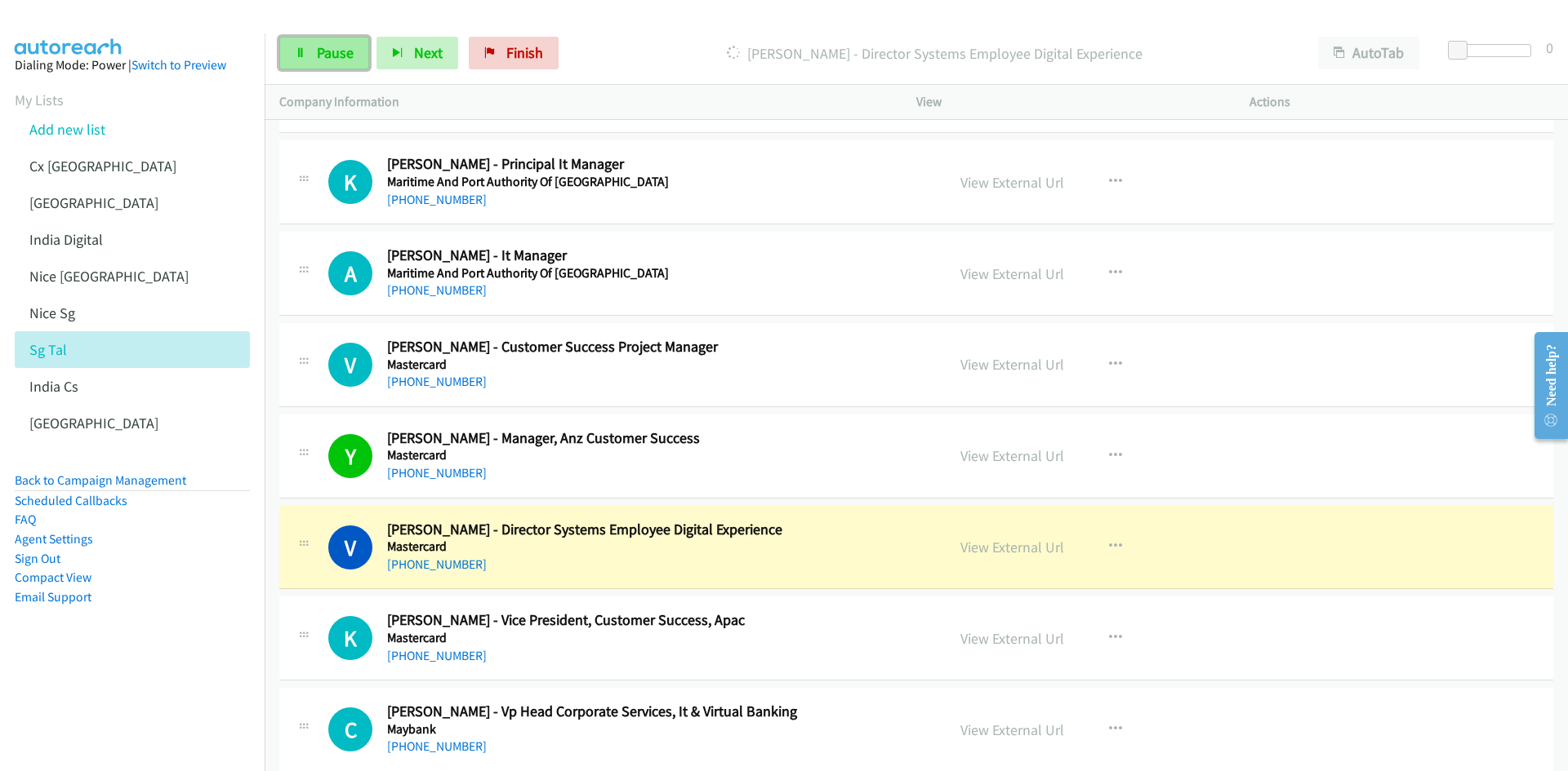
click at [328, 52] on span "Pause" at bounding box center [335, 52] width 37 height 19
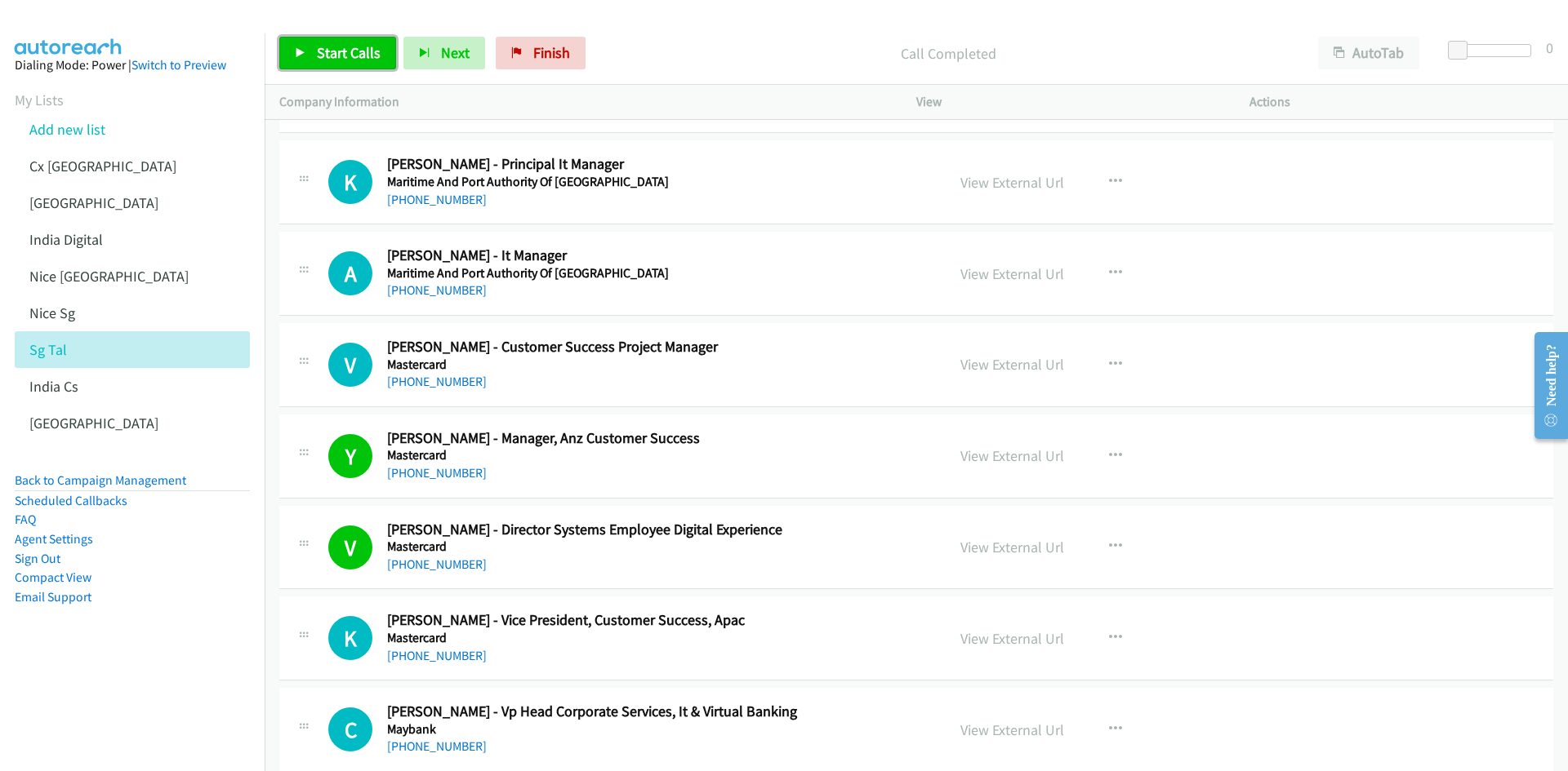
click at [332, 47] on span "Start Calls" at bounding box center [349, 52] width 64 height 19
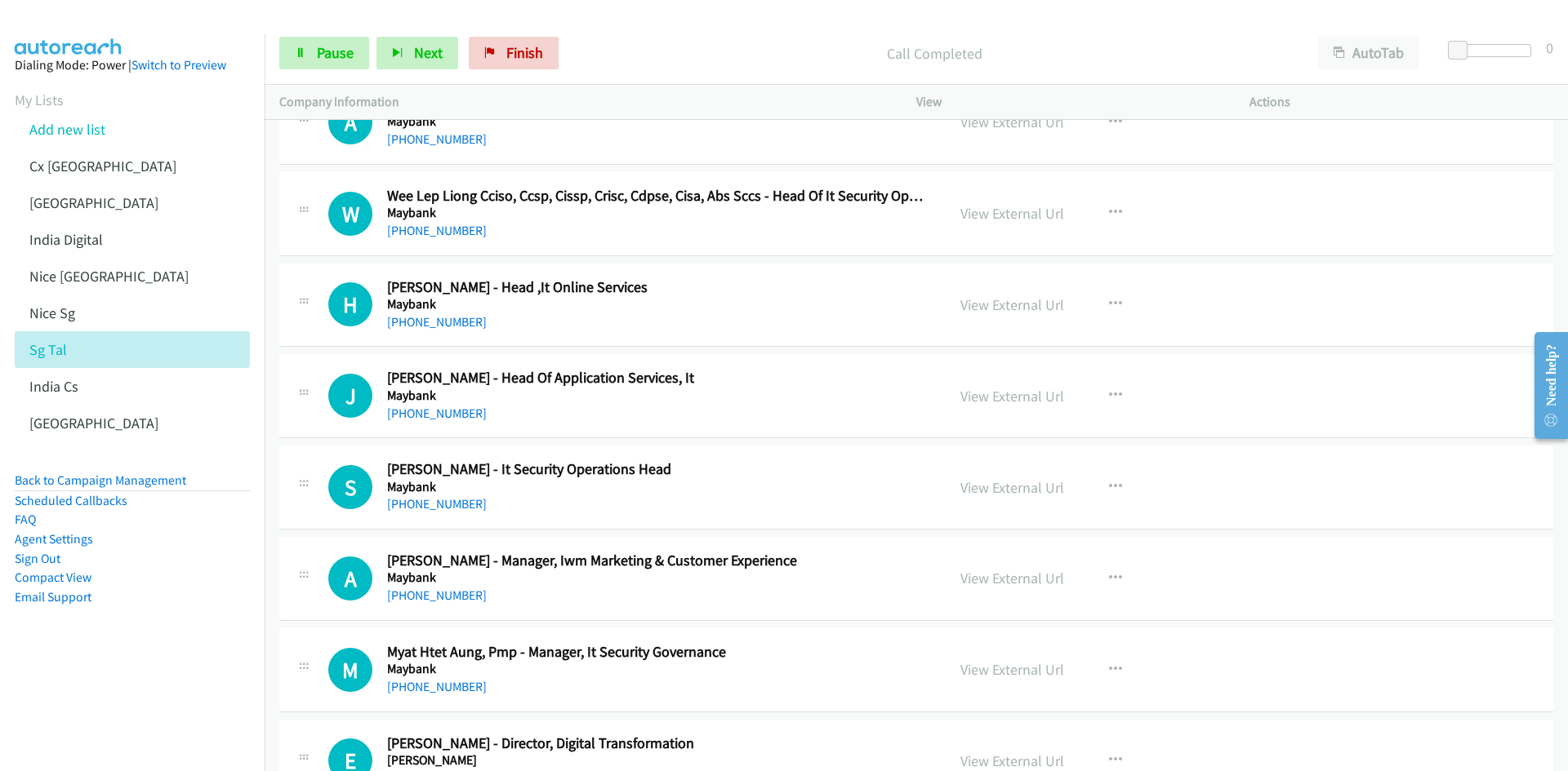
scroll to position [19832, 0]
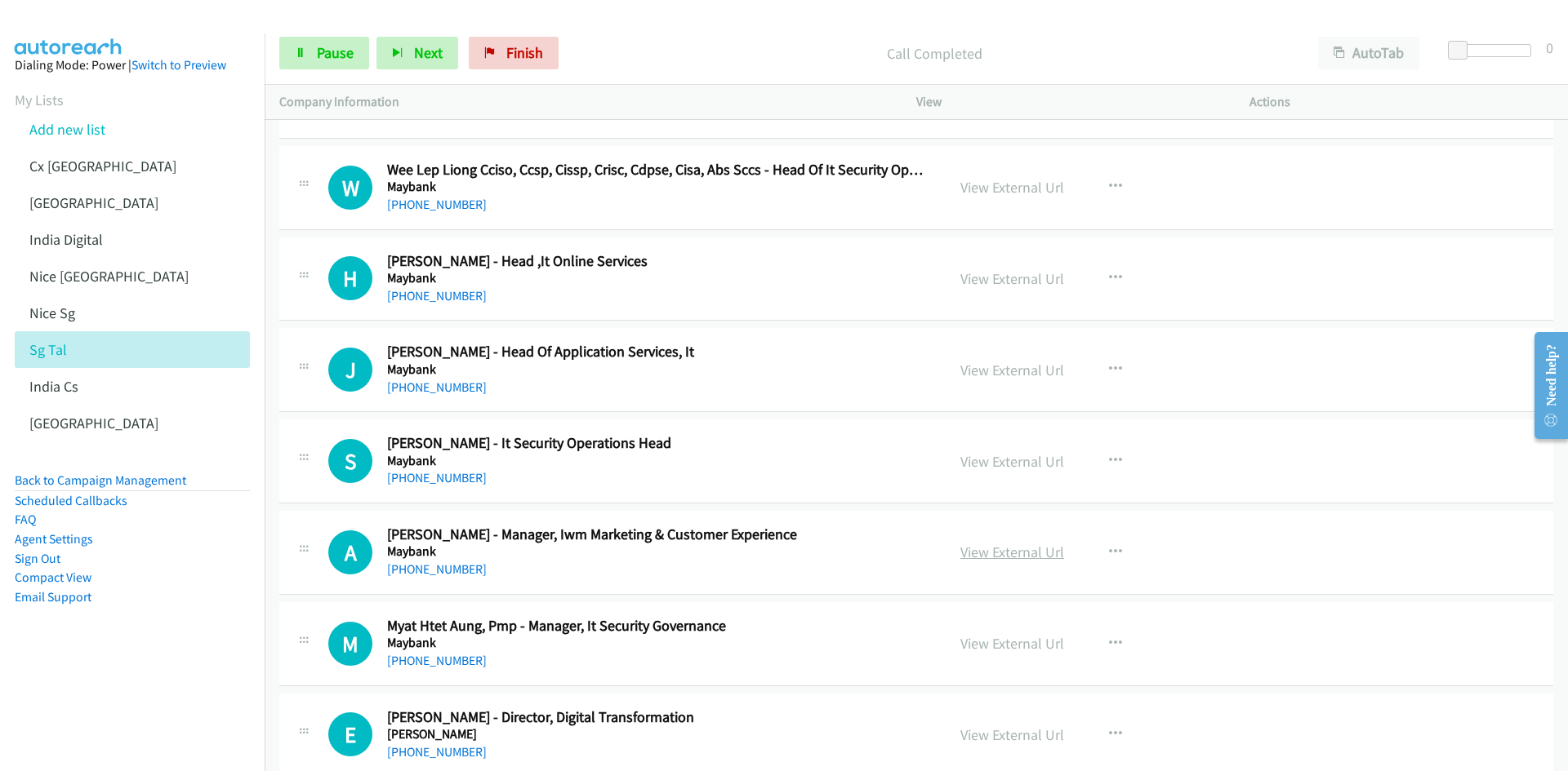
click at [1046, 555] on link "View External Url" at bounding box center [1012, 552] width 104 height 19
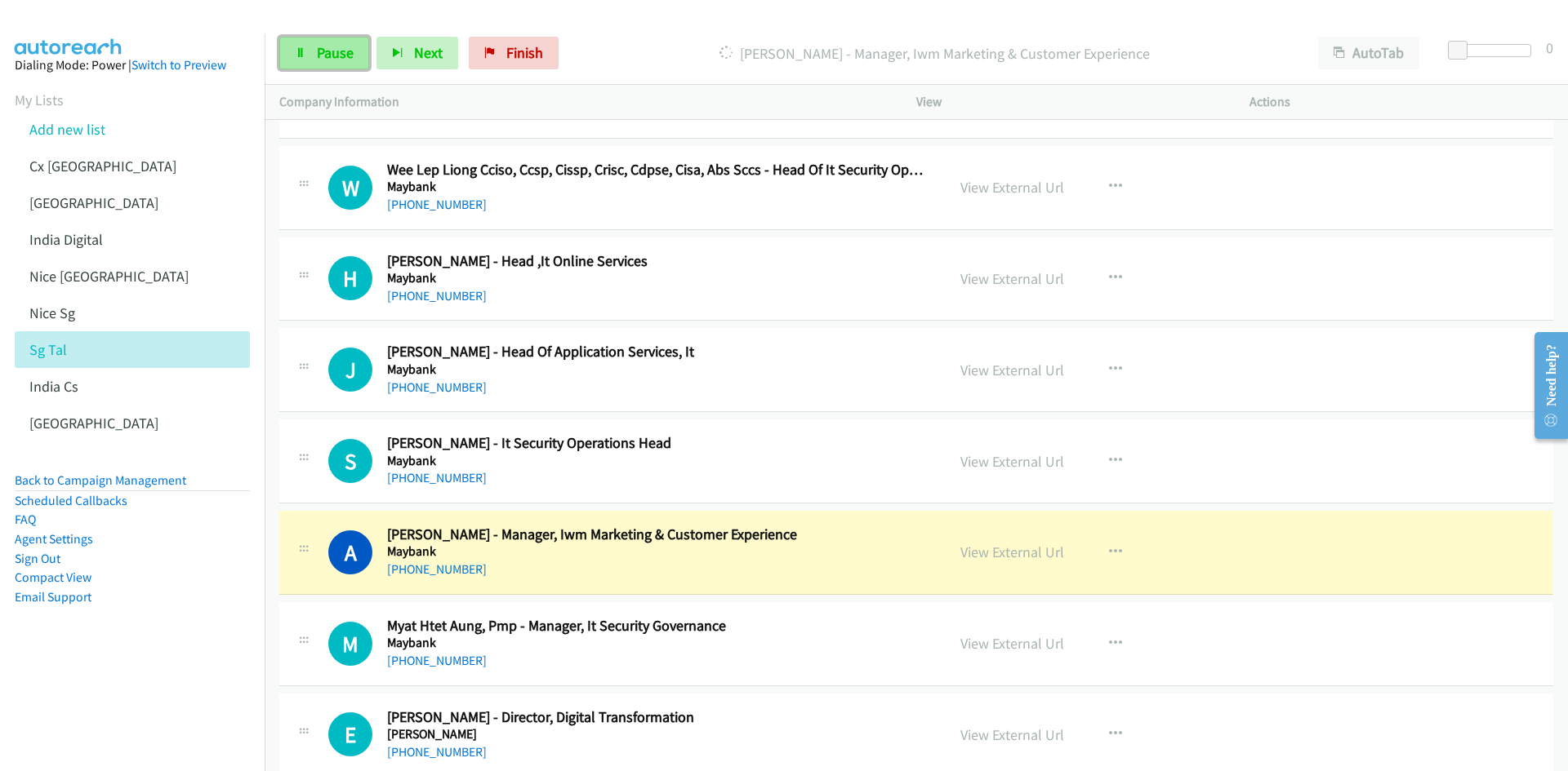
click at [326, 50] on span "Pause" at bounding box center [335, 52] width 37 height 19
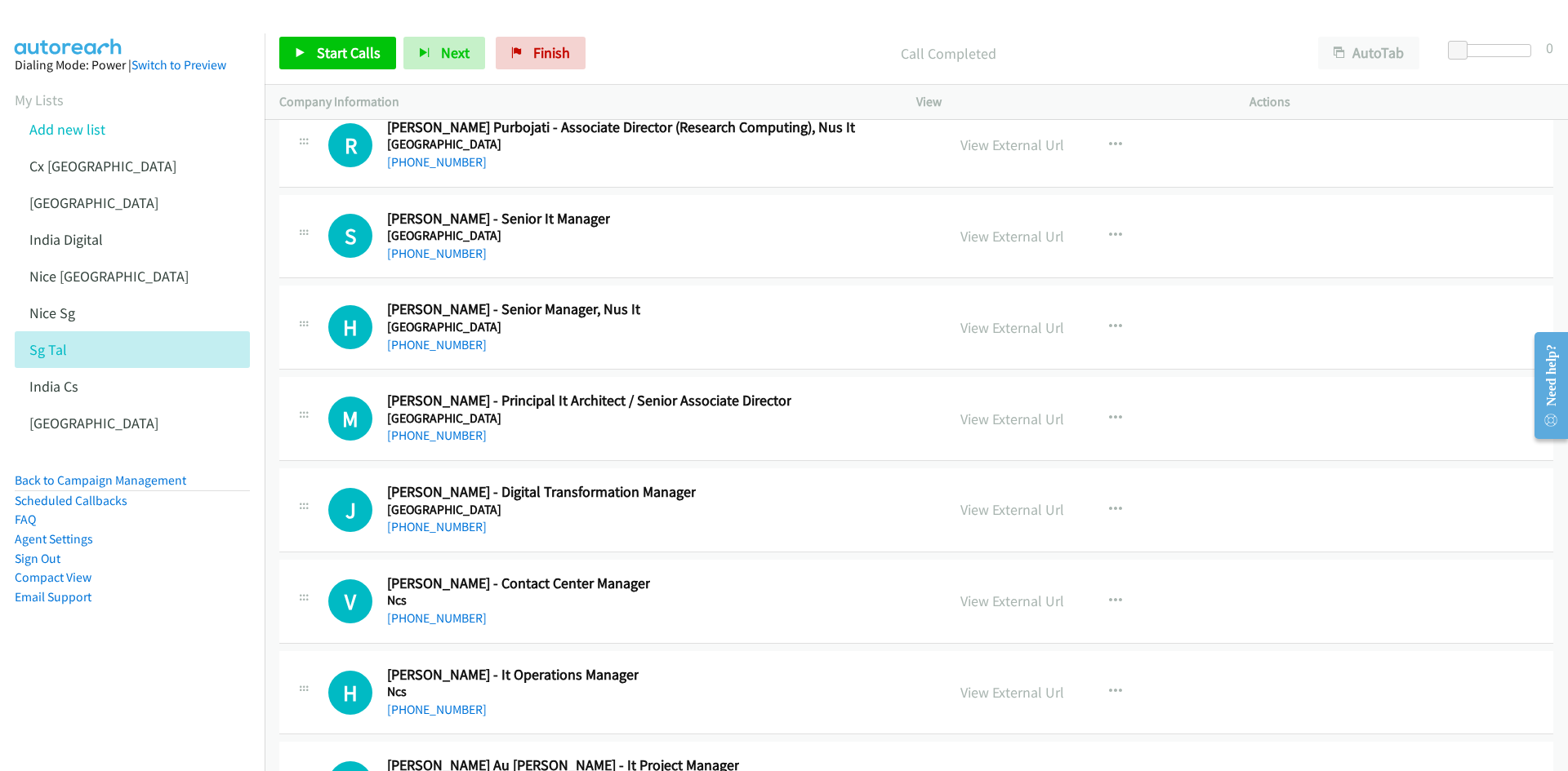
scroll to position [29137, 0]
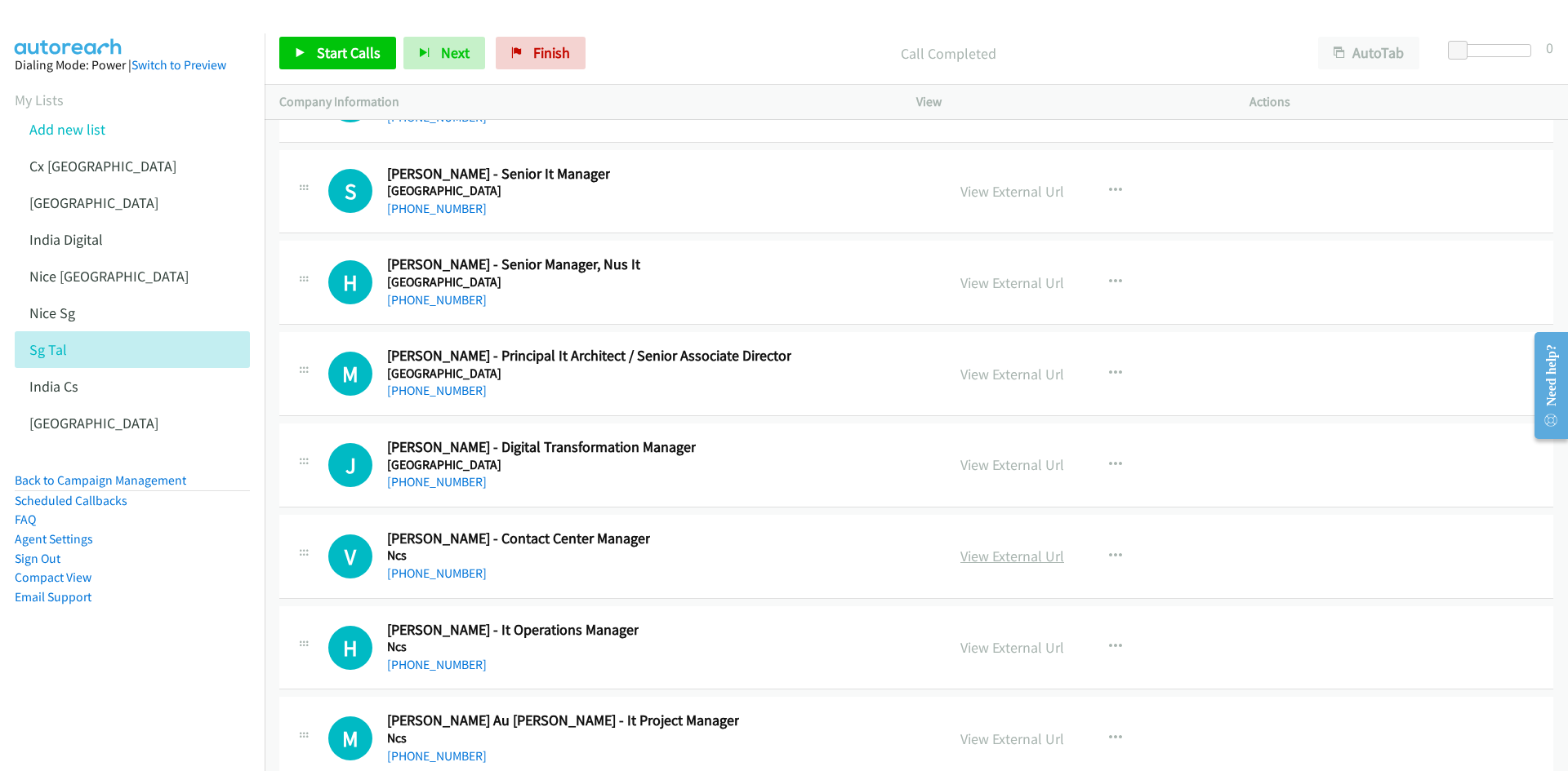
click at [1016, 558] on link "View External Url" at bounding box center [1012, 556] width 104 height 19
